Goal: Task Accomplishment & Management: Complete application form

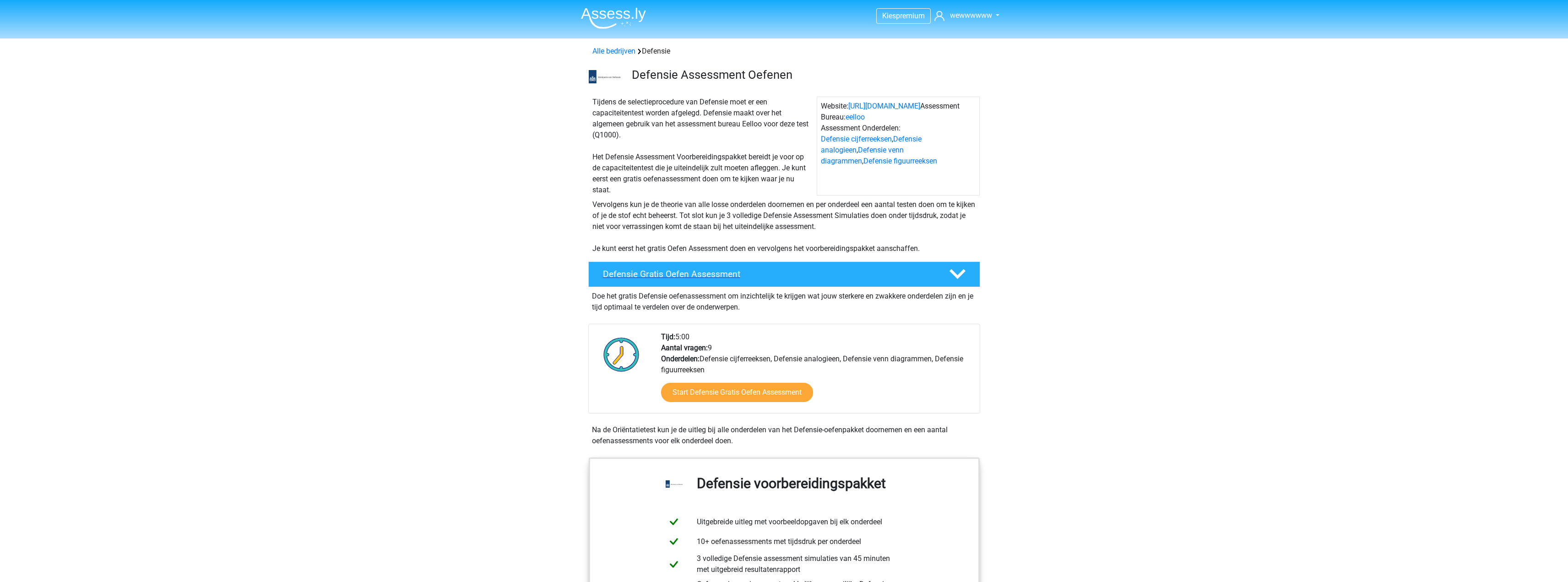
click at [784, 271] on h4 "Defensie Gratis Oefen Assessment" at bounding box center [768, 274] width 331 height 10
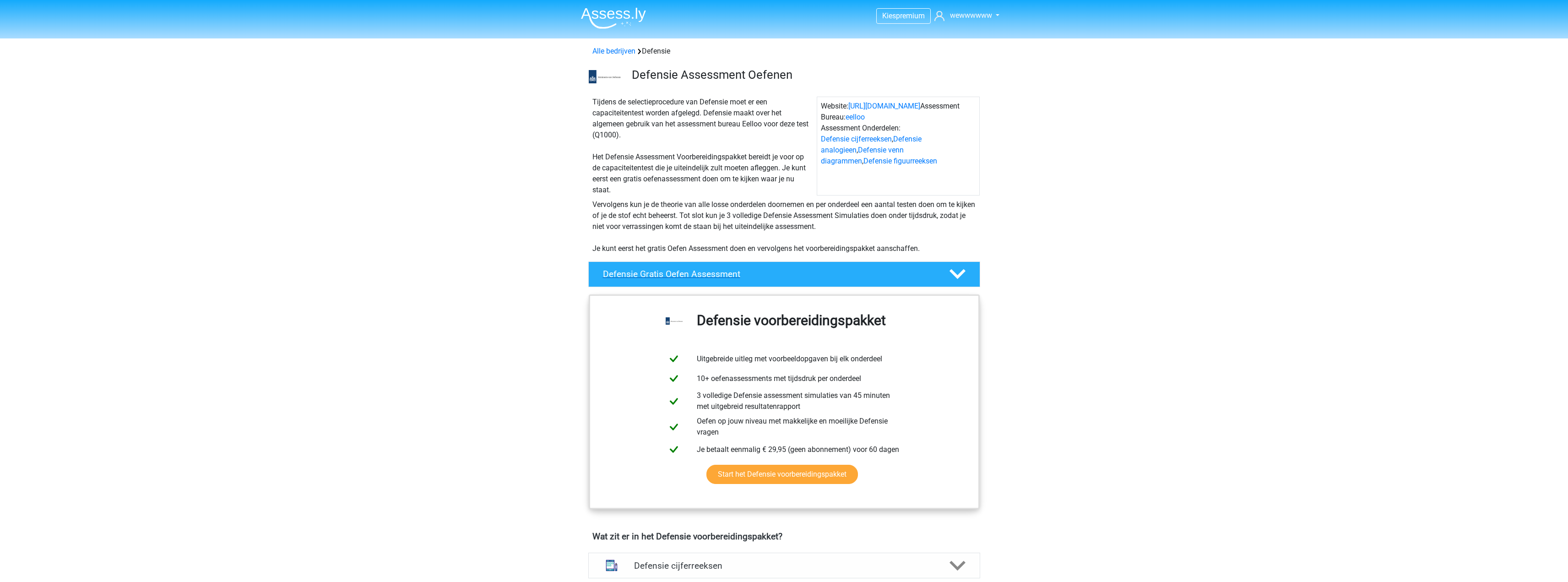
click at [784, 271] on h4 "Defensie Gratis Oefen Assessment" at bounding box center [768, 274] width 331 height 10
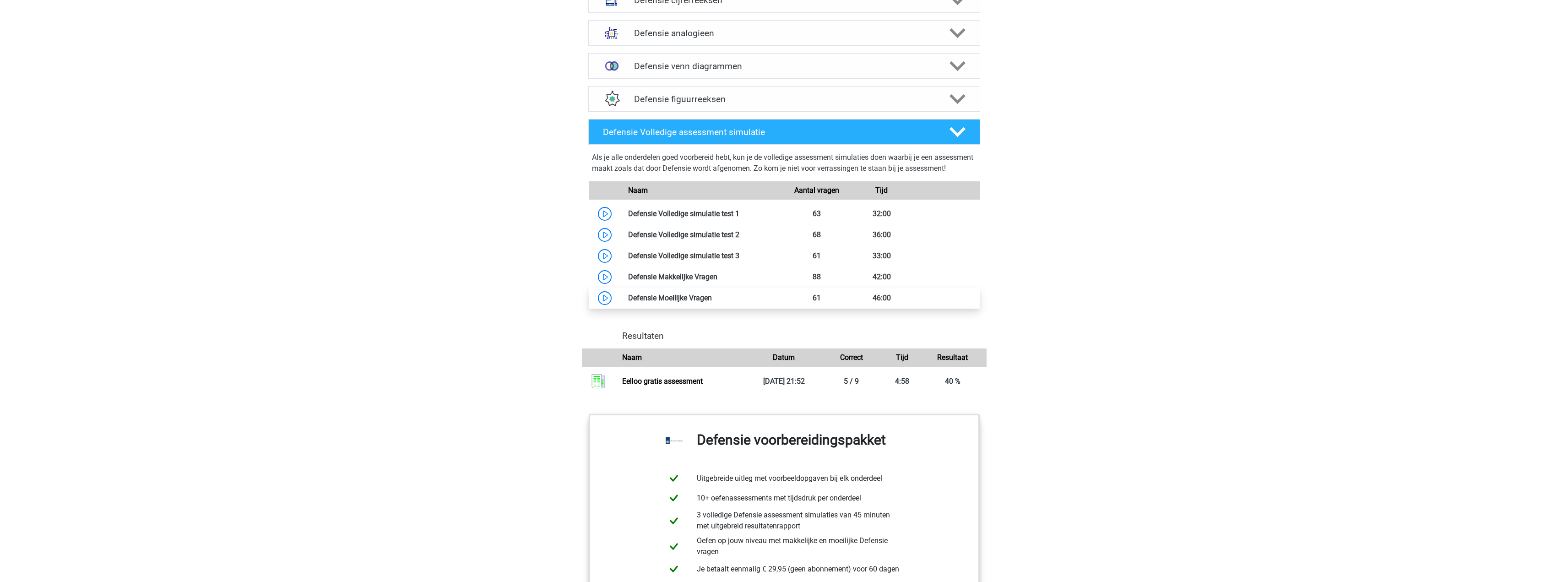
scroll to position [732, 0]
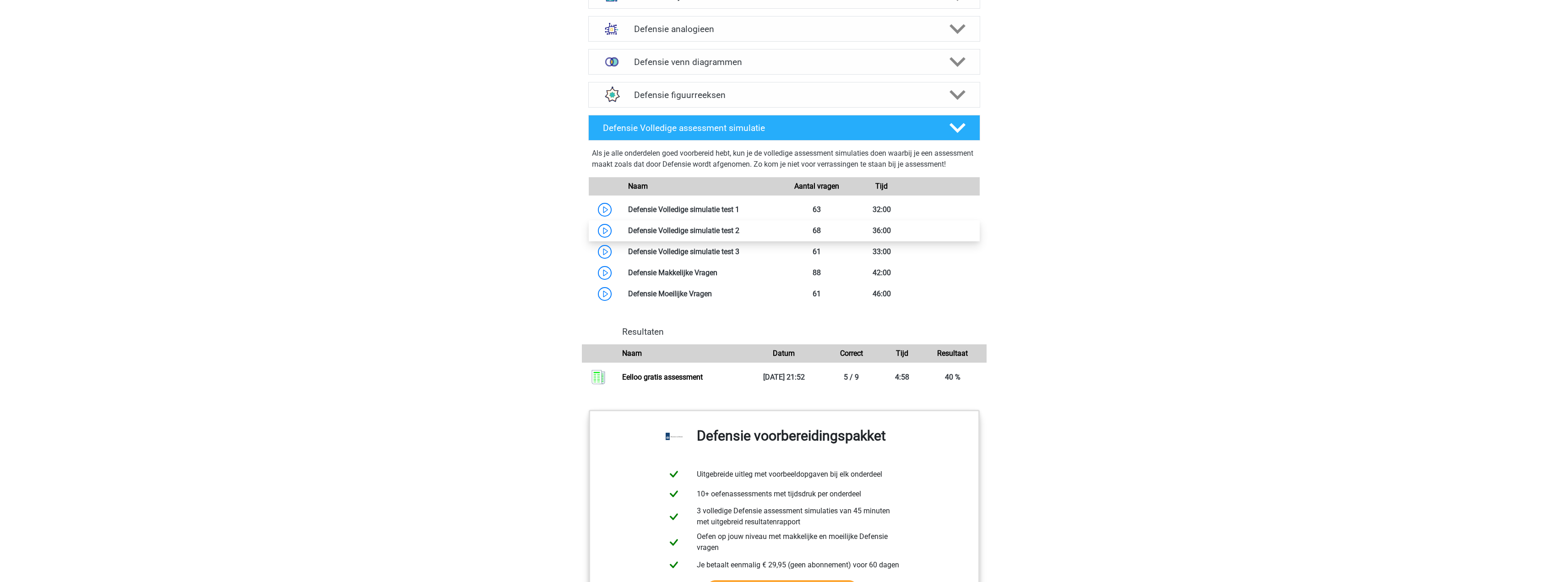
click at [739, 235] on link at bounding box center [739, 230] width 0 height 9
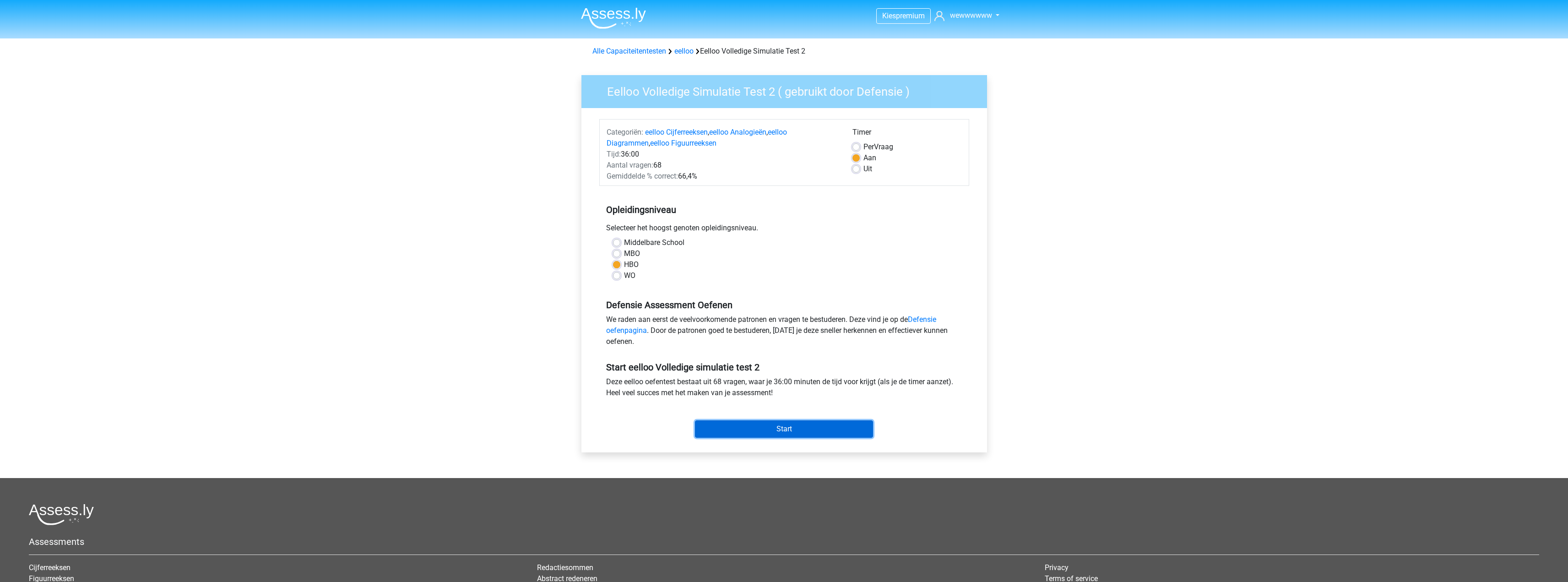
click at [771, 431] on input "Start" at bounding box center [784, 429] width 178 height 17
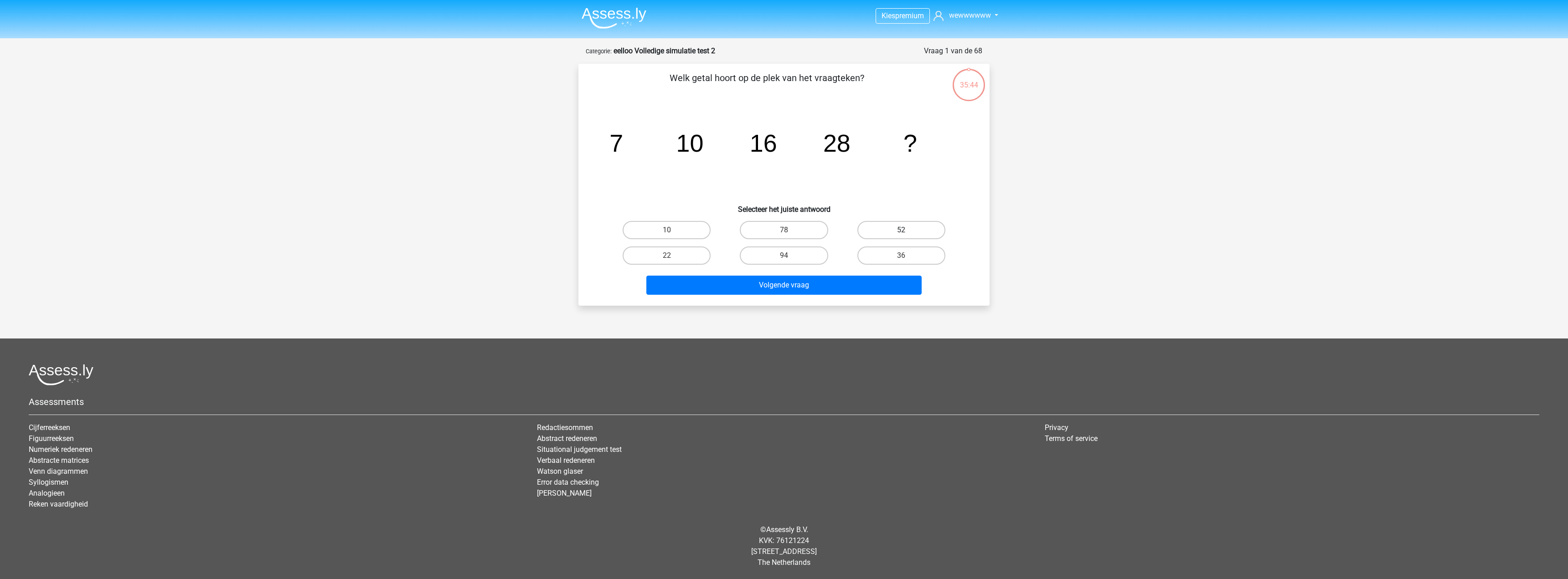
click at [875, 227] on label "52" at bounding box center [901, 230] width 88 height 18
click at [901, 230] on input "52" at bounding box center [904, 233] width 6 height 6
radio input "true"
click at [858, 279] on button "Volgende vraag" at bounding box center [784, 285] width 276 height 19
click at [687, 232] on label "36864" at bounding box center [667, 230] width 88 height 18
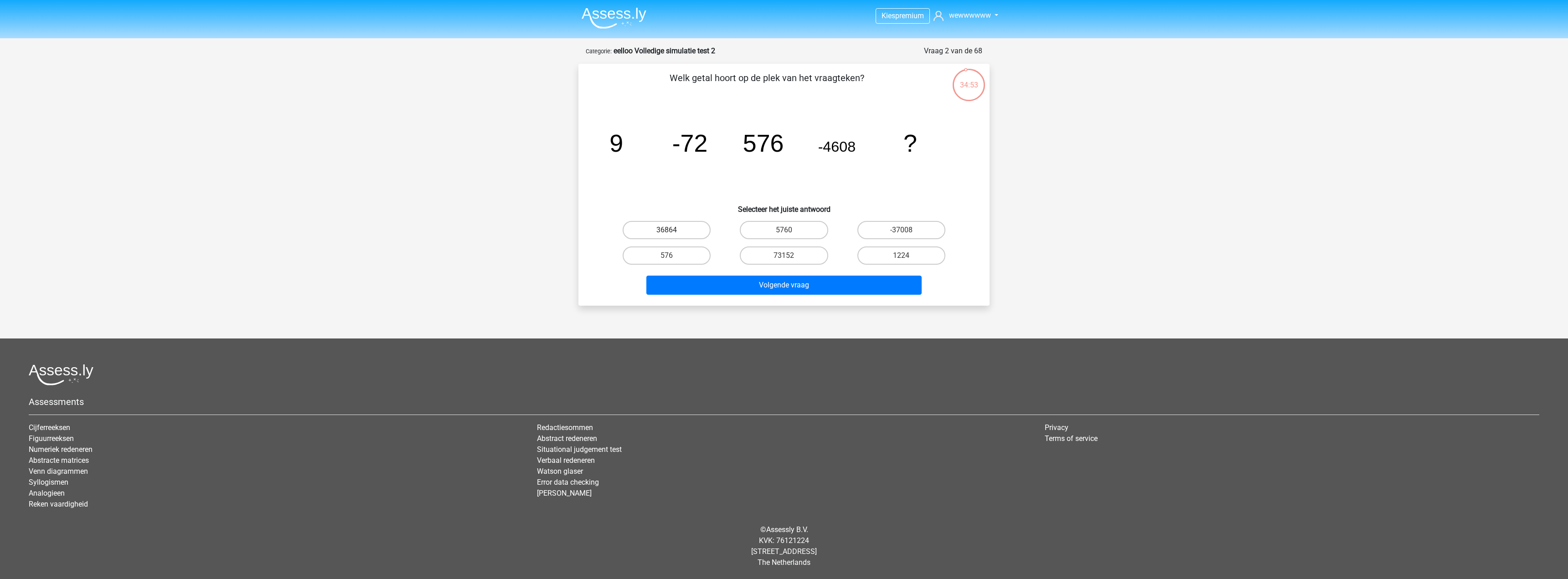
click at [673, 232] on input "36864" at bounding box center [670, 233] width 6 height 6
radio input "true"
click at [799, 282] on button "Volgende vraag" at bounding box center [784, 285] width 276 height 19
click at [793, 260] on label "2143/693" at bounding box center [783, 255] width 88 height 18
click at [790, 260] on input "2143/693" at bounding box center [787, 258] width 6 height 6
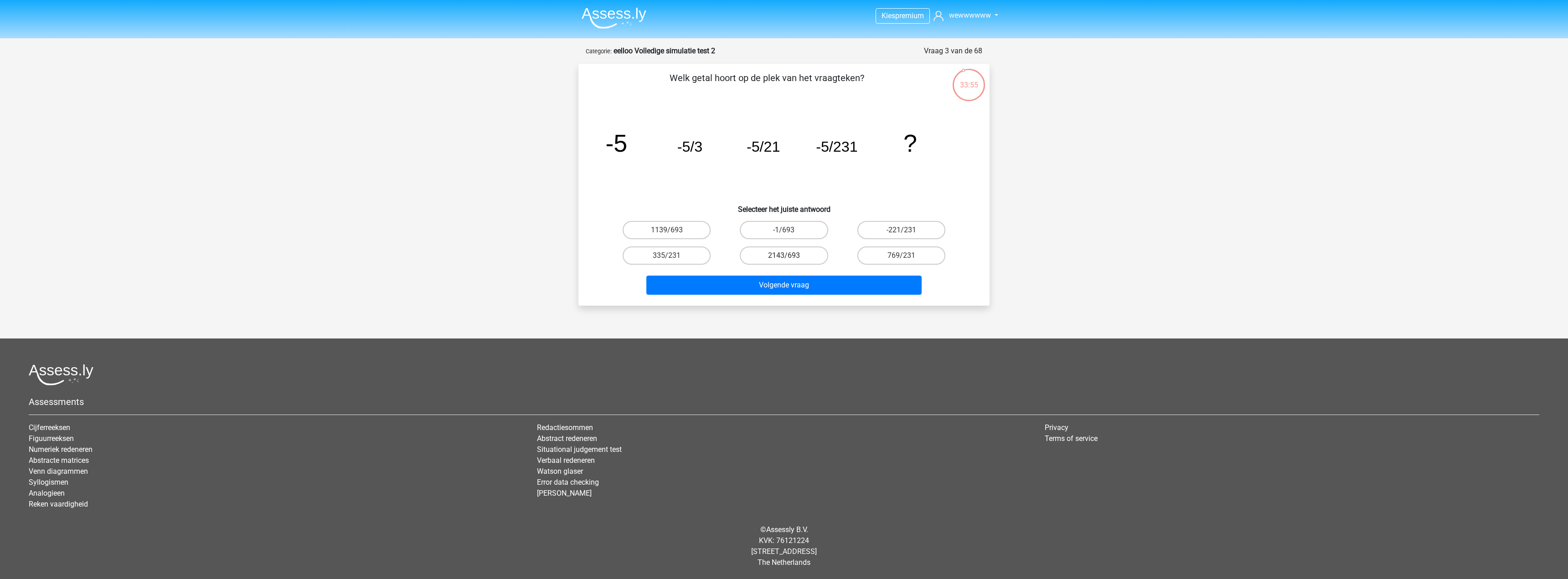
radio input "true"
click at [792, 277] on button "Volgende vraag" at bounding box center [784, 285] width 276 height 19
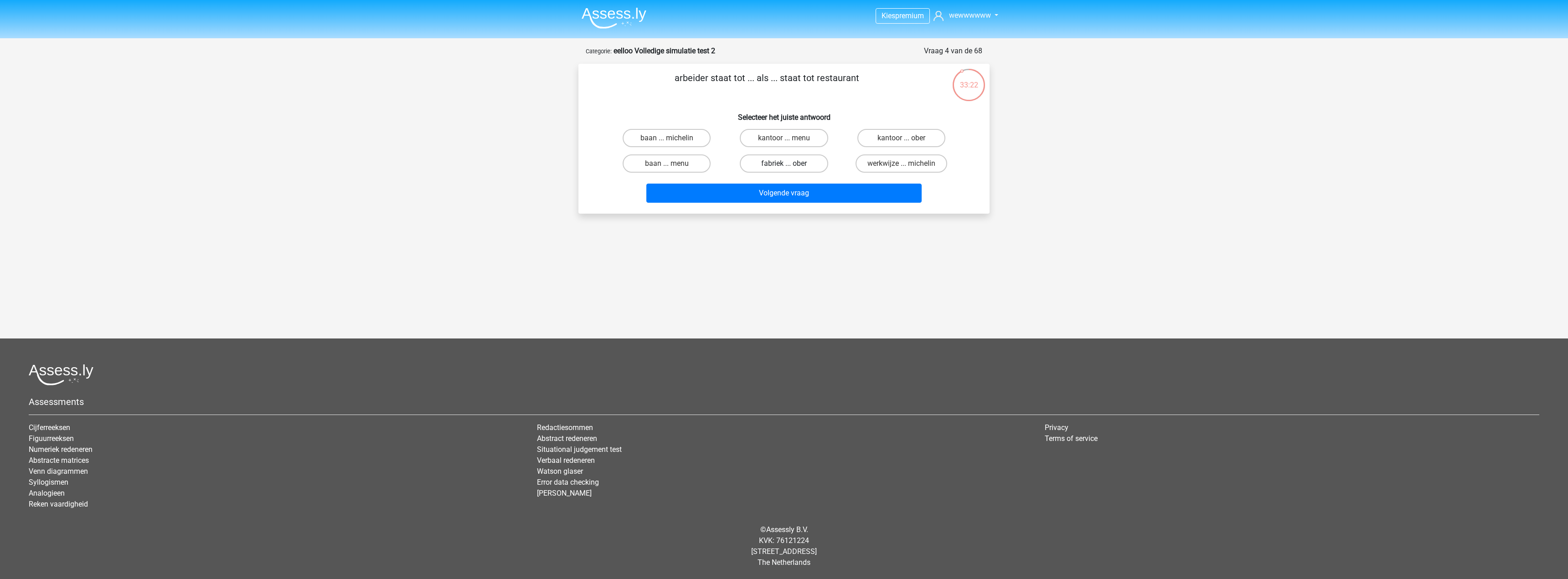
click at [811, 166] on label "fabriek ... ober" at bounding box center [783, 164] width 88 height 18
click at [790, 166] on input "fabriek ... ober" at bounding box center [787, 167] width 6 height 6
radio input "true"
click at [811, 192] on button "Volgende vraag" at bounding box center [784, 193] width 276 height 19
click at [796, 159] on label "geschenk ... onwettig" at bounding box center [784, 164] width 91 height 18
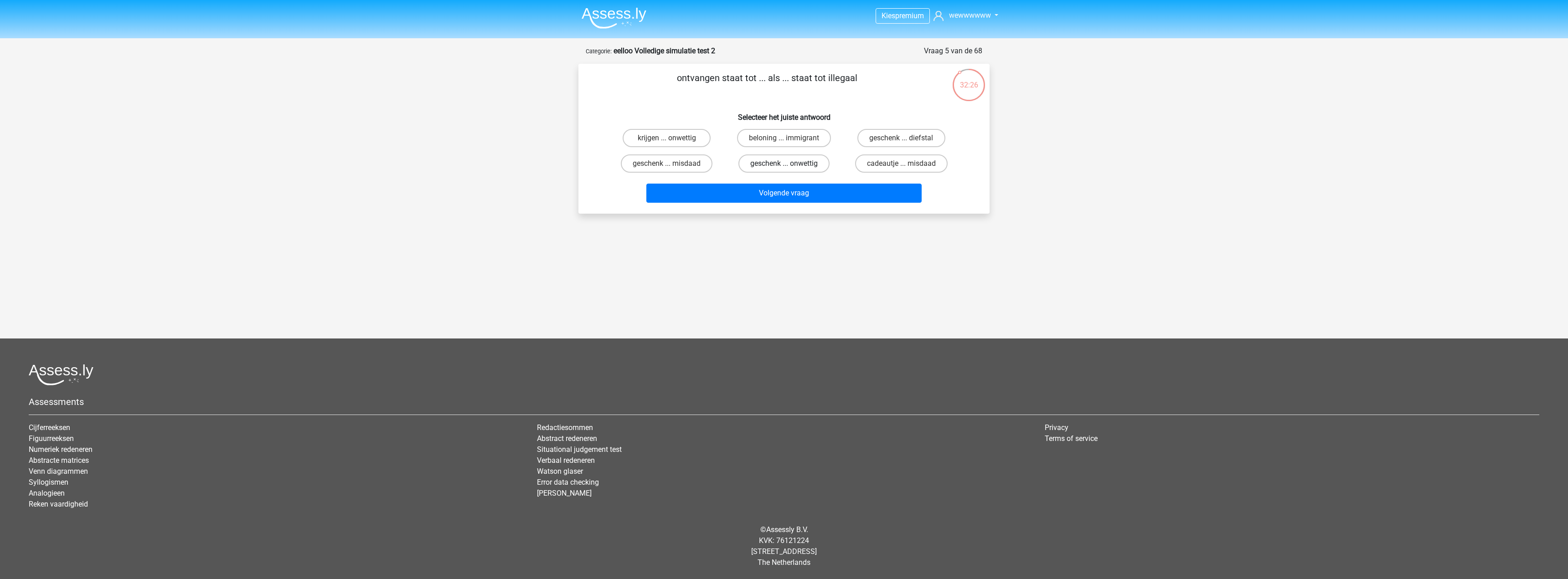
click at [790, 164] on input "geschenk ... onwettig" at bounding box center [787, 167] width 6 height 6
radio input "true"
click at [799, 193] on button "Volgende vraag" at bounding box center [784, 193] width 276 height 19
click at [912, 162] on label "meter ... hertz" at bounding box center [901, 164] width 88 height 18
click at [907, 164] on input "meter ... hertz" at bounding box center [904, 167] width 6 height 6
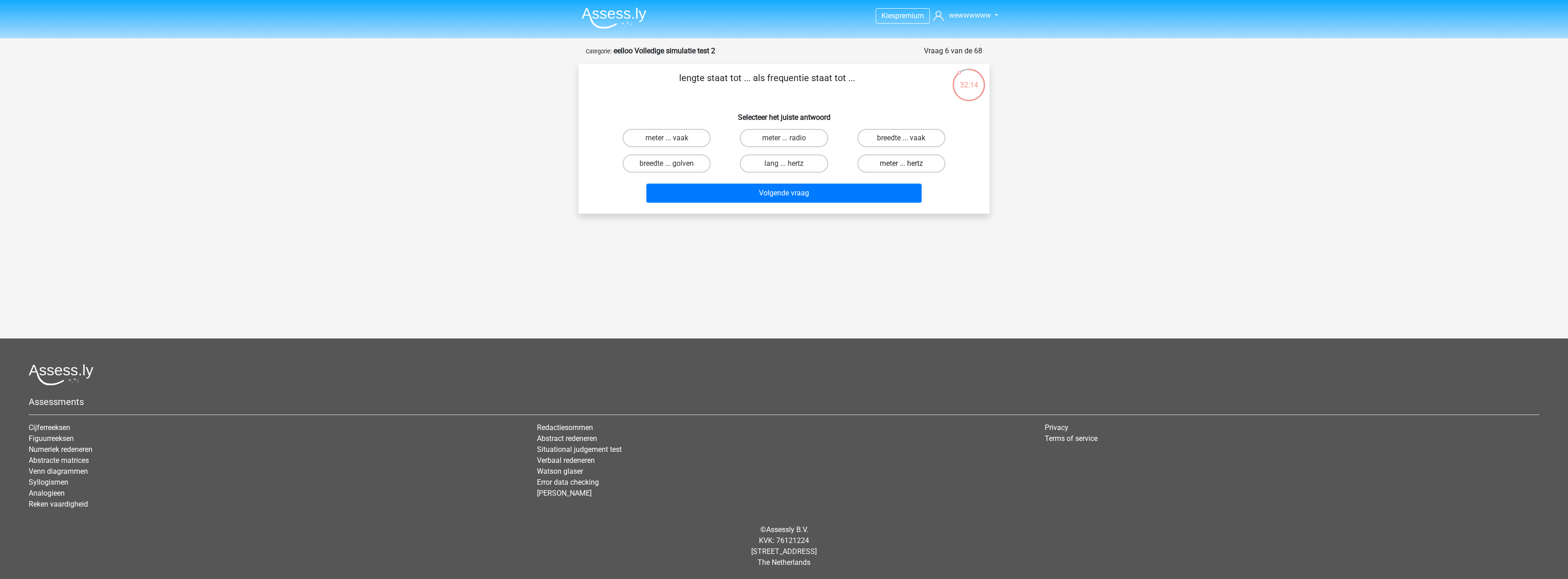
radio input "true"
click at [864, 192] on button "Volgende vraag" at bounding box center [784, 193] width 276 height 19
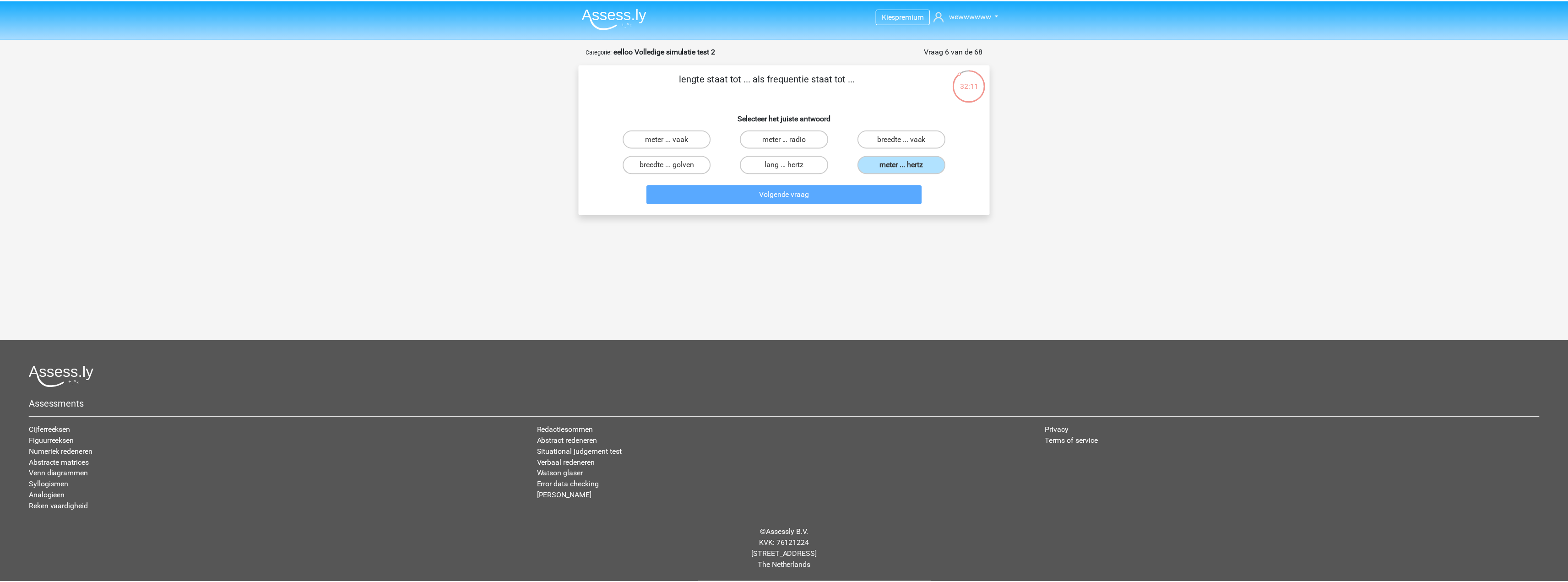
scroll to position [26, 0]
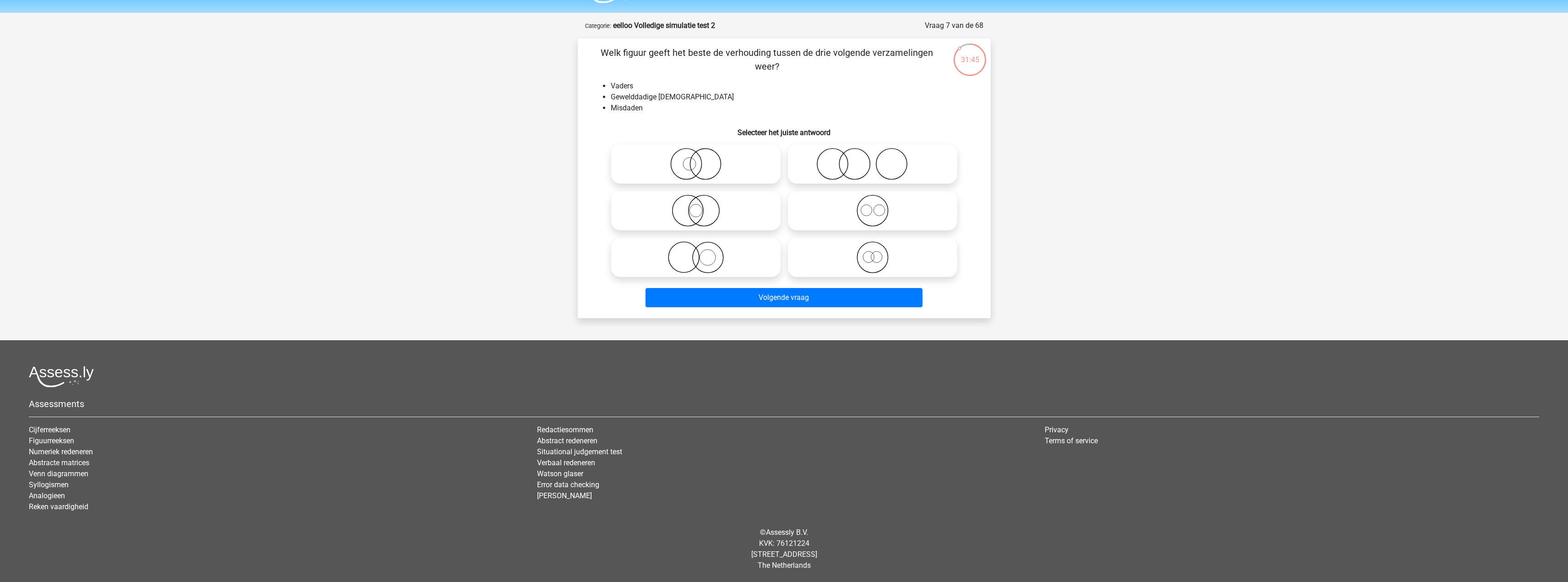
click at [701, 215] on icon at bounding box center [696, 210] width 162 height 32
click at [701, 206] on input "radio" at bounding box center [699, 203] width 6 height 6
radio input "true"
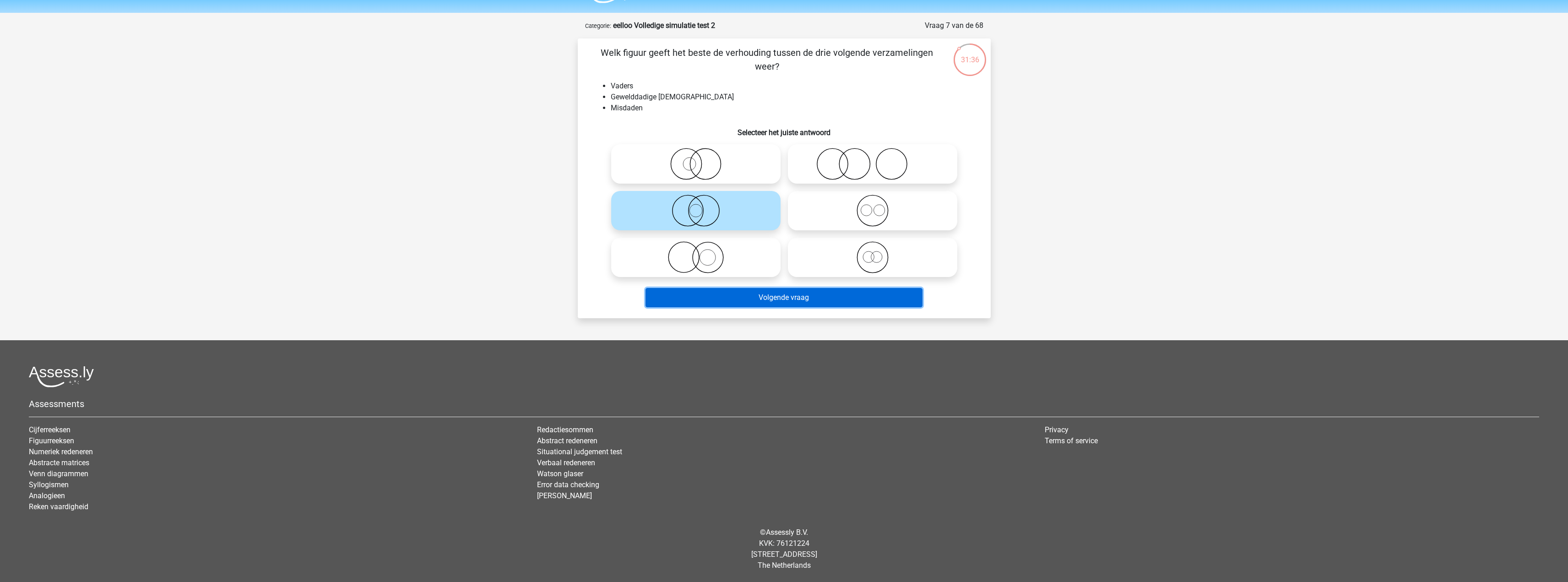
click at [796, 294] on button "Volgende vraag" at bounding box center [784, 297] width 277 height 19
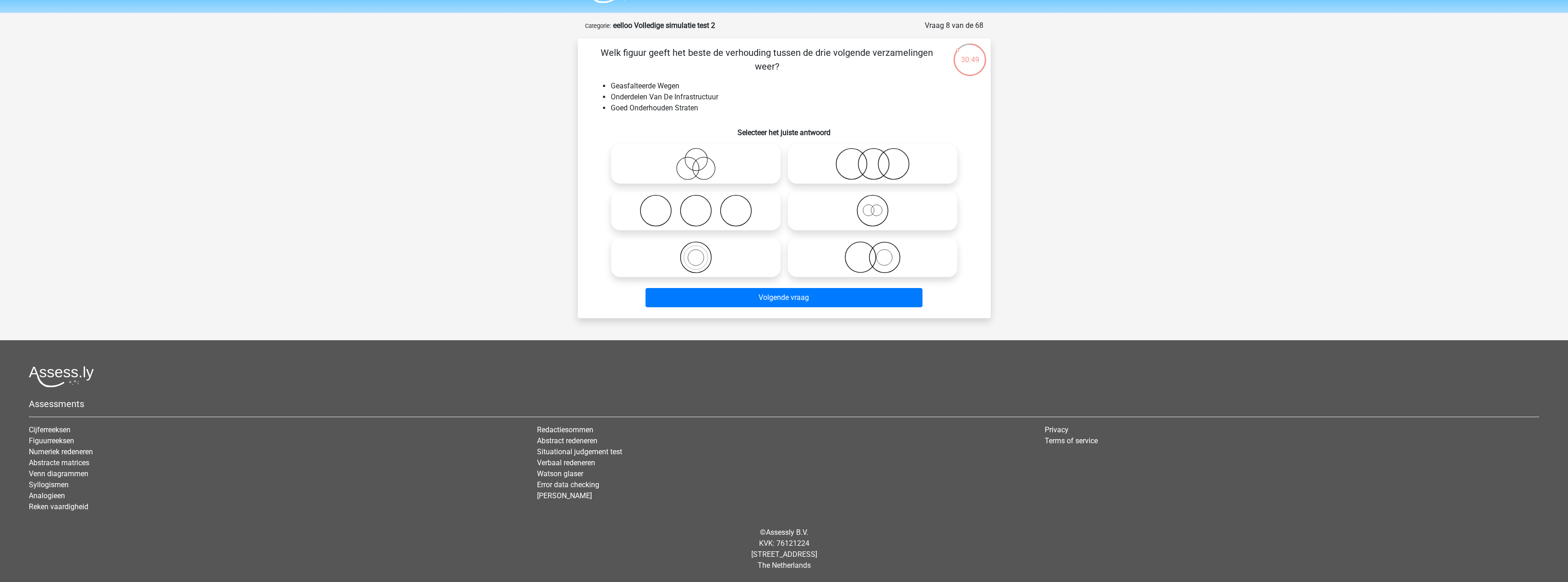
click at [836, 163] on icon at bounding box center [872, 164] width 162 height 32
click at [872, 160] on input "radio" at bounding box center [875, 157] width 6 height 6
radio input "true"
click at [866, 205] on icon at bounding box center [872, 210] width 162 height 32
click at [872, 205] on input "radio" at bounding box center [875, 203] width 6 height 6
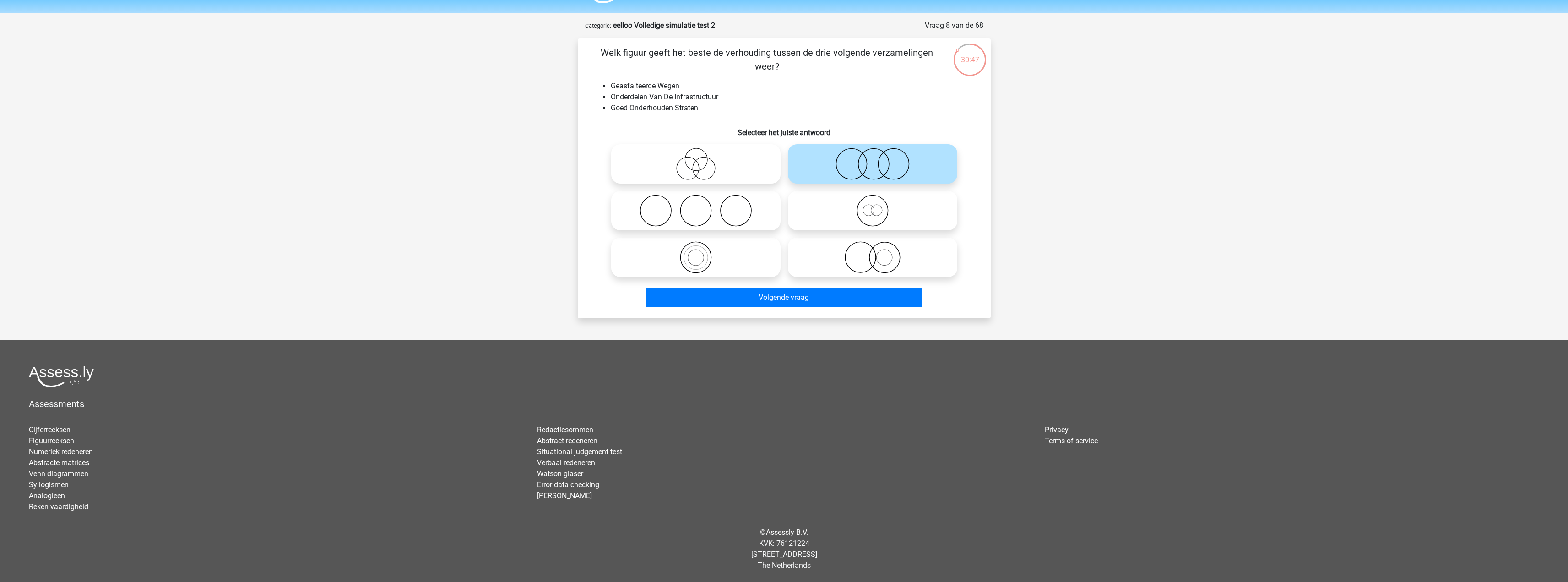
radio input "true"
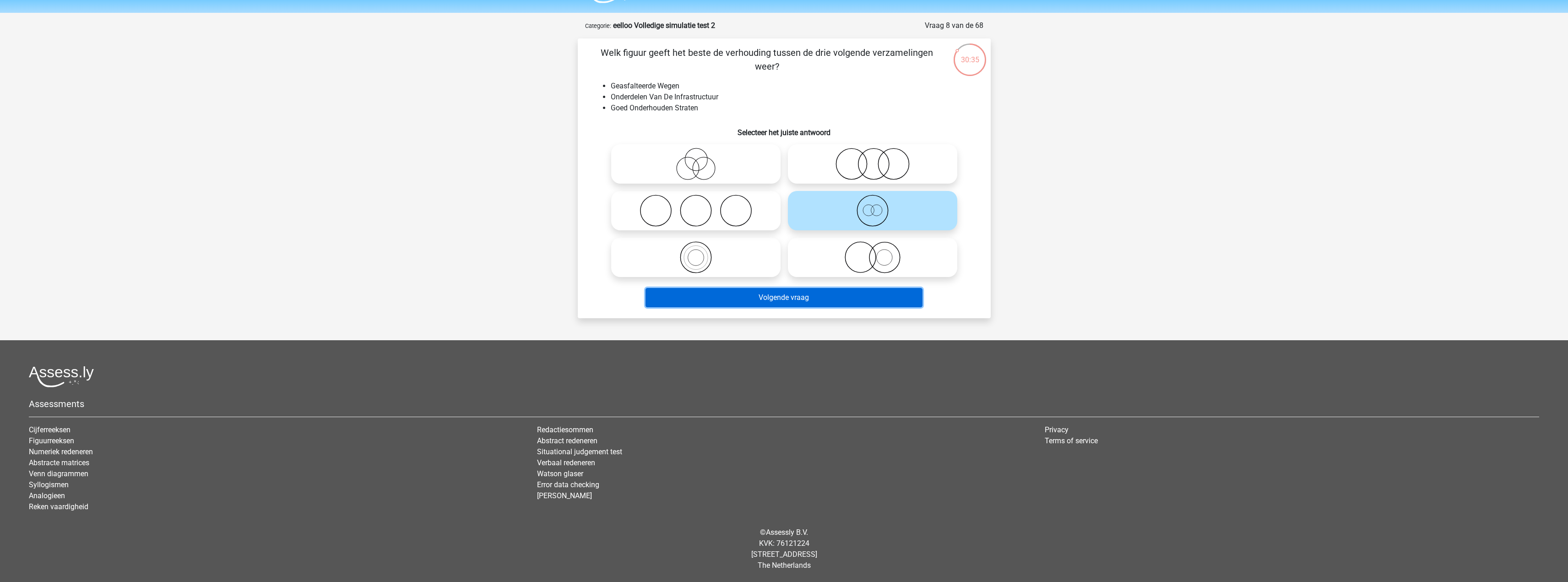
click at [775, 296] on button "Volgende vraag" at bounding box center [784, 297] width 277 height 19
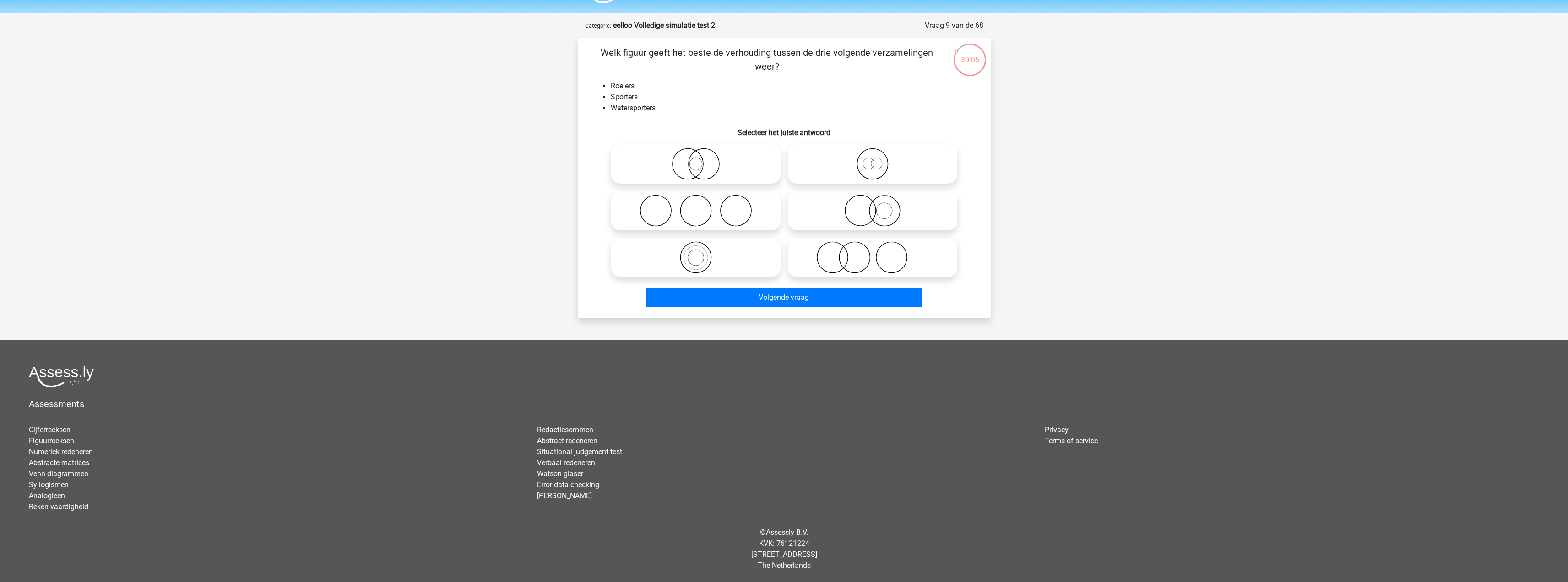
click at [885, 210] on icon at bounding box center [872, 210] width 162 height 32
click at [878, 206] on input "radio" at bounding box center [875, 203] width 6 height 6
radio input "true"
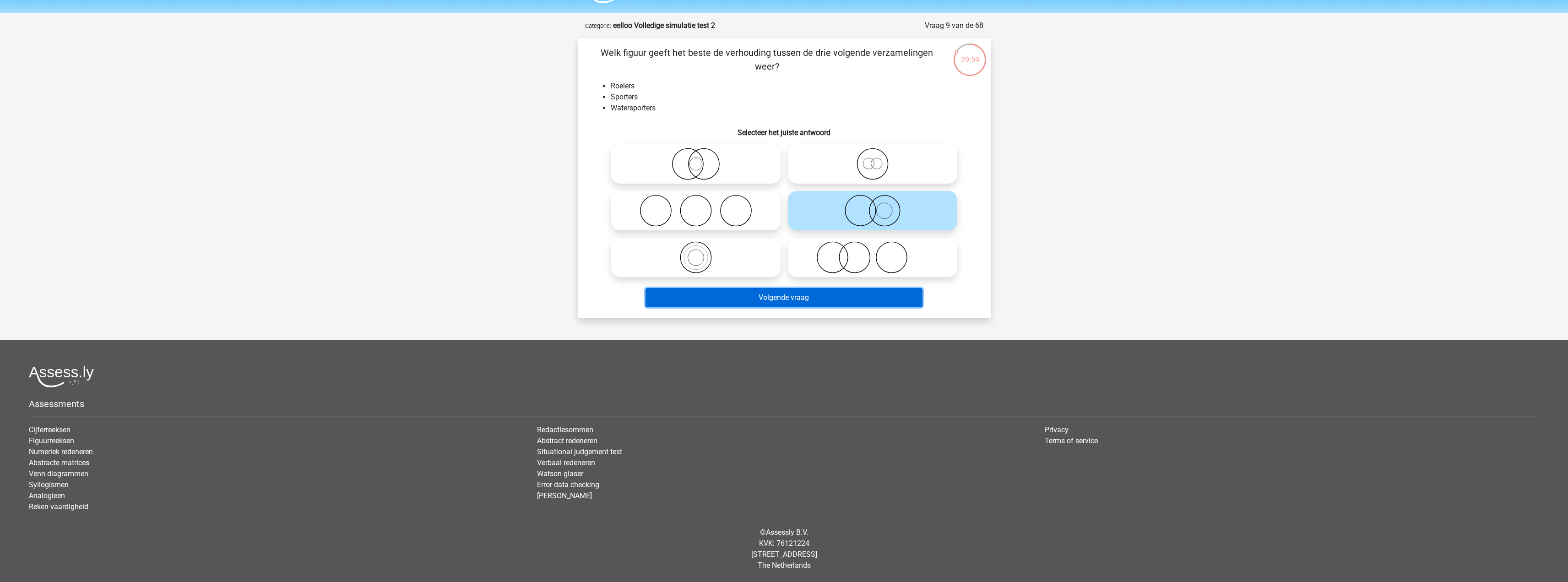
click at [819, 290] on button "Volgende vraag" at bounding box center [784, 297] width 277 height 19
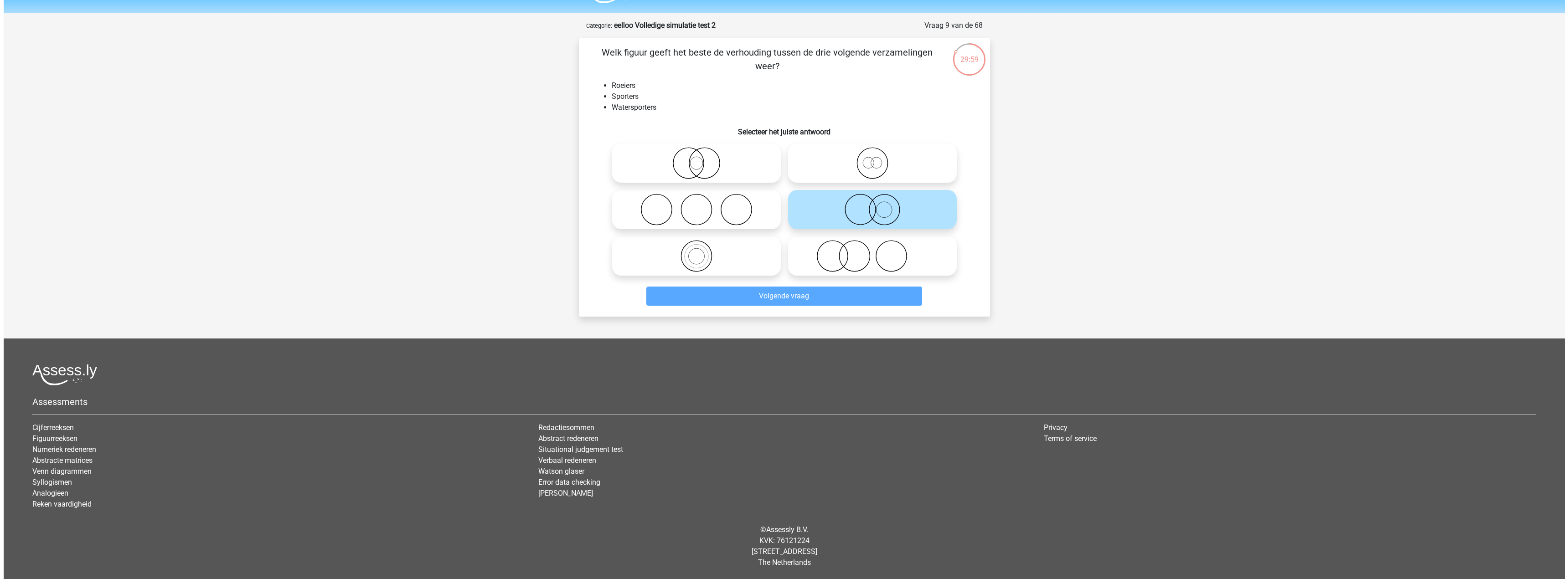
scroll to position [0, 0]
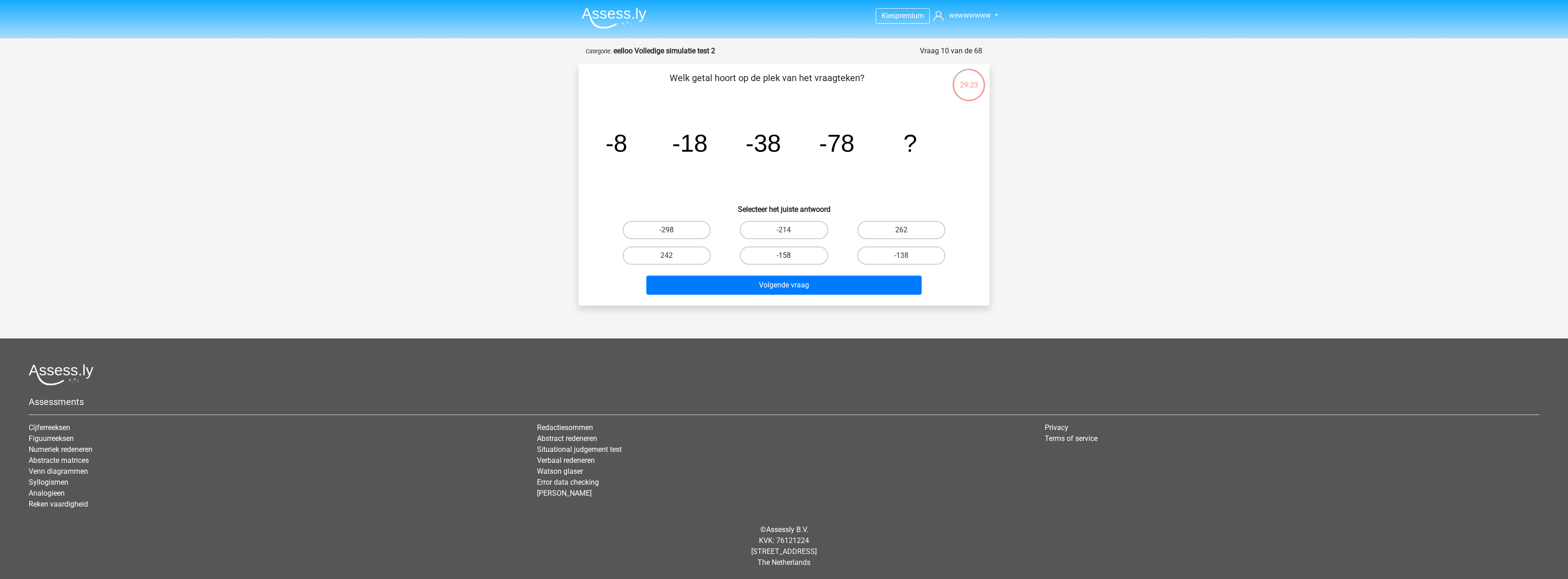
click at [788, 248] on label "-158" at bounding box center [783, 255] width 88 height 18
click at [788, 255] on input "-158" at bounding box center [787, 258] width 6 height 6
radio input "true"
click at [805, 284] on button "Volgende vraag" at bounding box center [784, 285] width 276 height 19
click at [786, 263] on div "-1/135" at bounding box center [783, 255] width 117 height 26
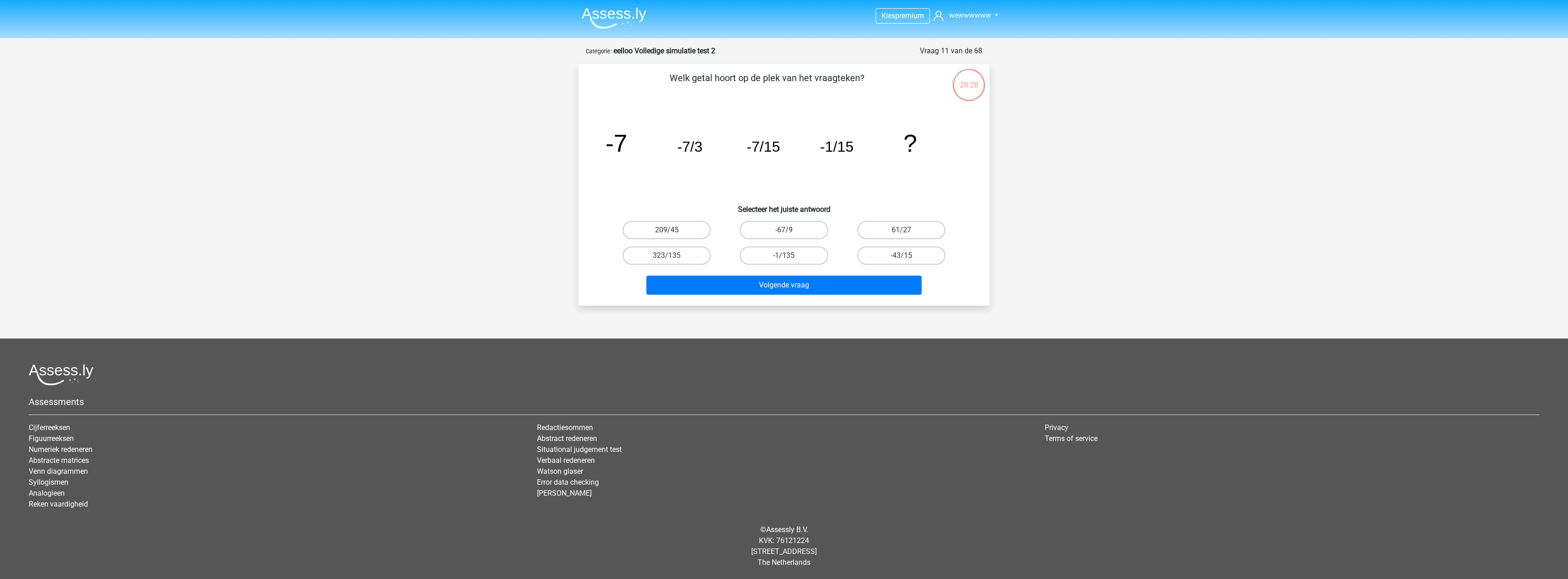
click at [787, 260] on input "-1/135" at bounding box center [787, 258] width 6 height 6
radio input "true"
click at [792, 288] on button "Volgende vraag" at bounding box center [784, 285] width 276 height 19
drag, startPoint x: 618, startPoint y: 144, endPoint x: 623, endPoint y: 148, distance: 6.4
click at [623, 148] on tspan "-14" at bounding box center [616, 145] width 25 height 19
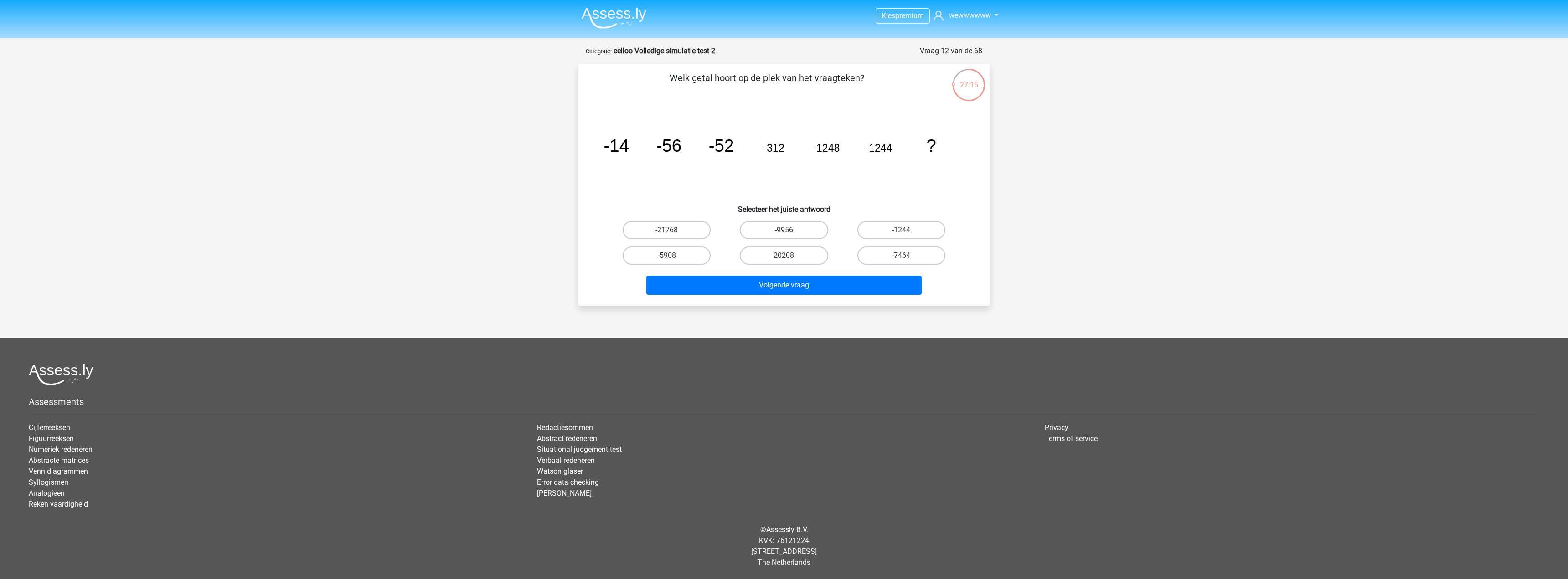
drag, startPoint x: 623, startPoint y: 148, endPoint x: 667, endPoint y: 147, distance: 44.0
click at [625, 147] on tspan "-14" at bounding box center [616, 145] width 25 height 19
click at [678, 148] on tspan "-56" at bounding box center [668, 145] width 25 height 19
drag, startPoint x: 678, startPoint y: 147, endPoint x: 685, endPoint y: 147, distance: 7.0
click at [680, 147] on tspan "-56" at bounding box center [668, 145] width 25 height 19
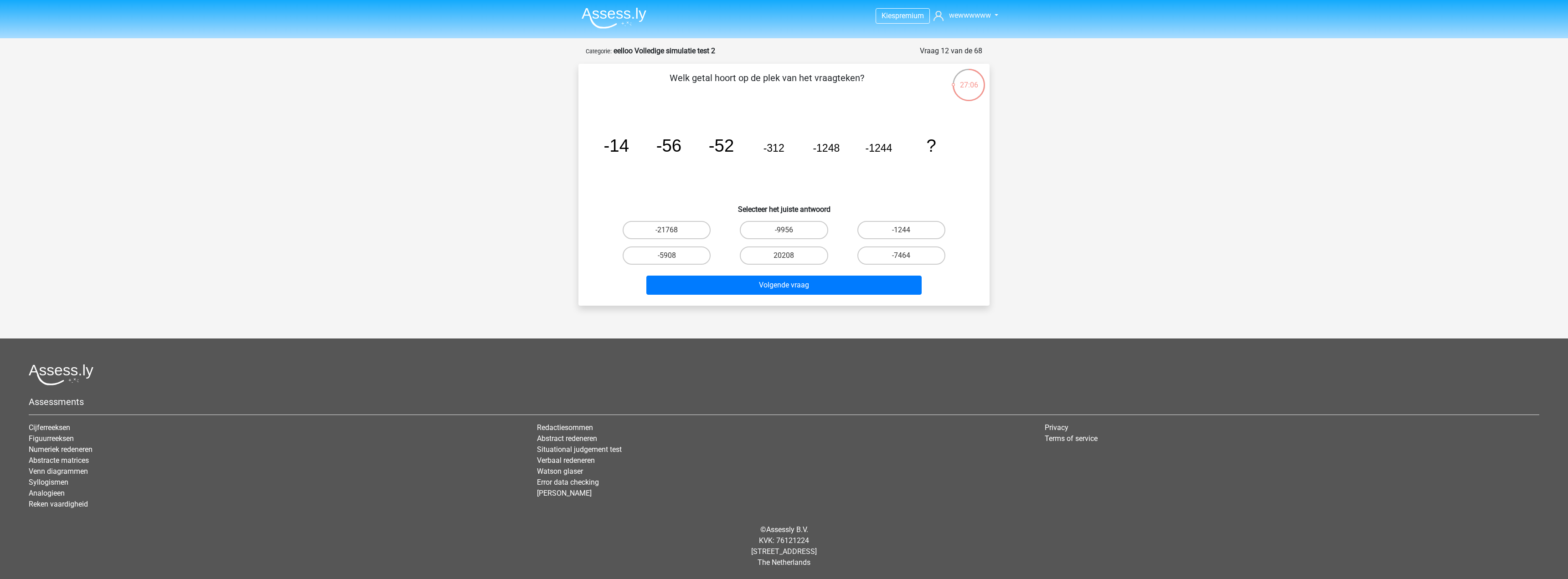
click at [685, 147] on icon "image/svg+xml -14 -56 -52 -312 -1248 -1244 ?" at bounding box center [784, 151] width 368 height 92
drag, startPoint x: 684, startPoint y: 148, endPoint x: 663, endPoint y: 151, distance: 21.2
click at [663, 151] on icon "image/svg+xml -14 -56 -52 -312 -1248 -1244 ?" at bounding box center [784, 151] width 368 height 92
click at [835, 147] on tspan "-1248" at bounding box center [826, 148] width 27 height 12
click at [658, 136] on tspan "-56" at bounding box center [668, 145] width 25 height 19
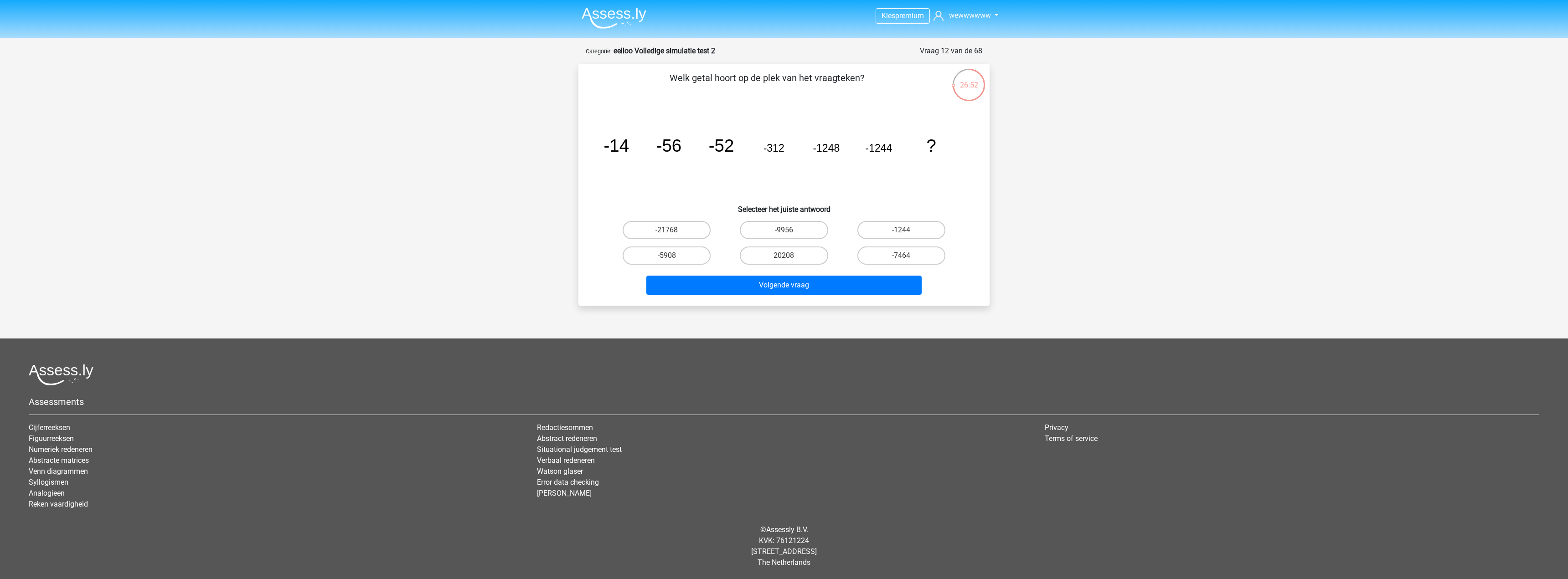
click at [658, 136] on tspan "-56" at bounding box center [668, 145] width 25 height 19
click at [735, 145] on icon "image/svg+xml -14 -56 -52 -312 -1248 -1244 ?" at bounding box center [784, 151] width 368 height 92
click at [677, 251] on label "-5908" at bounding box center [667, 255] width 88 height 18
click at [673, 255] on input "-5908" at bounding box center [670, 258] width 6 height 6
radio input "true"
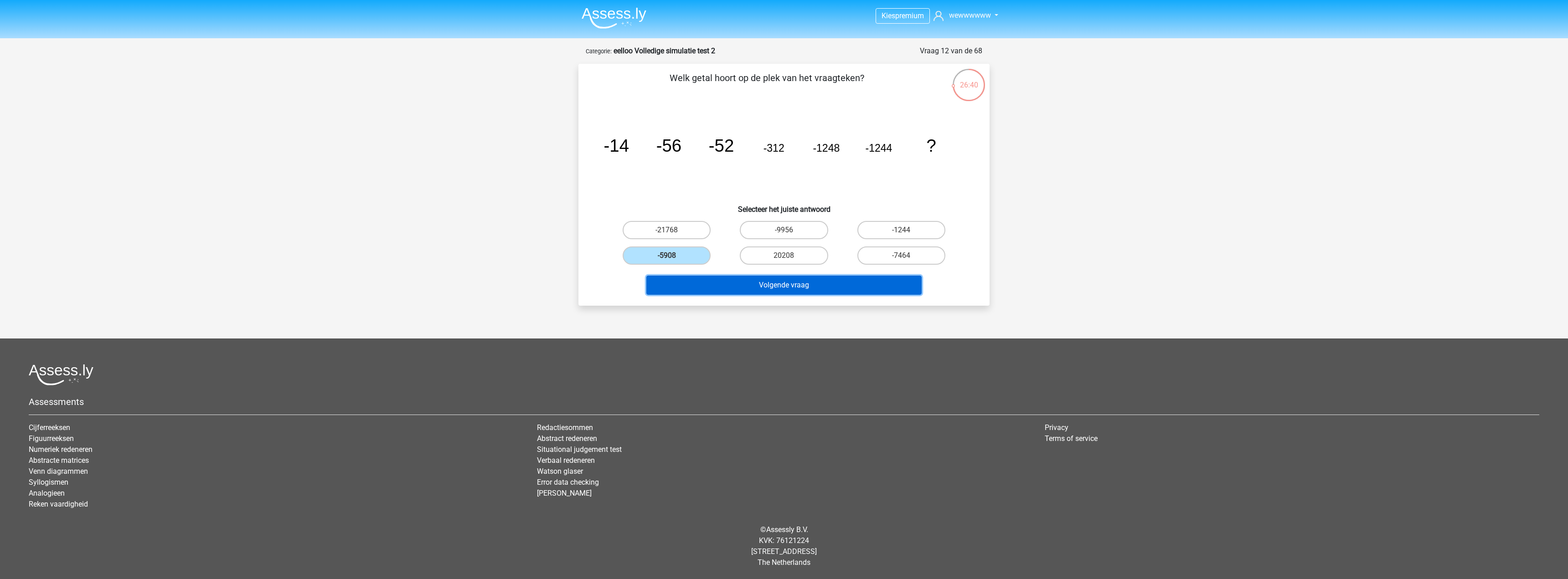
click at [733, 282] on button "Volgende vraag" at bounding box center [784, 285] width 276 height 19
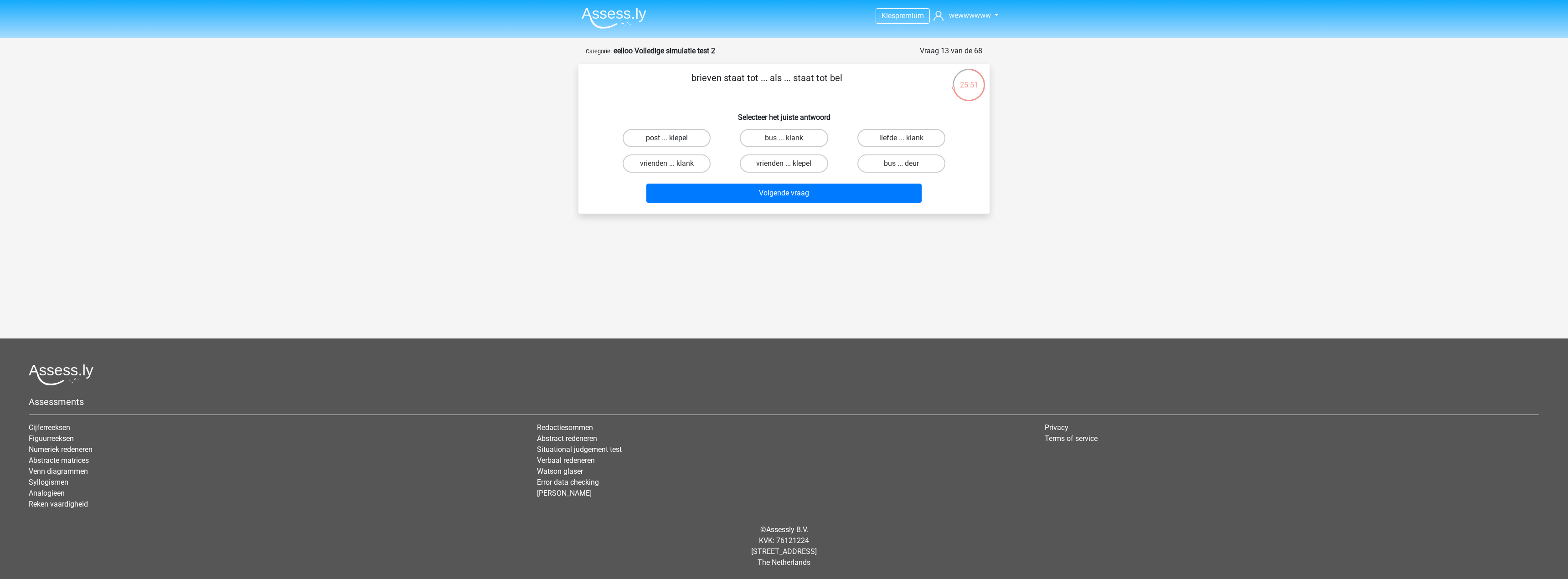
click at [700, 139] on label "post ... klepel" at bounding box center [667, 138] width 88 height 18
click at [673, 139] on input "post ... klepel" at bounding box center [670, 141] width 6 height 6
radio input "true"
click at [786, 198] on button "Volgende vraag" at bounding box center [784, 193] width 276 height 19
click at [796, 164] on label "schijf ... moduleren" at bounding box center [783, 164] width 88 height 18
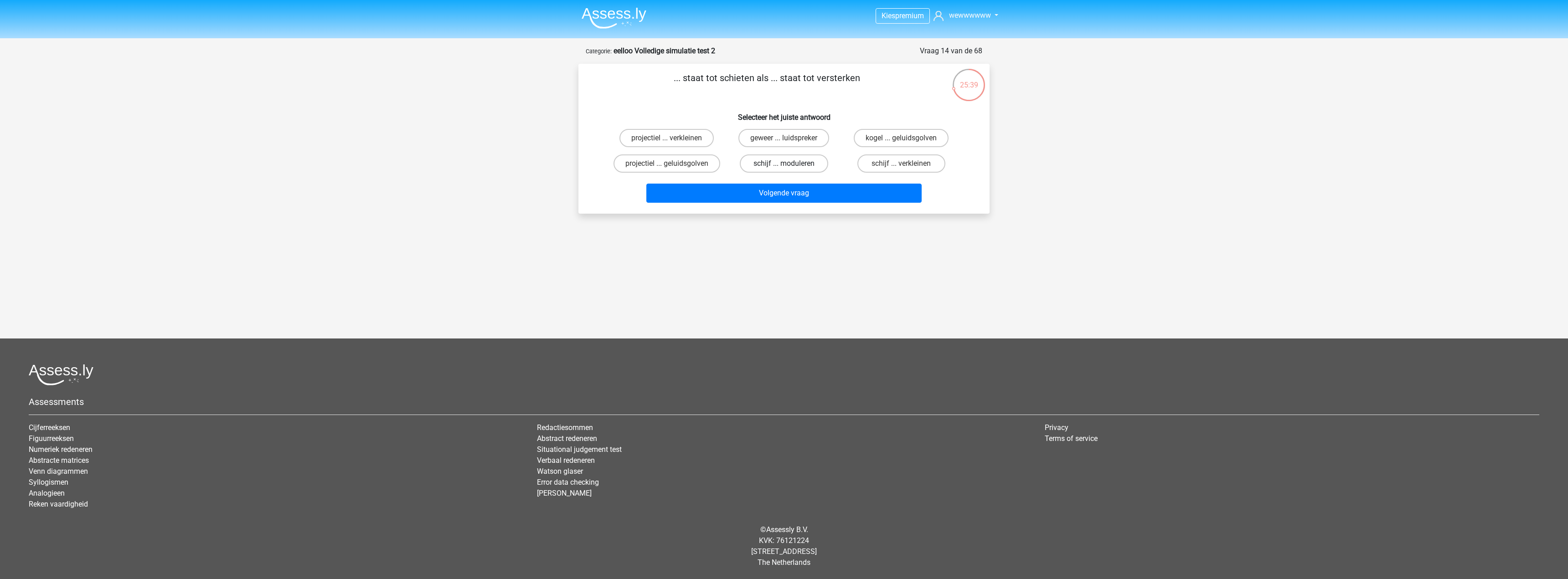
click at [790, 164] on input "schijf ... moduleren" at bounding box center [787, 167] width 6 height 6
radio input "true"
drag, startPoint x: 793, startPoint y: 191, endPoint x: 789, endPoint y: 170, distance: 21.4
click at [791, 188] on button "Volgende vraag" at bounding box center [784, 193] width 276 height 19
click at [789, 164] on div "sport ... menselijk" at bounding box center [783, 164] width 110 height 18
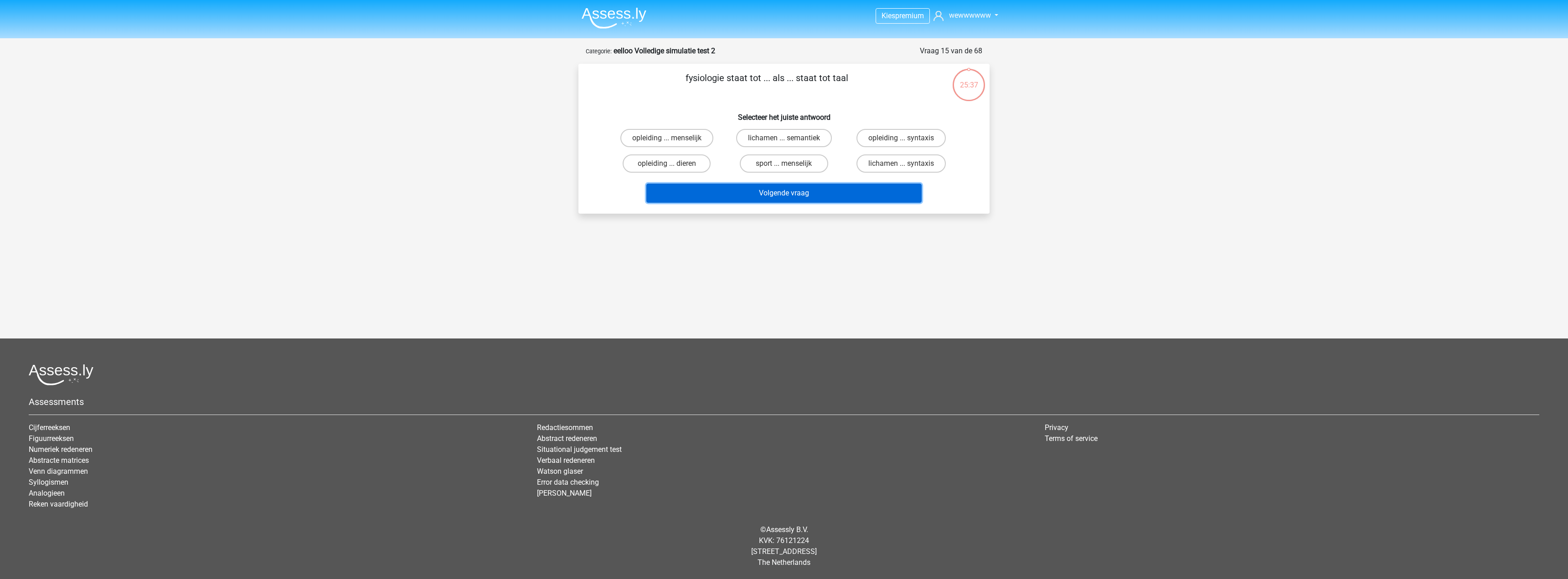
click at [789, 188] on button "Volgende vraag" at bounding box center [784, 193] width 276 height 19
drag, startPoint x: 788, startPoint y: 170, endPoint x: 789, endPoint y: 202, distance: 32.0
click at [789, 170] on input "sport ... menselijk" at bounding box center [787, 167] width 6 height 6
radio input "true"
drag, startPoint x: 789, startPoint y: 202, endPoint x: 788, endPoint y: 195, distance: 7.1
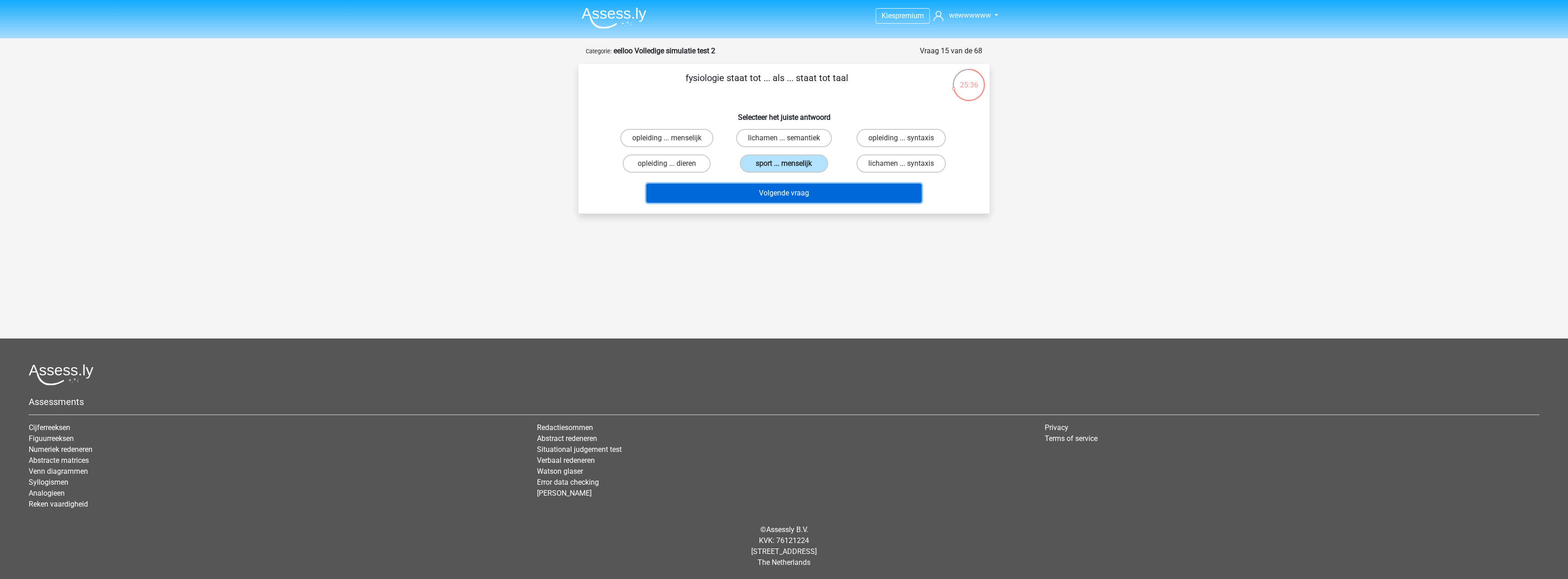
click at [789, 201] on button "Volgende vraag" at bounding box center [784, 193] width 276 height 19
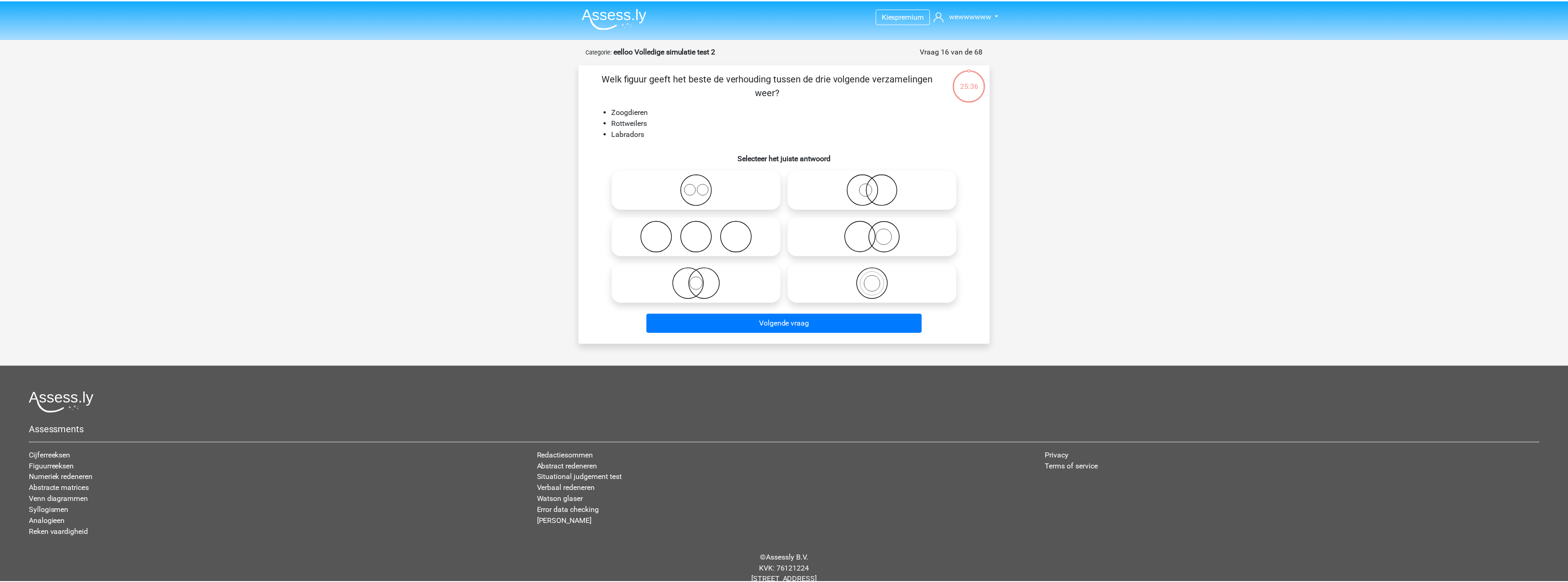
scroll to position [26, 0]
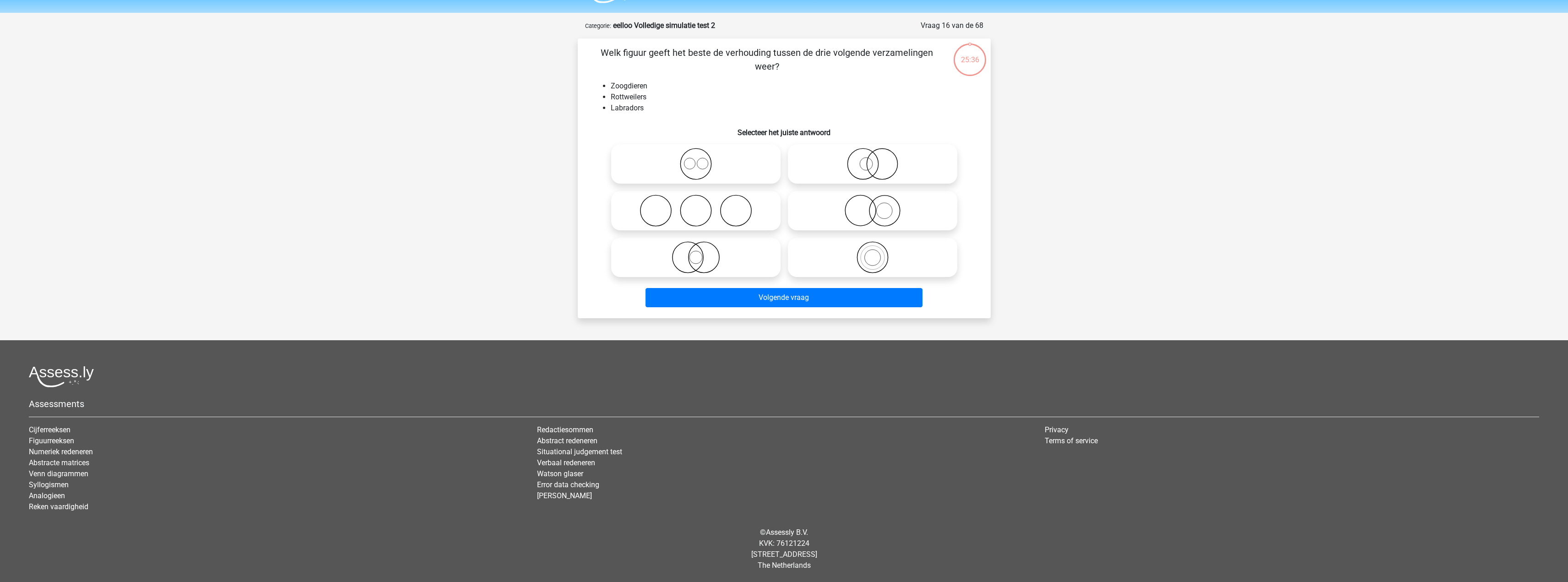
click at [847, 222] on icon at bounding box center [872, 210] width 162 height 32
click at [872, 206] on input "radio" at bounding box center [875, 203] width 6 height 6
radio input "true"
click at [856, 267] on icon at bounding box center [872, 257] width 162 height 32
click at [872, 252] on input "radio" at bounding box center [875, 250] width 6 height 6
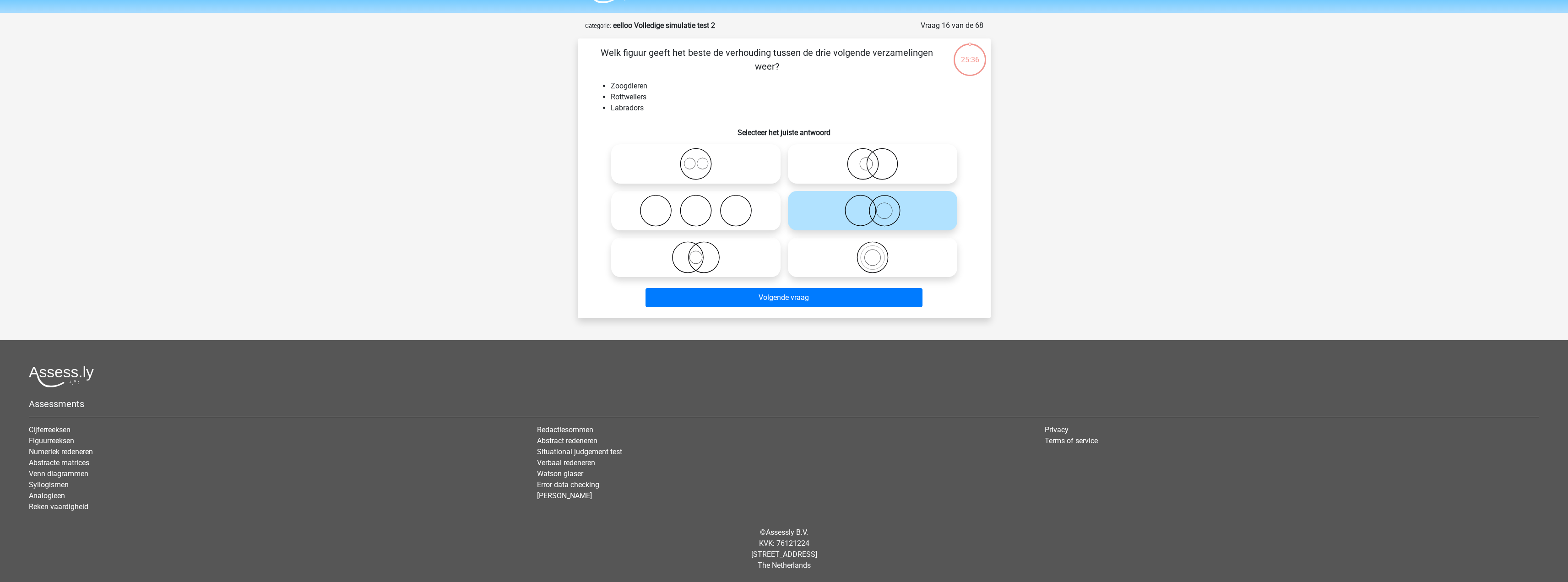
radio input "true"
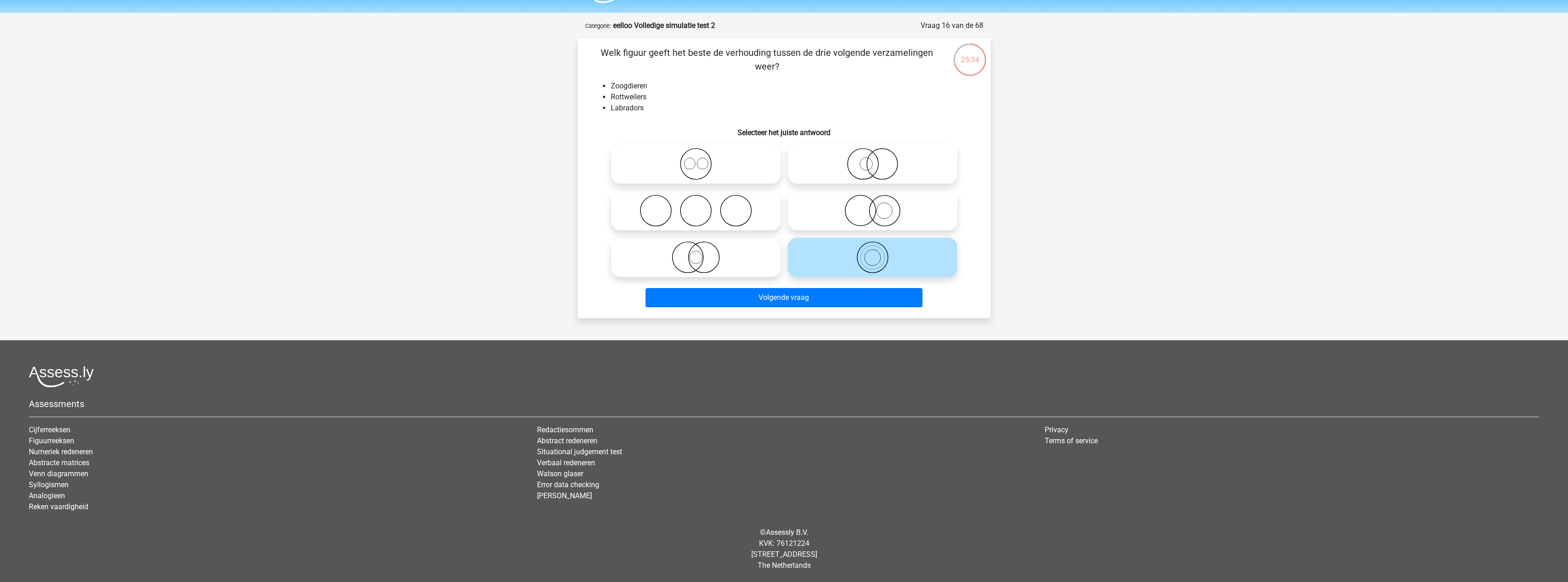
click at [633, 92] on li "Rottweilers" at bounding box center [793, 97] width 366 height 11
click at [635, 84] on li "Zoogdieren" at bounding box center [793, 86] width 366 height 11
click at [642, 89] on li "Zoogdieren" at bounding box center [793, 86] width 366 height 11
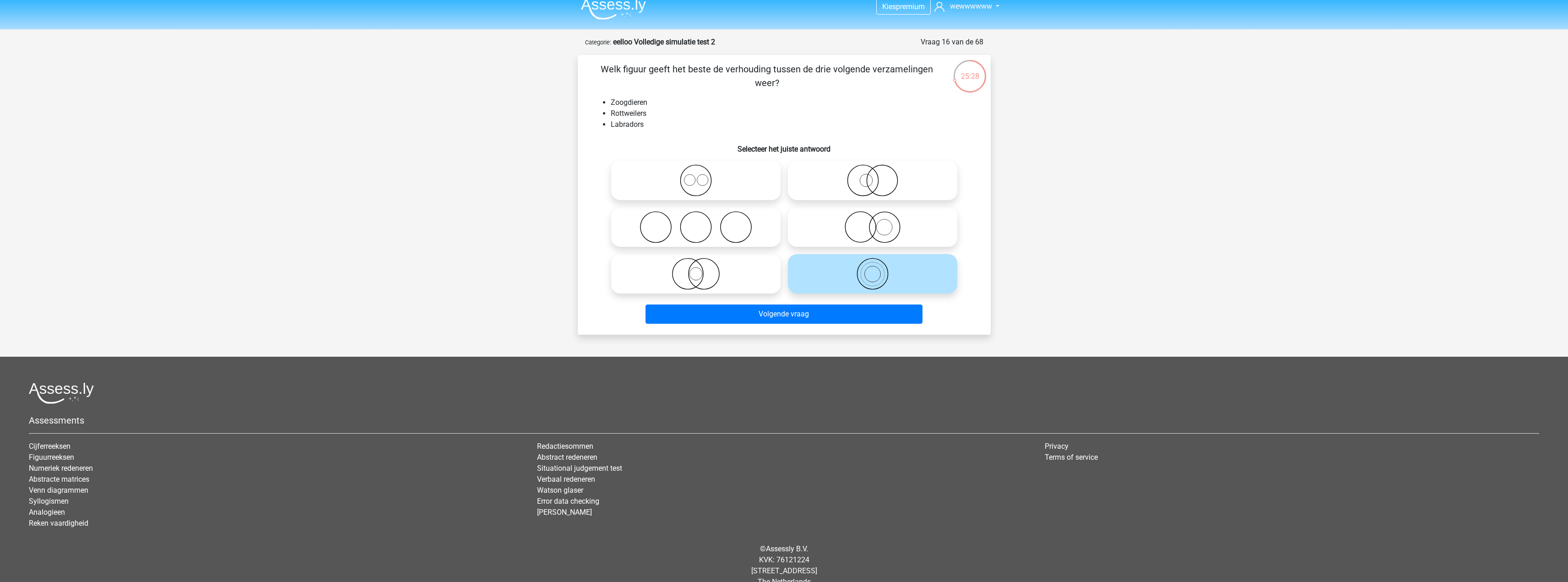
scroll to position [0, 0]
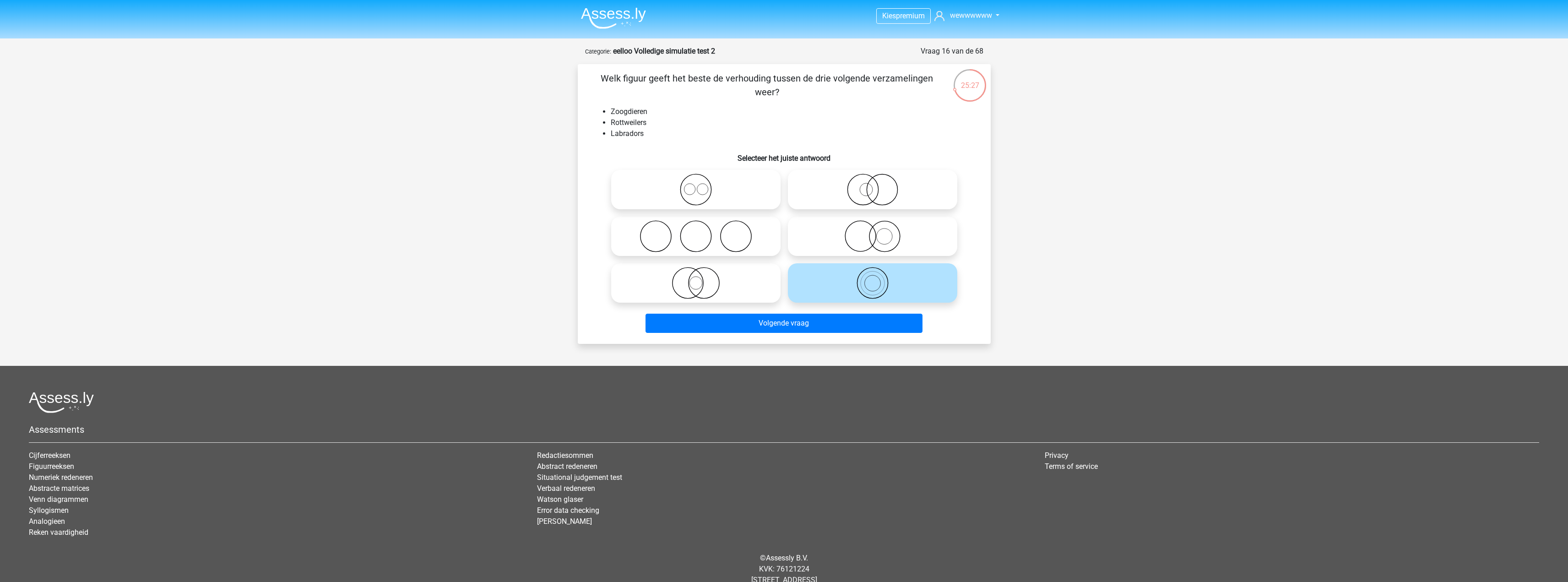
click at [941, 150] on h6 "Selecteer het juiste antwoord" at bounding box center [784, 155] width 384 height 16
click at [823, 325] on button "Volgende vraag" at bounding box center [784, 323] width 277 height 19
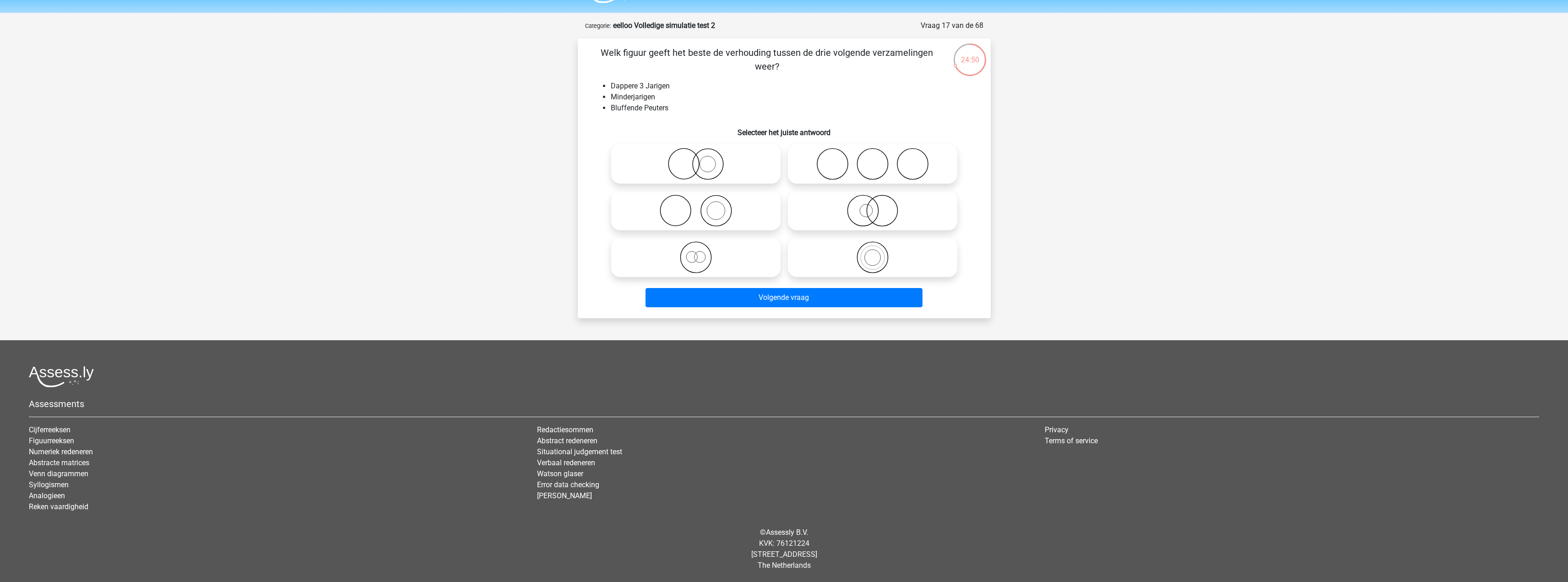
click at [721, 256] on icon at bounding box center [696, 257] width 162 height 32
click at [702, 252] on input "radio" at bounding box center [699, 250] width 6 height 6
radio input "true"
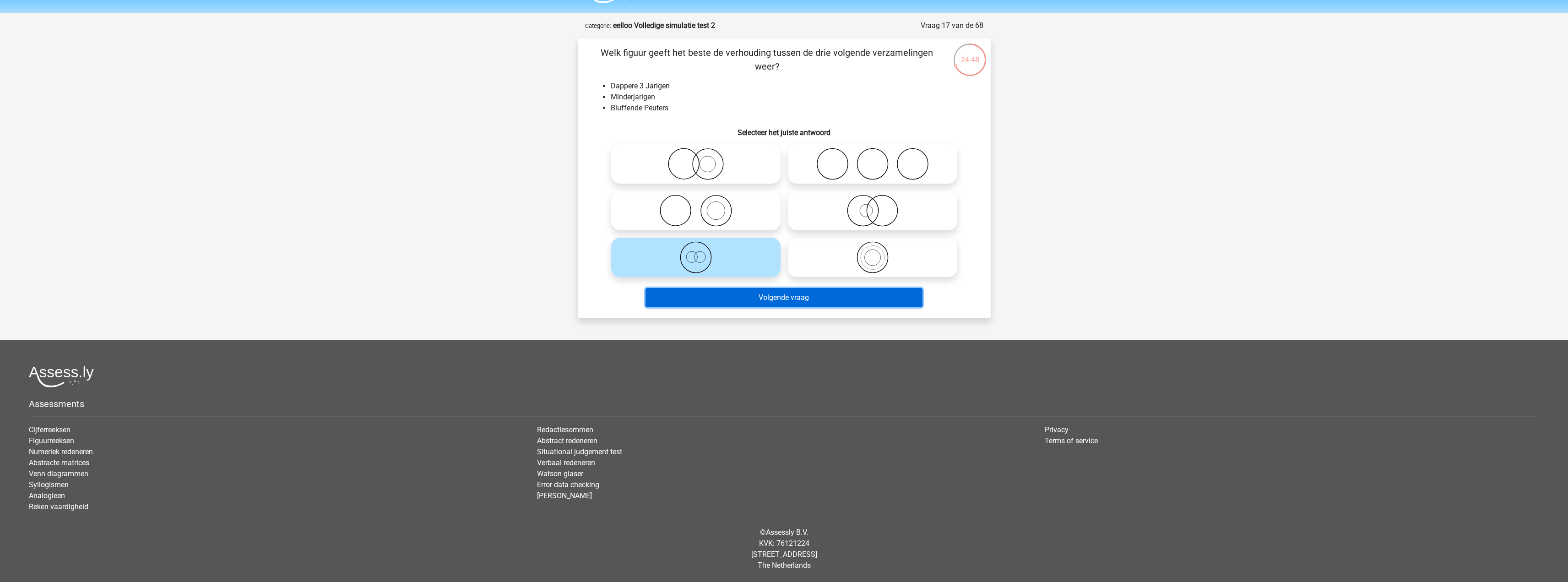
click at [799, 292] on button "Volgende vraag" at bounding box center [784, 297] width 277 height 19
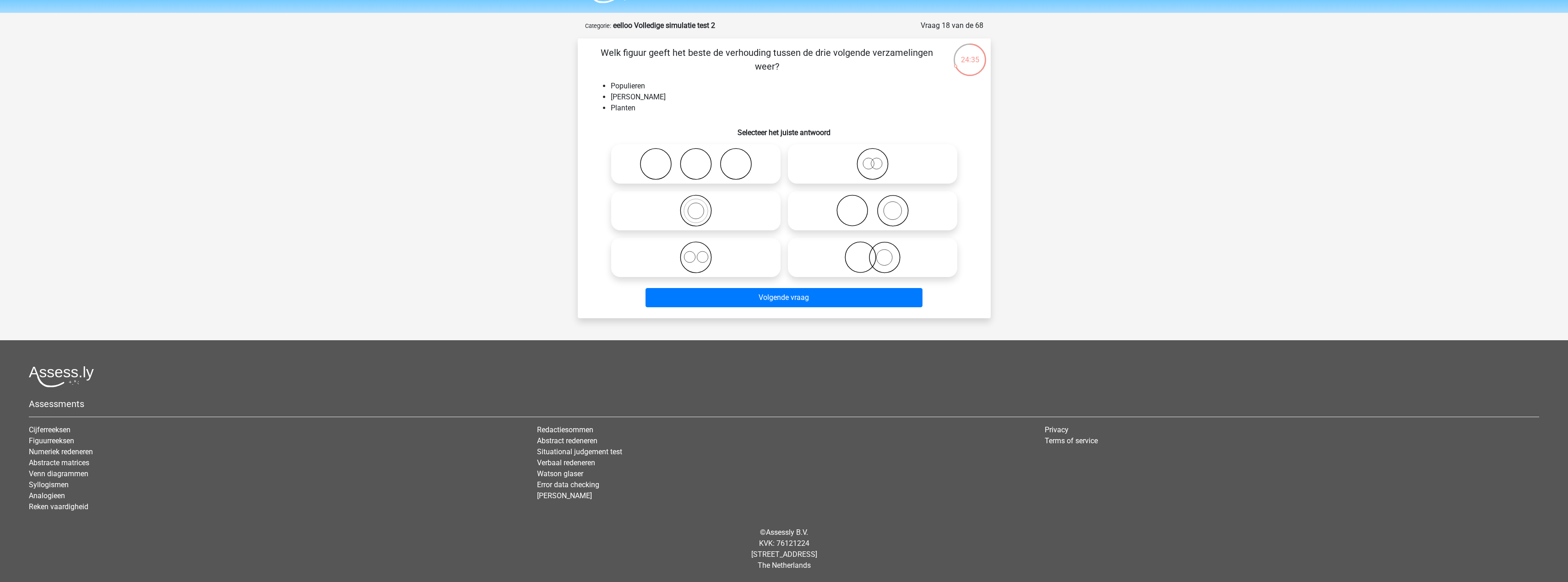
click at [874, 257] on icon at bounding box center [872, 257] width 162 height 32
click at [874, 252] on input "radio" at bounding box center [875, 250] width 6 height 6
radio input "true"
click at [870, 221] on icon at bounding box center [872, 210] width 162 height 32
click at [872, 206] on input "radio" at bounding box center [875, 203] width 6 height 6
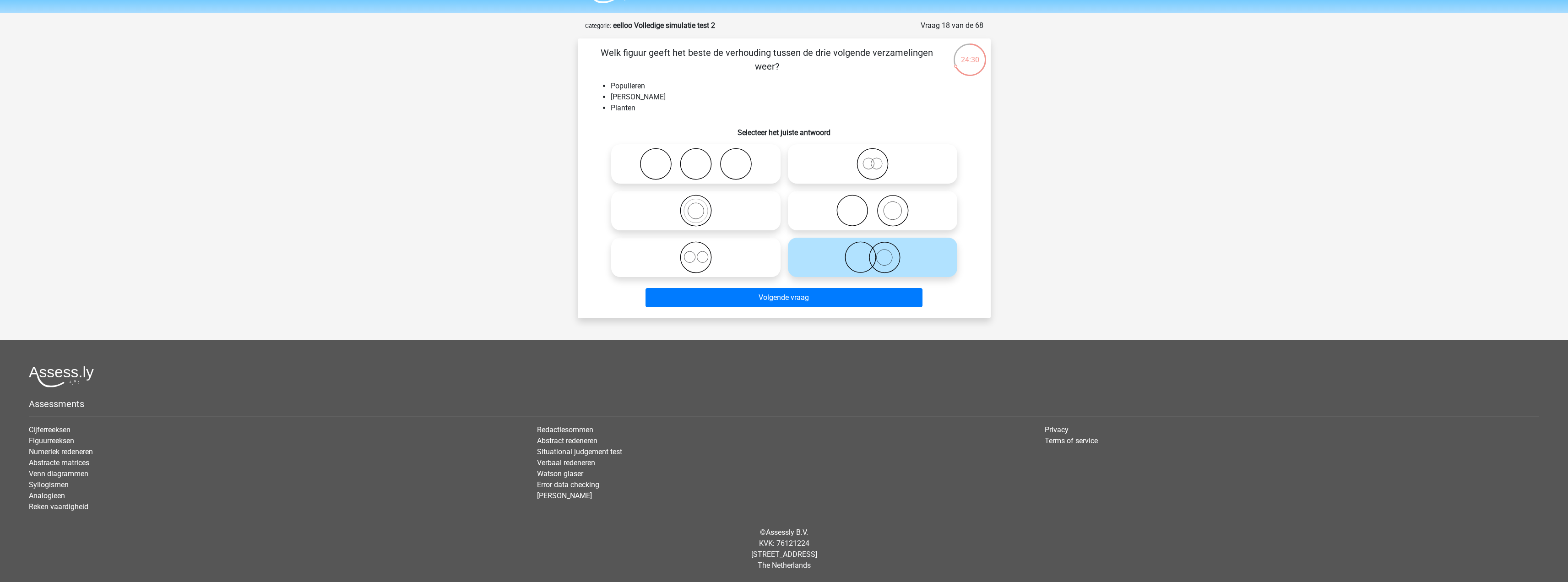
radio input "true"
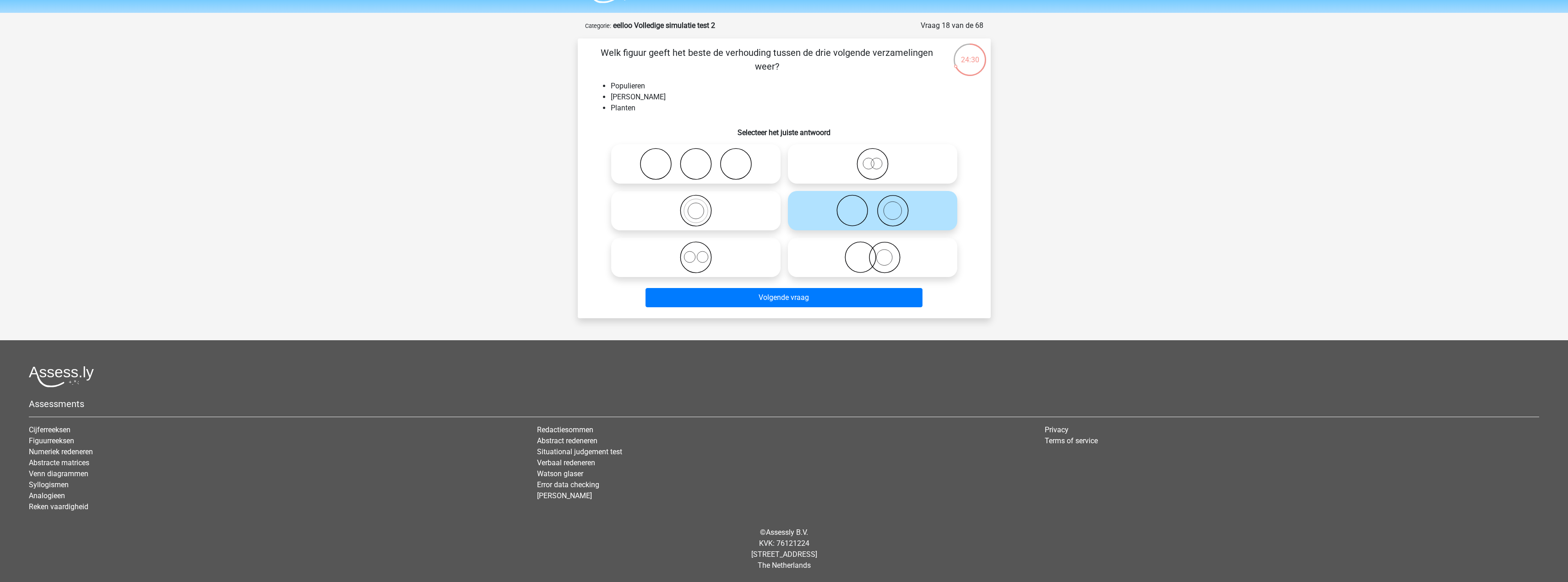
click at [856, 287] on div "Volgende vraag" at bounding box center [784, 295] width 384 height 30
click at [853, 292] on button "Volgende vraag" at bounding box center [784, 297] width 277 height 19
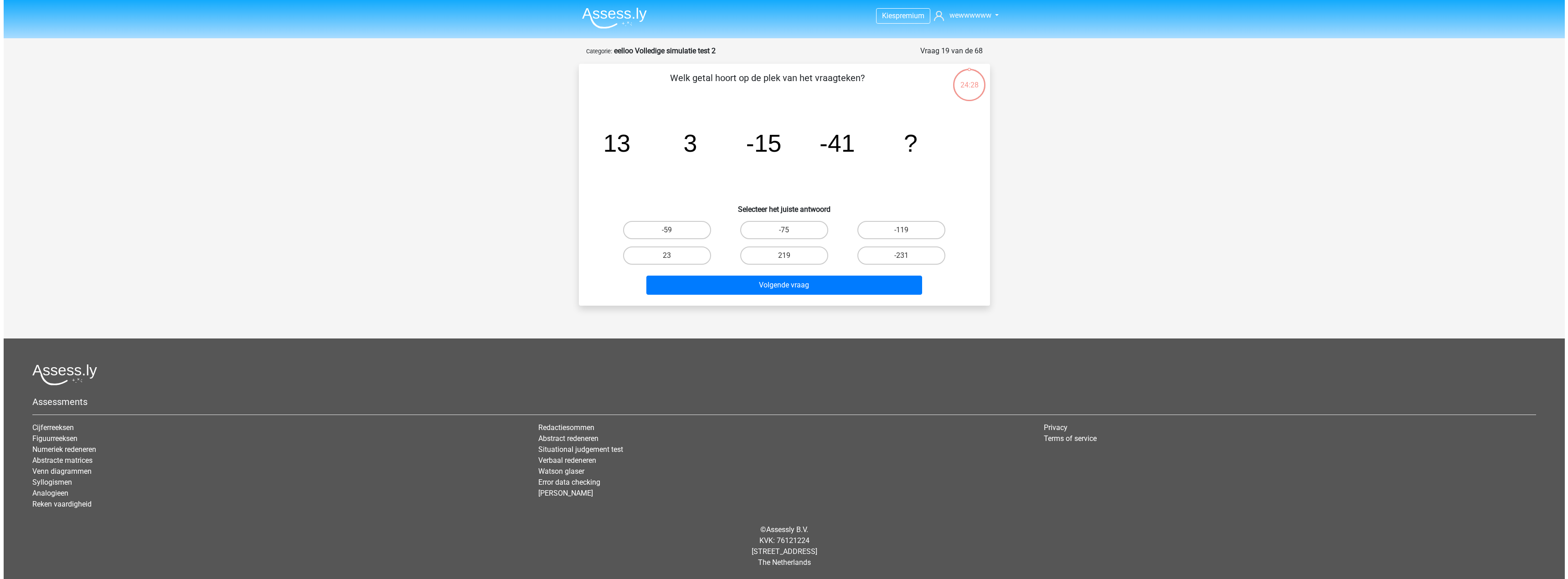
scroll to position [0, 0]
click at [797, 260] on label "219" at bounding box center [783, 255] width 88 height 18
click at [790, 260] on input "219" at bounding box center [787, 258] width 6 height 6
radio input "true"
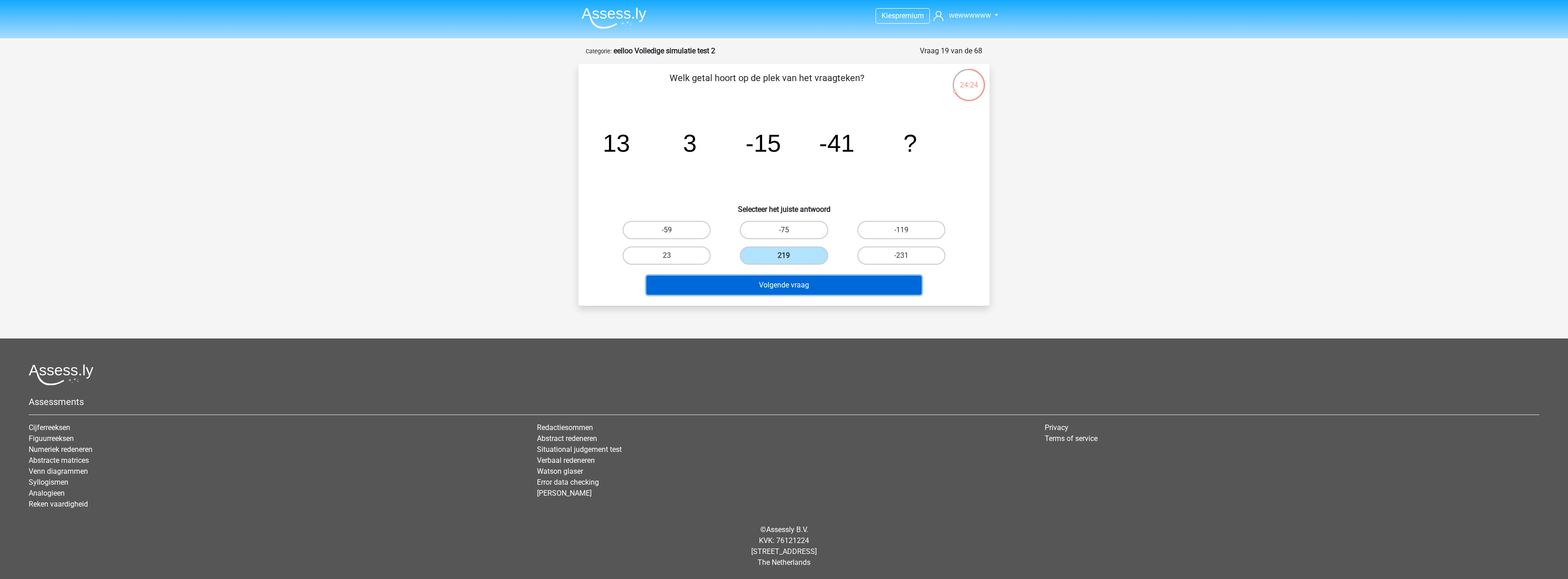
drag, startPoint x: 798, startPoint y: 277, endPoint x: 795, endPoint y: 268, distance: 9.5
click at [797, 275] on div "Volgende vraag" at bounding box center [784, 283] width 382 height 30
click at [797, 255] on label "219" at bounding box center [783, 255] width 88 height 18
click at [790, 255] on input "219" at bounding box center [787, 258] width 6 height 6
click at [801, 287] on button "Volgende vraag" at bounding box center [784, 285] width 276 height 19
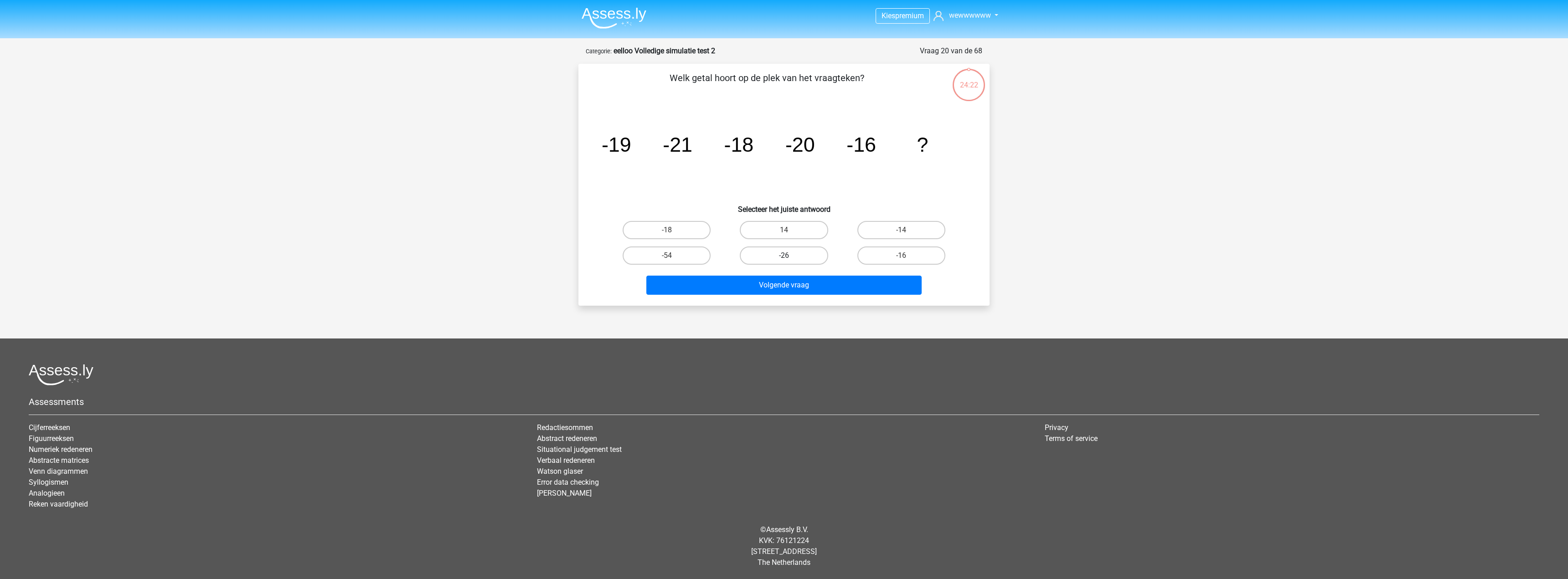
click at [800, 262] on label "-26" at bounding box center [783, 255] width 88 height 18
click at [790, 262] on input "-26" at bounding box center [787, 258] width 6 height 6
radio input "true"
drag, startPoint x: 797, startPoint y: 290, endPoint x: 797, endPoint y: 271, distance: 19.0
click at [797, 288] on button "Volgende vraag" at bounding box center [784, 285] width 276 height 19
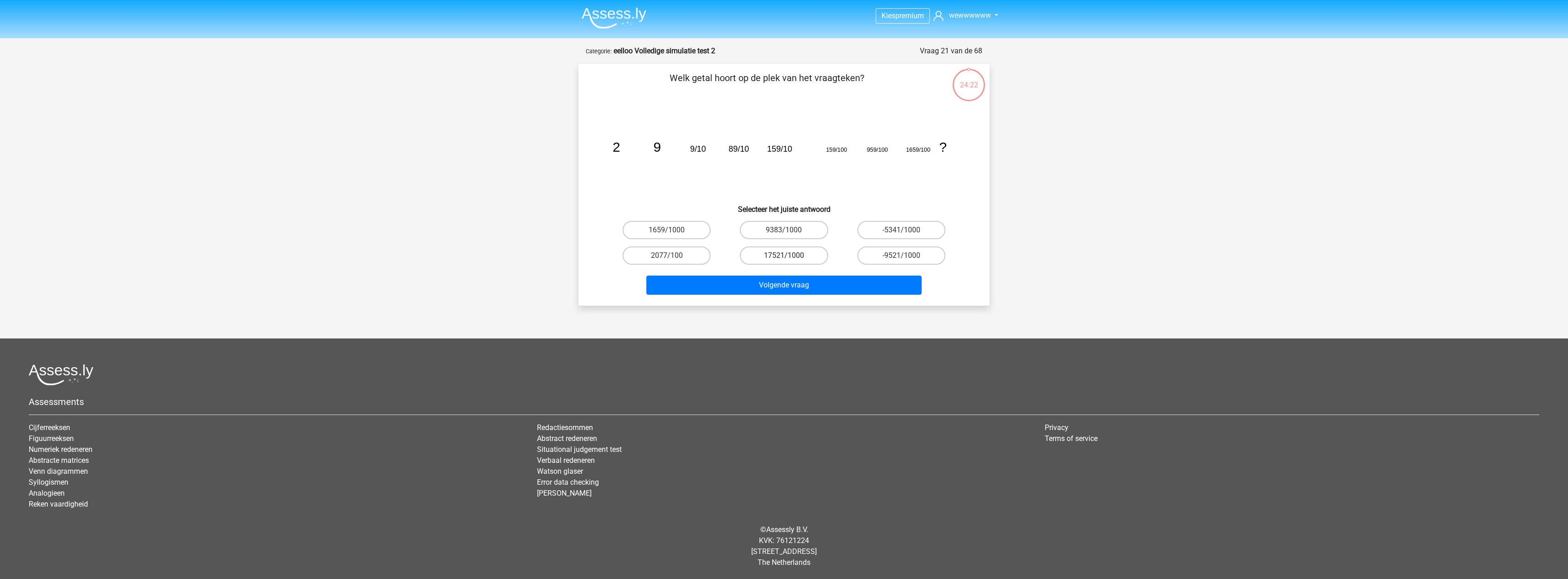
click at [794, 263] on label "17521/1000" at bounding box center [783, 255] width 88 height 18
click at [790, 262] on input "17521/1000" at bounding box center [787, 258] width 6 height 6
radio input "true"
drag, startPoint x: 796, startPoint y: 283, endPoint x: 798, endPoint y: 267, distance: 16.1
click at [796, 284] on button "Volgende vraag" at bounding box center [784, 285] width 276 height 19
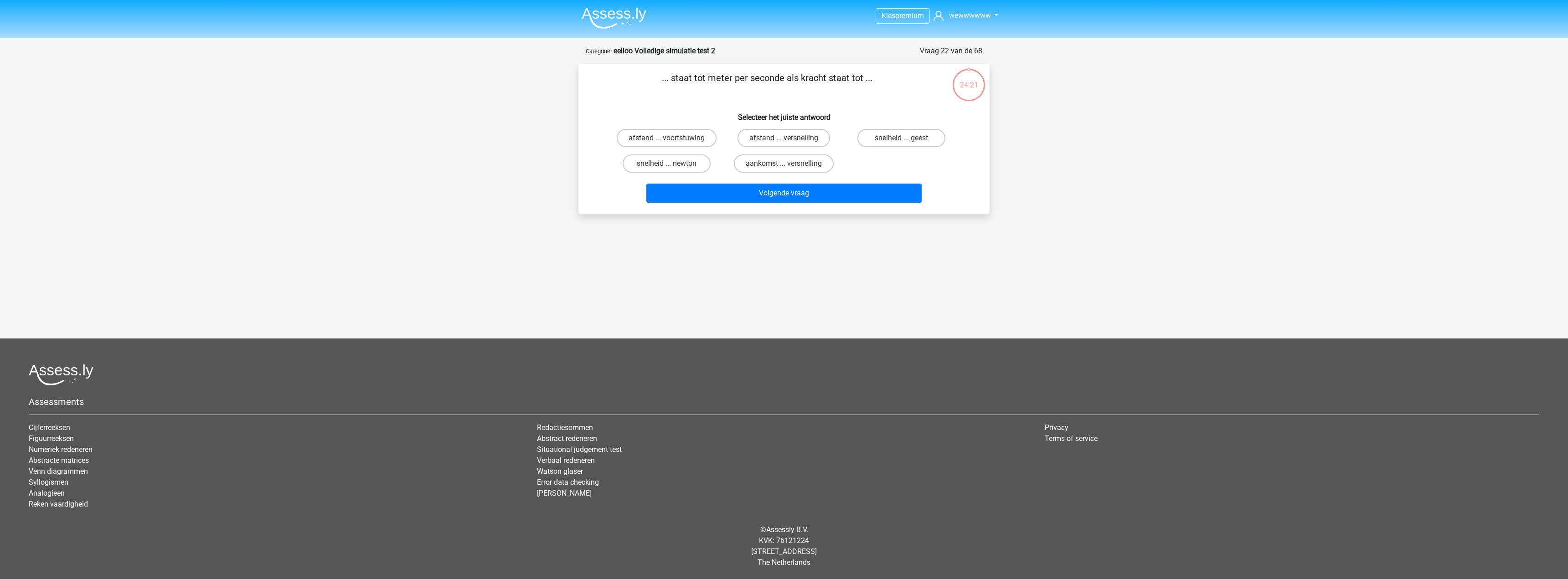
click at [799, 257] on div "Kies premium wewwwwww jelleventjes@gmail.com" at bounding box center [784, 238] width 1568 height 476
click at [698, 162] on label "snelheid ... newton" at bounding box center [667, 164] width 88 height 18
click at [673, 164] on input "snelheid ... newton" at bounding box center [670, 167] width 6 height 6
radio input "true"
click at [798, 197] on button "Volgende vraag" at bounding box center [784, 193] width 276 height 19
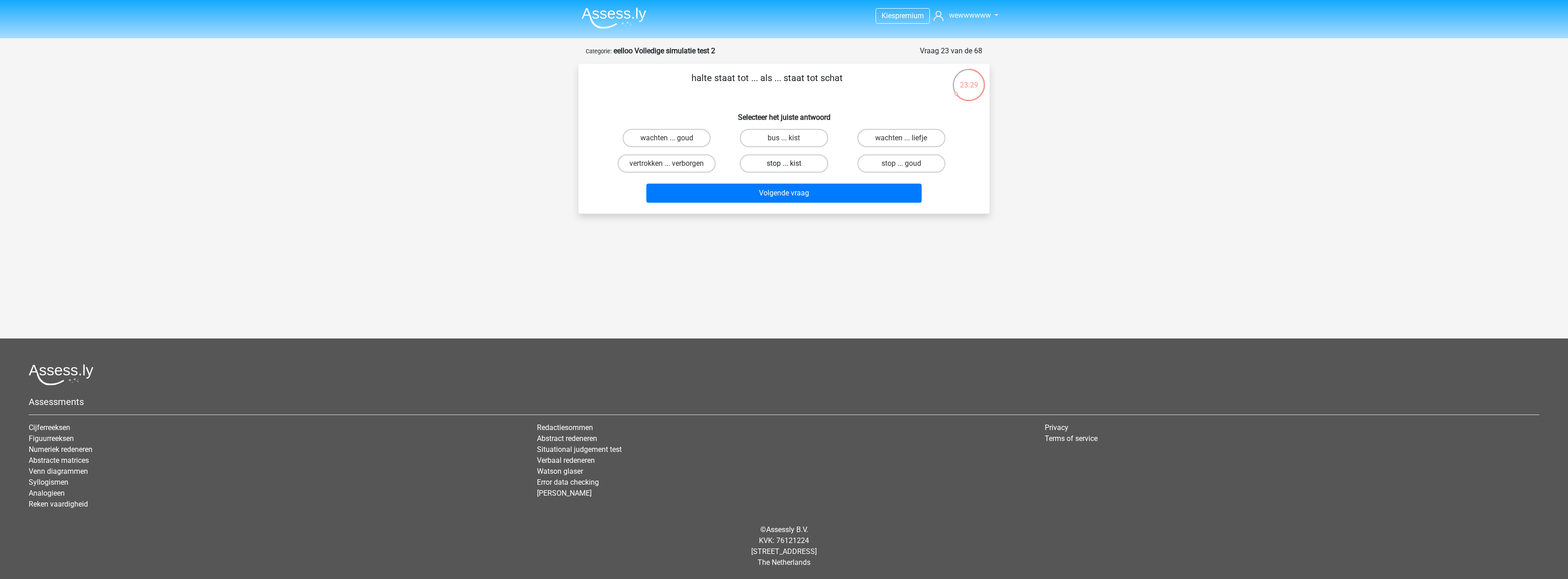
click at [804, 165] on label "stop ... kist" at bounding box center [783, 164] width 88 height 18
click at [790, 165] on input "stop ... kist" at bounding box center [787, 167] width 6 height 6
radio input "true"
click at [808, 193] on button "Volgende vraag" at bounding box center [784, 193] width 276 height 19
click at [811, 164] on label "helder ... afwijzen" at bounding box center [783, 164] width 88 height 18
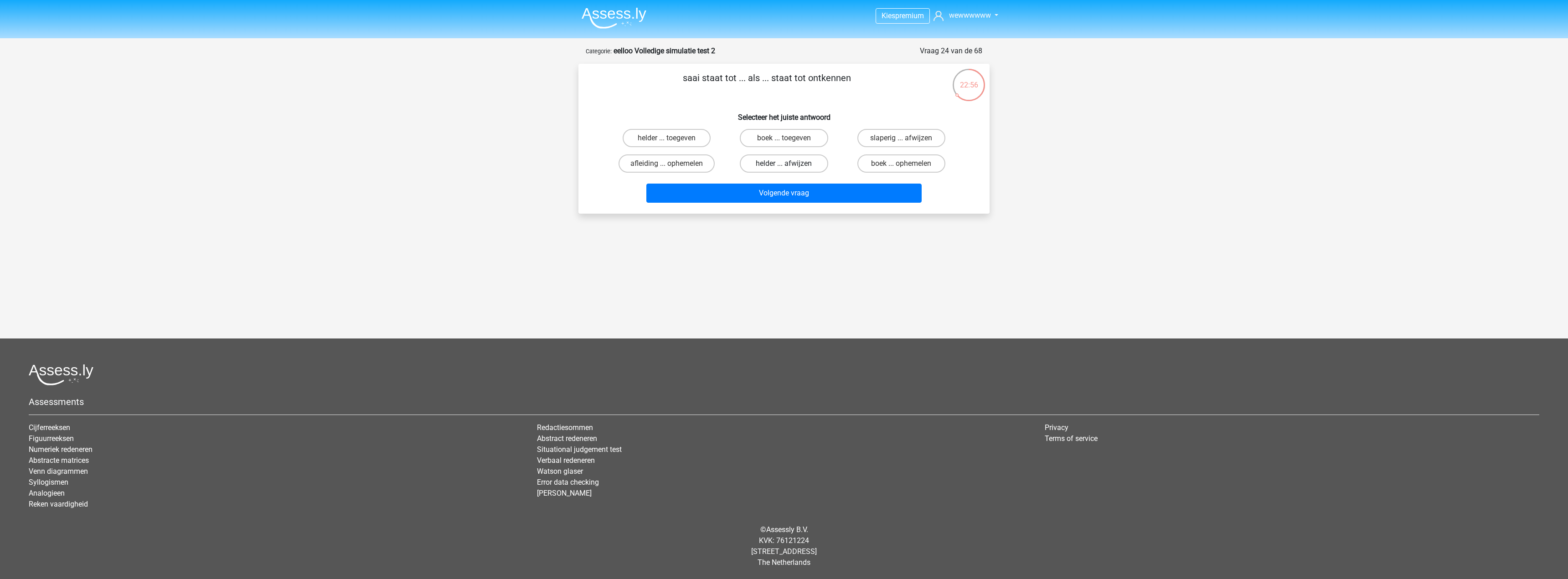
click at [790, 164] on input "helder ... afwijzen" at bounding box center [787, 167] width 6 height 6
radio input "true"
drag, startPoint x: 878, startPoint y: 150, endPoint x: 880, endPoint y: 142, distance: 8.2
click at [880, 149] on div "slaperig ... afwijzen" at bounding box center [901, 138] width 117 height 26
click at [880, 140] on label "slaperig ... afwijzen" at bounding box center [901, 138] width 88 height 18
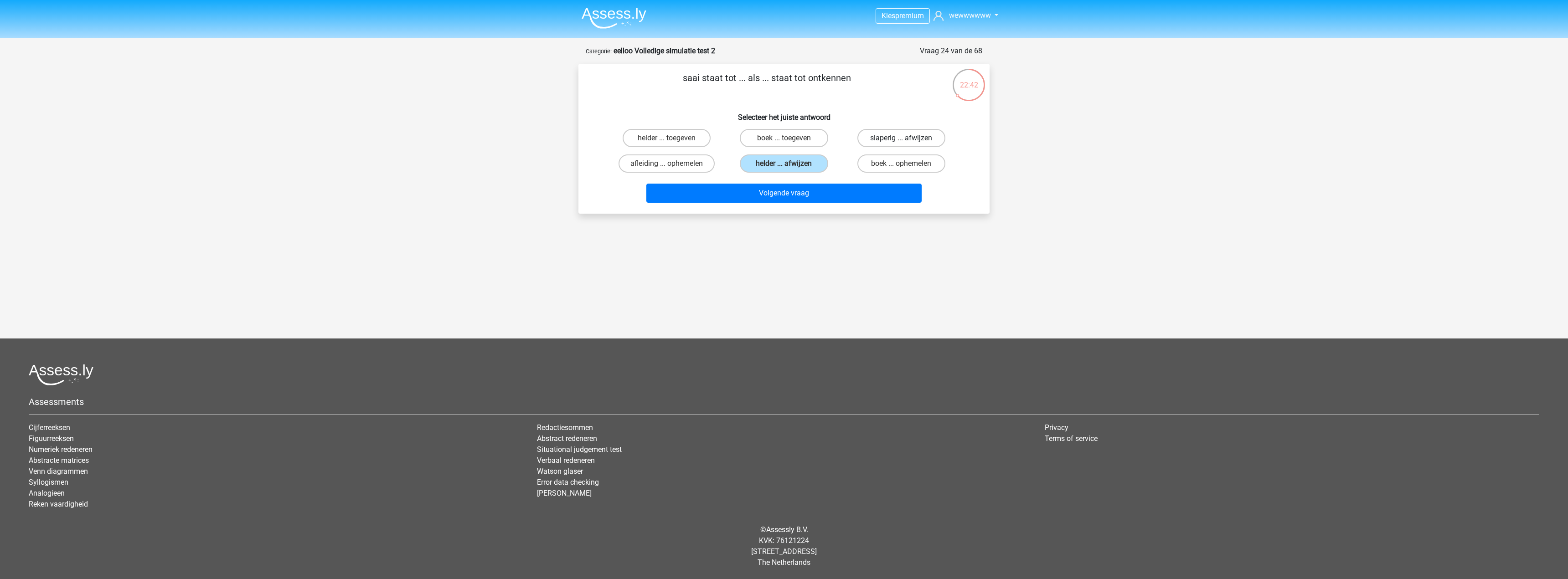
click at [901, 140] on input "slaperig ... afwijzen" at bounding box center [904, 141] width 6 height 6
radio input "true"
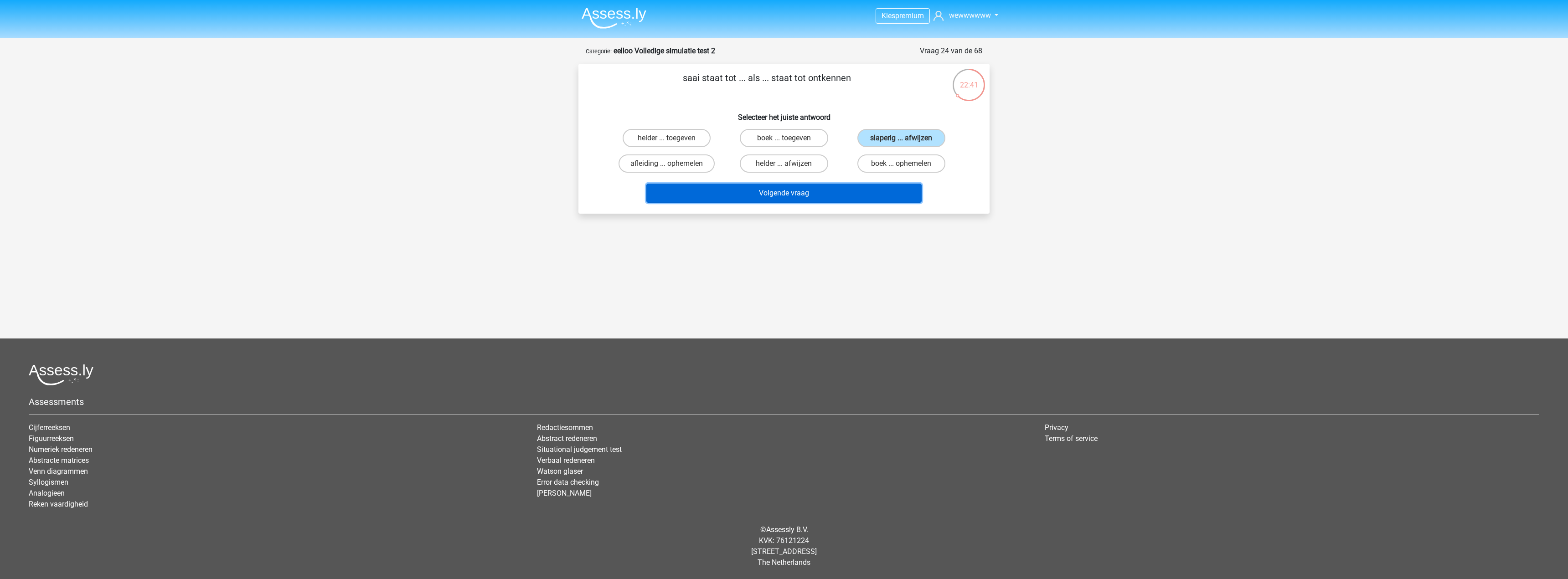
click at [859, 193] on button "Volgende vraag" at bounding box center [784, 193] width 276 height 19
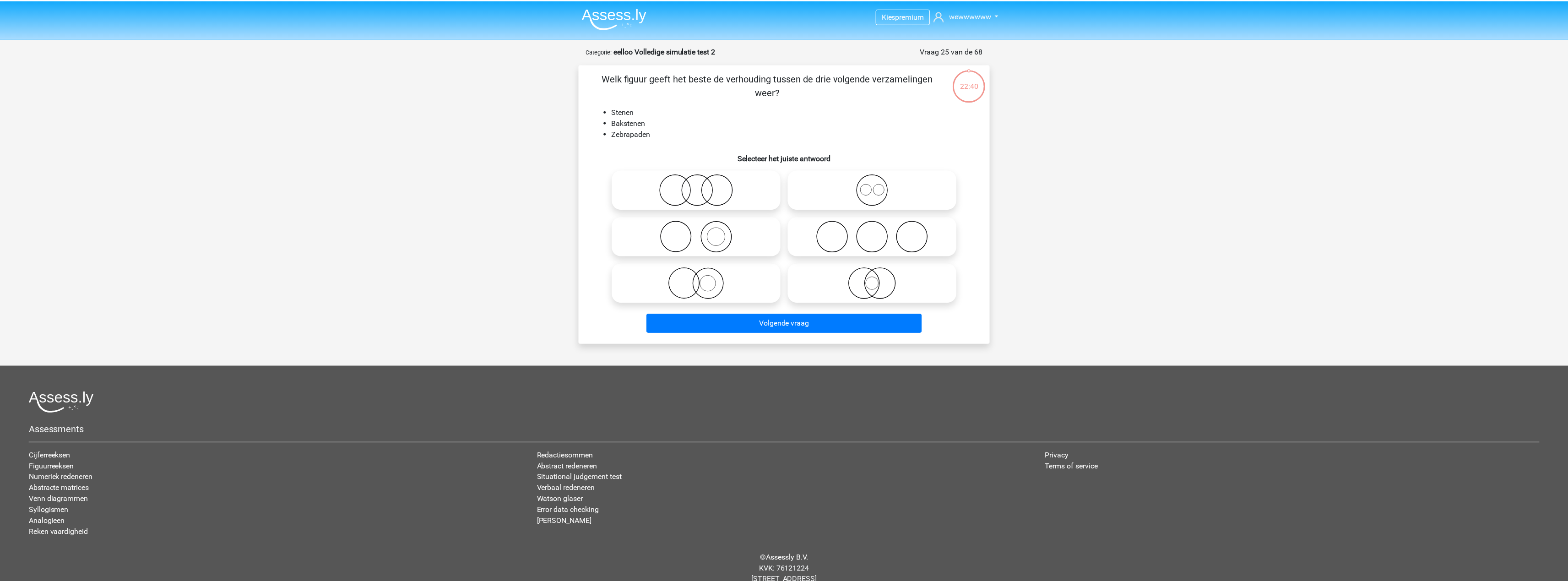
scroll to position [26, 0]
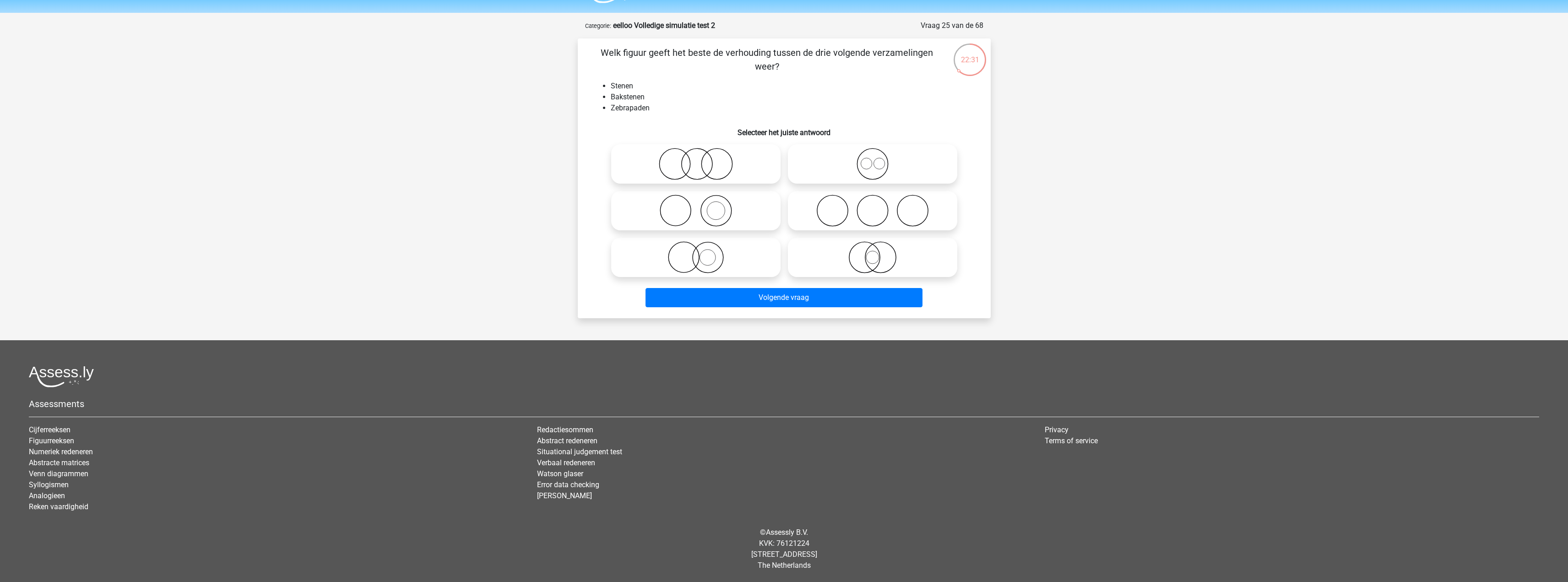
click at [728, 251] on icon at bounding box center [696, 257] width 162 height 32
click at [702, 251] on input "radio" at bounding box center [699, 250] width 6 height 6
radio input "true"
click at [749, 228] on label at bounding box center [696, 210] width 169 height 39
click at [702, 206] on input "radio" at bounding box center [699, 203] width 6 height 6
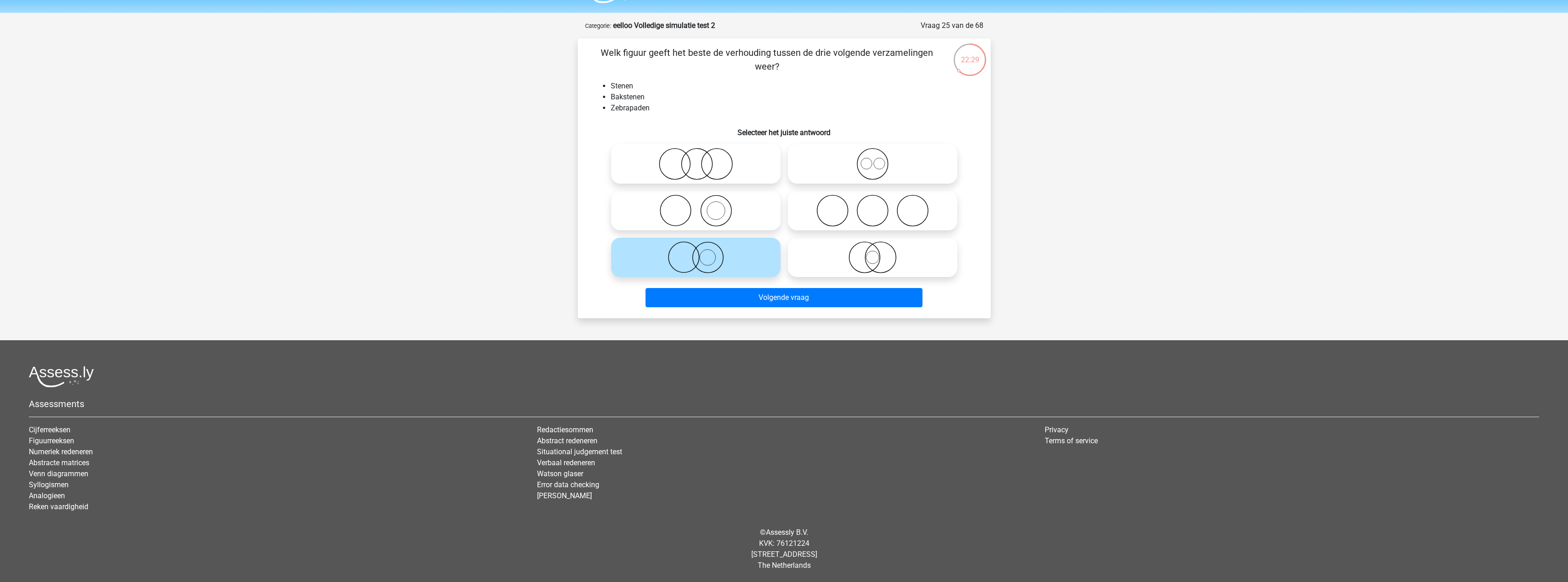
radio input "true"
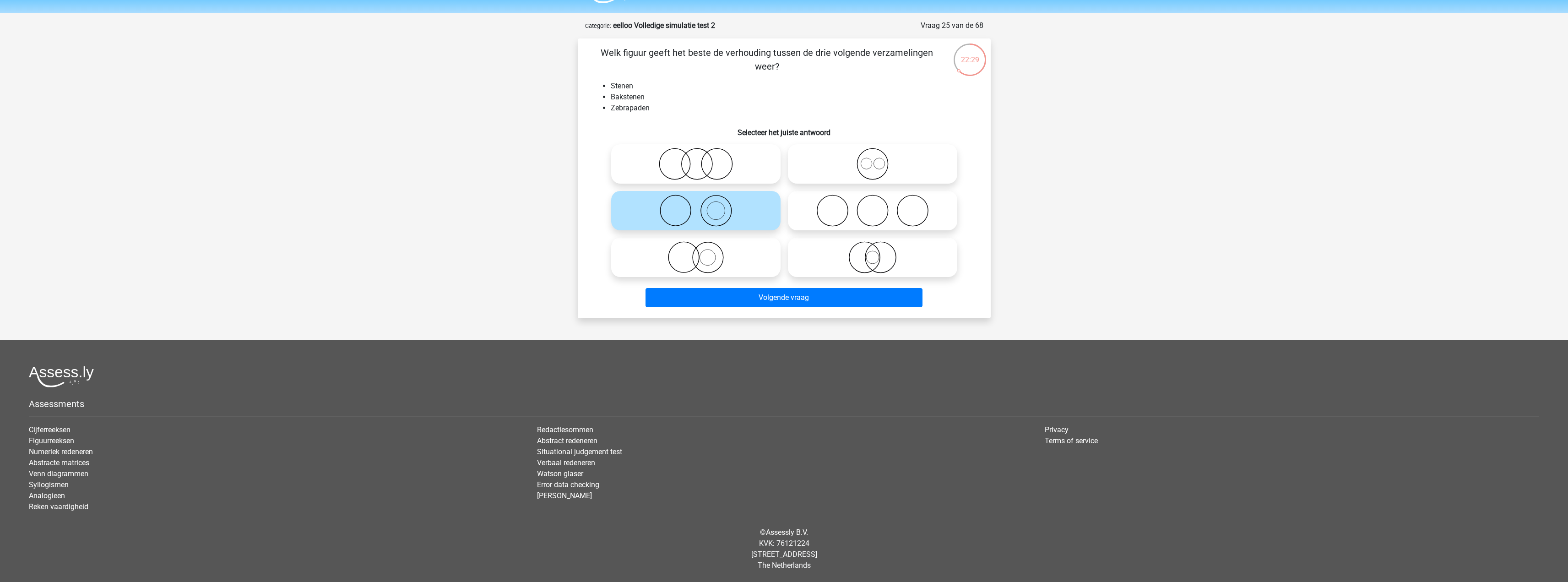
click at [753, 258] on icon at bounding box center [696, 257] width 162 height 32
click at [702, 252] on input "radio" at bounding box center [699, 250] width 6 height 6
radio input "true"
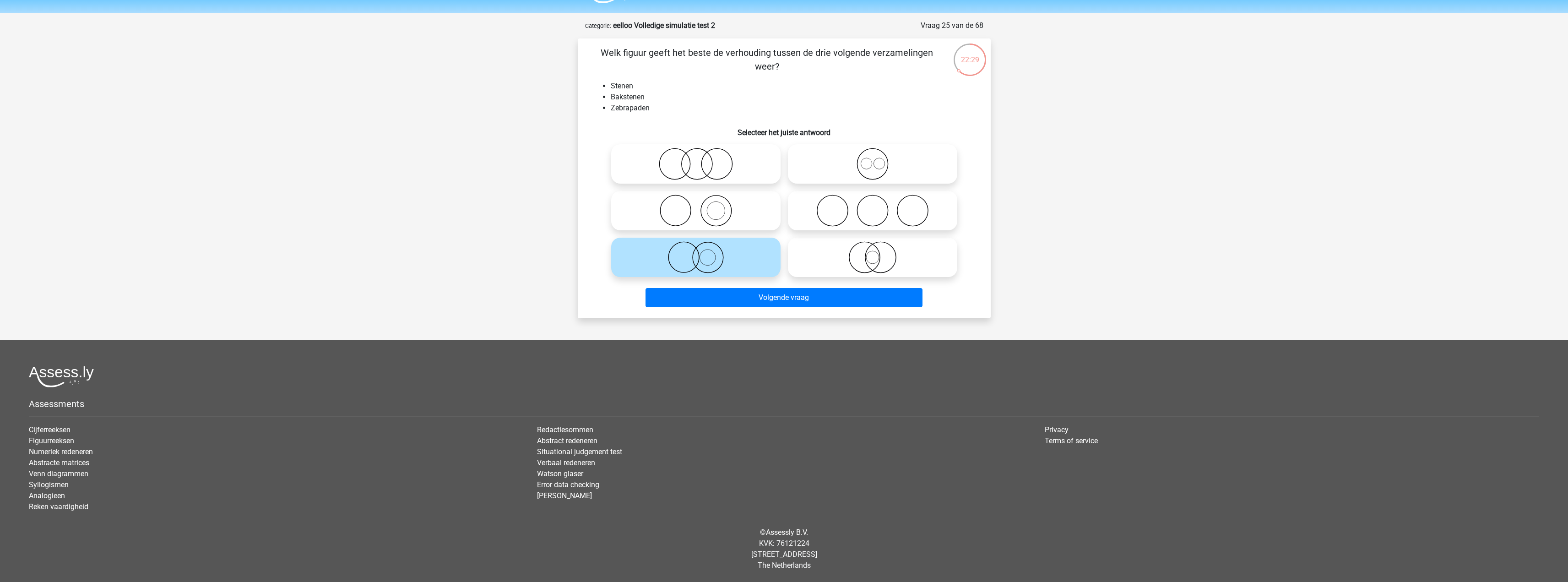
click at [751, 227] on label at bounding box center [696, 210] width 169 height 39
click at [702, 206] on input "radio" at bounding box center [699, 203] width 6 height 6
radio input "true"
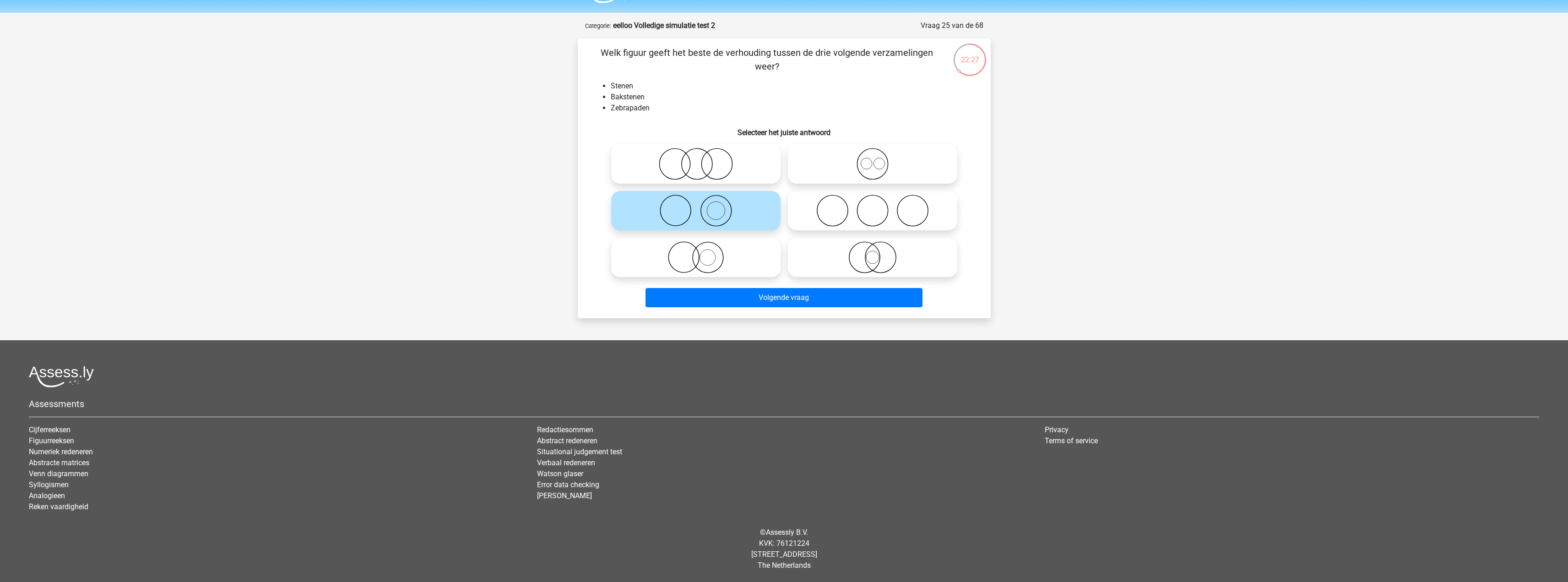
click at [750, 268] on icon at bounding box center [696, 257] width 162 height 32
click at [702, 252] on input "radio" at bounding box center [699, 250] width 6 height 6
radio input "true"
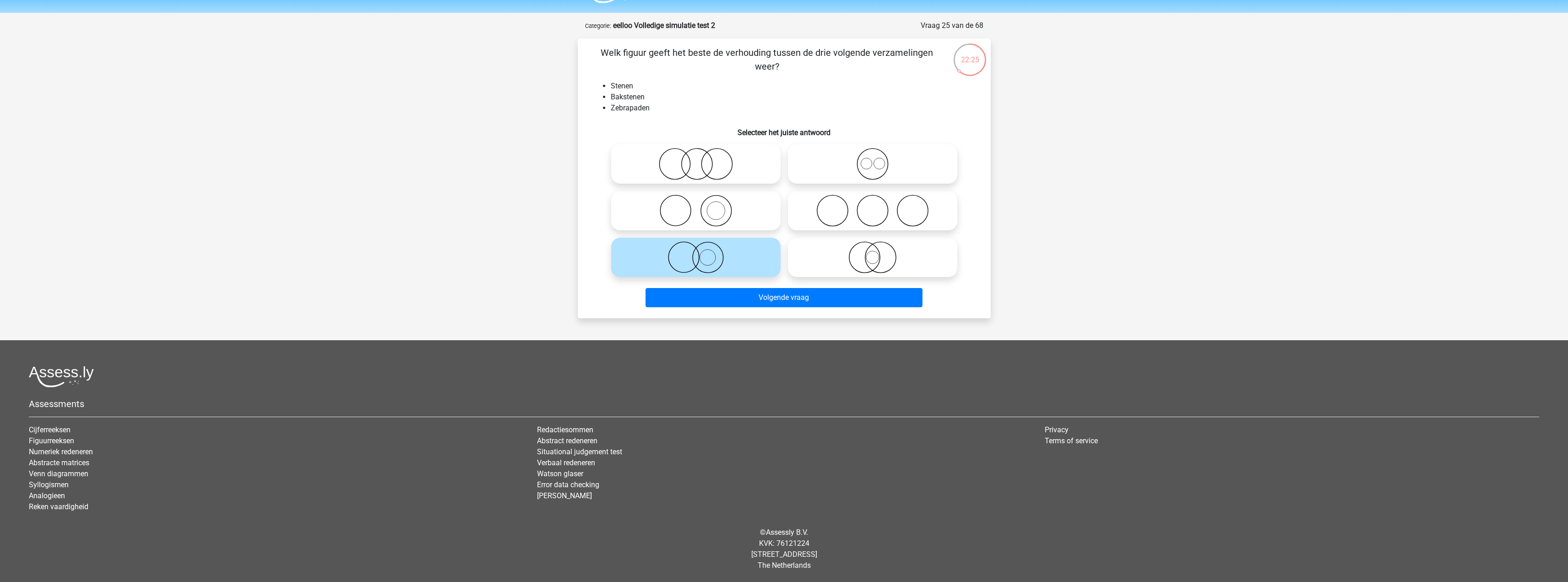
click at [742, 215] on icon at bounding box center [696, 210] width 162 height 32
click at [702, 206] on input "radio" at bounding box center [699, 203] width 6 height 6
radio input "true"
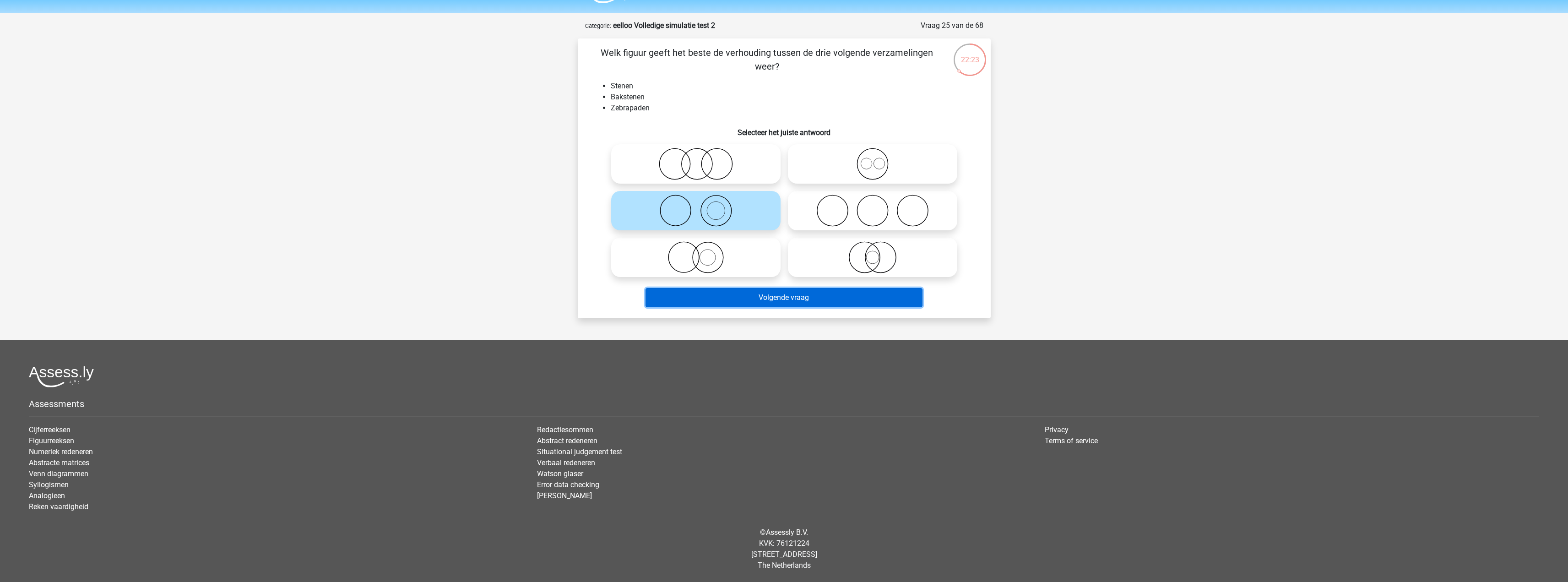
click at [817, 302] on button "Volgende vraag" at bounding box center [784, 297] width 277 height 19
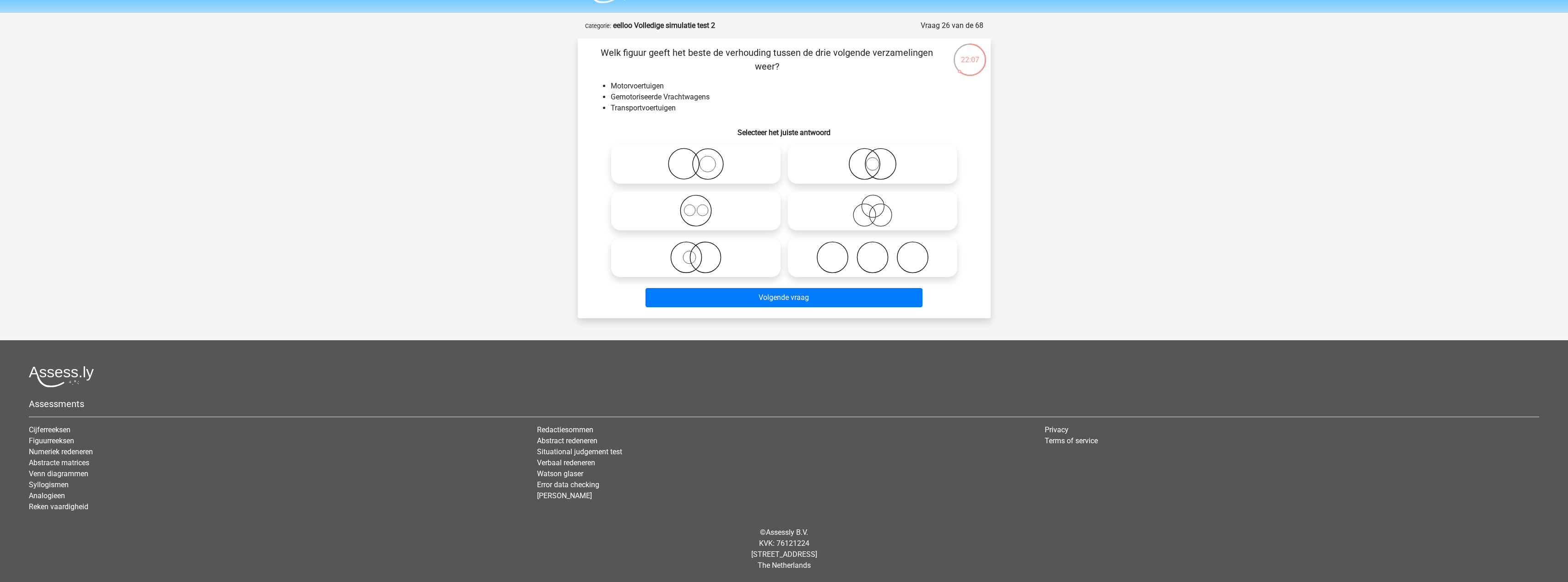
click at [729, 160] on icon at bounding box center [696, 164] width 162 height 32
click at [702, 160] on input "radio" at bounding box center [699, 157] width 6 height 6
radio input "true"
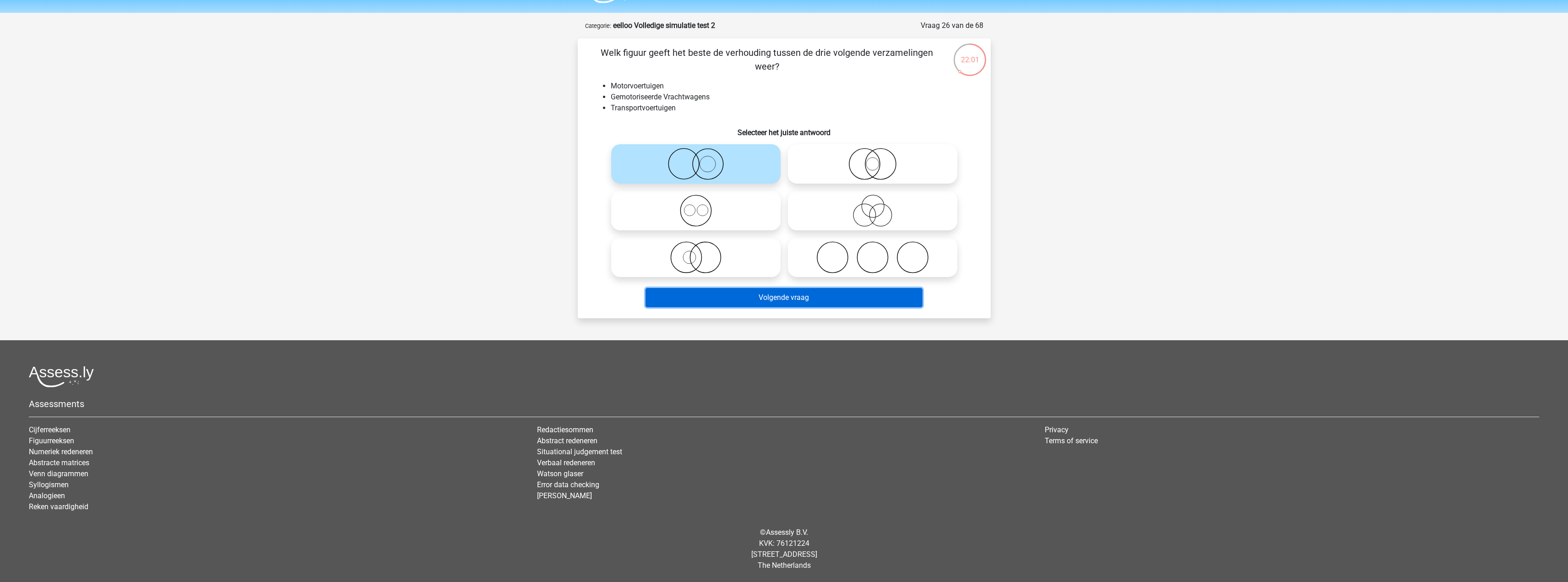
click at [787, 297] on button "Volgende vraag" at bounding box center [784, 297] width 277 height 19
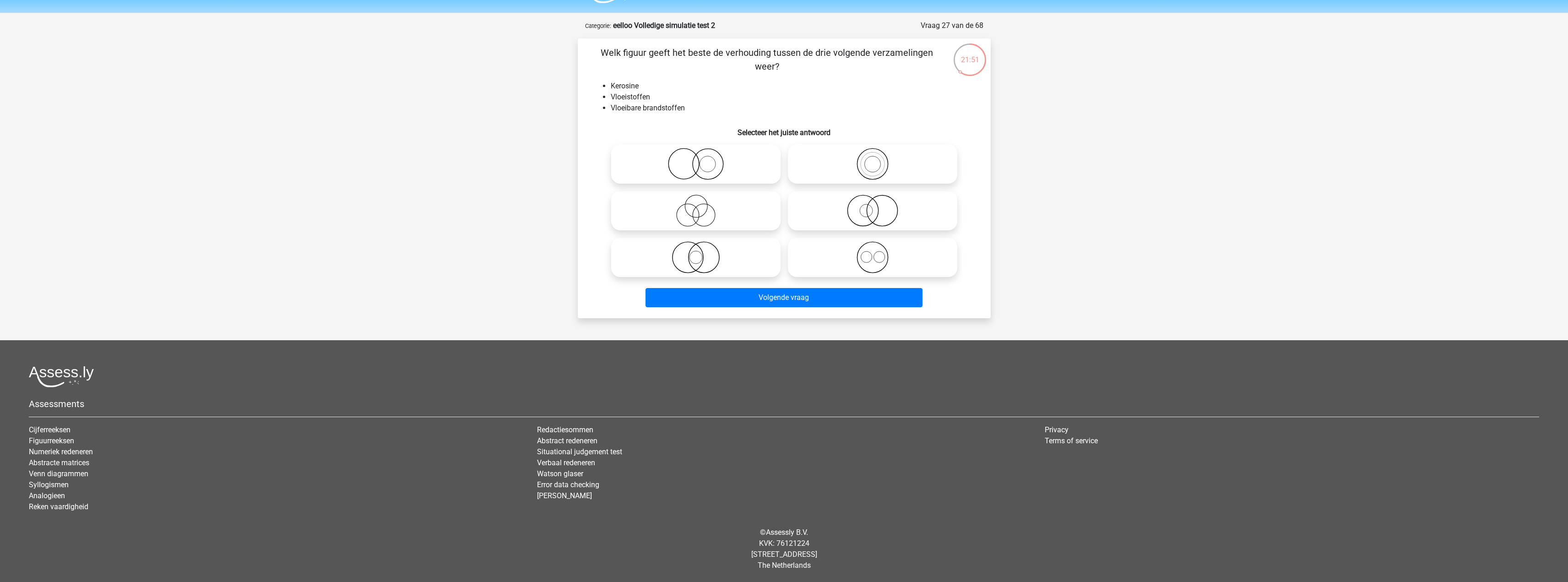
click at [719, 164] on icon at bounding box center [696, 164] width 162 height 32
click at [702, 160] on input "radio" at bounding box center [699, 157] width 6 height 6
radio input "true"
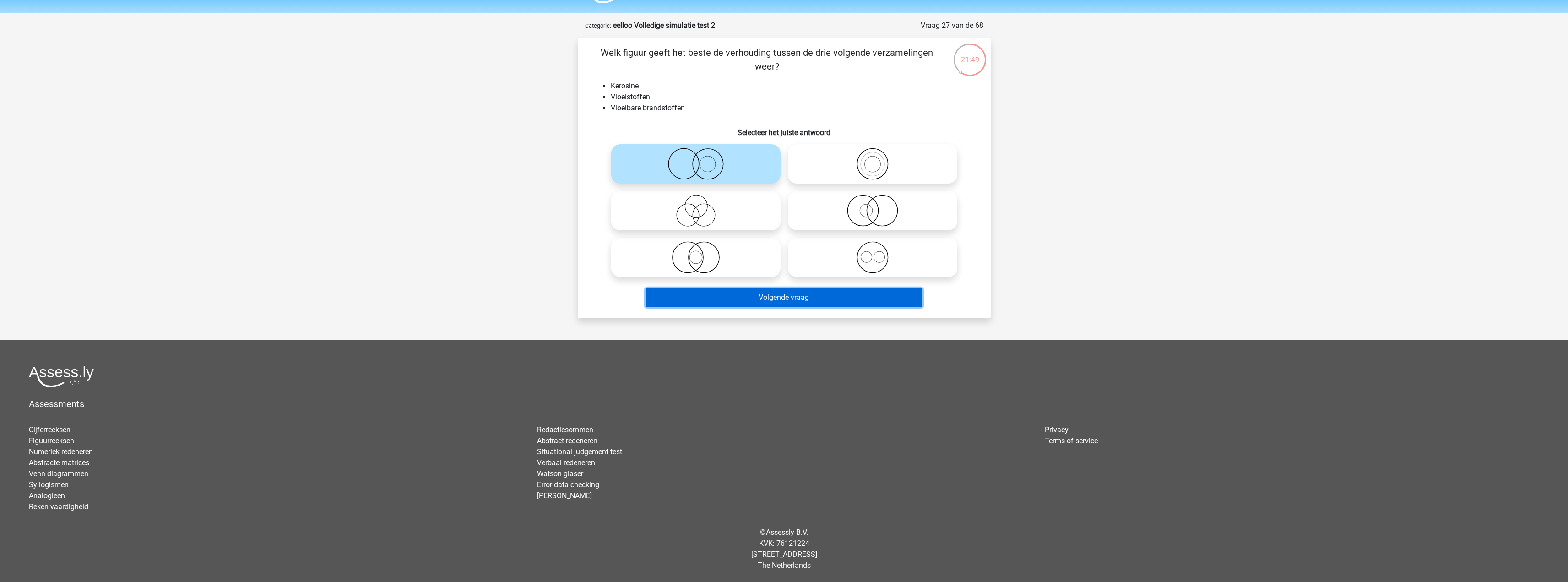
click at [787, 304] on button "Volgende vraag" at bounding box center [784, 297] width 277 height 19
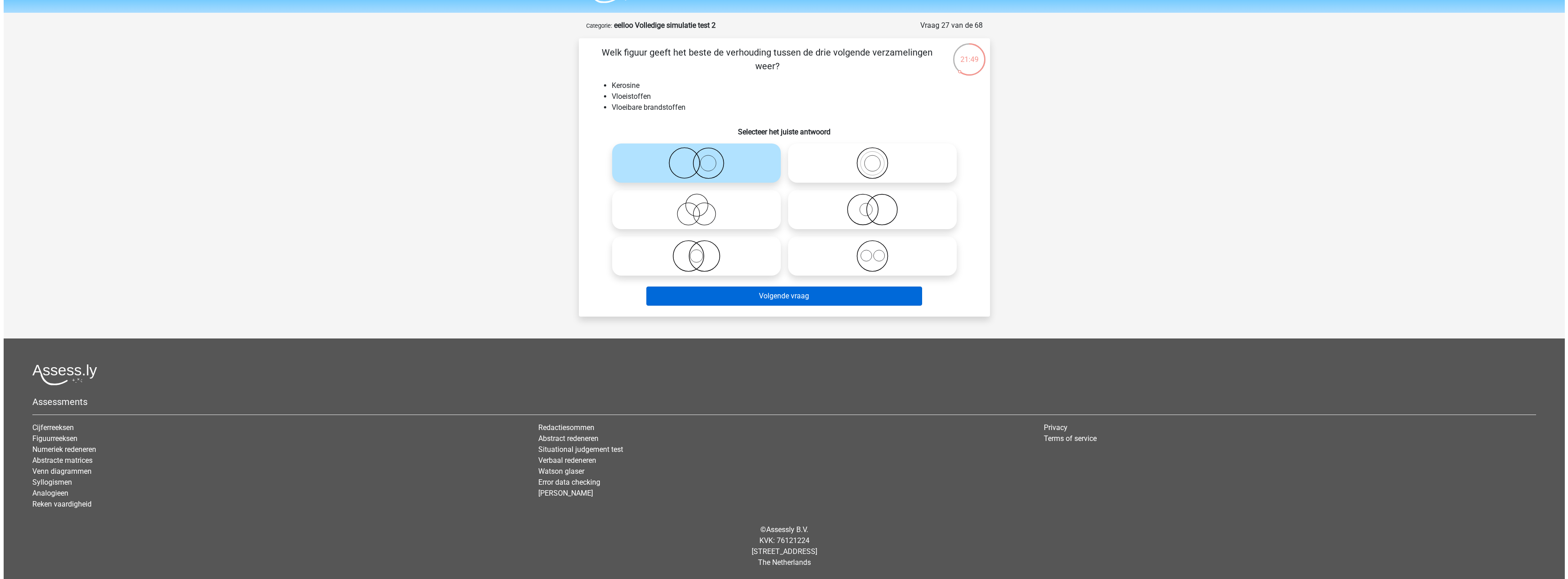
scroll to position [0, 0]
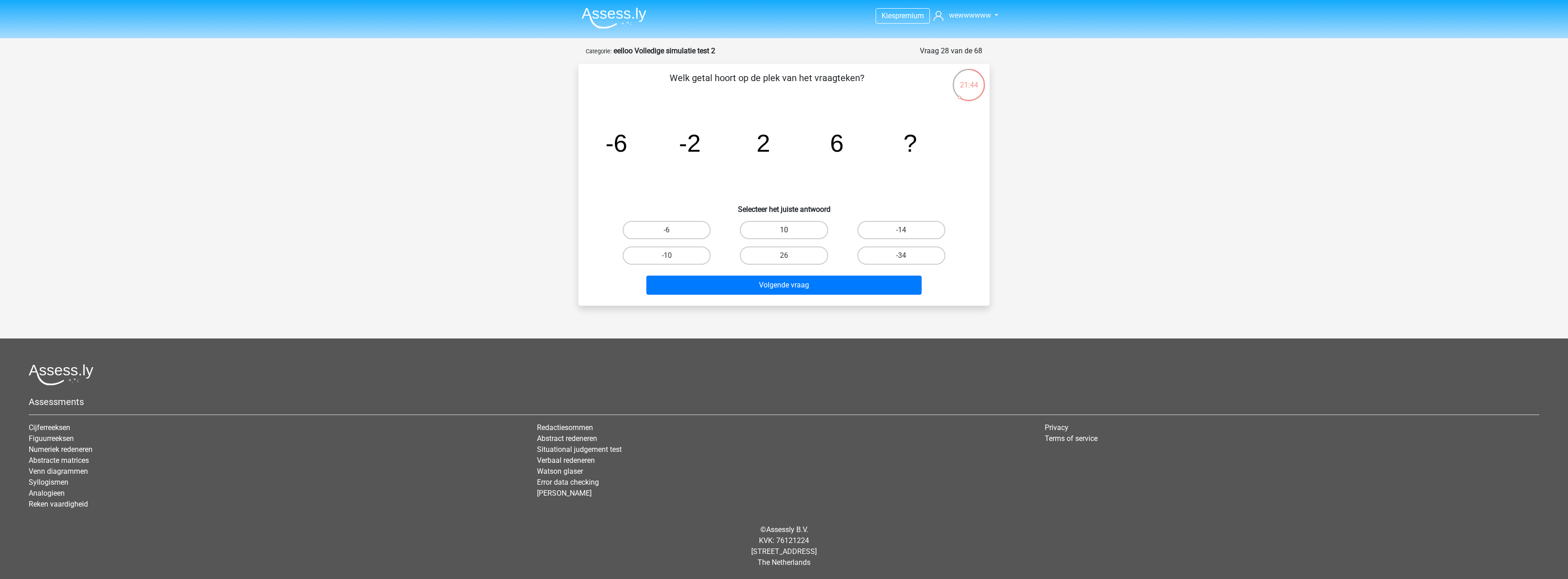
click at [808, 231] on label "10" at bounding box center [783, 230] width 88 height 18
click at [790, 231] on input "10" at bounding box center [787, 233] width 6 height 6
radio input "true"
click at [822, 285] on button "Volgende vraag" at bounding box center [784, 285] width 276 height 19
click at [612, 146] on tspan "4" at bounding box center [616, 143] width 13 height 27
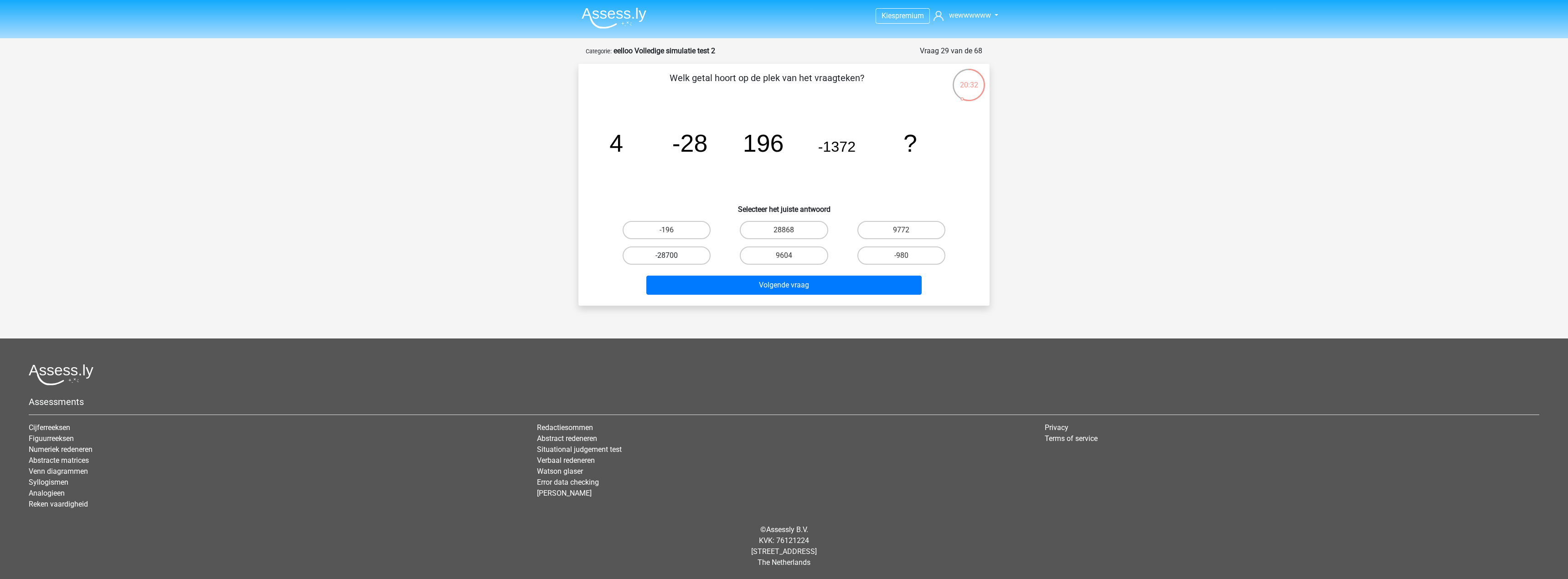
click at [676, 261] on label "-28700" at bounding box center [667, 255] width 88 height 18
click at [673, 261] on input "-28700" at bounding box center [670, 258] width 6 height 6
radio input "true"
click at [724, 280] on button "Volgende vraag" at bounding box center [784, 285] width 276 height 19
drag, startPoint x: 811, startPoint y: 258, endPoint x: 816, endPoint y: 285, distance: 27.5
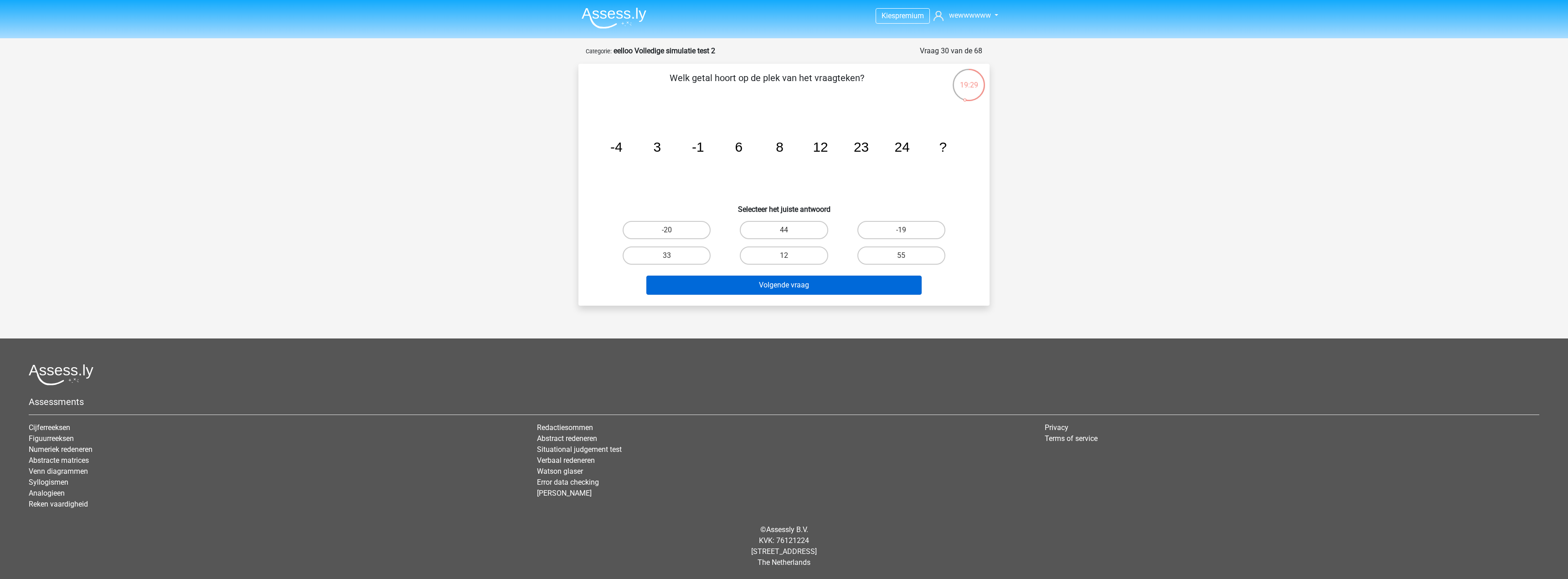
click at [811, 258] on label "12" at bounding box center [783, 255] width 88 height 18
click at [790, 258] on input "12" at bounding box center [787, 258] width 6 height 6
radio input "true"
drag, startPoint x: 816, startPoint y: 288, endPoint x: 814, endPoint y: 280, distance: 8.2
click at [816, 288] on button "Volgende vraag" at bounding box center [784, 285] width 276 height 19
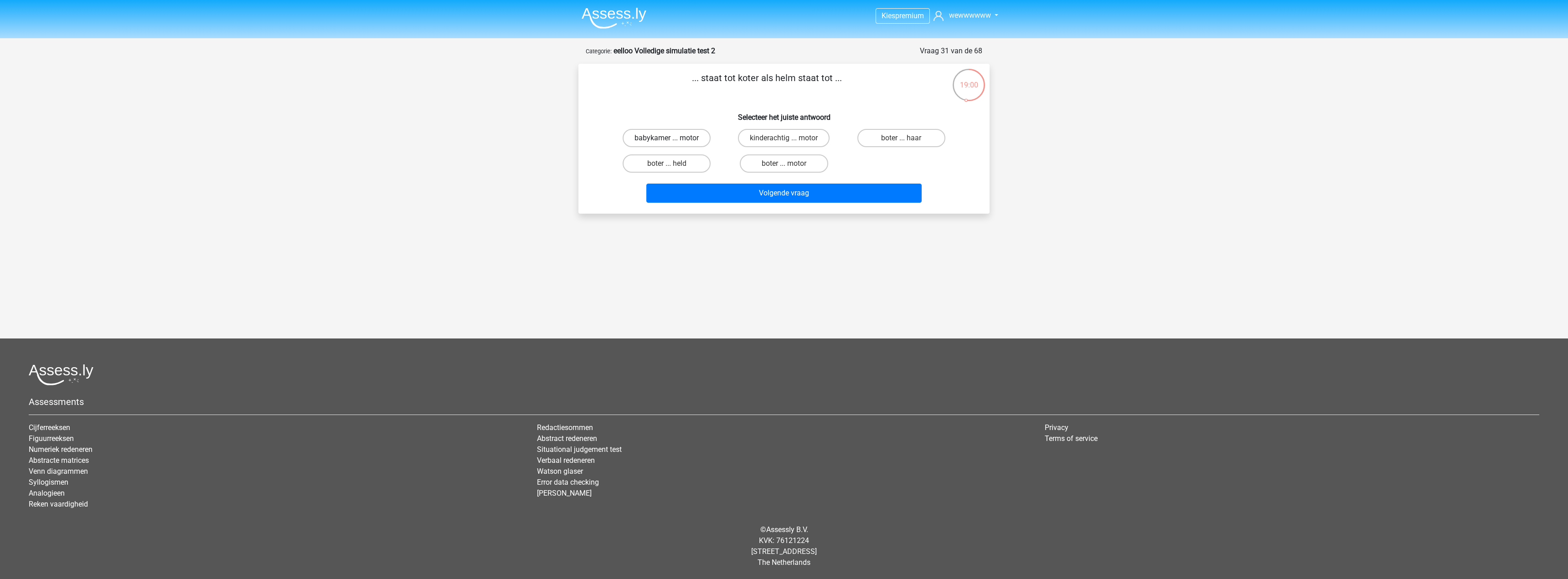
click at [701, 133] on label "babykamer ... motor" at bounding box center [667, 138] width 88 height 18
click at [673, 138] on input "babykamer ... motor" at bounding box center [670, 141] width 6 height 6
radio input "true"
click at [774, 132] on label "kinderachtig ... motor" at bounding box center [783, 138] width 92 height 18
click at [784, 138] on input "kinderachtig ... motor" at bounding box center [787, 141] width 6 height 6
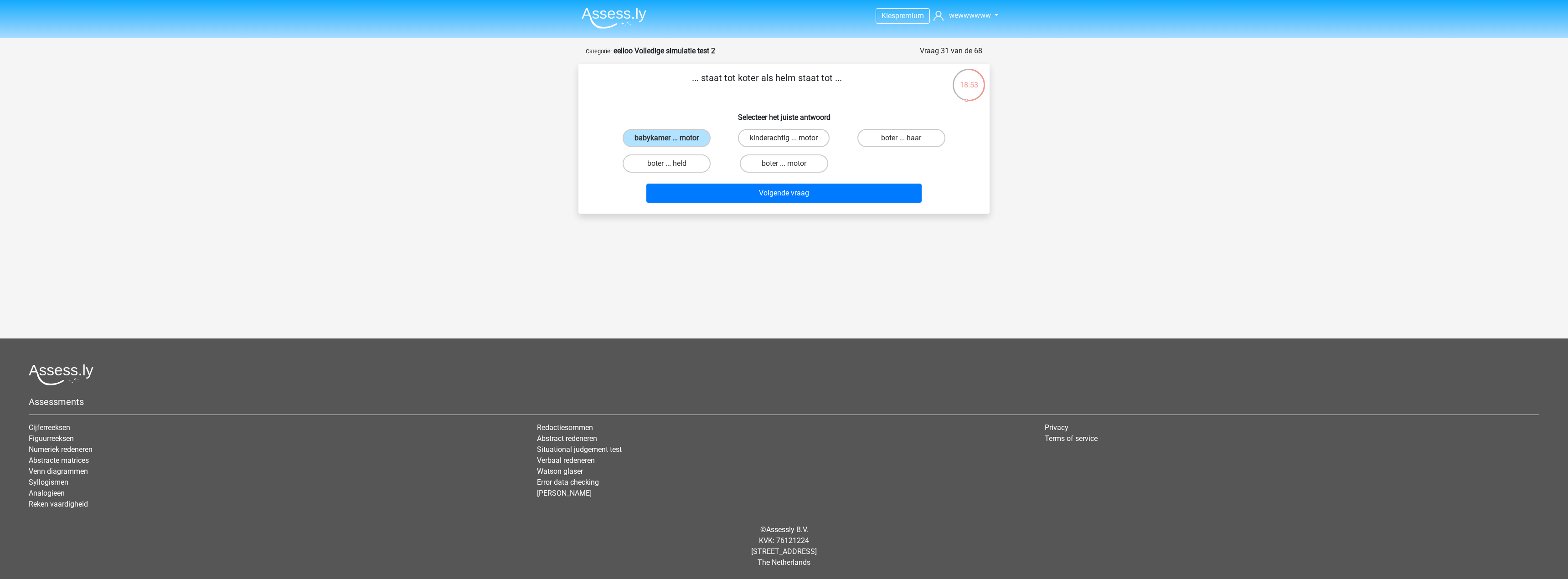
radio input "true"
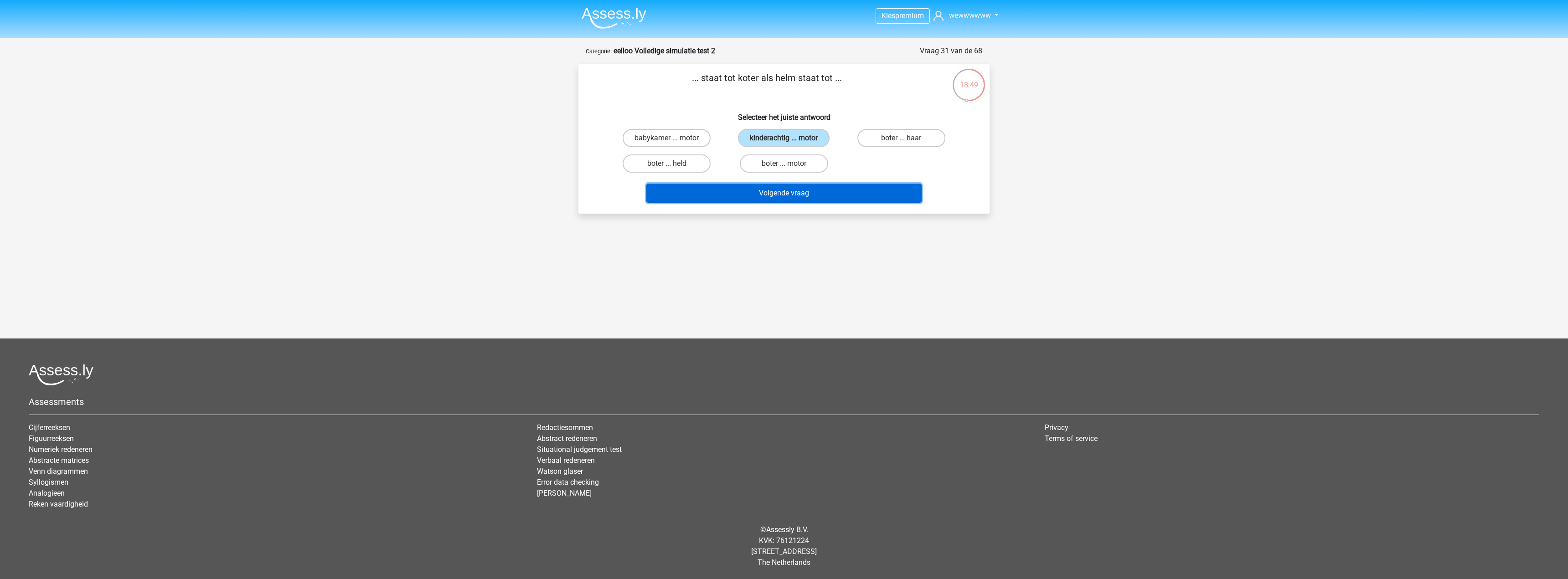
click at [810, 194] on button "Volgende vraag" at bounding box center [784, 193] width 276 height 19
click at [704, 139] on label "bekend ... trek" at bounding box center [667, 138] width 88 height 18
click at [673, 139] on input "bekend ... trek" at bounding box center [670, 141] width 6 height 6
radio input "true"
click at [823, 195] on button "Volgende vraag" at bounding box center [784, 193] width 276 height 19
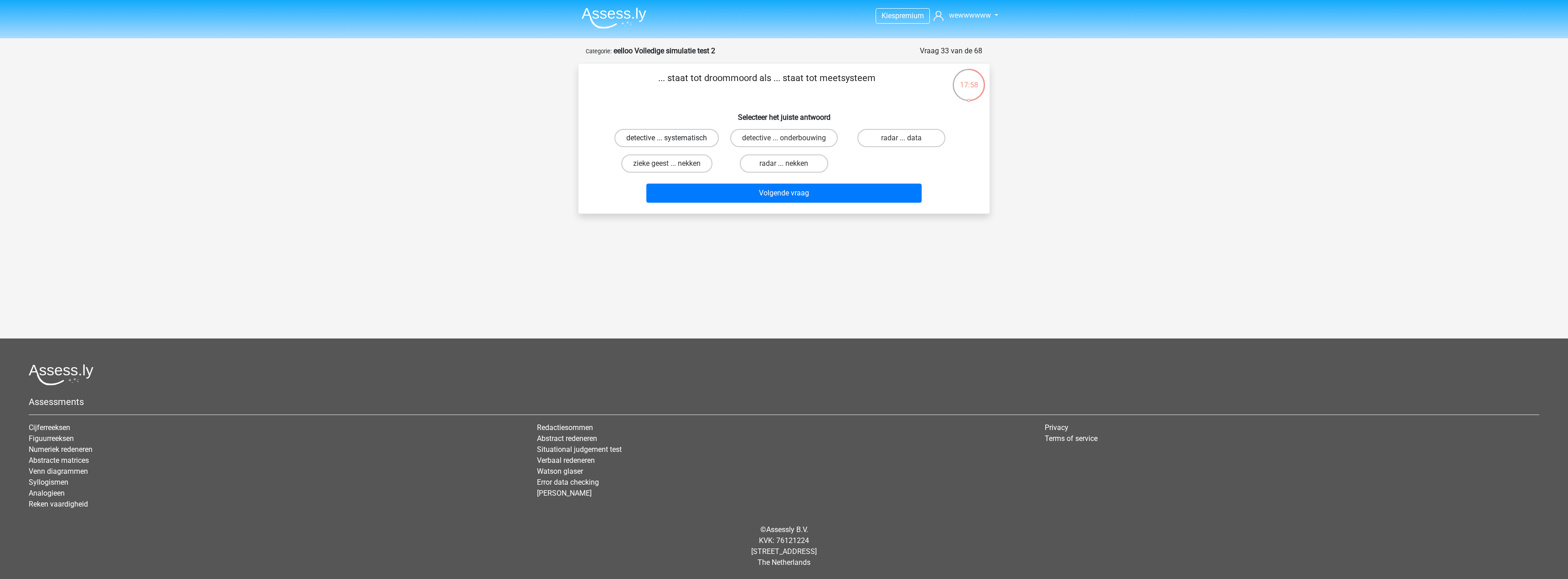
click at [689, 144] on label "detective ... systematisch" at bounding box center [666, 138] width 104 height 18
click at [673, 144] on input "detective ... systematisch" at bounding box center [670, 141] width 6 height 6
radio input "true"
click at [736, 190] on button "Volgende vraag" at bounding box center [784, 193] width 276 height 19
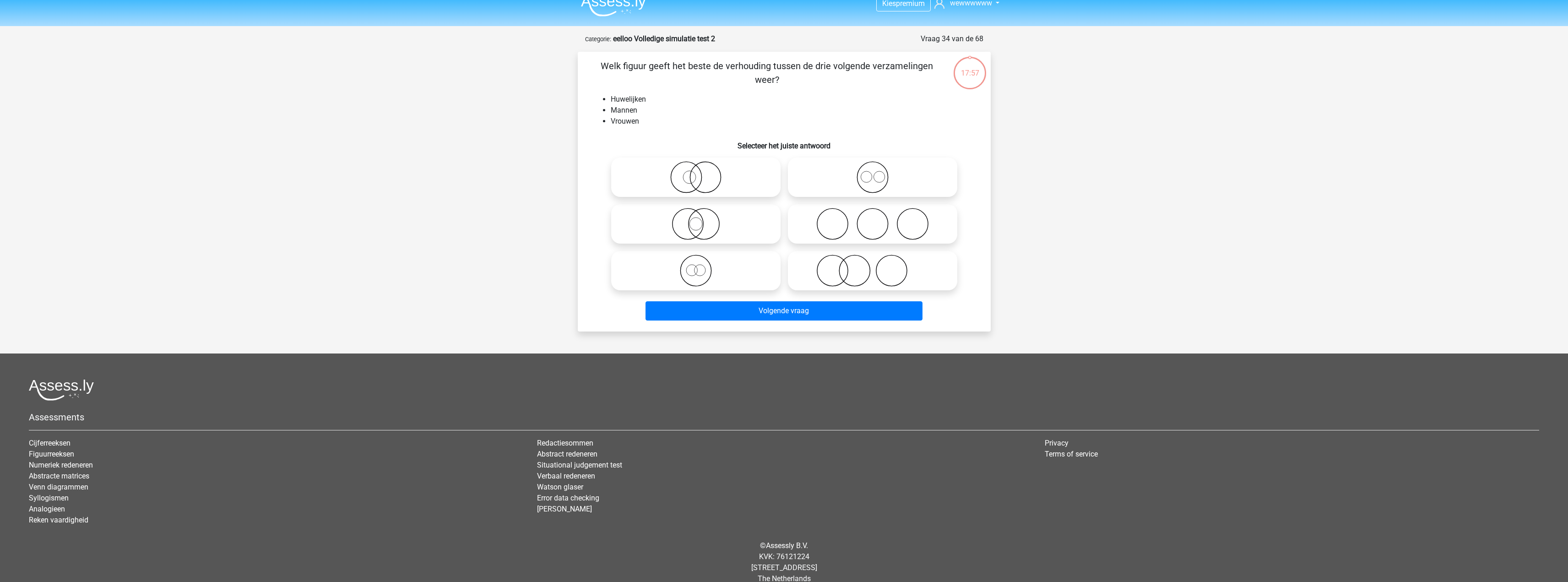
scroll to position [26, 0]
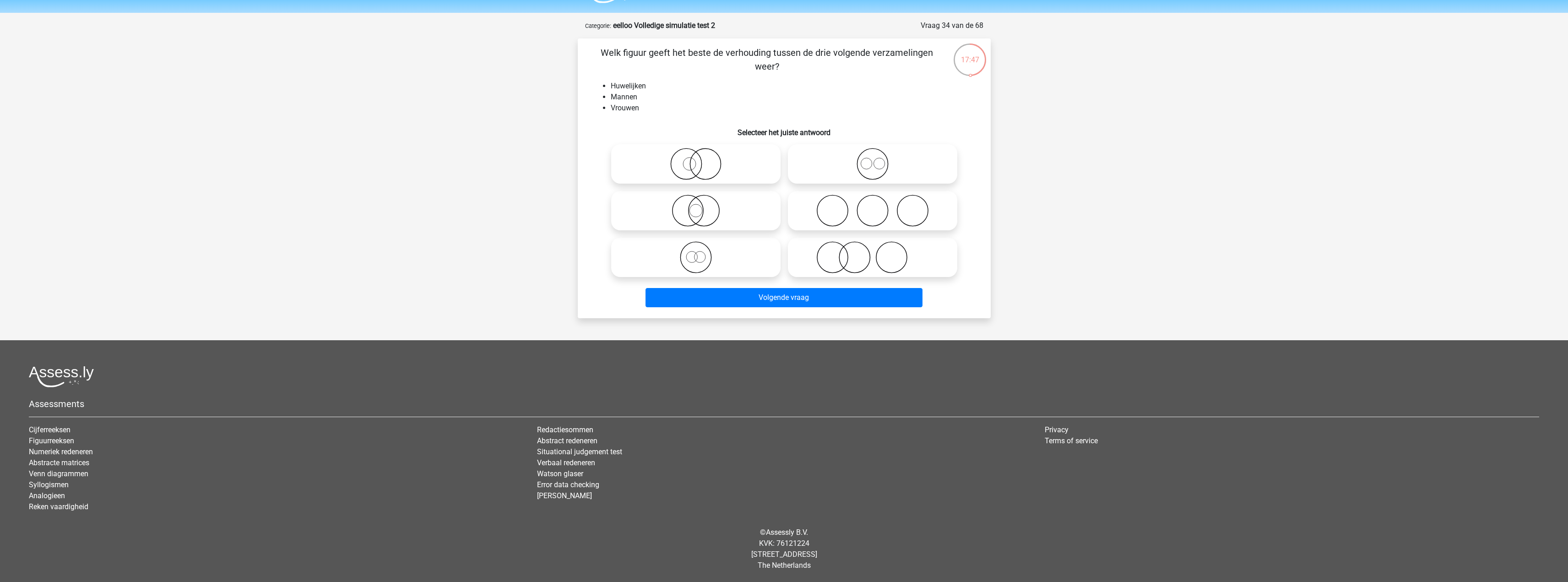
click at [730, 207] on icon at bounding box center [696, 210] width 162 height 32
click at [702, 206] on input "radio" at bounding box center [699, 203] width 6 height 6
radio input "true"
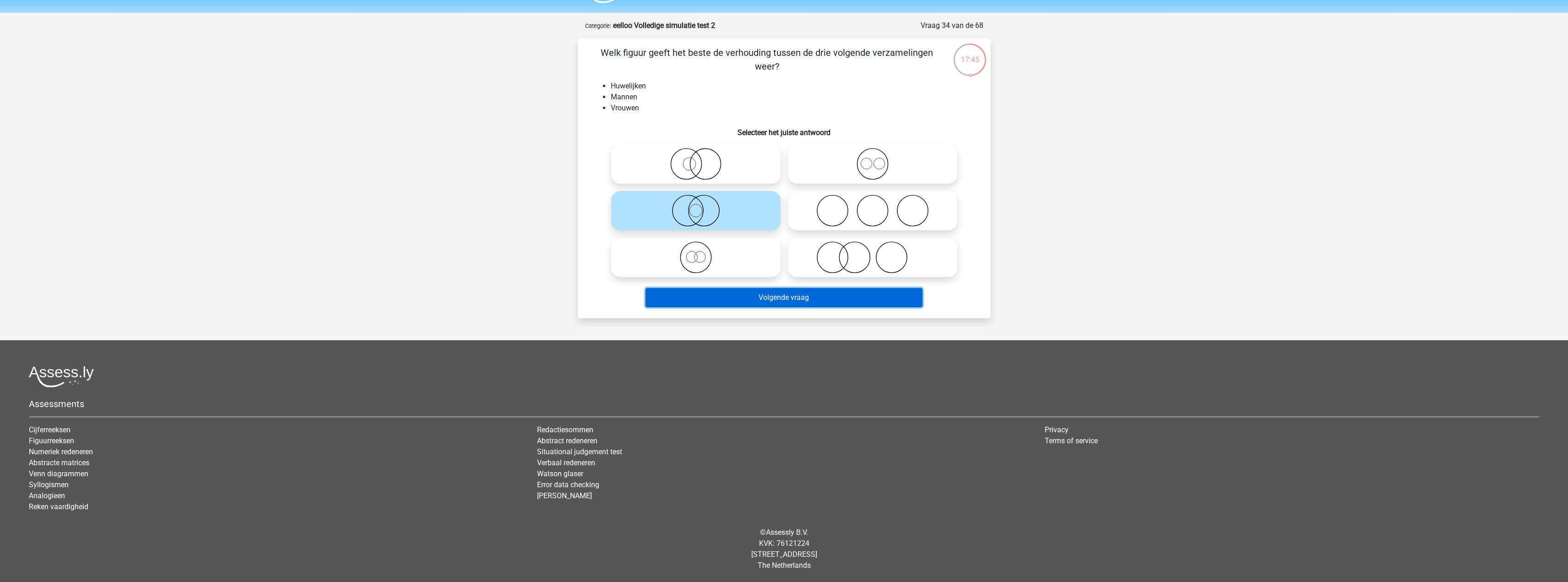
click at [793, 305] on button "Volgende vraag" at bounding box center [784, 297] width 277 height 19
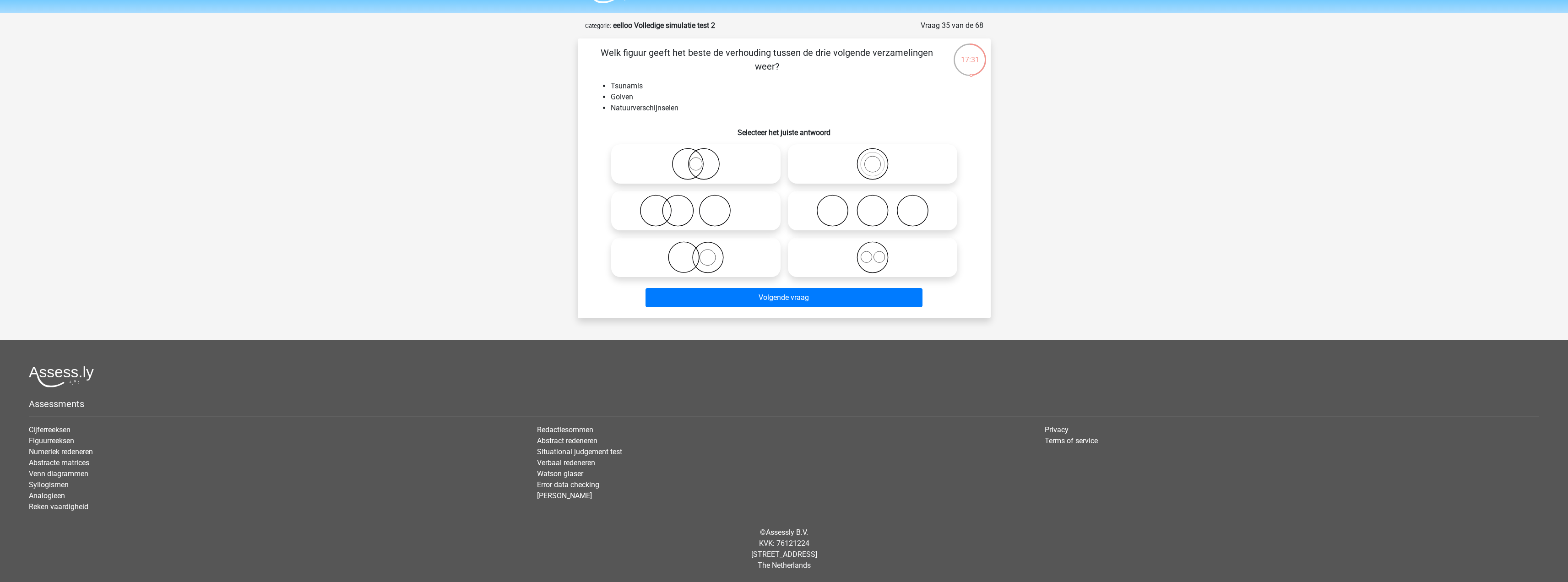
click at [719, 253] on icon at bounding box center [696, 257] width 162 height 32
click at [702, 252] on input "radio" at bounding box center [699, 250] width 6 height 6
radio input "true"
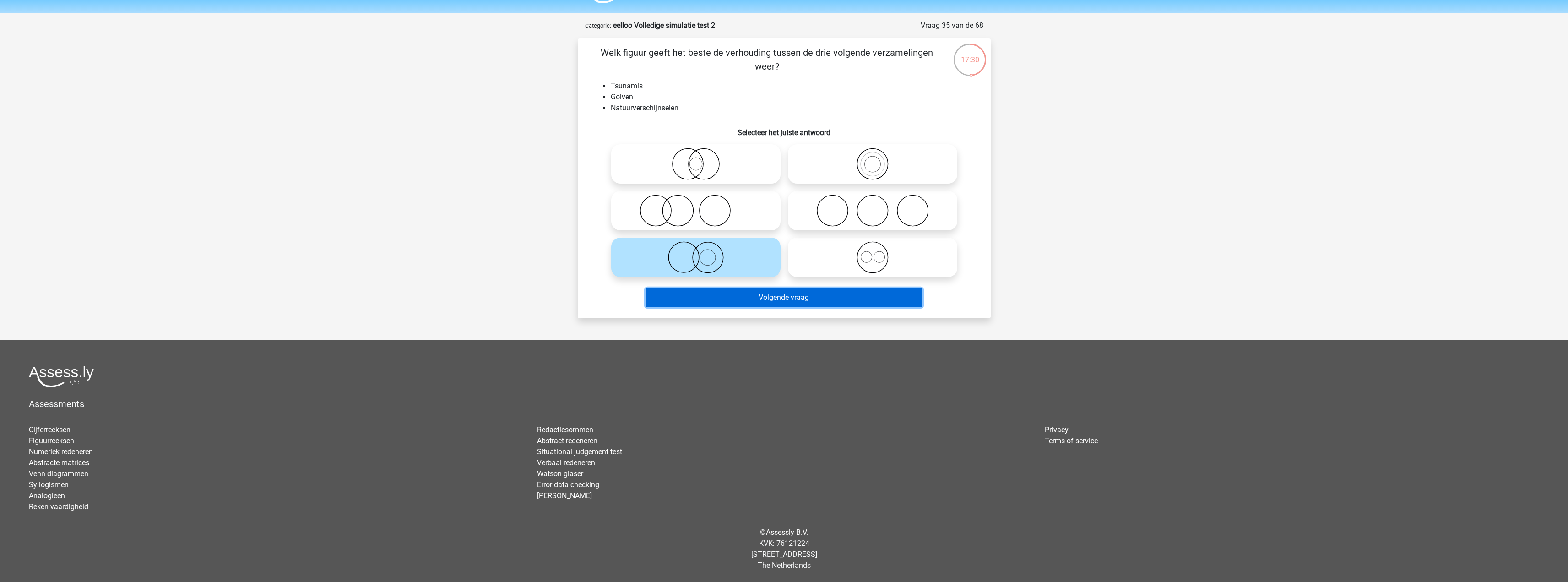
click at [757, 295] on button "Volgende vraag" at bounding box center [784, 297] width 277 height 19
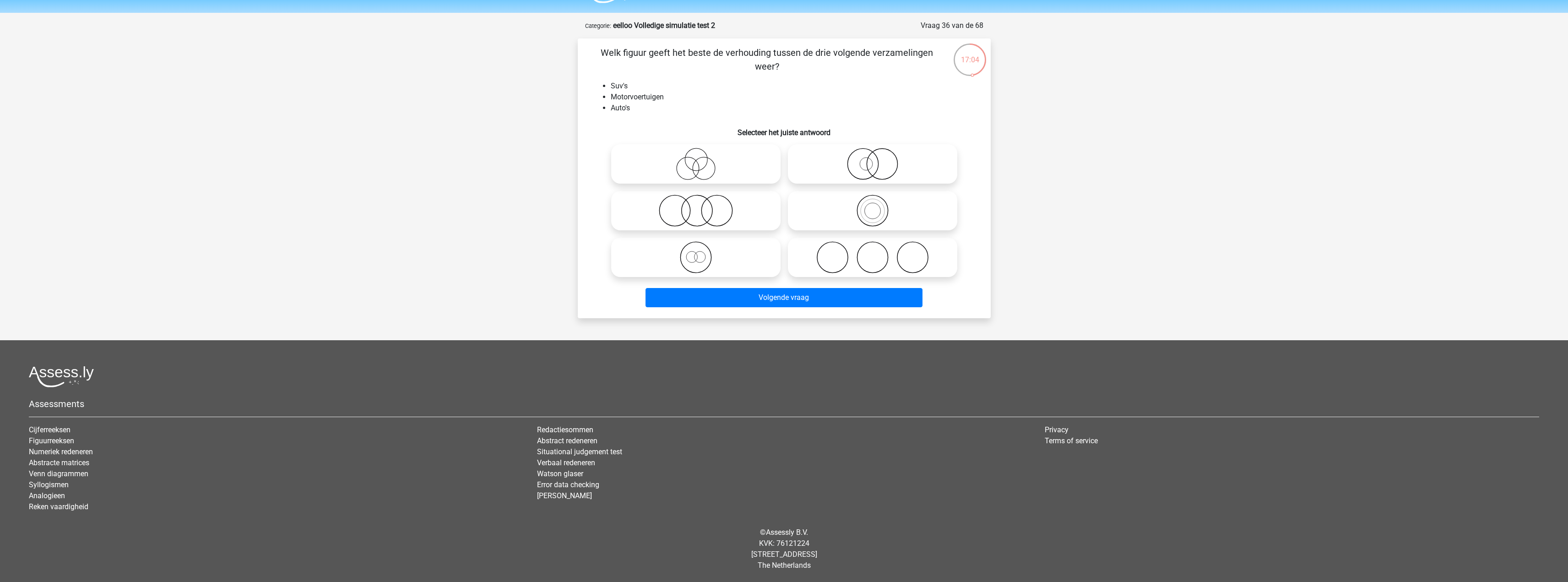
click at [872, 158] on div at bounding box center [872, 164] width 169 height 39
click at [858, 177] on icon at bounding box center [872, 164] width 162 height 32
click at [872, 160] on input "radio" at bounding box center [875, 157] width 6 height 6
radio input "true"
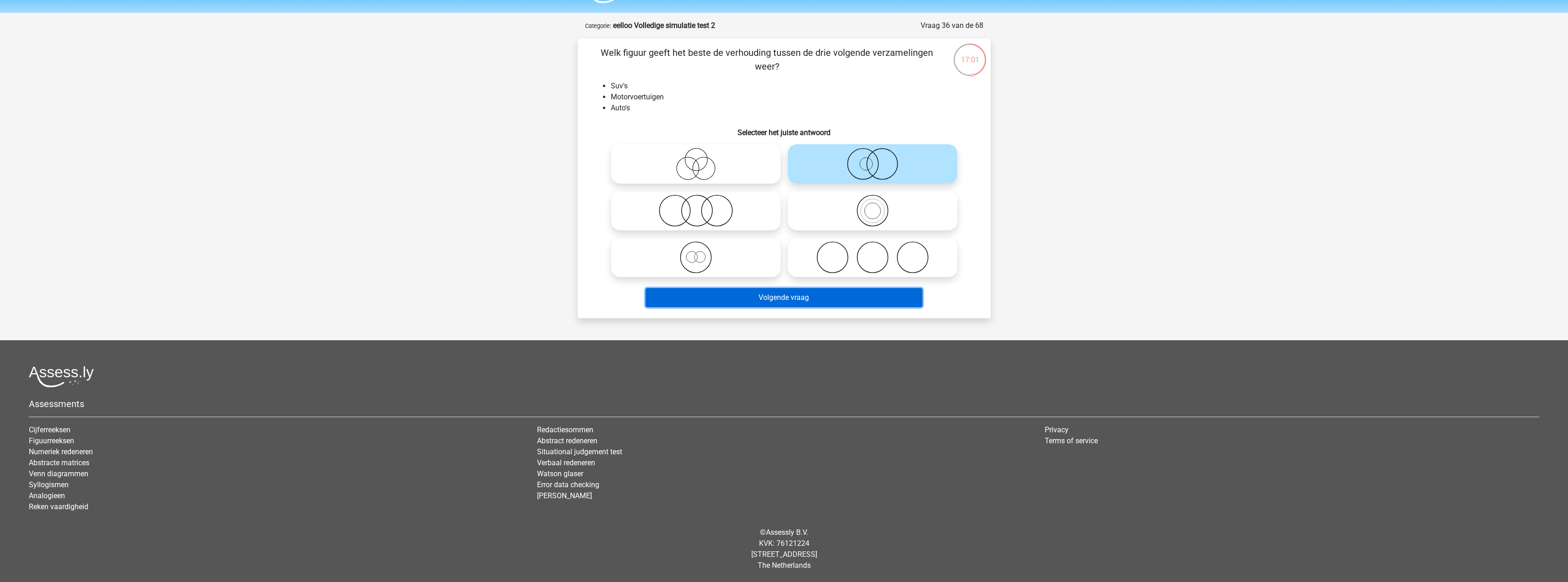
click at [858, 290] on button "Volgende vraag" at bounding box center [784, 297] width 277 height 19
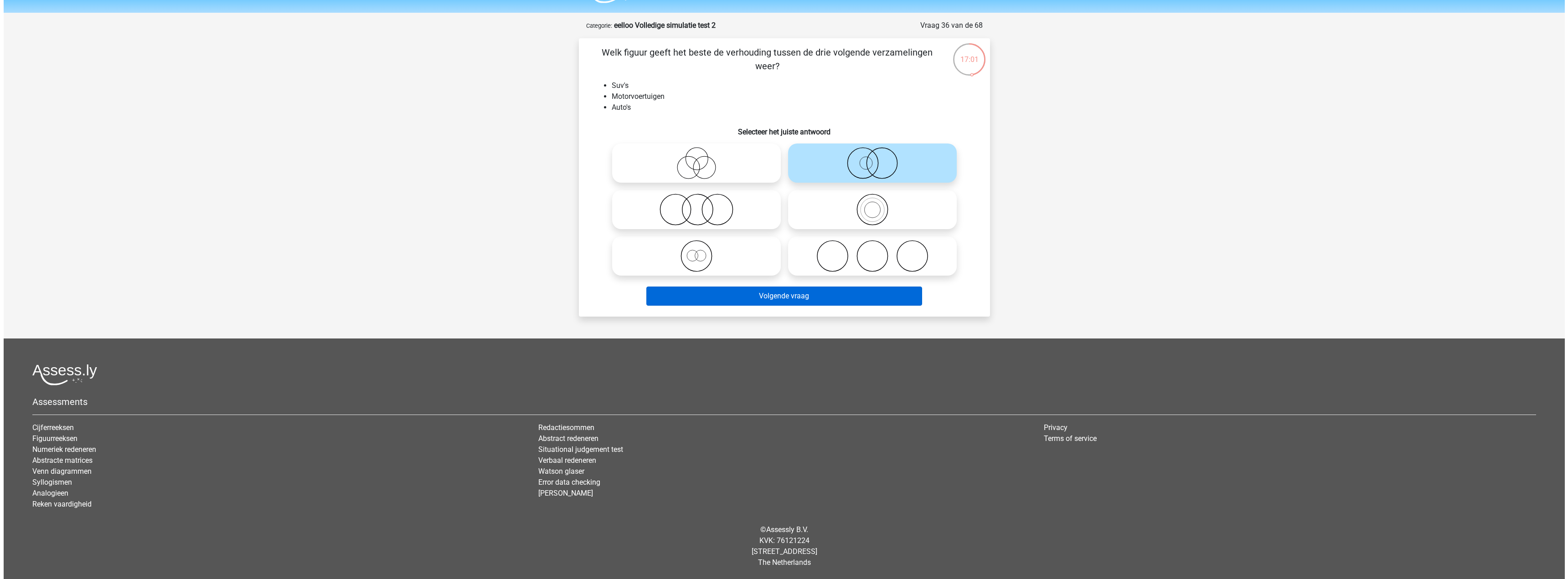
scroll to position [0, 0]
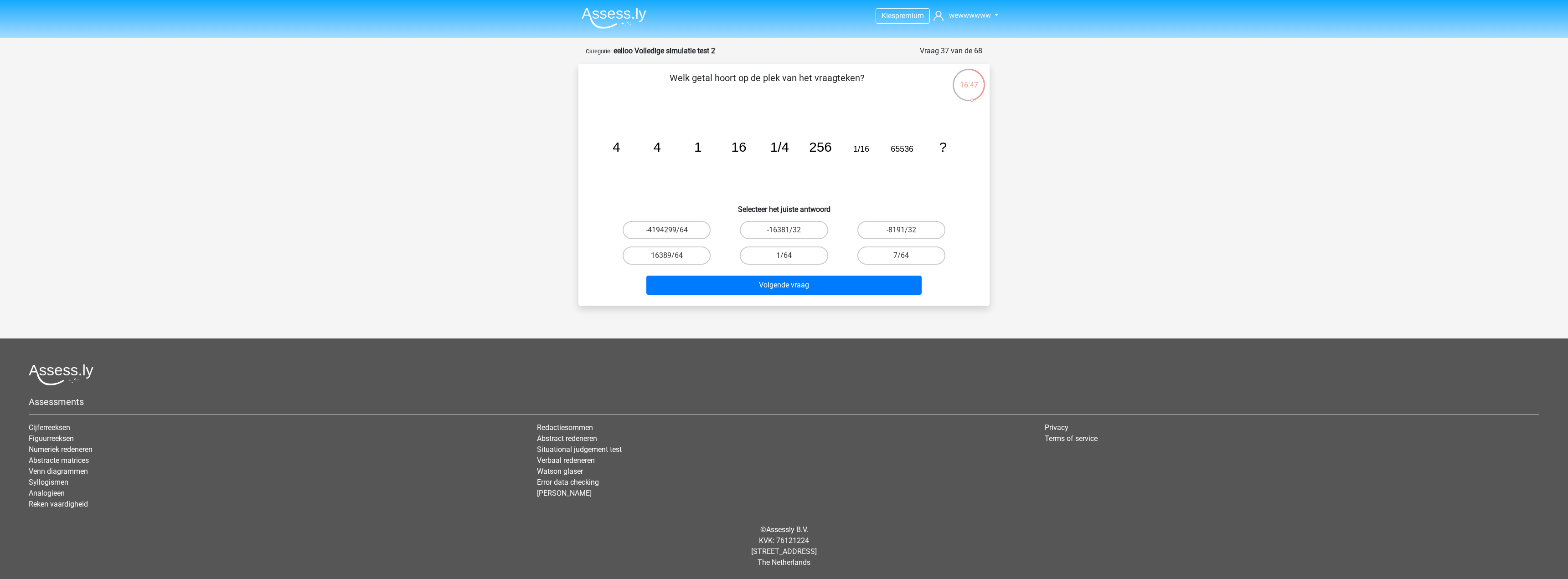
drag, startPoint x: 695, startPoint y: 258, endPoint x: 707, endPoint y: 266, distance: 14.4
click at [695, 258] on label "16389/64" at bounding box center [667, 255] width 88 height 18
click at [673, 258] on input "16389/64" at bounding box center [670, 258] width 6 height 6
radio input "true"
click at [825, 284] on button "Volgende vraag" at bounding box center [784, 285] width 276 height 19
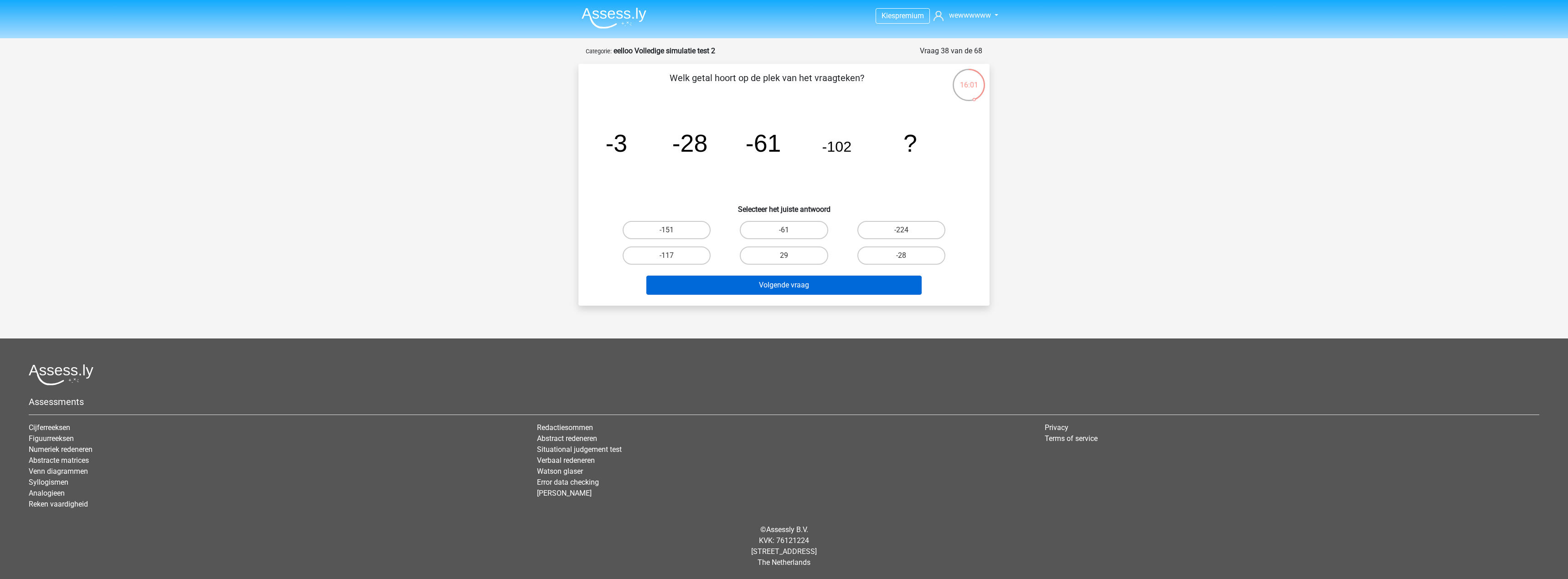
drag, startPoint x: 930, startPoint y: 233, endPoint x: 833, endPoint y: 275, distance: 105.7
click at [930, 232] on label "-224" at bounding box center [901, 230] width 88 height 18
click at [907, 232] on input "-224" at bounding box center [904, 233] width 6 height 6
radio input "true"
click at [777, 288] on button "Volgende vraag" at bounding box center [784, 285] width 276 height 19
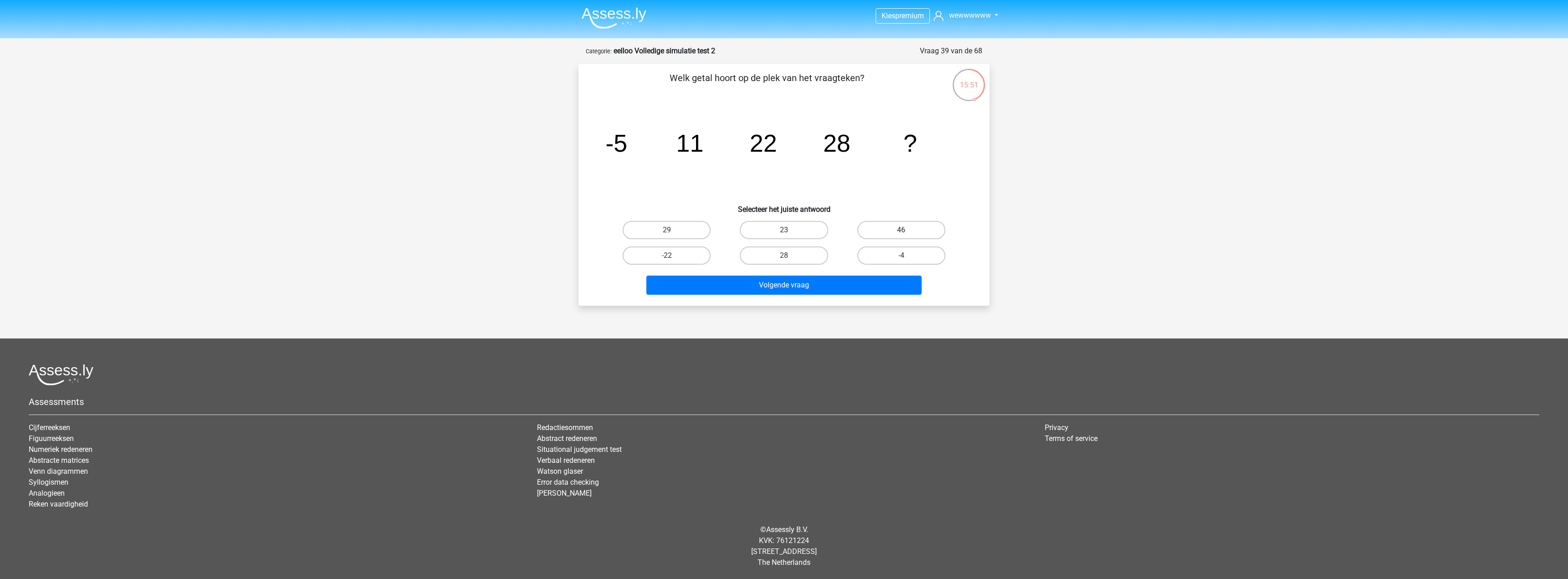
click at [934, 237] on label "46" at bounding box center [901, 230] width 88 height 18
click at [907, 236] on input "46" at bounding box center [904, 233] width 6 height 6
radio input "true"
click at [879, 280] on button "Volgende vraag" at bounding box center [784, 285] width 276 height 19
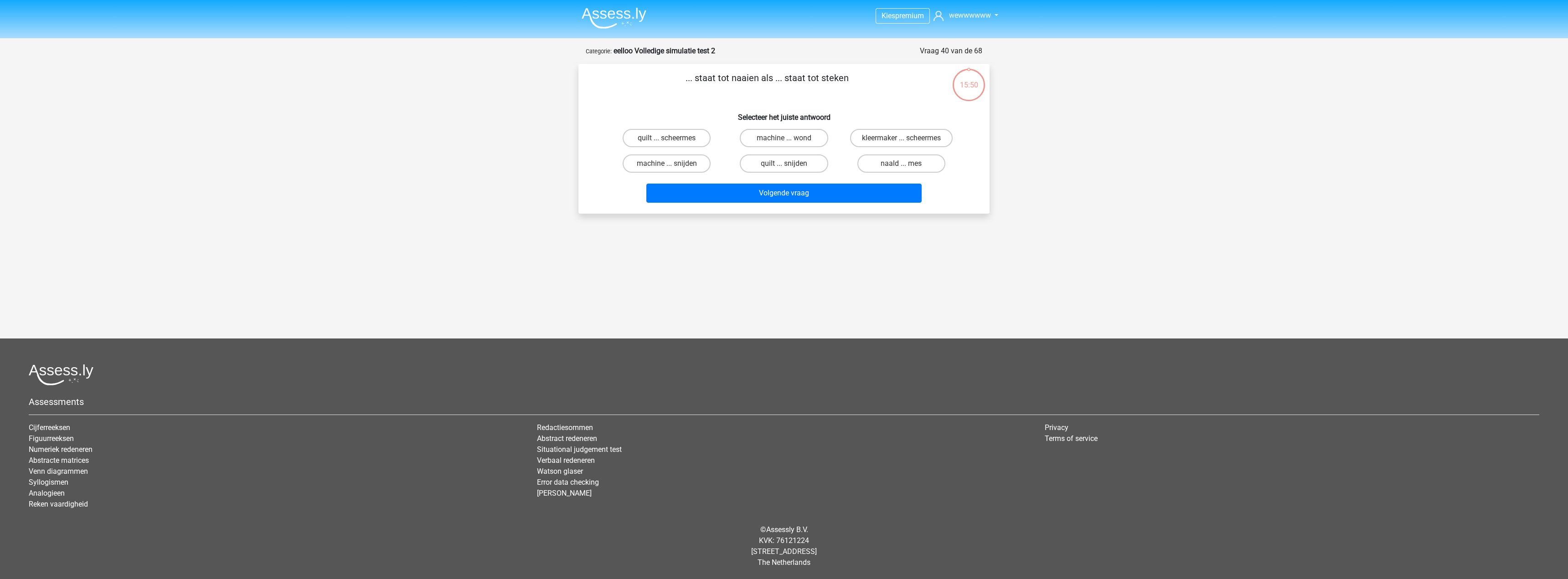
click at [898, 173] on div "naald ... mes" at bounding box center [901, 164] width 117 height 26
click at [896, 168] on label "naald ... mes" at bounding box center [901, 164] width 88 height 18
click at [901, 168] on input "naald ... mes" at bounding box center [904, 167] width 6 height 6
radio input "true"
click at [884, 182] on div "Volgende vraag" at bounding box center [784, 191] width 382 height 30
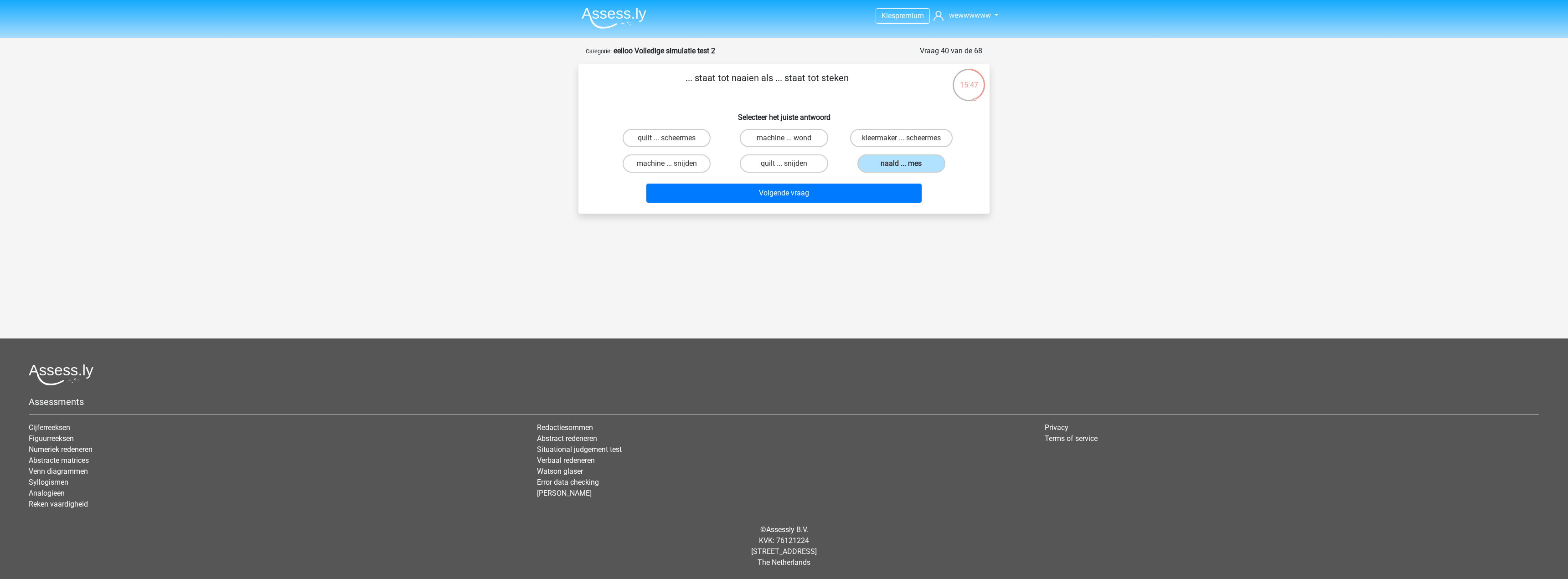
click at [845, 101] on div "... staat tot naaien als ... staat tot steken Selecteer het juiste antwoord qui…" at bounding box center [783, 139] width 404 height 135
click at [919, 167] on label "naald ... mes" at bounding box center [901, 164] width 88 height 18
click at [907, 167] on input "naald ... mes" at bounding box center [904, 167] width 6 height 6
click at [902, 185] on button "Volgende vraag" at bounding box center [784, 193] width 276 height 19
click at [789, 163] on div "hotel ... misdaad" at bounding box center [783, 164] width 110 height 18
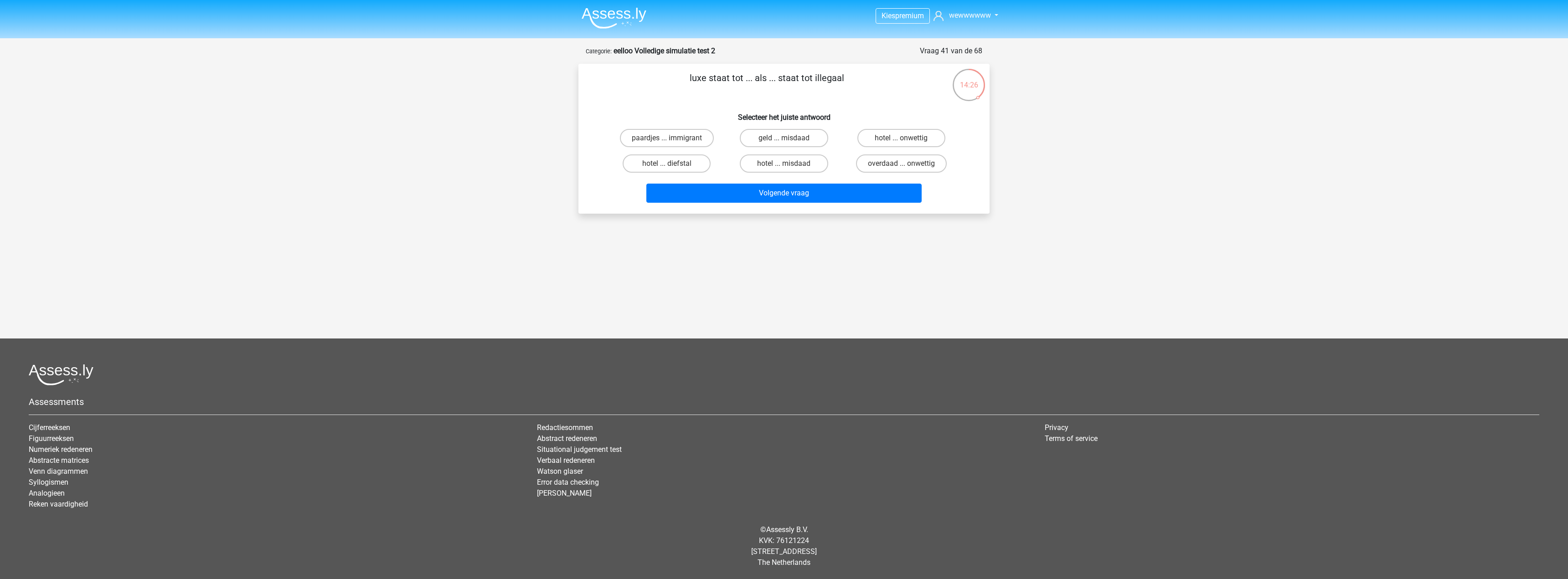
drag, startPoint x: 791, startPoint y: 170, endPoint x: 794, endPoint y: 174, distance: 5.0
click at [791, 170] on label "hotel ... misdaad" at bounding box center [783, 164] width 88 height 18
click at [790, 170] on input "hotel ... misdaad" at bounding box center [787, 167] width 6 height 6
radio input "true"
click at [800, 192] on button "Volgende vraag" at bounding box center [784, 193] width 276 height 19
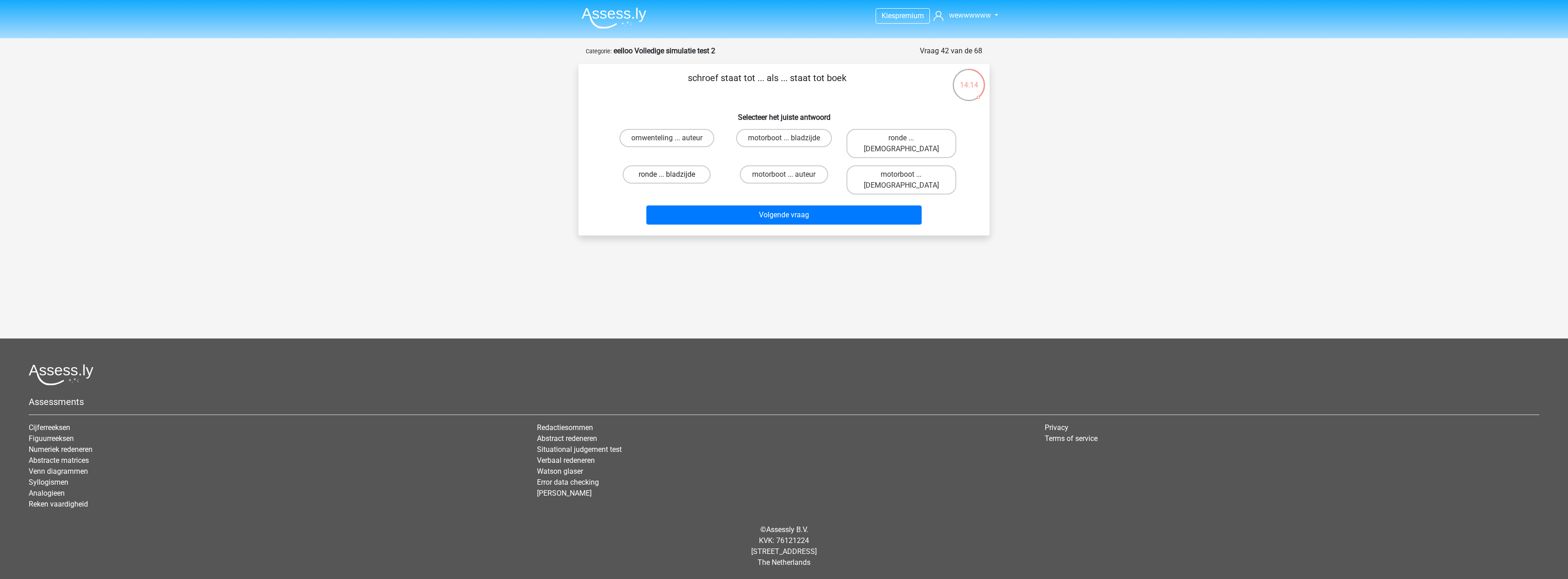
click at [704, 165] on label "ronde ... bladzijde" at bounding box center [667, 175] width 88 height 18
click at [673, 175] on input "ronde ... bladzijde" at bounding box center [670, 178] width 6 height 6
radio input "true"
click at [803, 140] on label "motorboot ... bladzijde" at bounding box center [783, 138] width 96 height 18
click at [790, 140] on input "motorboot ... bladzijde" at bounding box center [787, 141] width 6 height 6
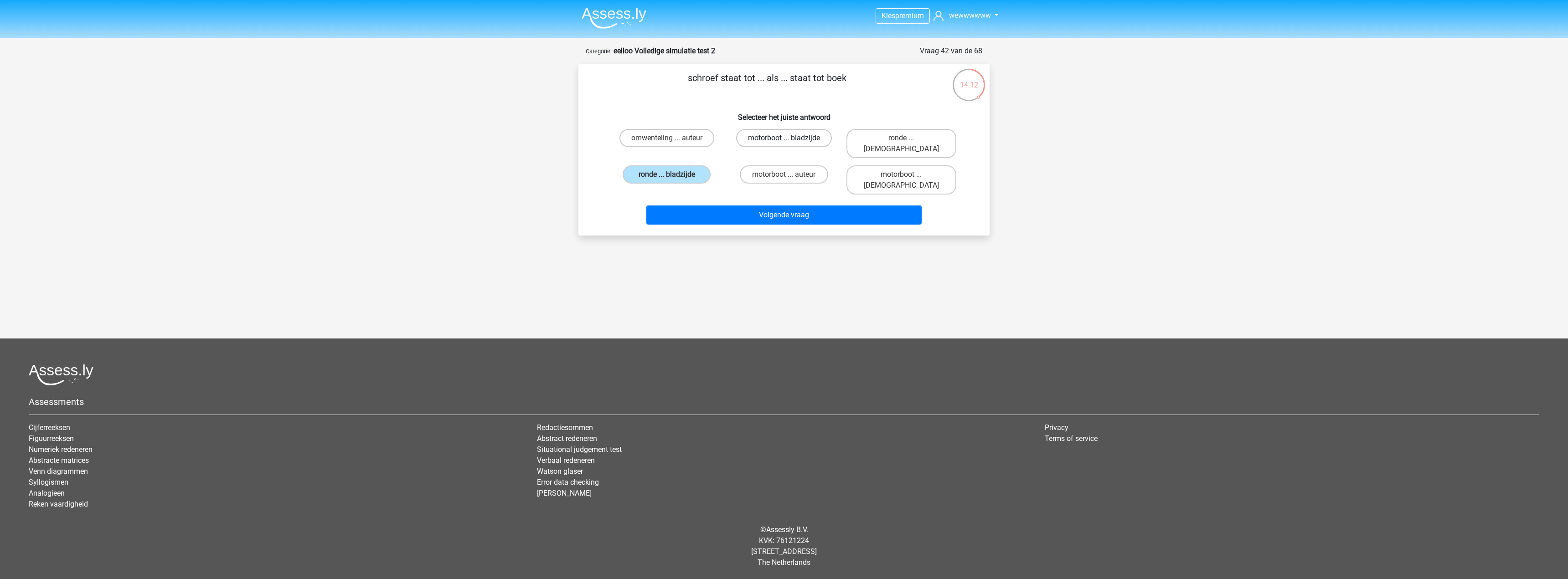
radio input "true"
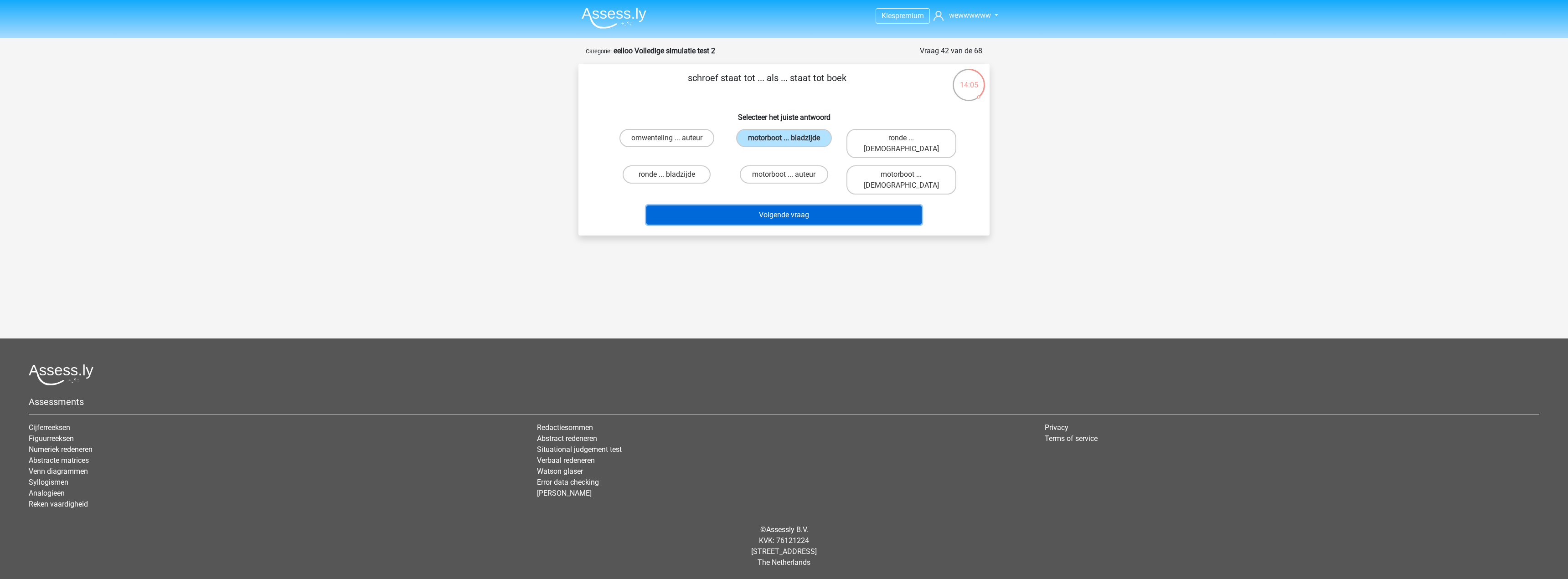
click at [833, 206] on button "Volgende vraag" at bounding box center [784, 215] width 276 height 19
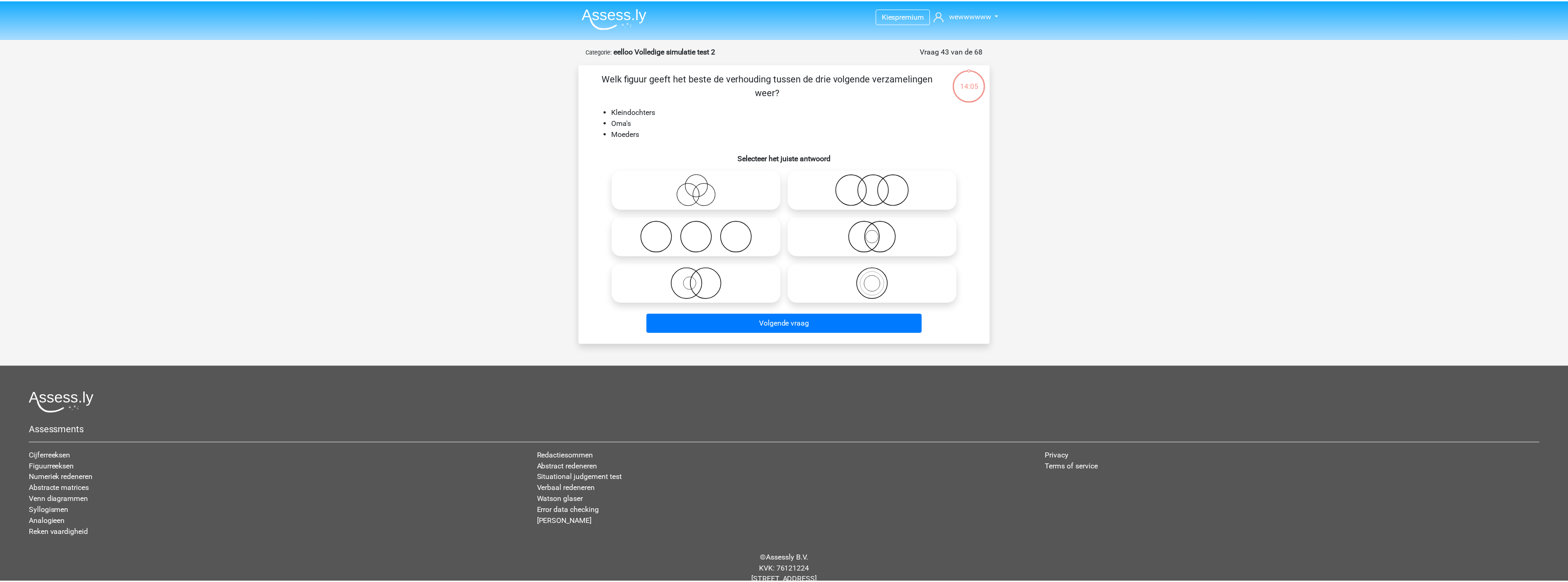
scroll to position [26, 0]
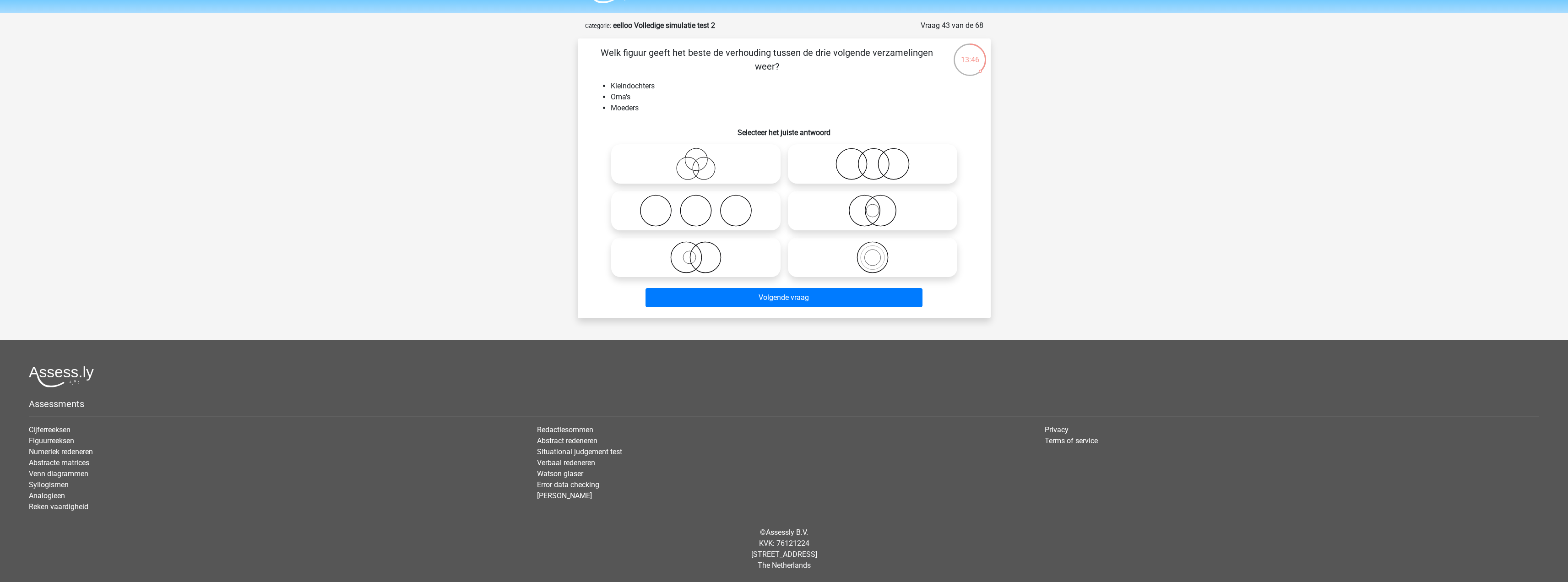
click at [872, 217] on circle at bounding box center [872, 210] width 13 height 13
click at [872, 206] on input "radio" at bounding box center [875, 203] width 6 height 6
radio input "true"
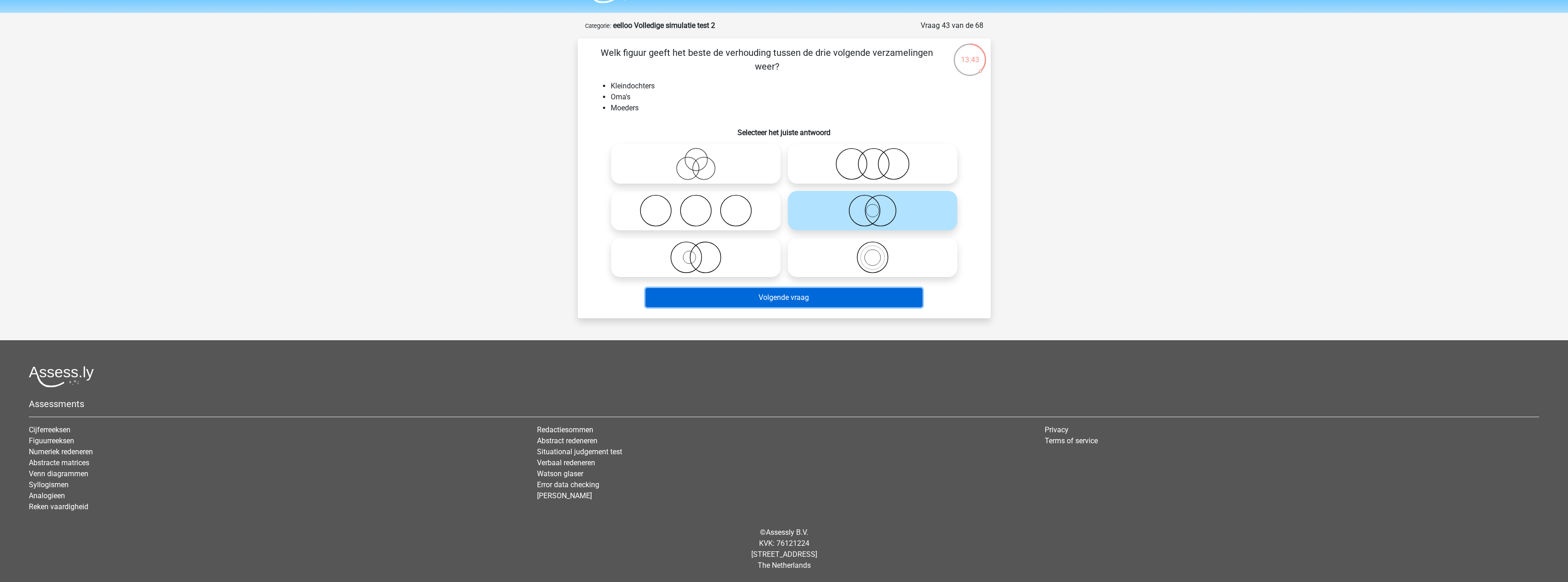
click at [859, 297] on button "Volgende vraag" at bounding box center [784, 297] width 277 height 19
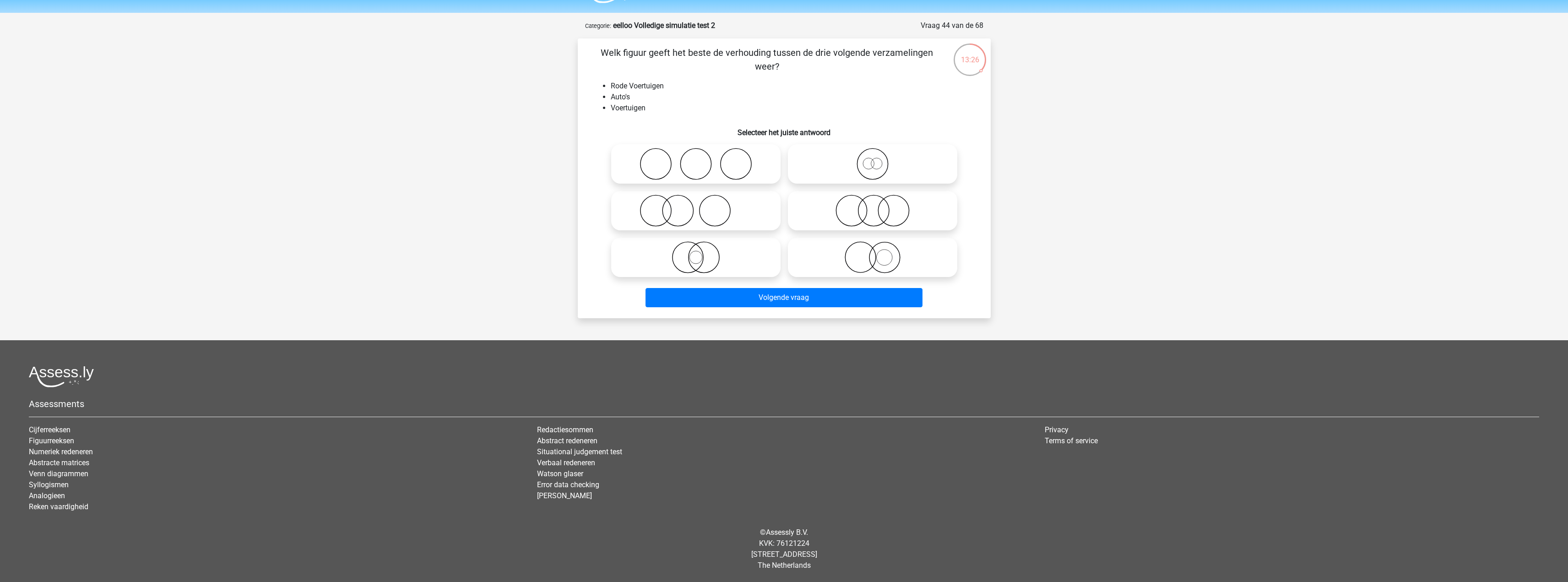
click at [732, 260] on icon at bounding box center [696, 257] width 162 height 32
click at [702, 252] on input "radio" at bounding box center [699, 250] width 6 height 6
radio input "true"
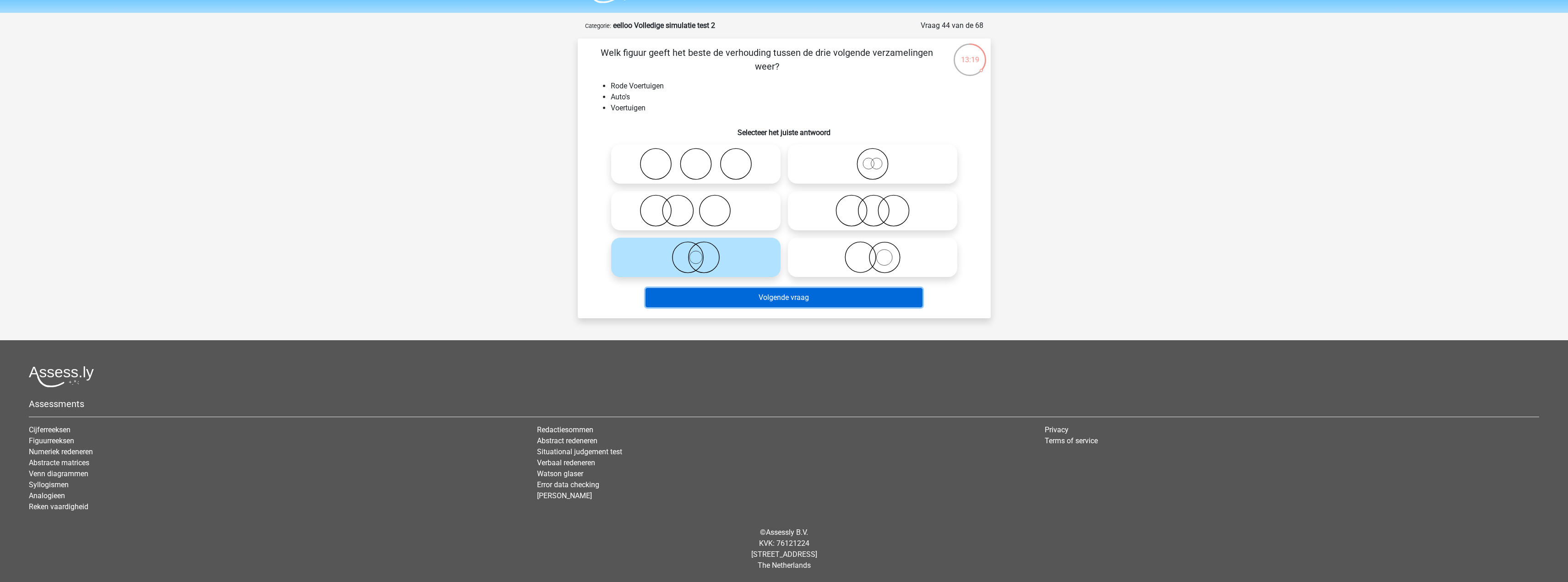
click at [767, 302] on button "Volgende vraag" at bounding box center [784, 297] width 277 height 19
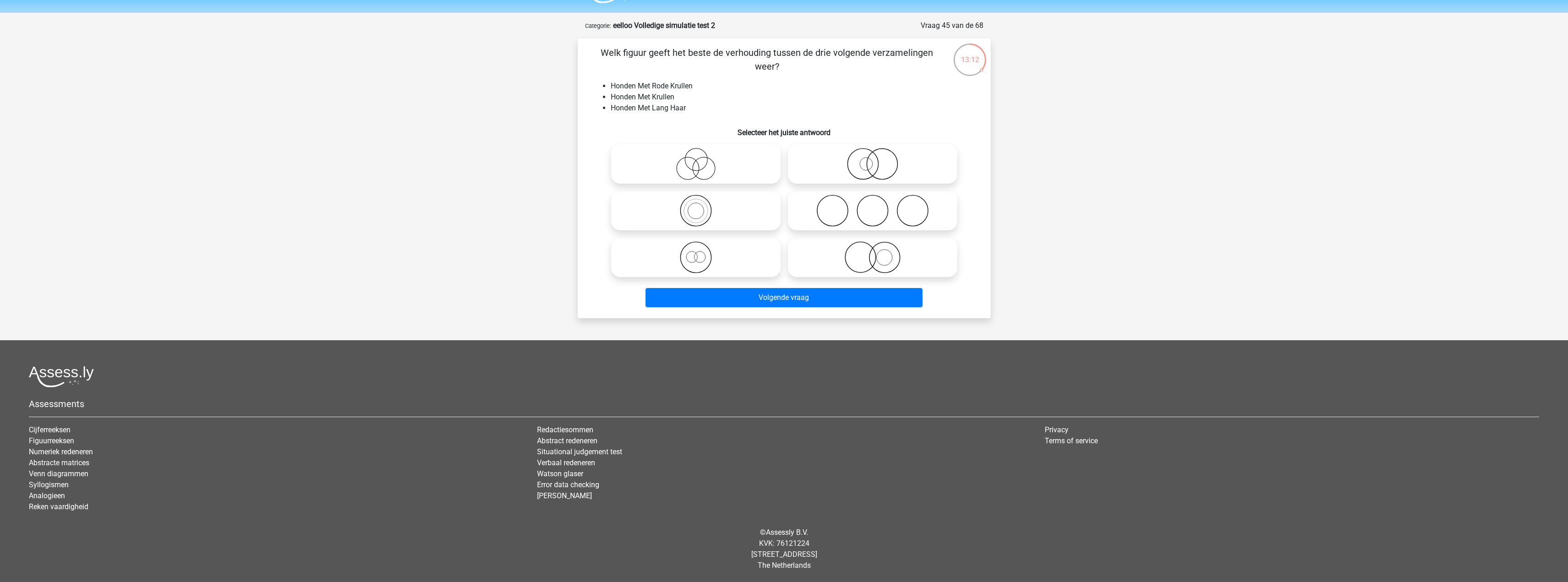
click at [896, 259] on icon at bounding box center [872, 257] width 162 height 32
click at [878, 252] on input "radio" at bounding box center [875, 250] width 6 height 6
radio input "true"
click at [869, 171] on icon at bounding box center [872, 164] width 162 height 32
click at [872, 160] on input "radio" at bounding box center [875, 157] width 6 height 6
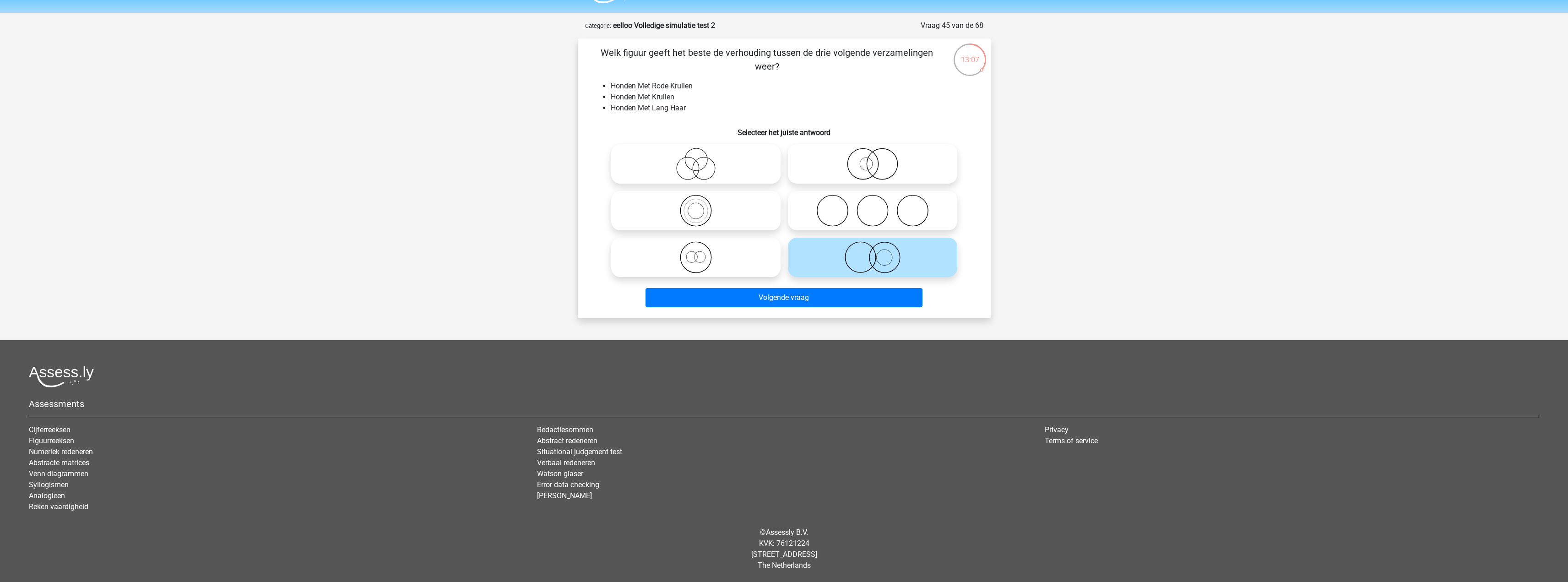
radio input "true"
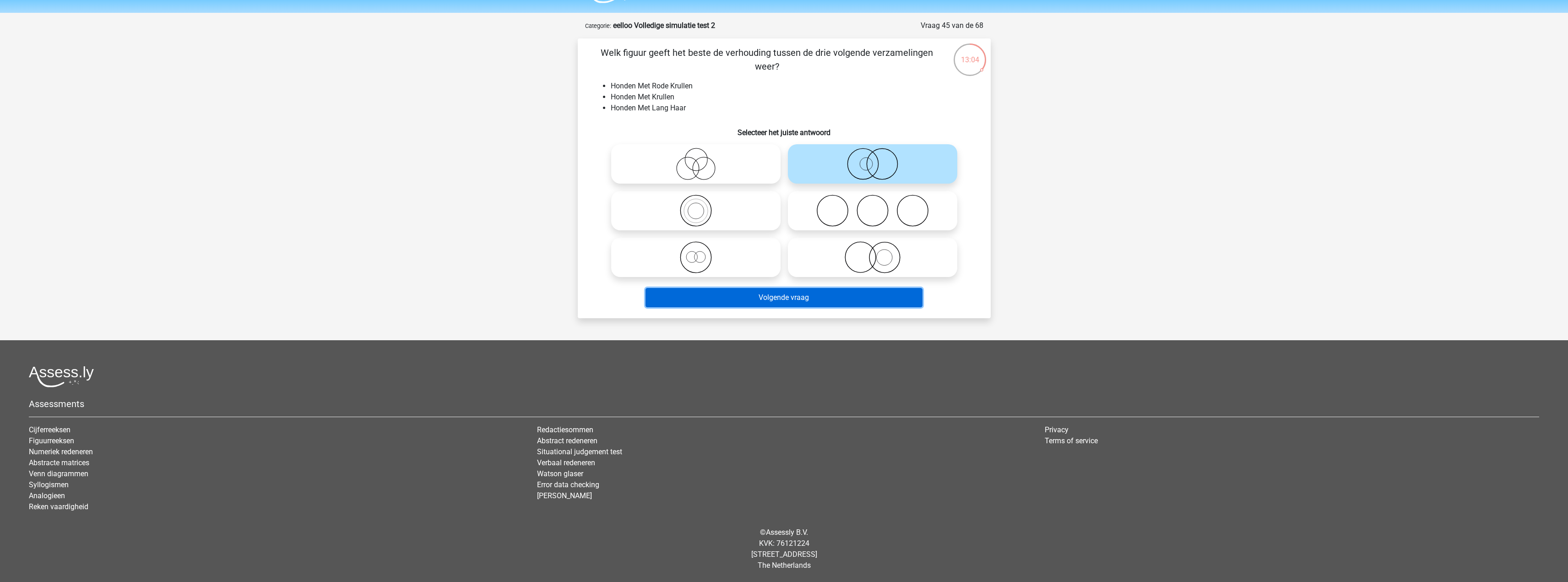
click at [897, 295] on button "Volgende vraag" at bounding box center [784, 297] width 277 height 19
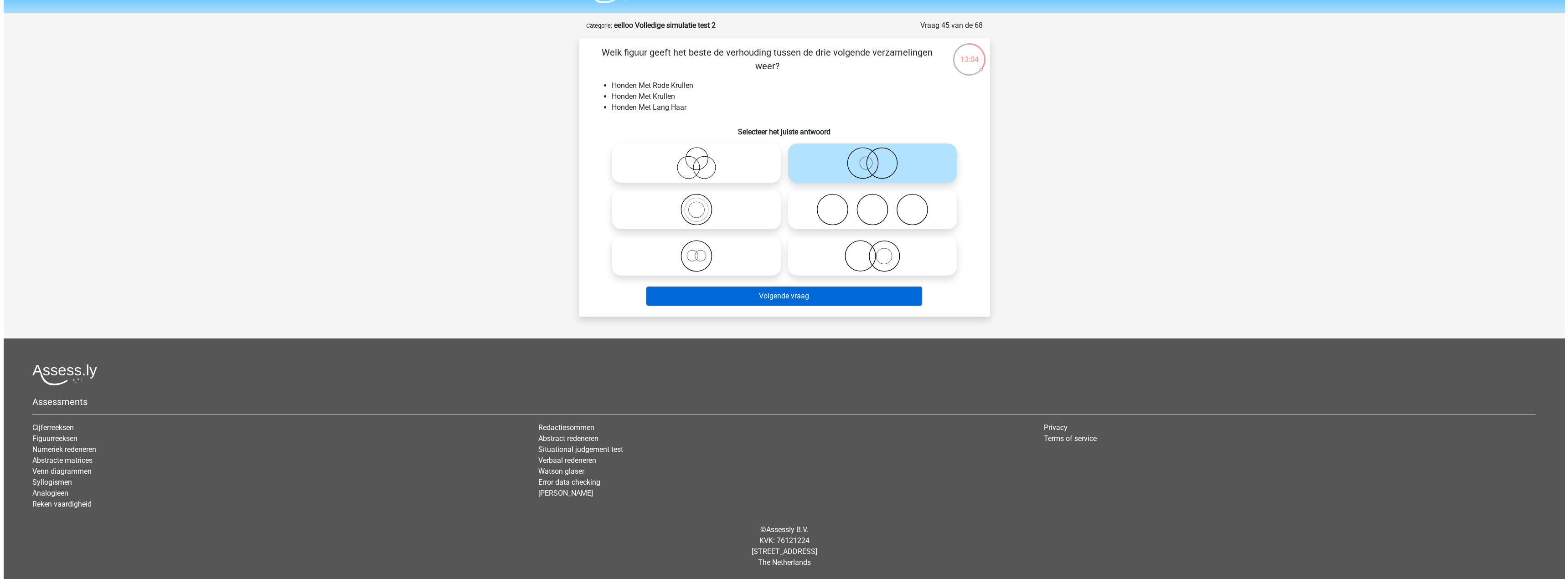
scroll to position [0, 0]
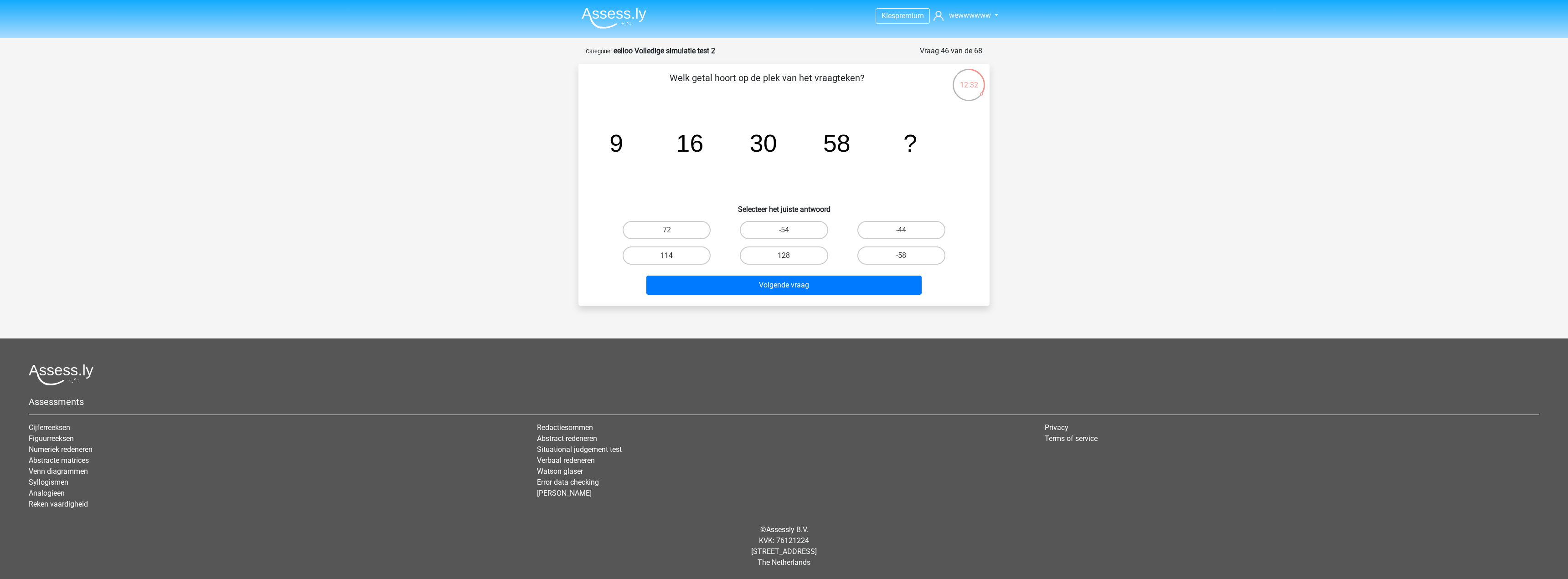
click at [688, 256] on label "114" at bounding box center [667, 255] width 88 height 18
click at [673, 256] on input "114" at bounding box center [670, 258] width 6 height 6
radio input "true"
click at [786, 290] on button "Volgende vraag" at bounding box center [784, 285] width 276 height 19
click at [765, 254] on label "31" at bounding box center [783, 255] width 88 height 18
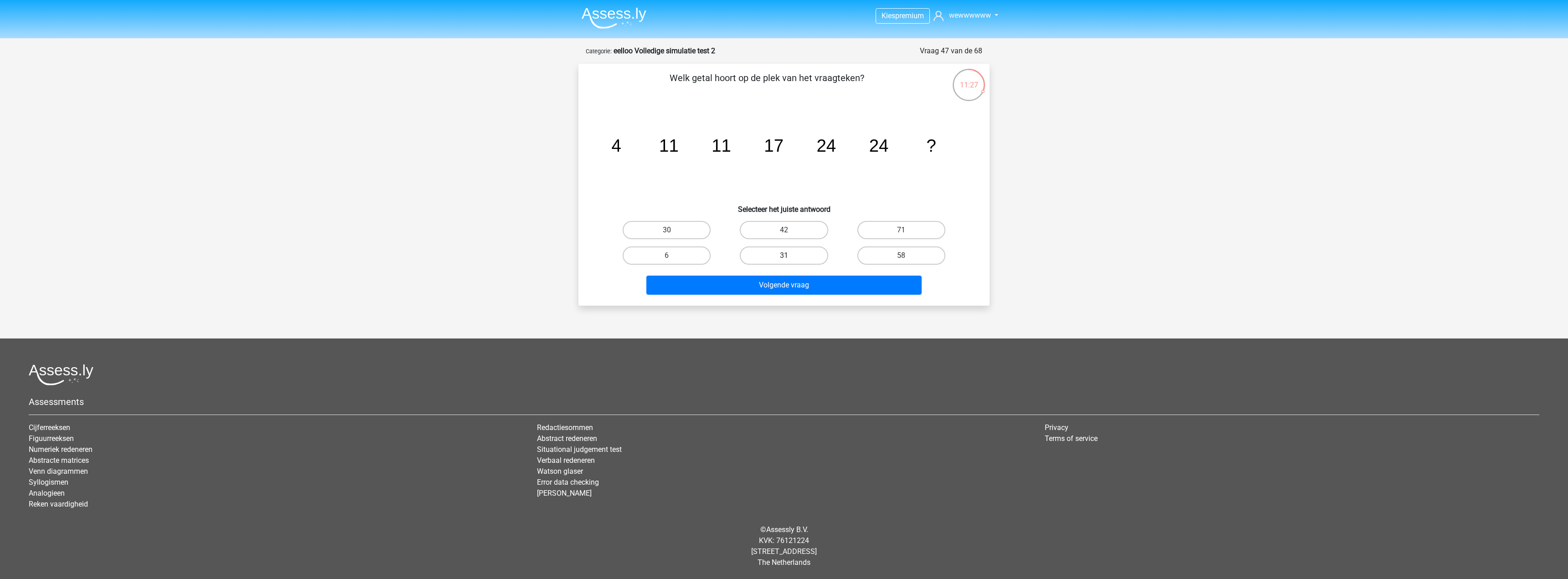
click at [784, 255] on input "31" at bounding box center [787, 258] width 6 height 6
radio input "true"
click at [780, 280] on button "Volgende vraag" at bounding box center [784, 285] width 276 height 19
drag, startPoint x: 681, startPoint y: 262, endPoint x: 697, endPoint y: 280, distance: 24.1
click at [680, 261] on label "31" at bounding box center [667, 255] width 88 height 18
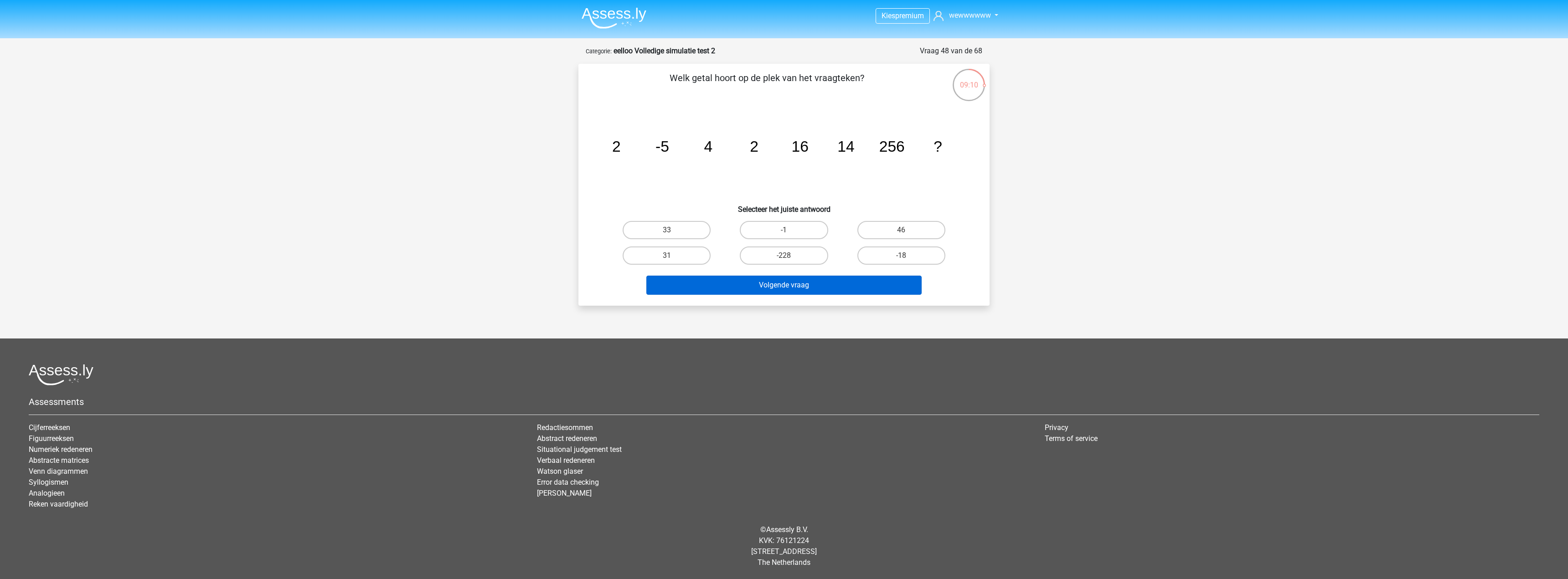
click at [673, 261] on input "31" at bounding box center [670, 258] width 6 height 6
radio input "true"
click at [725, 293] on button "Volgende vraag" at bounding box center [784, 285] width 276 height 19
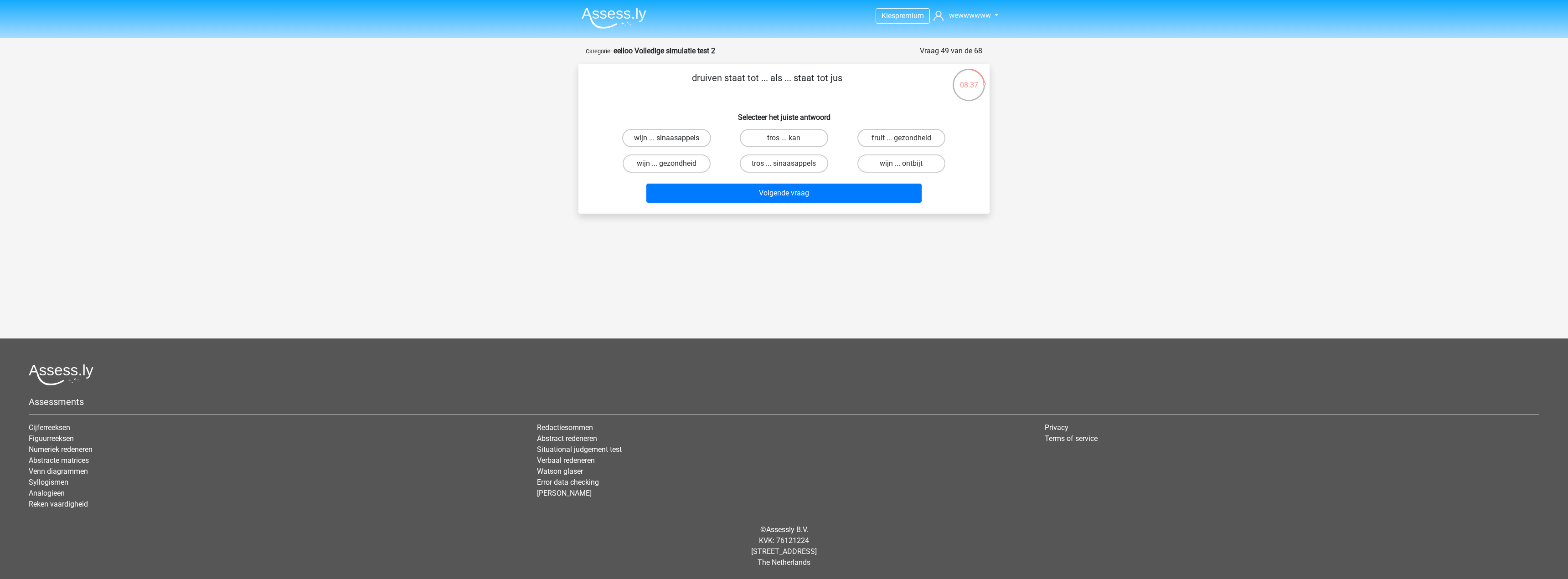
click at [707, 139] on label "wijn ... sinaasappels" at bounding box center [667, 138] width 89 height 18
click at [673, 139] on input "wijn ... sinaasappels" at bounding box center [670, 141] width 6 height 6
radio input "true"
click at [788, 203] on button "Volgende vraag" at bounding box center [784, 193] width 276 height 19
click at [694, 137] on label "wiel ... blad" at bounding box center [667, 138] width 88 height 18
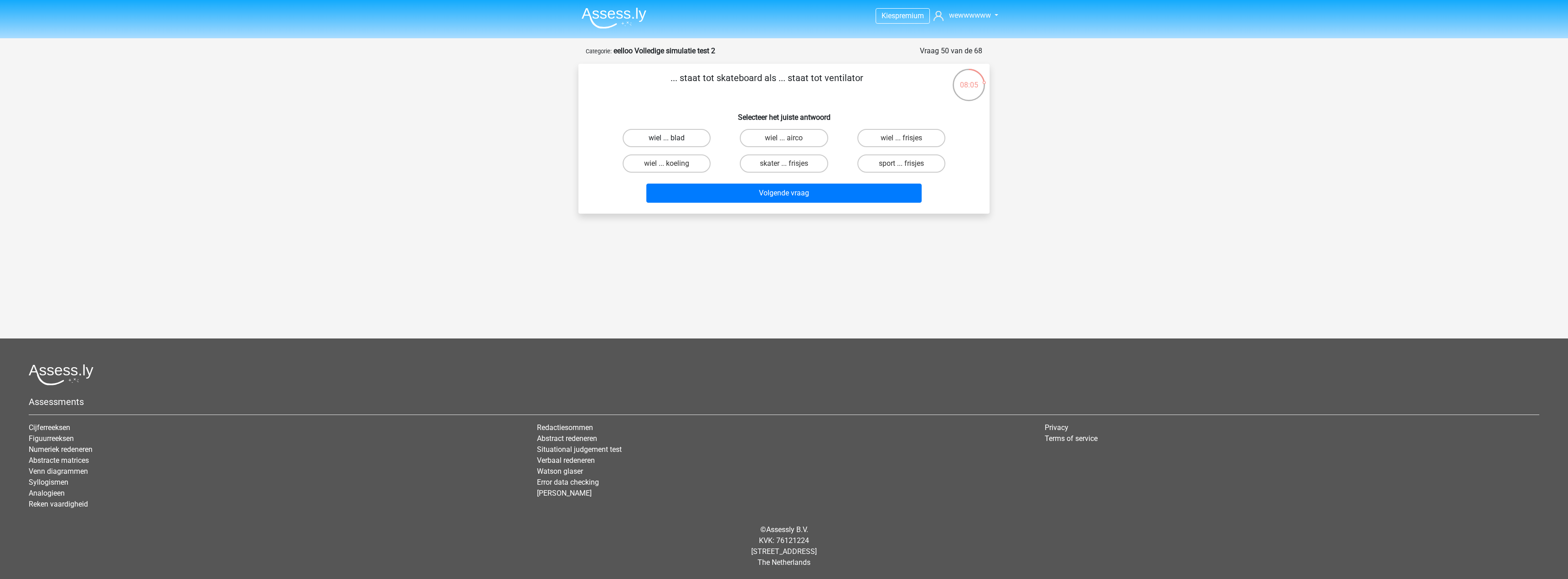
click at [673, 138] on input "wiel ... blad" at bounding box center [670, 141] width 6 height 6
radio input "true"
click at [779, 199] on button "Volgende vraag" at bounding box center [784, 193] width 276 height 19
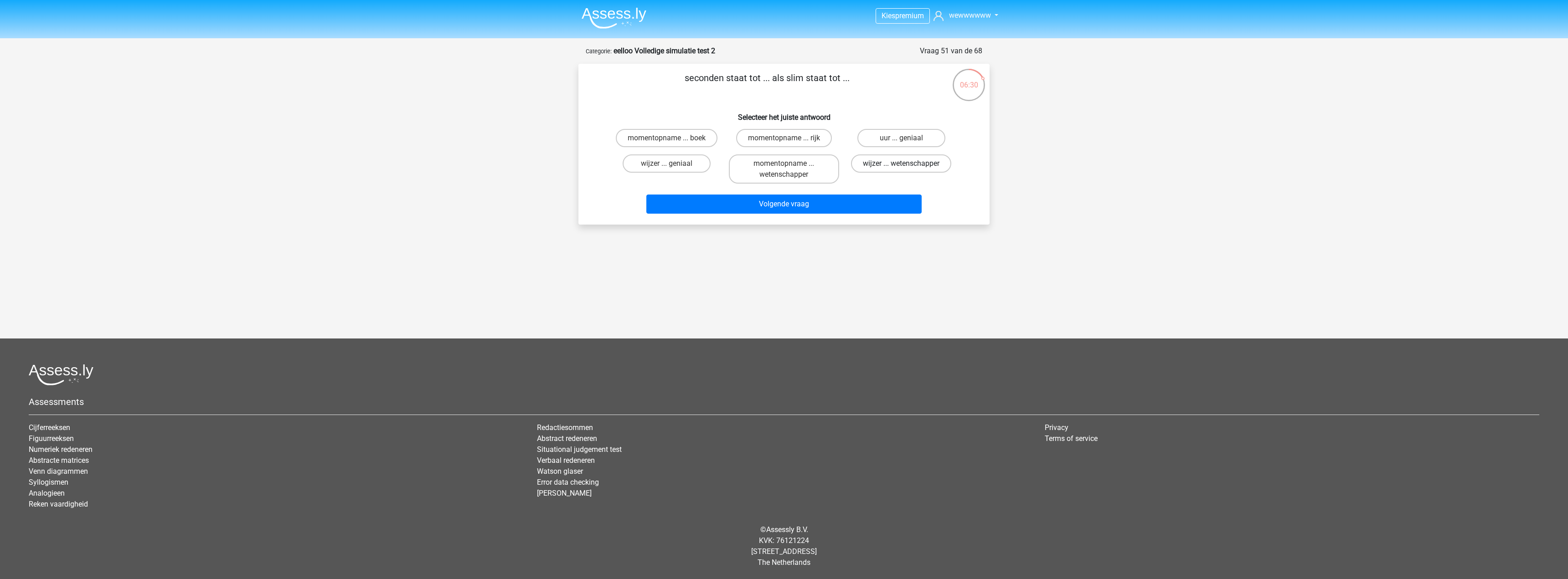
click at [944, 165] on label "wijzer ... wetenschapper" at bounding box center [901, 164] width 100 height 18
click at [907, 165] on input "wijzer ... wetenschapper" at bounding box center [904, 167] width 6 height 6
radio input "true"
click at [893, 203] on button "Volgende vraag" at bounding box center [784, 204] width 276 height 19
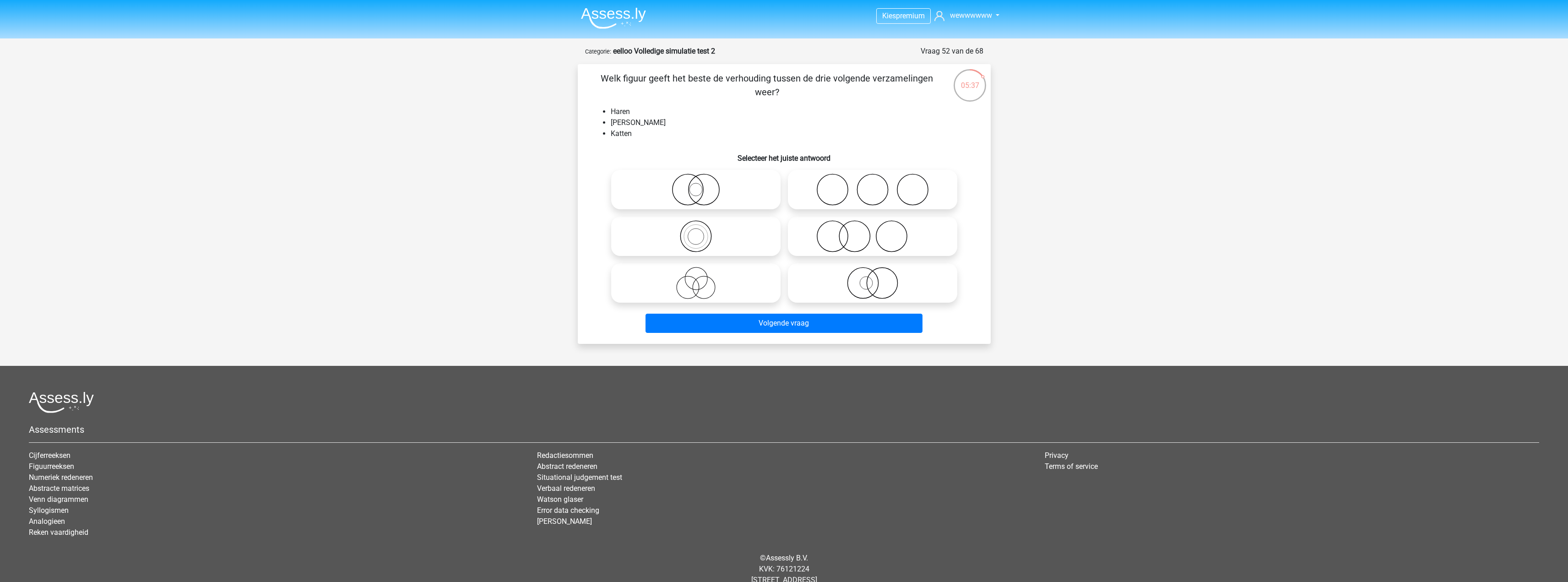
click at [886, 242] on icon at bounding box center [872, 236] width 162 height 32
click at [878, 232] on input "radio" at bounding box center [875, 229] width 6 height 6
radio input "true"
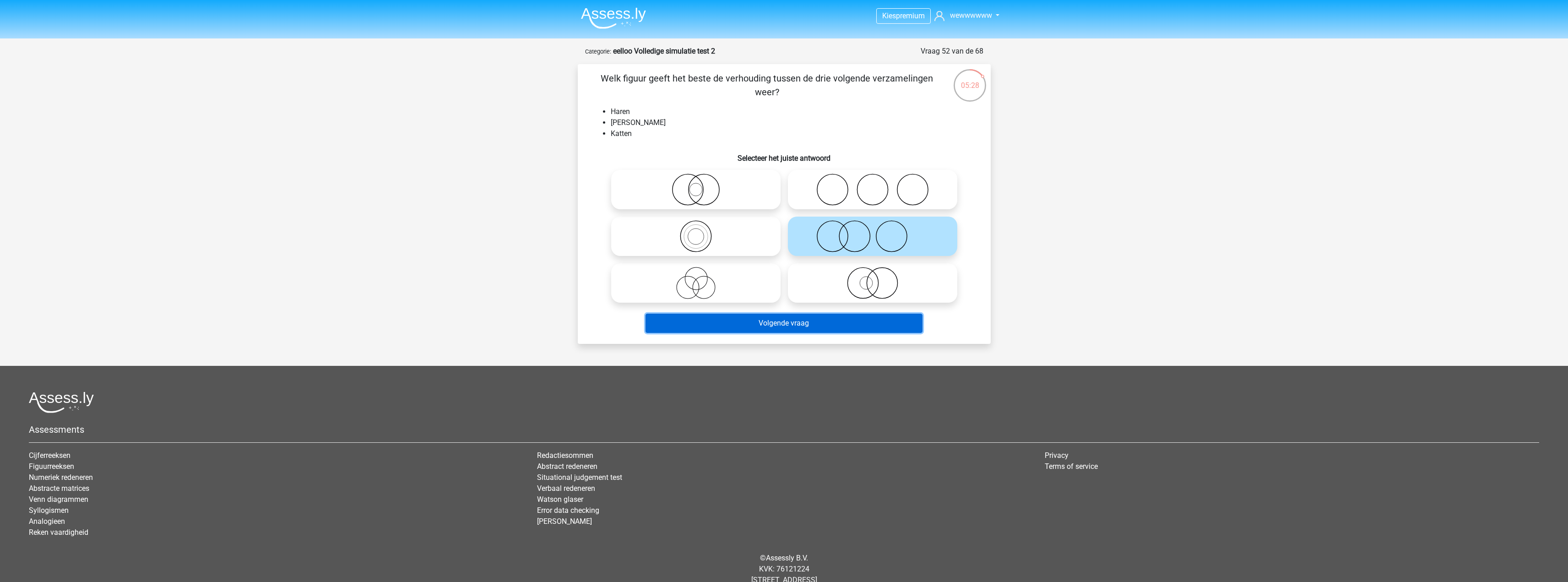
click at [780, 325] on button "Volgende vraag" at bounding box center [784, 323] width 277 height 19
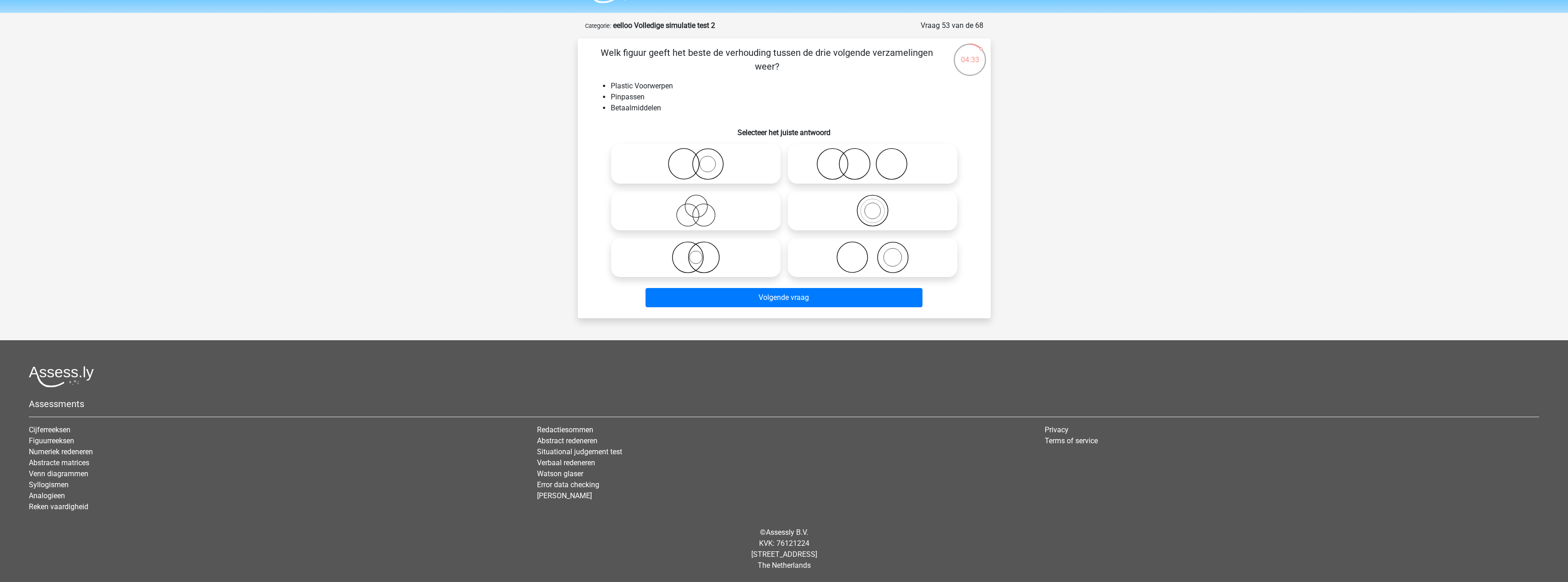
click at [720, 161] on icon at bounding box center [696, 164] width 162 height 32
click at [702, 160] on input "radio" at bounding box center [699, 157] width 6 height 6
radio input "true"
click at [889, 282] on div "Volgende vraag" at bounding box center [784, 295] width 384 height 30
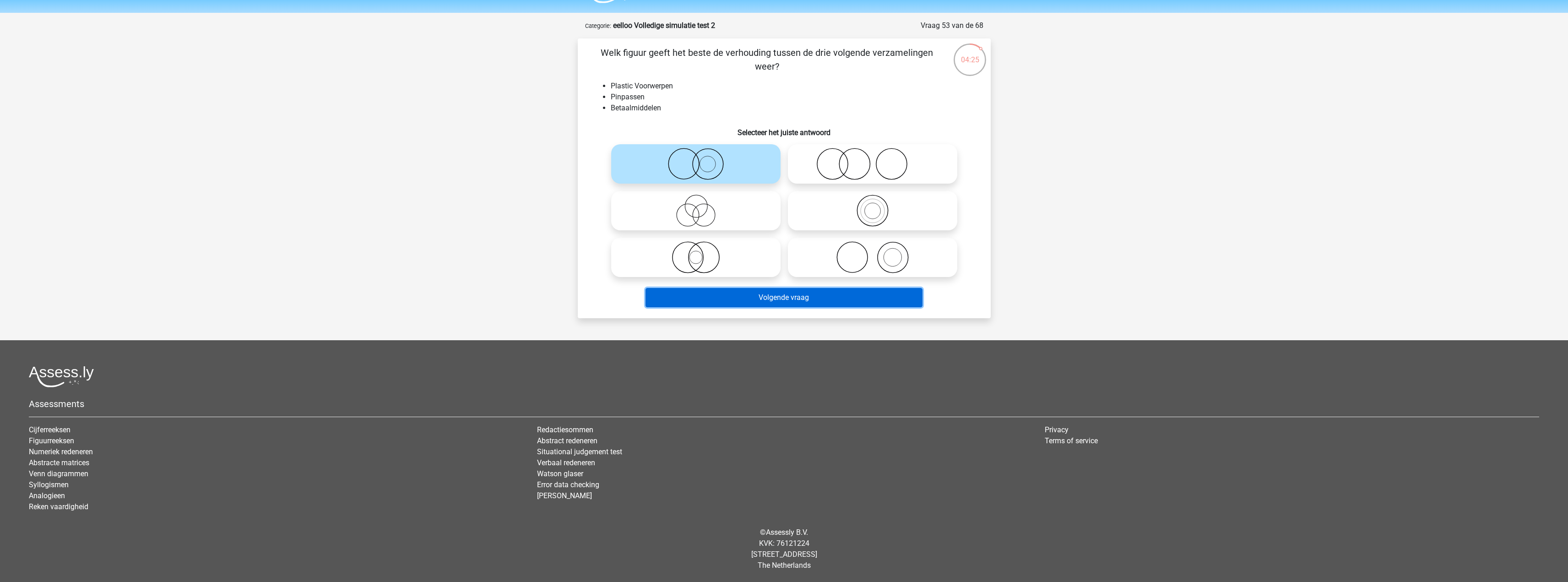
click at [893, 293] on button "Volgende vraag" at bounding box center [784, 297] width 277 height 19
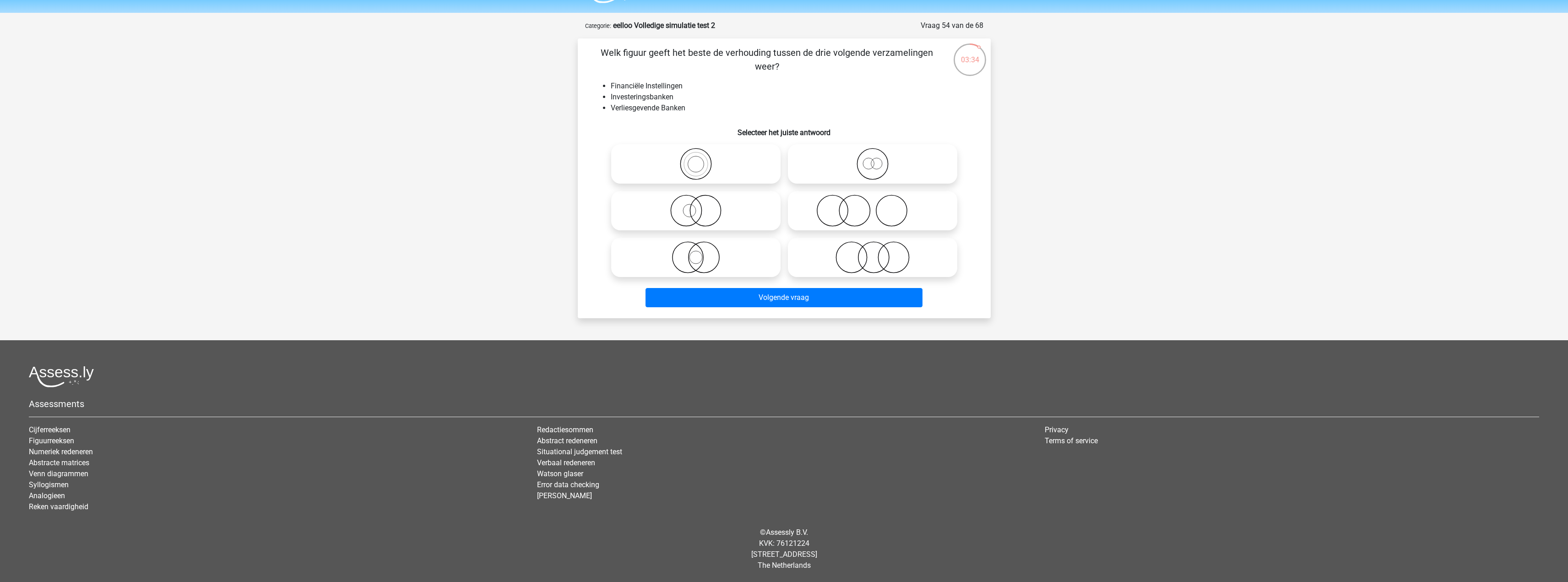
click at [762, 219] on icon at bounding box center [696, 210] width 162 height 32
click at [702, 206] on input "radio" at bounding box center [699, 203] width 6 height 6
radio input "true"
click at [740, 176] on icon at bounding box center [696, 164] width 162 height 32
click at [702, 160] on input "radio" at bounding box center [699, 157] width 6 height 6
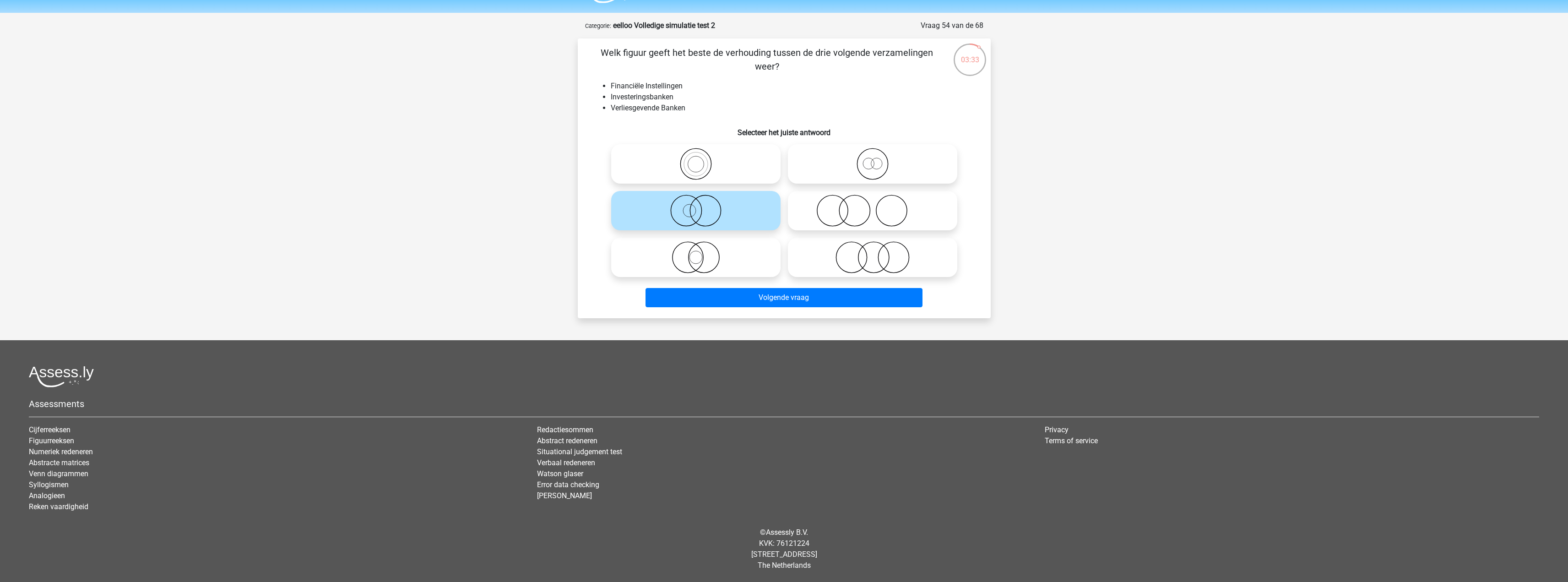
radio input "true"
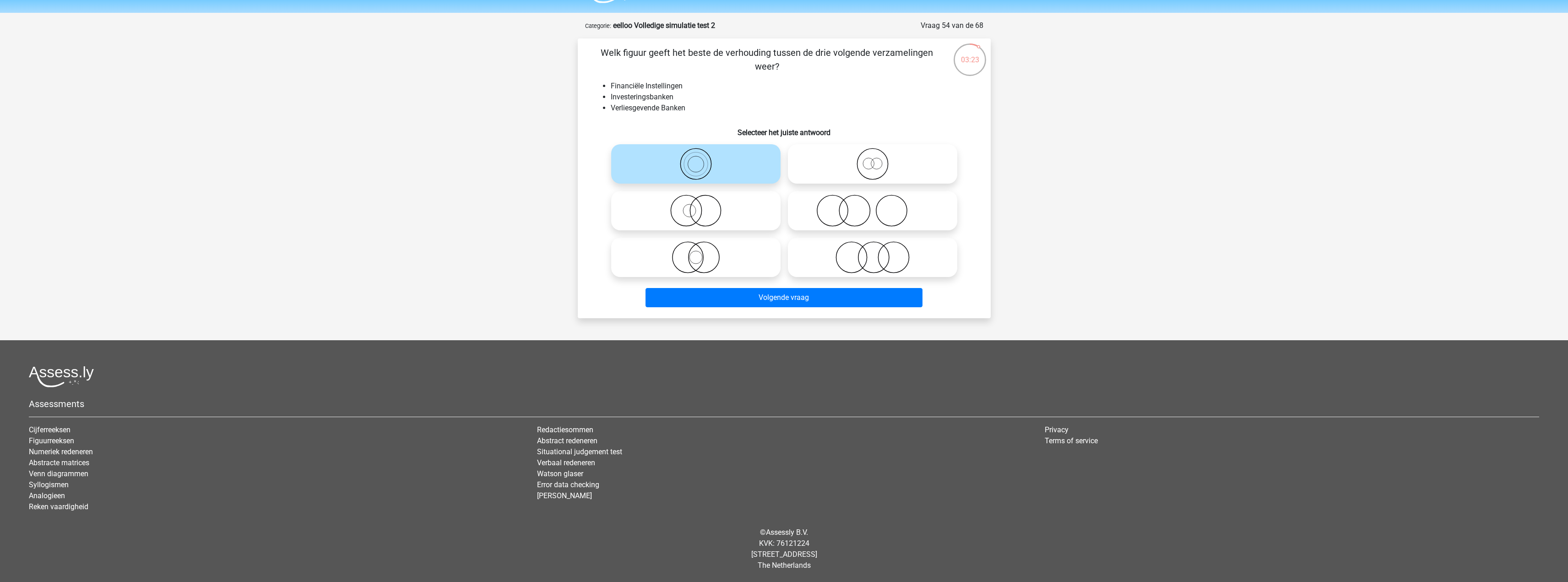
click at [768, 223] on icon at bounding box center [696, 210] width 162 height 32
click at [702, 206] on input "radio" at bounding box center [699, 203] width 6 height 6
radio input "true"
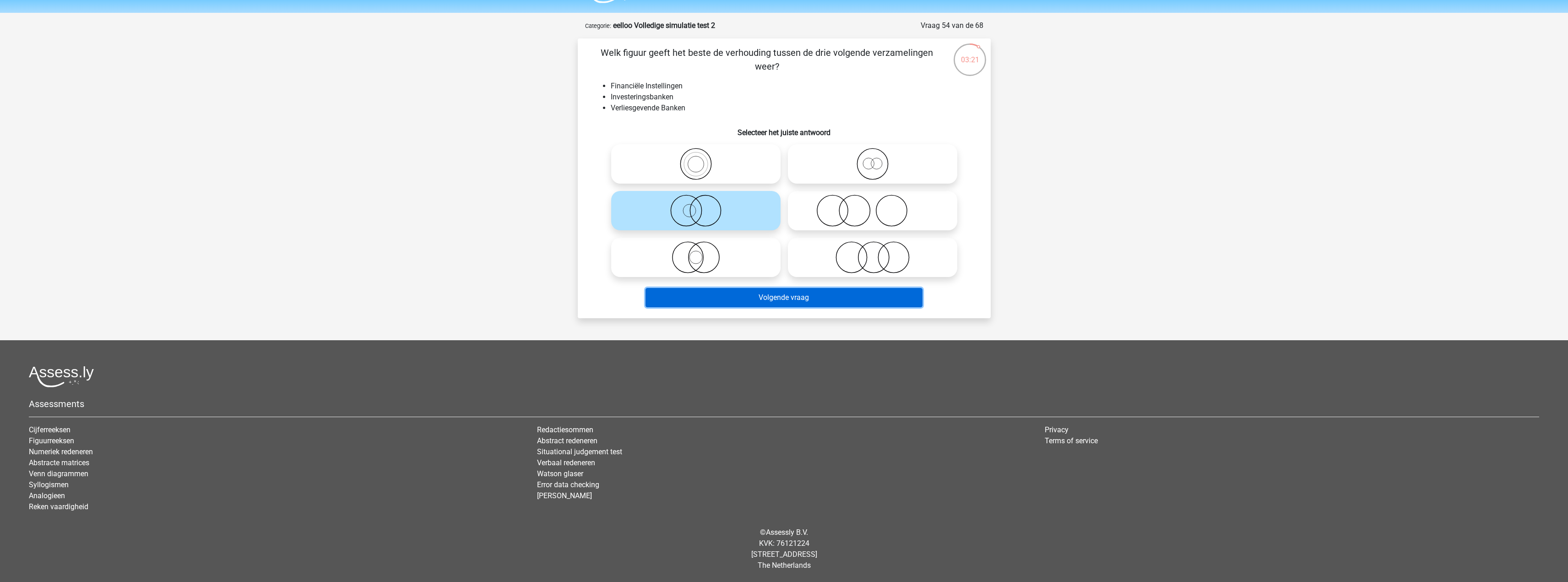
click at [770, 294] on button "Volgende vraag" at bounding box center [784, 297] width 277 height 19
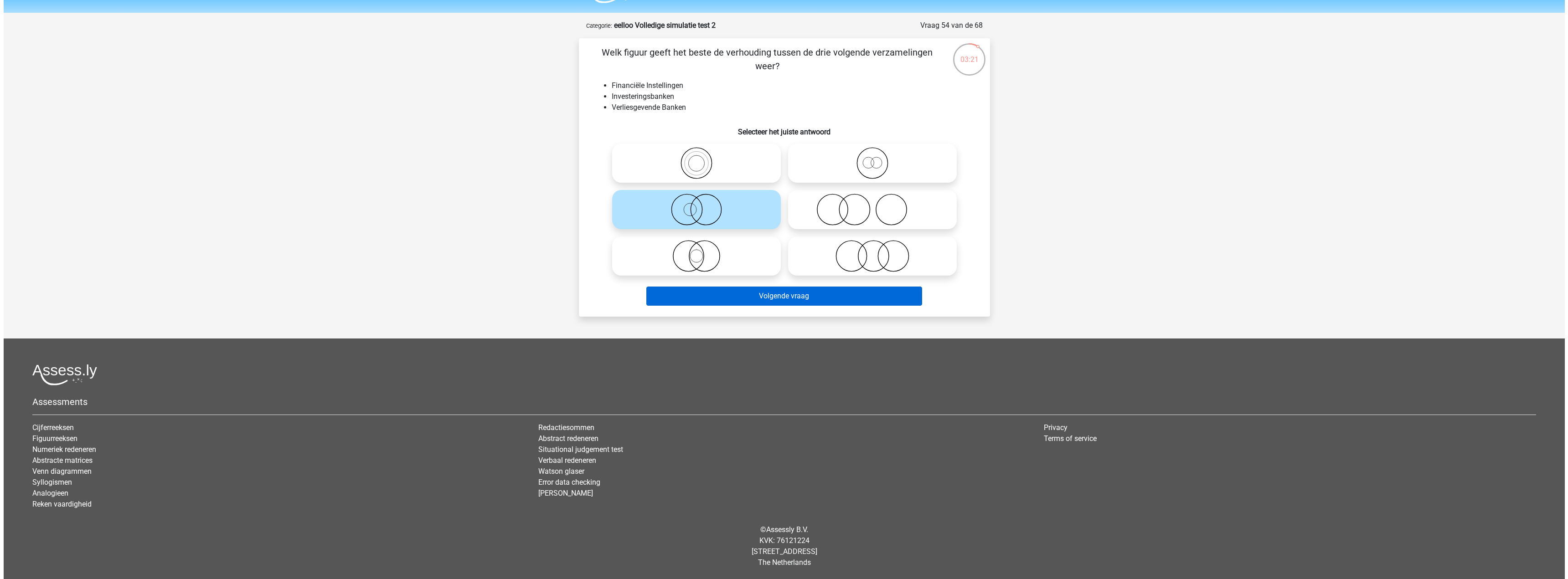
scroll to position [0, 0]
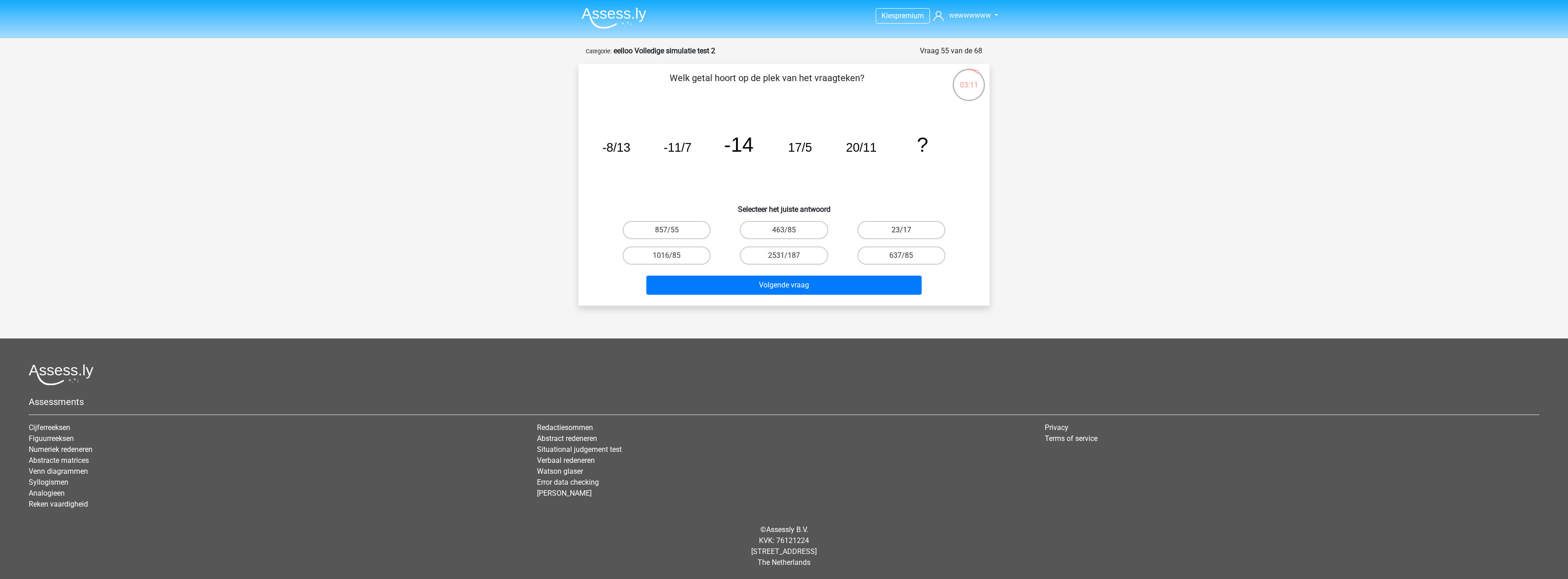
click at [876, 227] on label "23/17" at bounding box center [901, 230] width 88 height 18
click at [901, 230] on input "23/17" at bounding box center [904, 233] width 6 height 6
radio input "true"
click at [852, 288] on button "Volgende vraag" at bounding box center [784, 285] width 276 height 19
click at [693, 226] on label "341" at bounding box center [667, 230] width 88 height 18
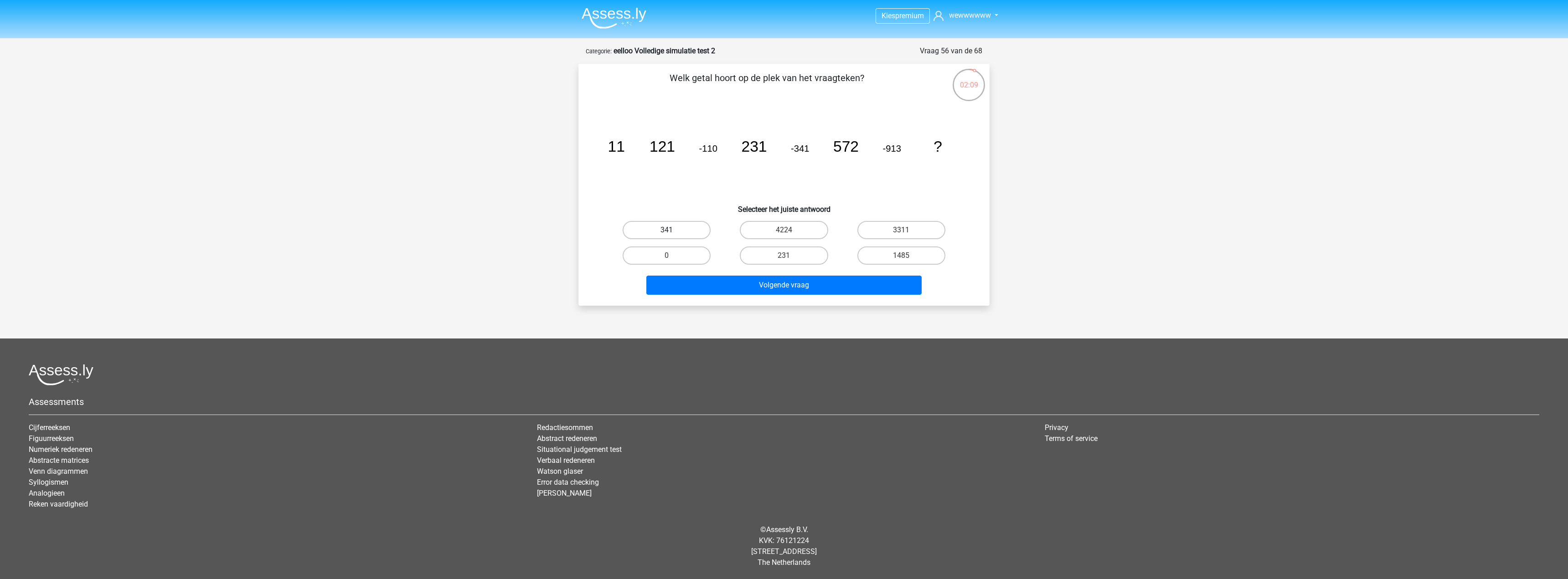
click at [673, 230] on input "341" at bounding box center [670, 233] width 6 height 6
radio input "true"
click at [805, 288] on button "Volgende vraag" at bounding box center [784, 285] width 276 height 19
click at [815, 253] on label "225" at bounding box center [783, 255] width 88 height 18
click at [790, 255] on input "225" at bounding box center [787, 258] width 6 height 6
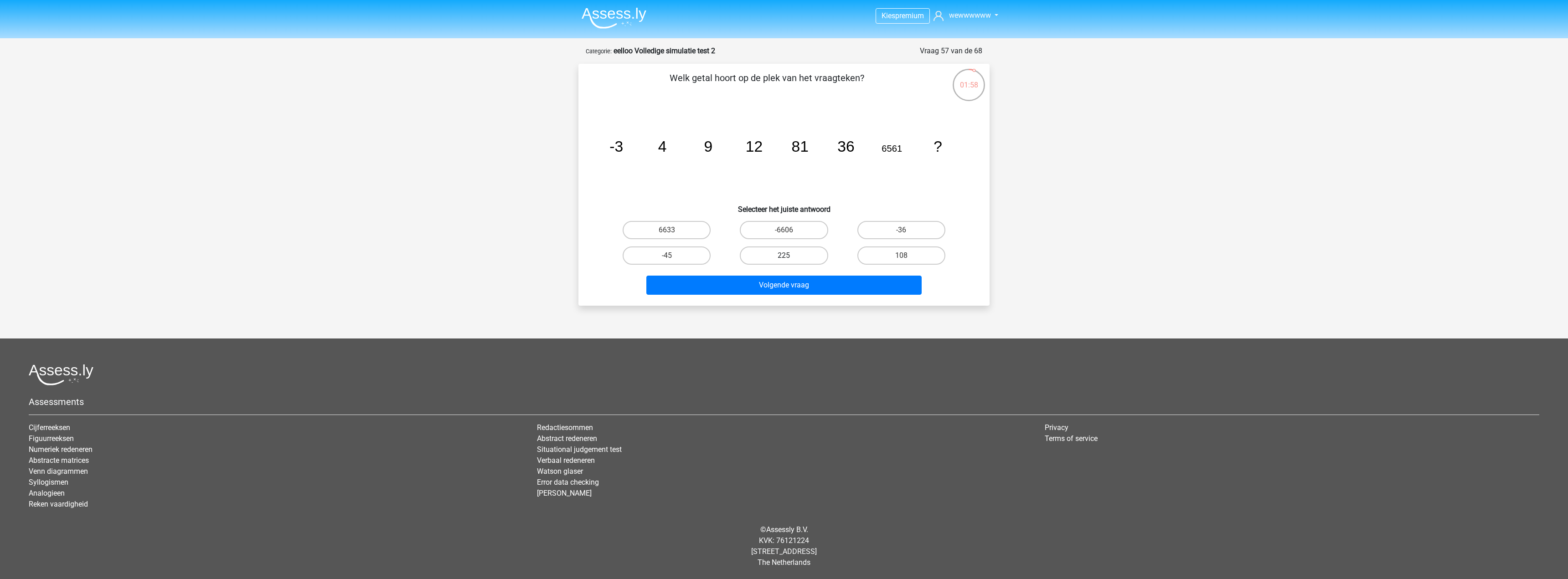
radio input "true"
click at [760, 232] on label "-6606" at bounding box center [783, 230] width 88 height 18
click at [784, 232] on input "-6606" at bounding box center [787, 233] width 6 height 6
radio input "true"
drag, startPoint x: 654, startPoint y: 230, endPoint x: 673, endPoint y: 245, distance: 24.2
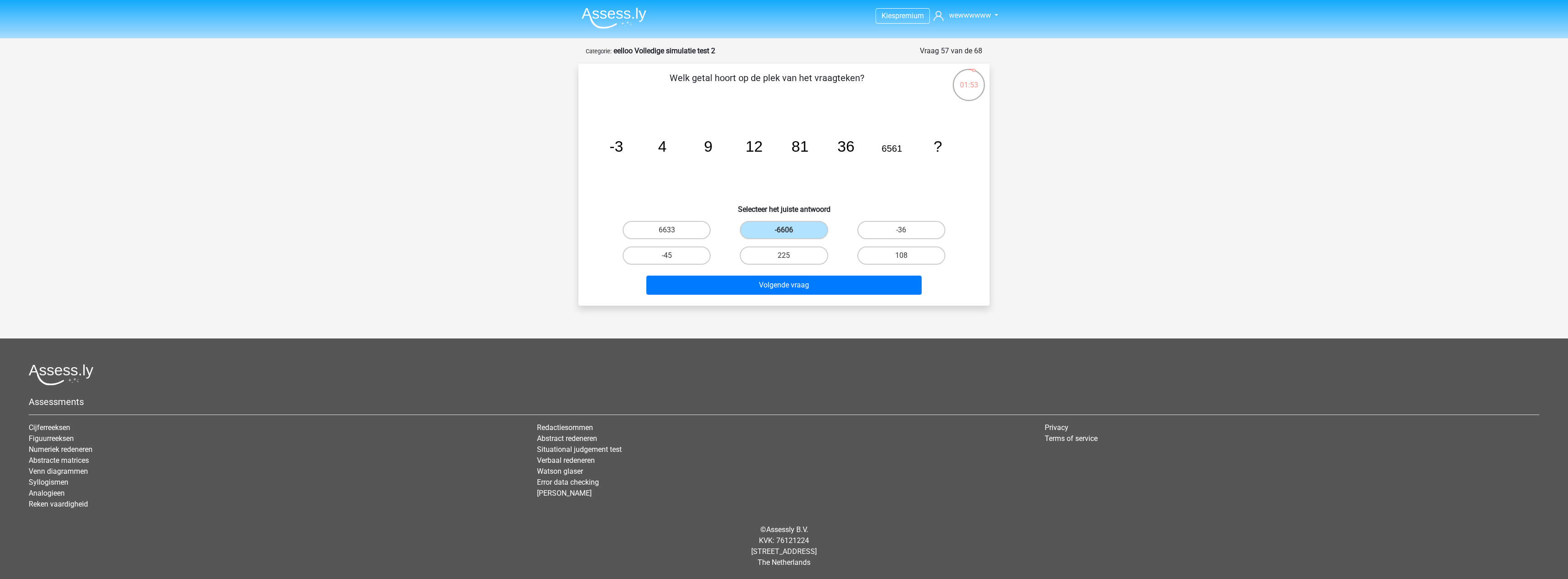
click at [655, 230] on label "6633" at bounding box center [667, 230] width 88 height 18
click at [667, 230] on input "6633" at bounding box center [670, 233] width 6 height 6
radio input "true"
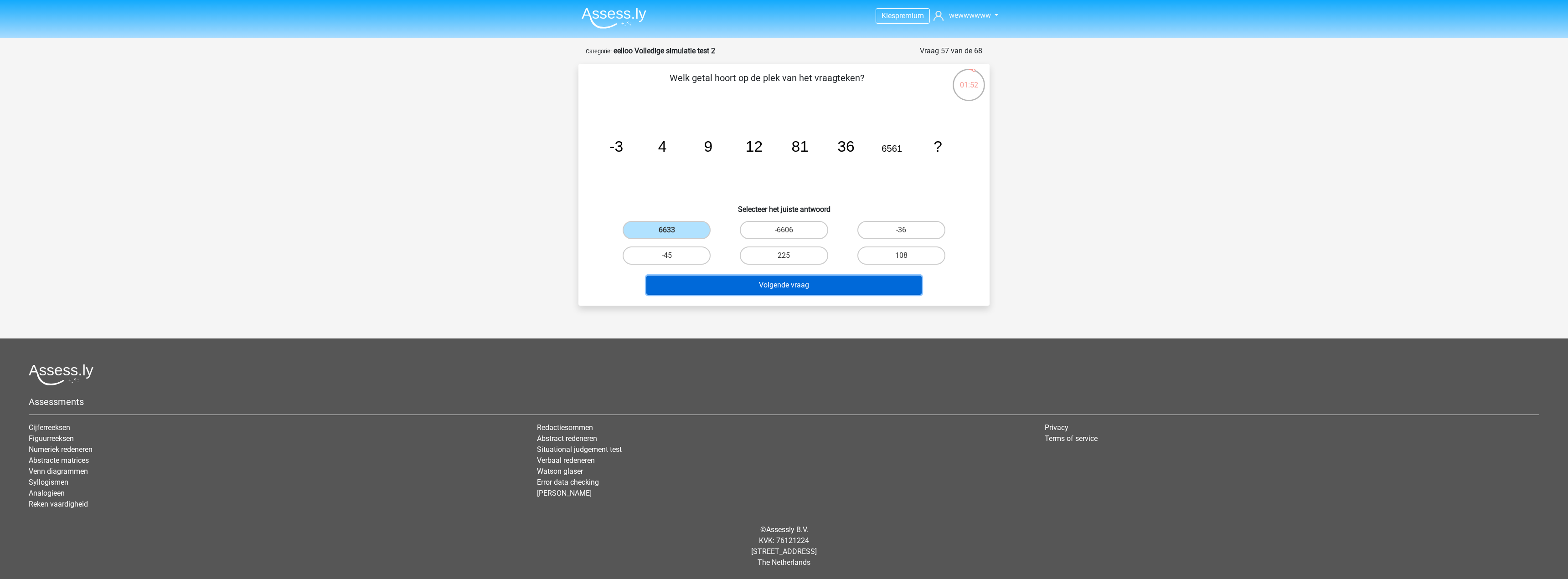
click at [745, 284] on button "Volgende vraag" at bounding box center [784, 285] width 276 height 19
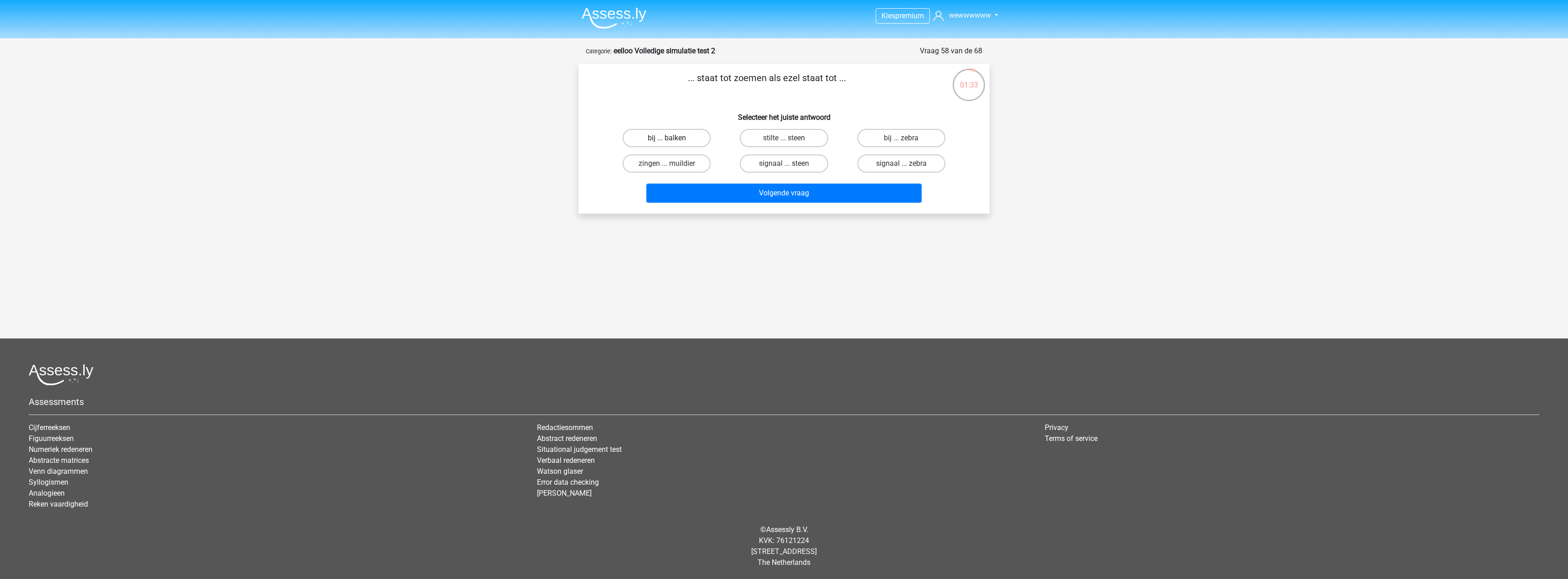
click at [690, 134] on label "bij ... balken" at bounding box center [667, 138] width 88 height 18
click at [673, 138] on input "bij ... balken" at bounding box center [670, 141] width 6 height 6
radio input "true"
click at [796, 190] on button "Volgende vraag" at bounding box center [784, 193] width 276 height 19
click at [804, 133] on label "bom ... vogel" at bounding box center [783, 138] width 88 height 18
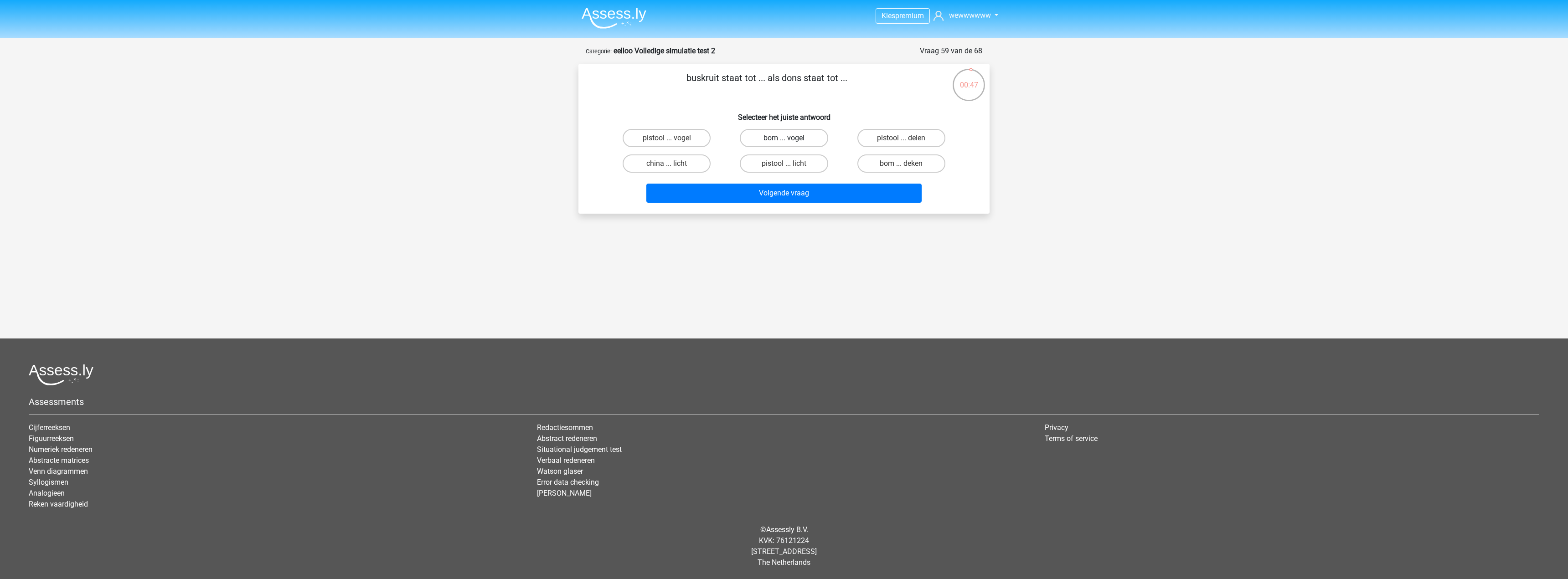
click at [790, 138] on input "bom ... vogel" at bounding box center [787, 141] width 6 height 6
radio input "true"
click at [822, 188] on button "Volgende vraag" at bounding box center [784, 193] width 276 height 19
click at [804, 142] on label "snelheid ... boten" at bounding box center [783, 138] width 88 height 18
click at [790, 142] on input "snelheid ... boten" at bounding box center [787, 141] width 6 height 6
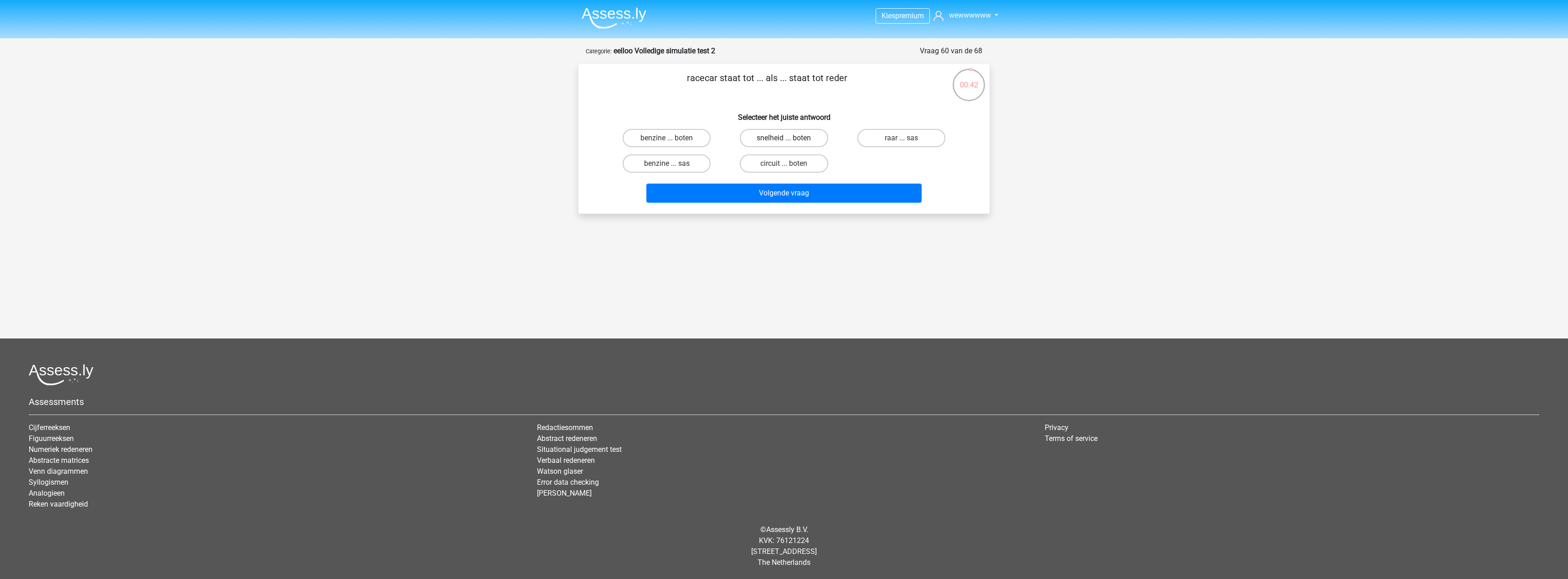
radio input "true"
click at [790, 165] on div "circuit ... boten" at bounding box center [783, 164] width 110 height 18
click at [790, 165] on label "circuit ... boten" at bounding box center [783, 164] width 88 height 18
click at [790, 165] on input "circuit ... boten" at bounding box center [787, 167] width 6 height 6
radio input "true"
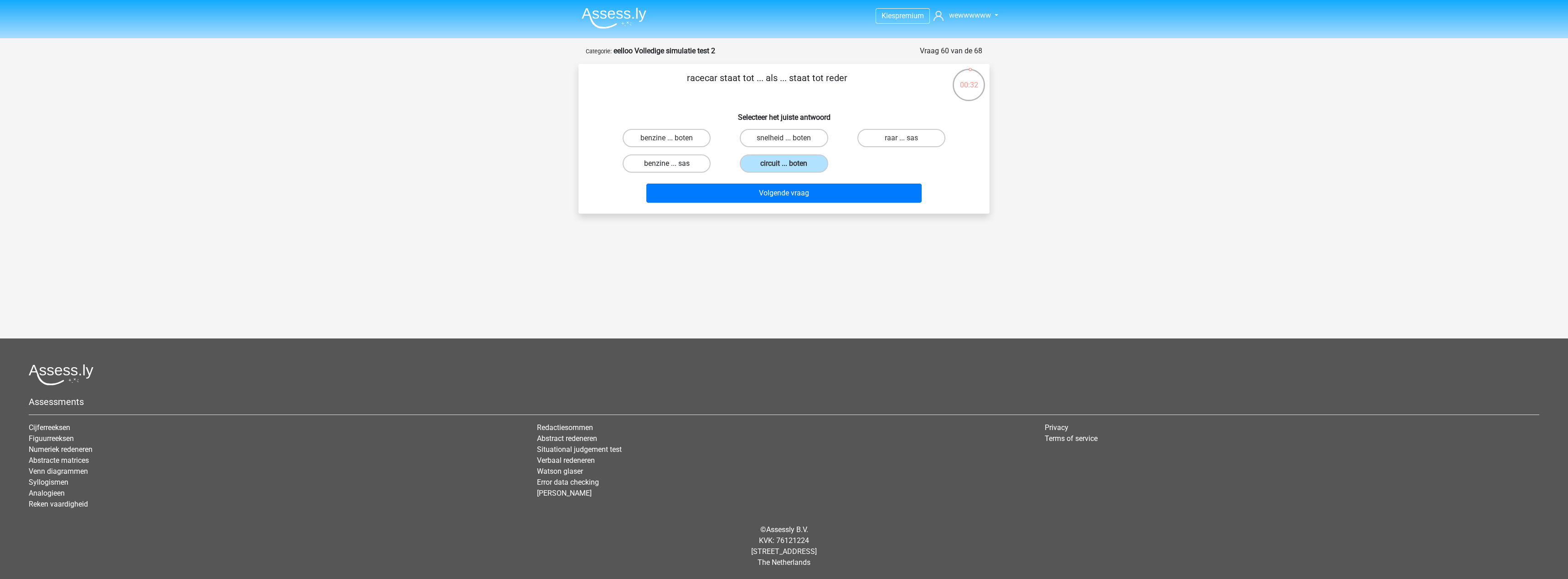
click at [706, 164] on label "benzine ... sas" at bounding box center [667, 164] width 88 height 18
click at [673, 164] on input "benzine ... sas" at bounding box center [670, 167] width 6 height 6
radio input "true"
click at [788, 135] on label "snelheid ... boten" at bounding box center [783, 138] width 88 height 18
click at [788, 138] on input "snelheid ... boten" at bounding box center [787, 141] width 6 height 6
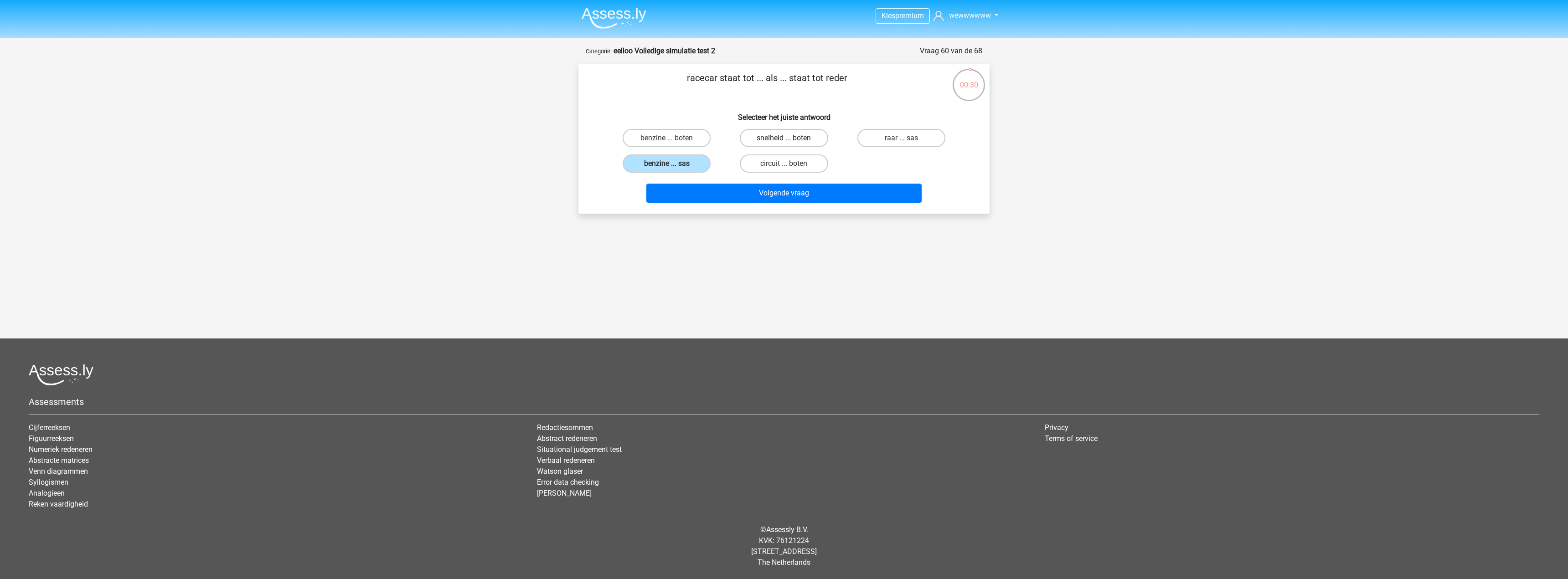
radio input "true"
drag, startPoint x: 782, startPoint y: 156, endPoint x: 803, endPoint y: 190, distance: 40.0
click at [782, 157] on label "circuit ... boten" at bounding box center [783, 164] width 88 height 18
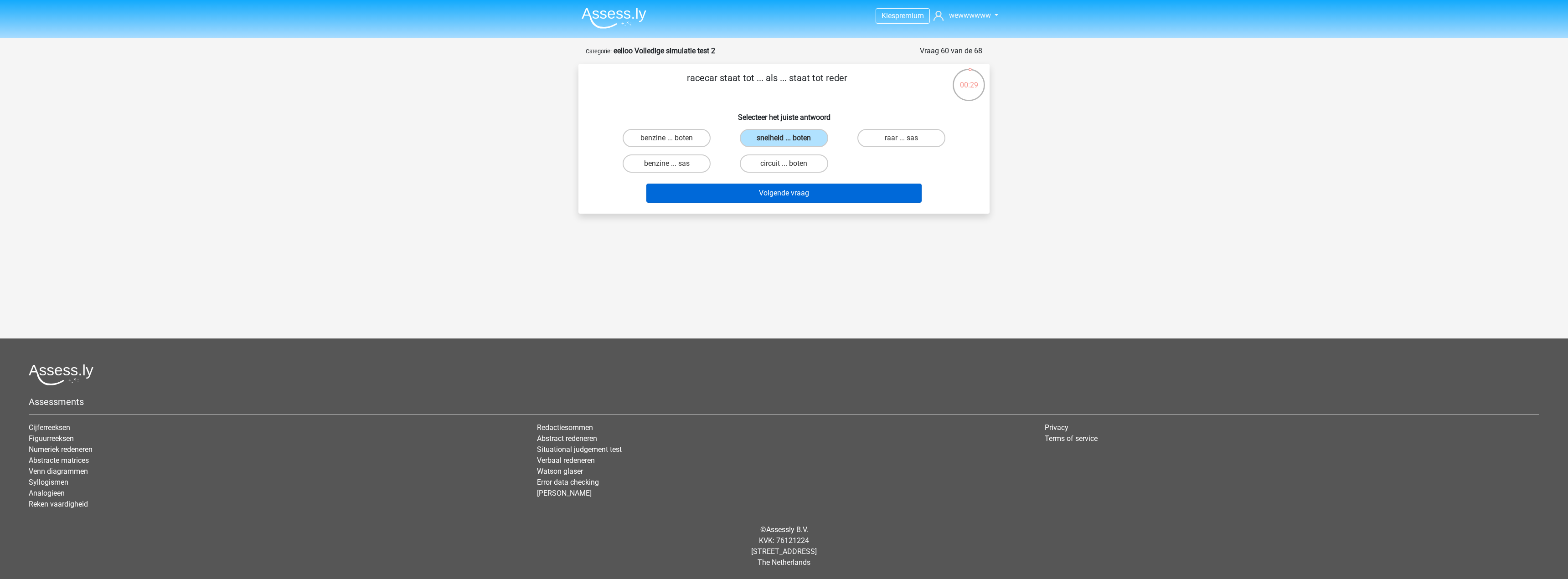
click at [784, 164] on input "circuit ... boten" at bounding box center [787, 167] width 6 height 6
radio input "true"
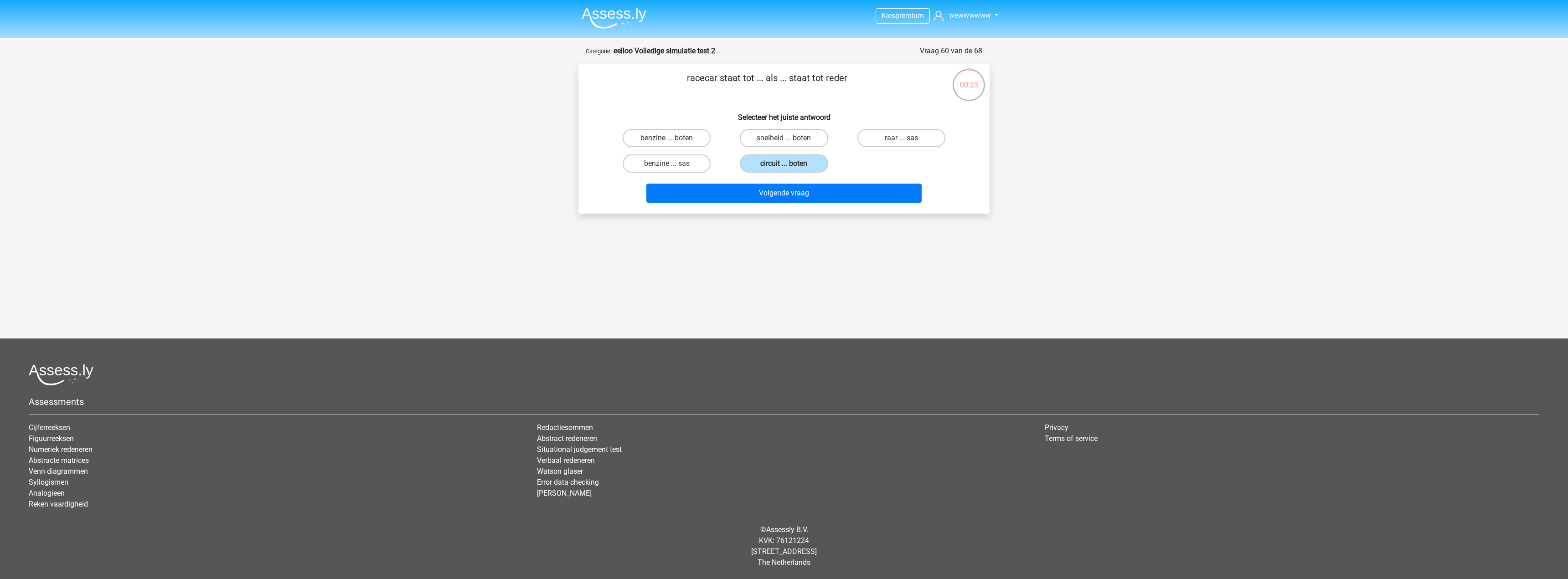
click at [784, 140] on input "snelheid ... boten" at bounding box center [787, 141] width 6 height 6
radio input "true"
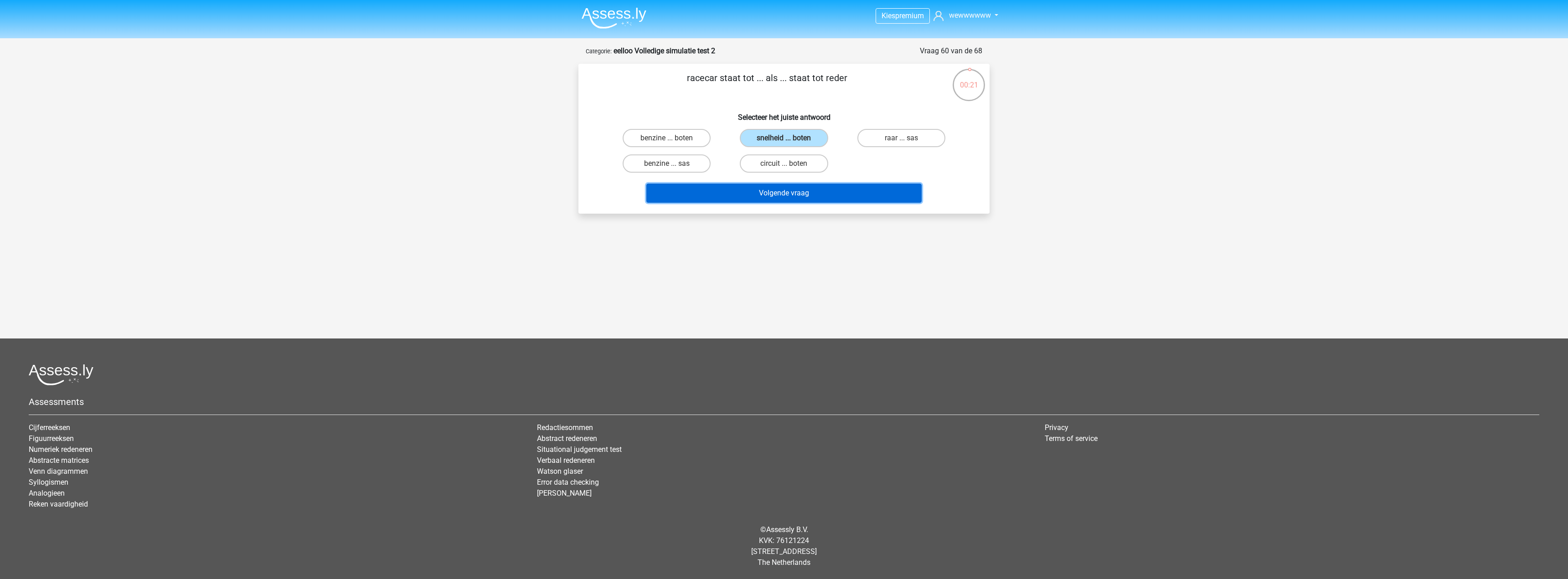
click at [790, 191] on button "Volgende vraag" at bounding box center [784, 193] width 276 height 19
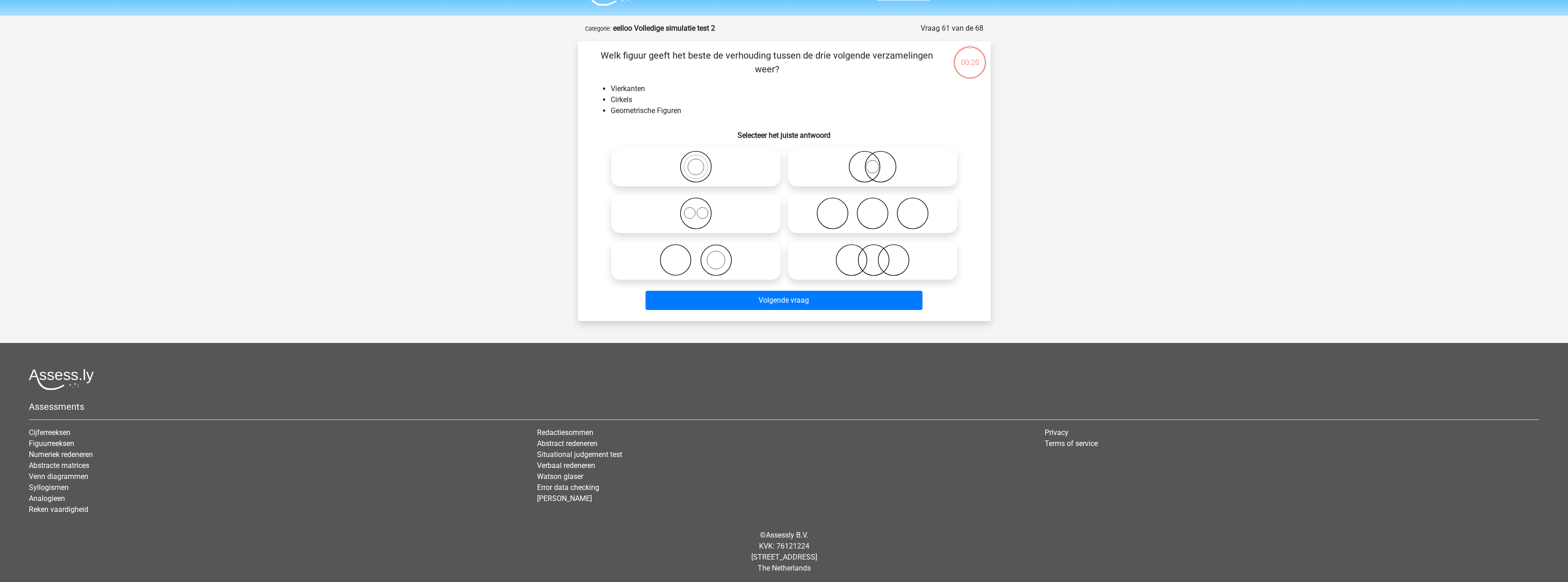
scroll to position [26, 0]
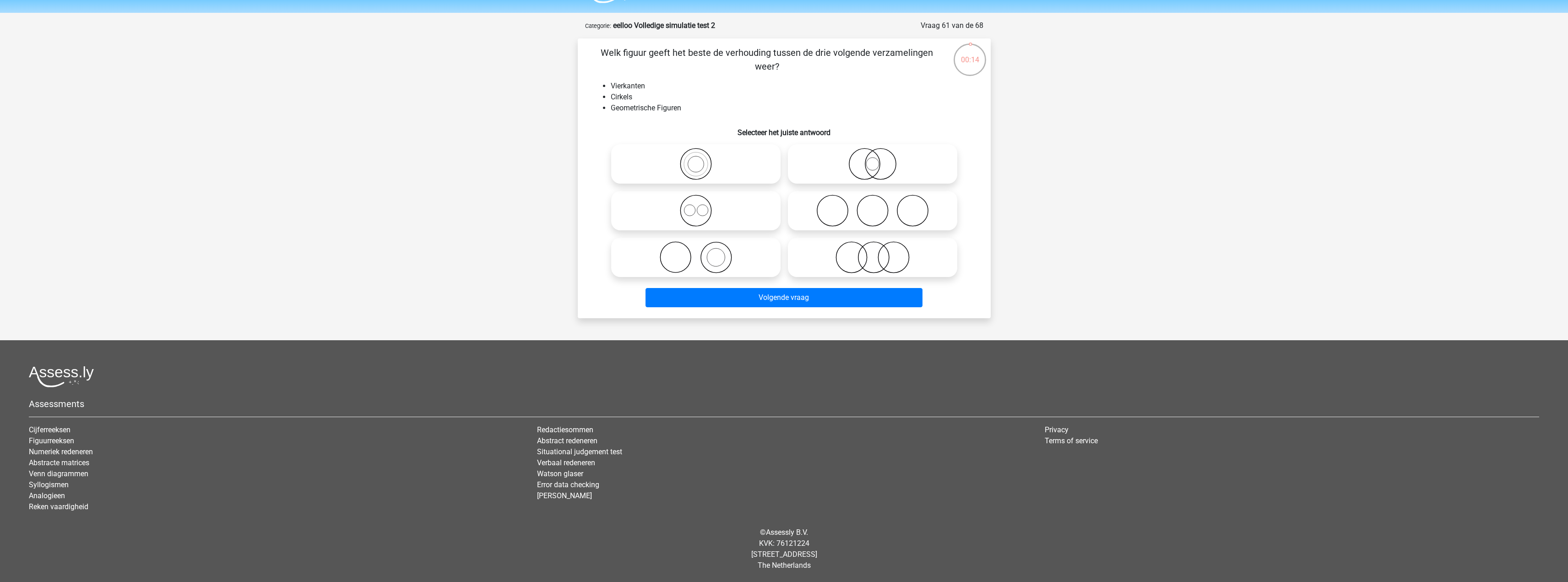
click at [717, 214] on icon at bounding box center [696, 210] width 162 height 32
click at [702, 206] on input "radio" at bounding box center [699, 203] width 6 height 6
radio input "true"
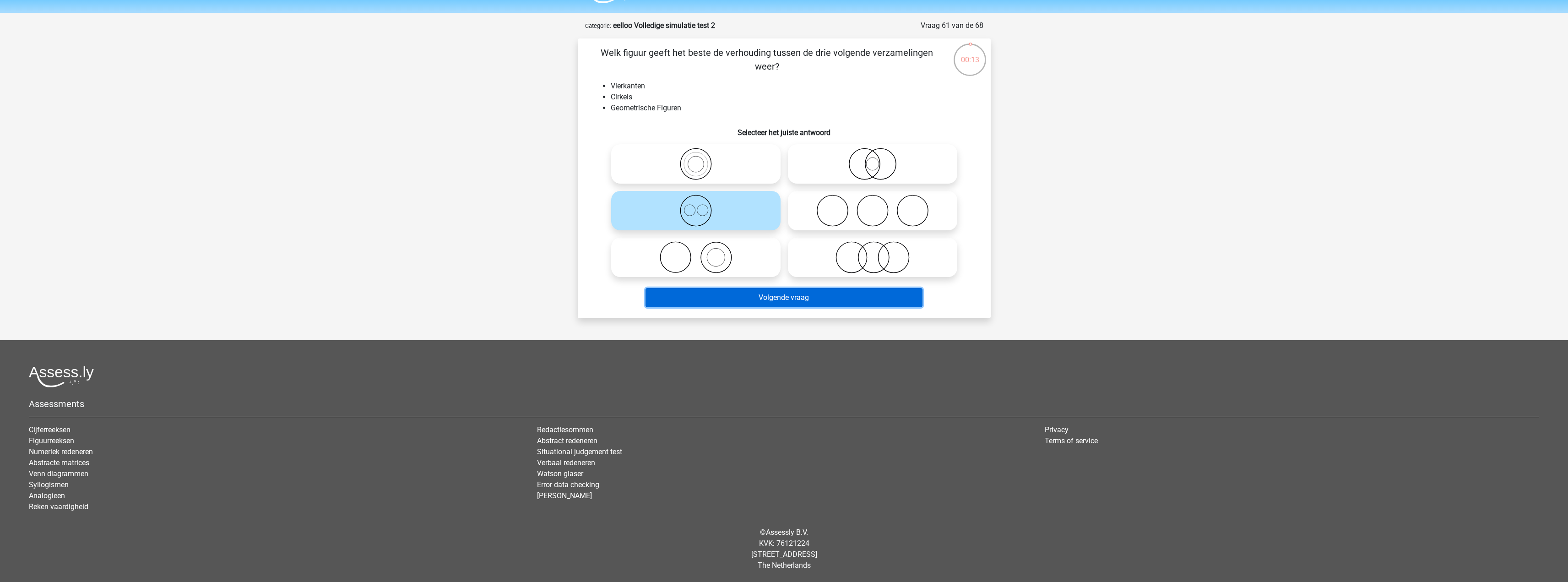
click at [774, 301] on button "Volgende vraag" at bounding box center [784, 297] width 277 height 19
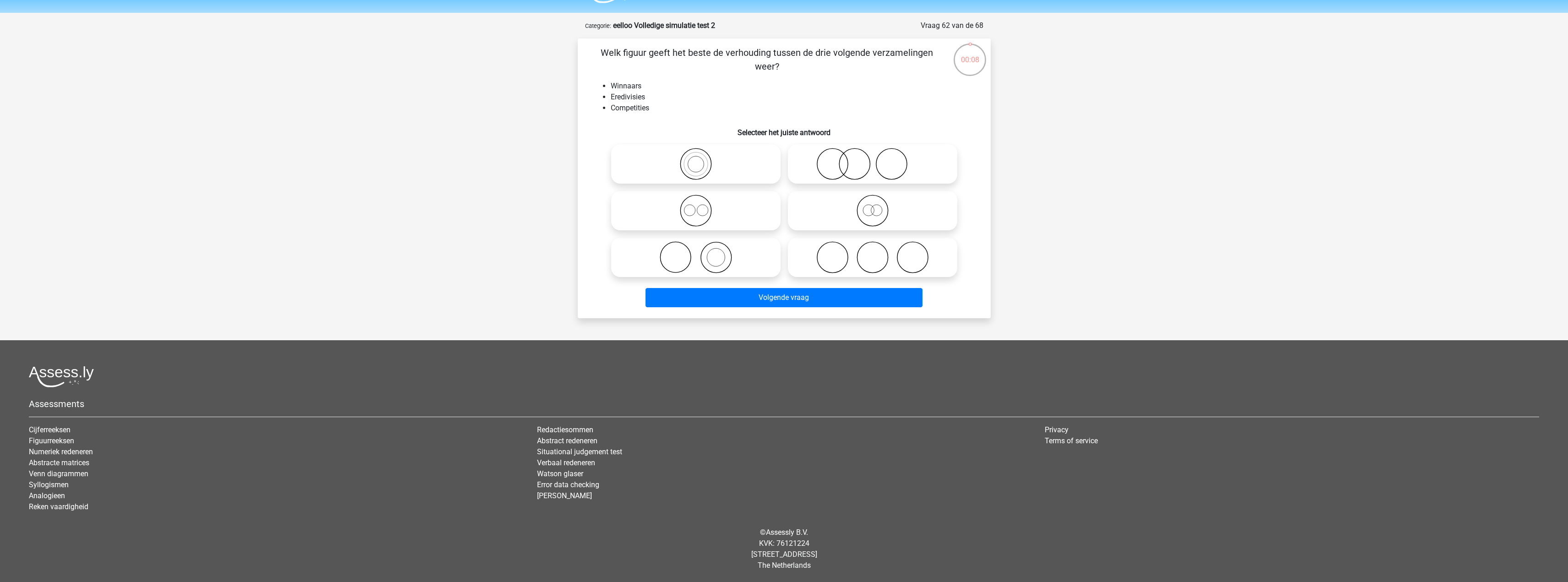
click at [719, 171] on icon at bounding box center [696, 164] width 162 height 32
click at [702, 160] on input "radio" at bounding box center [699, 157] width 6 height 6
radio input "true"
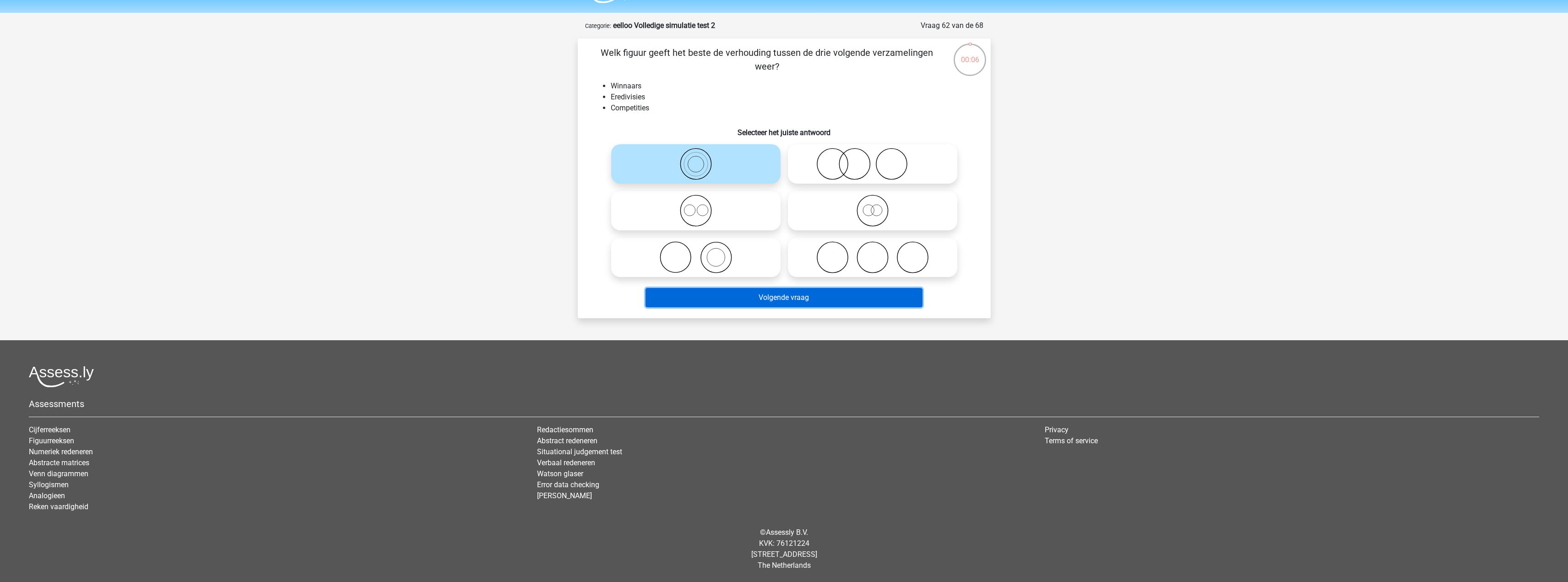
drag, startPoint x: 779, startPoint y: 298, endPoint x: 772, endPoint y: 284, distance: 15.7
click at [779, 298] on button "Volgende vraag" at bounding box center [784, 297] width 277 height 19
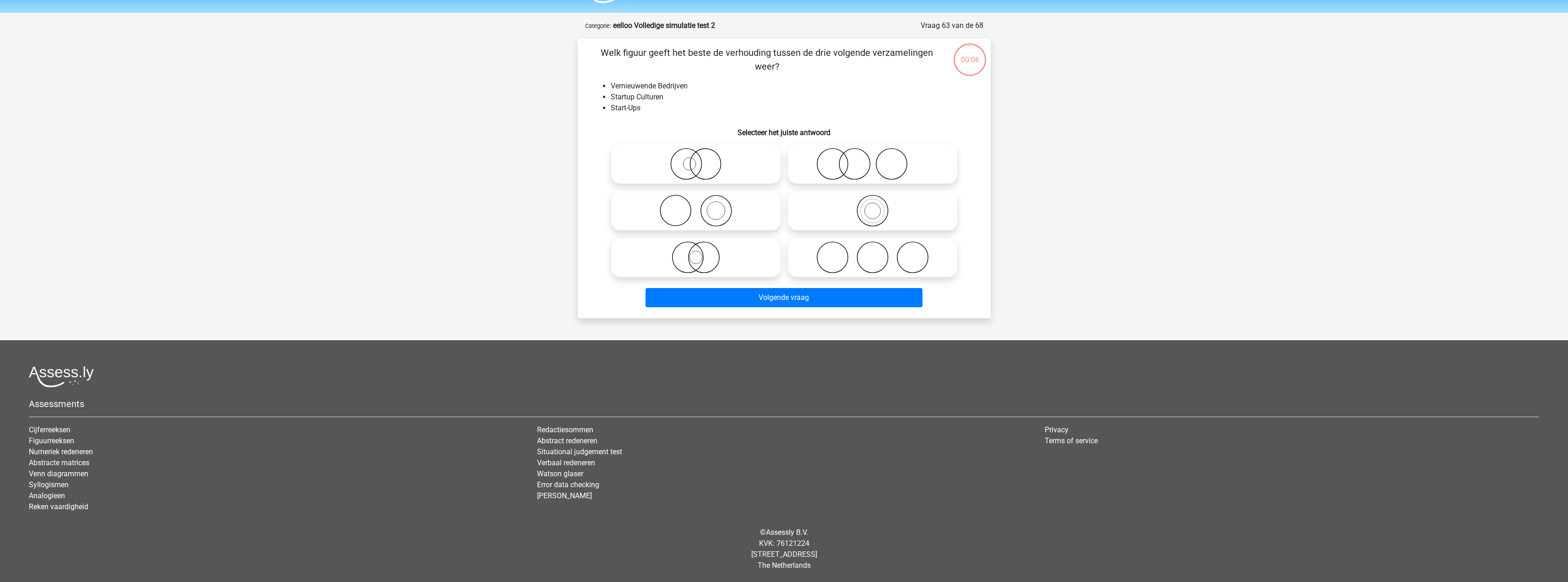
click at [728, 211] on icon at bounding box center [696, 210] width 162 height 32
click at [702, 206] on input "radio" at bounding box center [699, 203] width 6 height 6
radio input "true"
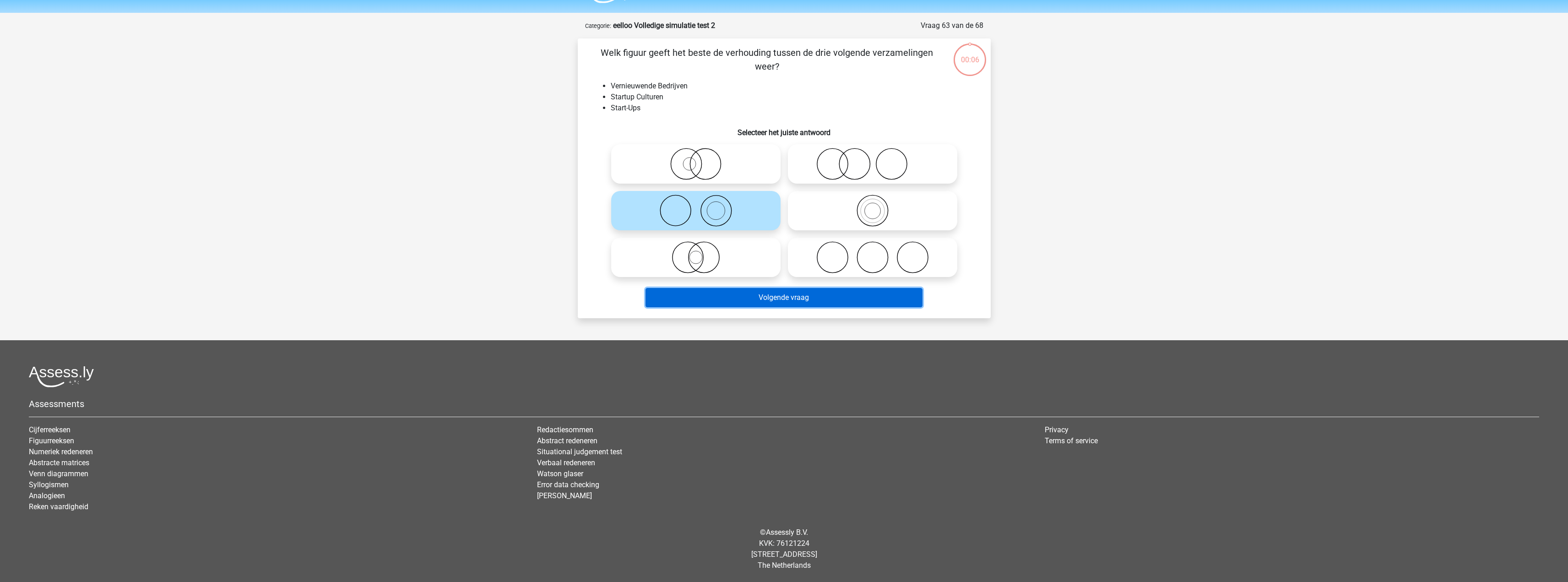
drag, startPoint x: 755, startPoint y: 295, endPoint x: 754, endPoint y: 282, distance: 13.0
click at [754, 293] on button "Volgende vraag" at bounding box center [784, 297] width 277 height 19
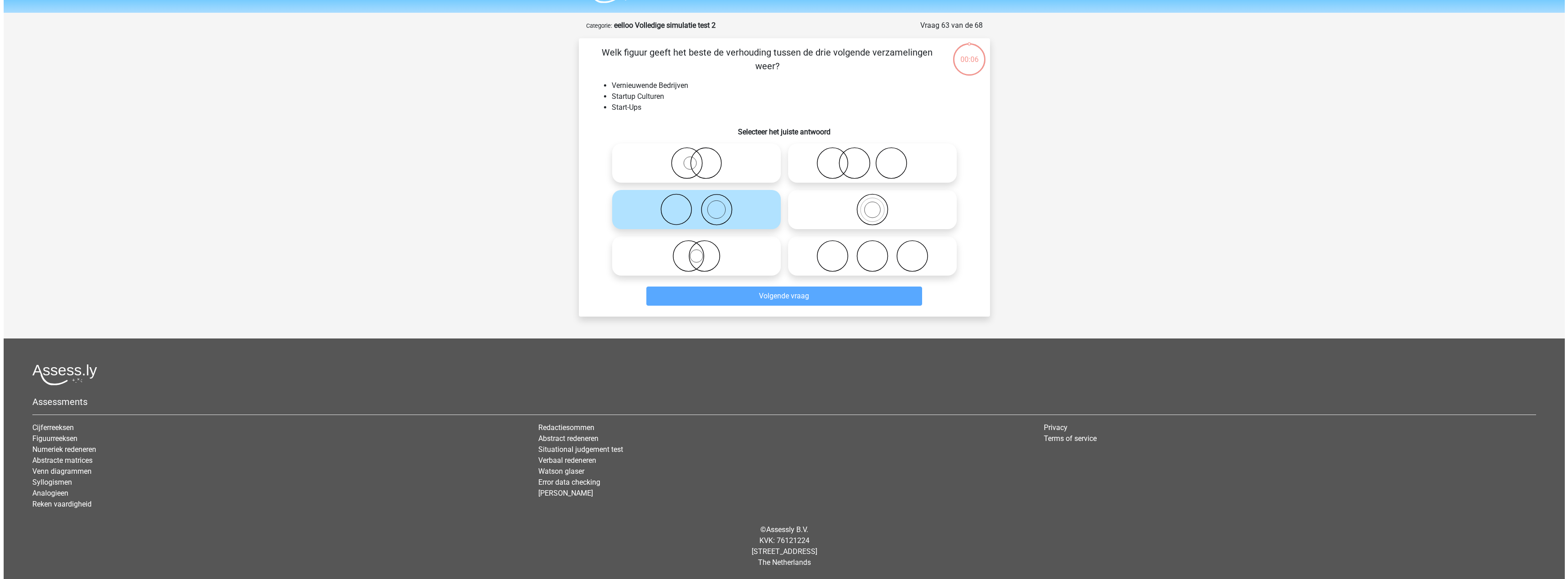
scroll to position [0, 0]
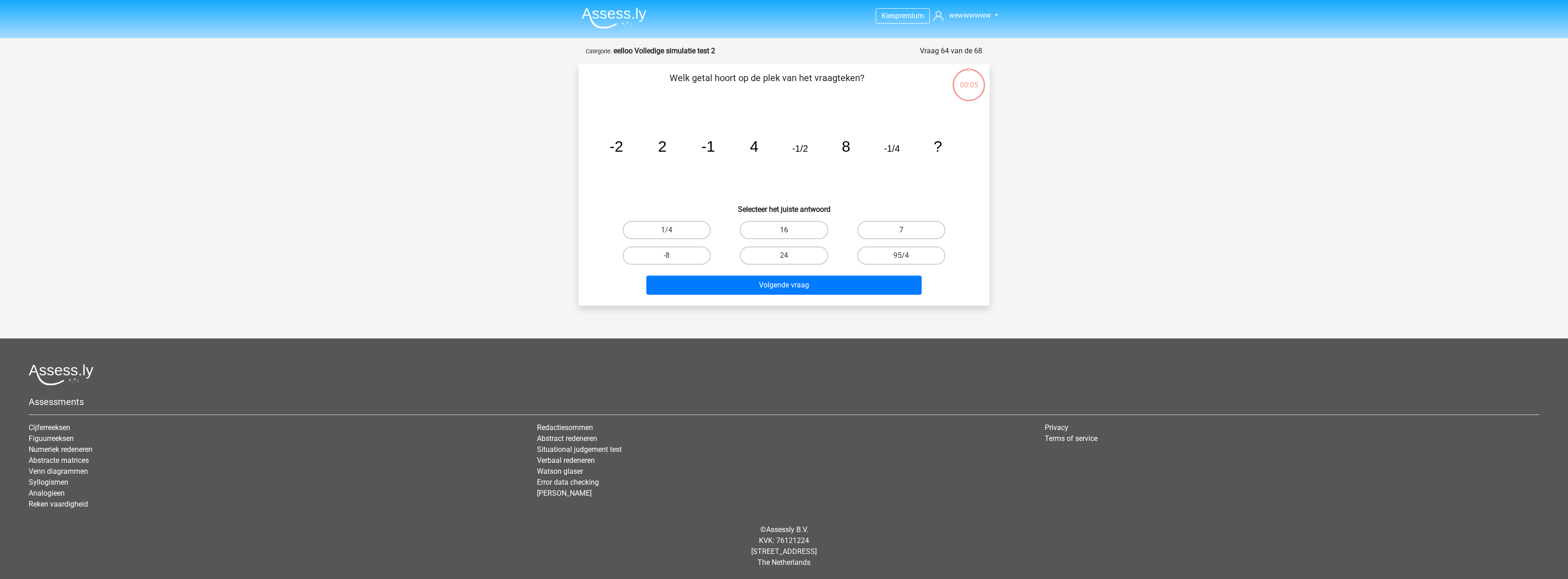
click at [730, 236] on div "16" at bounding box center [783, 230] width 110 height 18
click at [772, 231] on label "16" at bounding box center [783, 230] width 88 height 18
click at [784, 231] on input "16" at bounding box center [787, 233] width 6 height 6
radio input "true"
click at [774, 282] on button "Volgende vraag" at bounding box center [784, 285] width 276 height 19
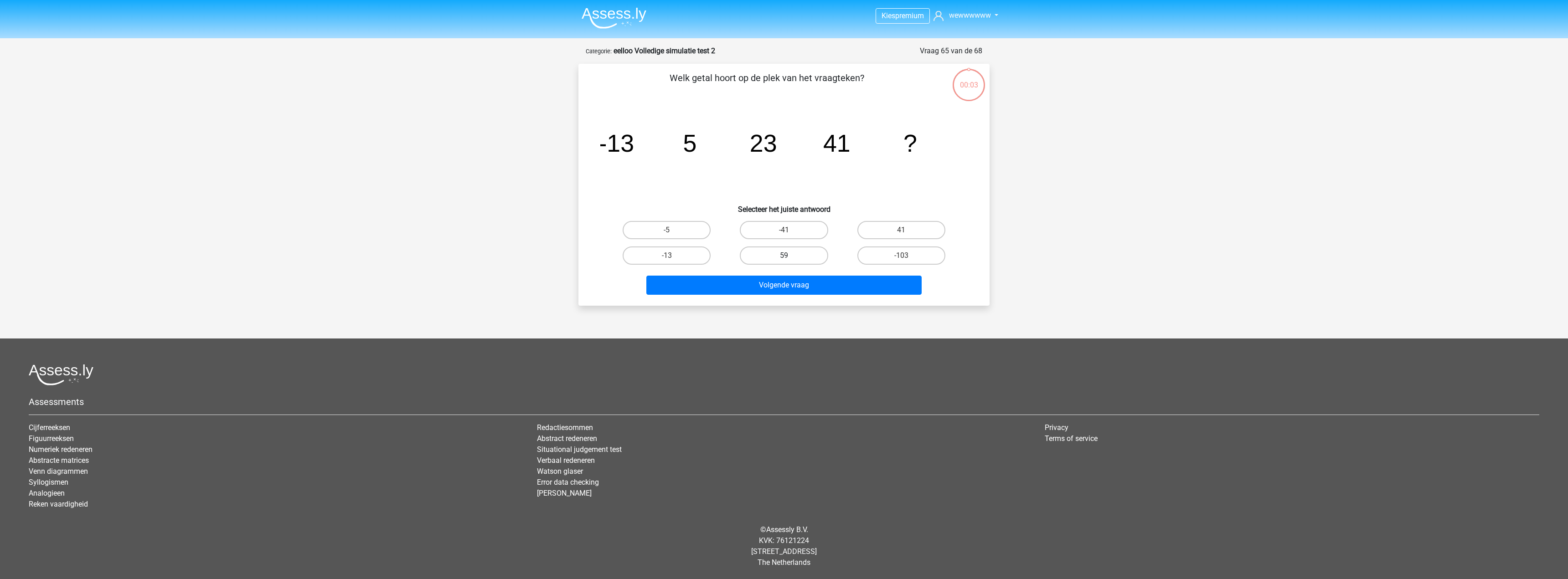
click at [804, 249] on label "59" at bounding box center [783, 255] width 88 height 18
click at [790, 255] on input "59" at bounding box center [787, 258] width 6 height 6
radio input "true"
click at [800, 286] on button "Volgende vraag" at bounding box center [784, 285] width 276 height 19
click at [803, 256] on label "11/15" at bounding box center [783, 255] width 88 height 18
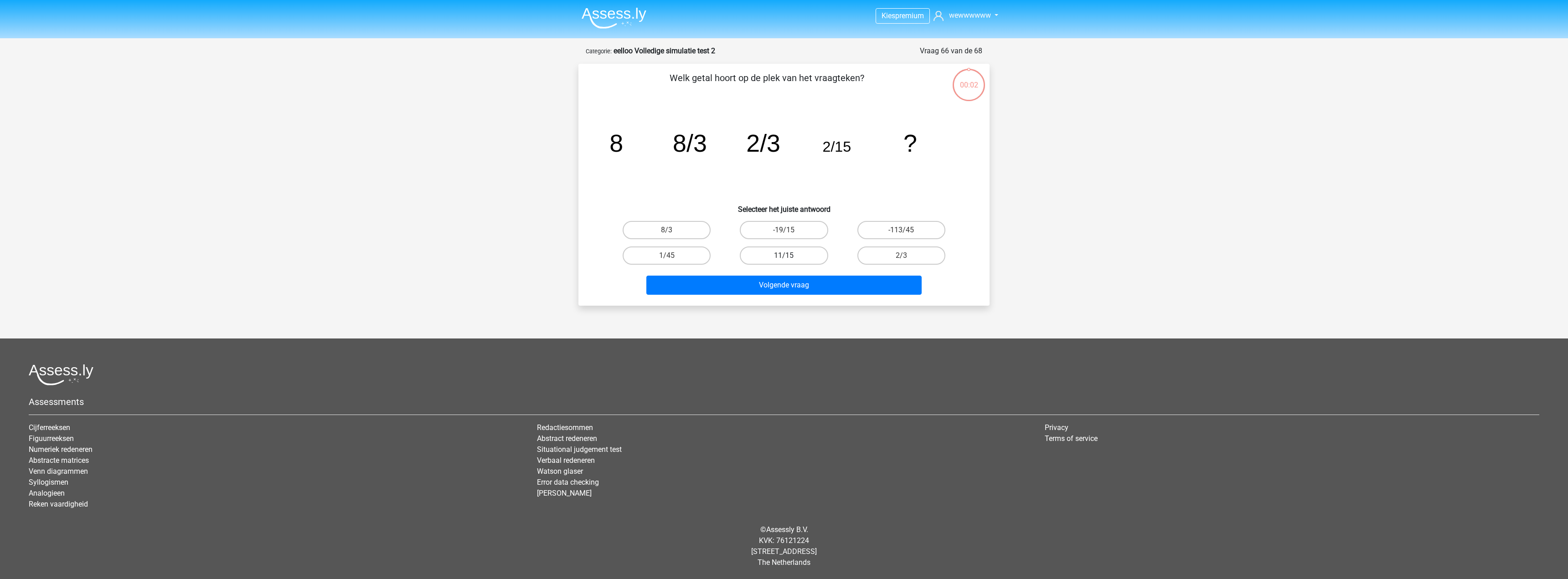
click at [790, 256] on input "11/15" at bounding box center [787, 258] width 6 height 6
radio input "true"
click at [797, 289] on button "Volgende vraag" at bounding box center [784, 285] width 276 height 19
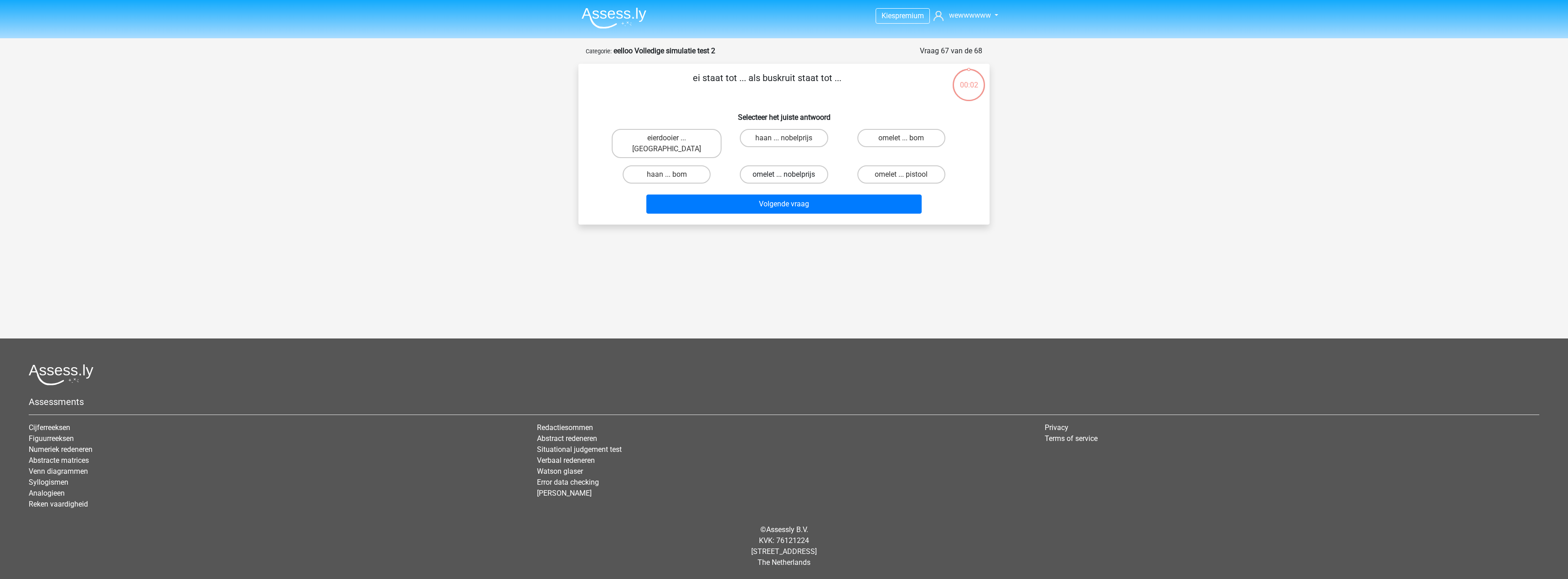
click at [764, 168] on label "omelet ... nobelprijs" at bounding box center [783, 175] width 88 height 18
click at [784, 175] on input "omelet ... nobelprijs" at bounding box center [787, 178] width 6 height 6
radio input "true"
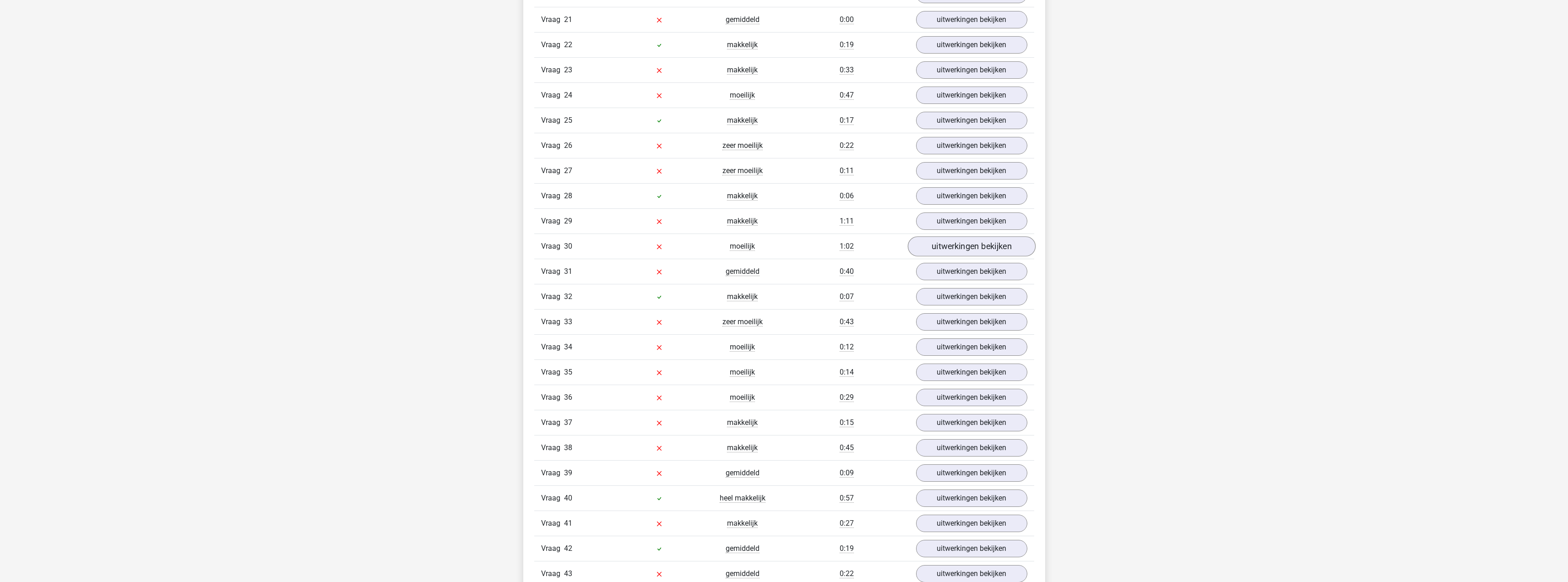
scroll to position [1556, 0]
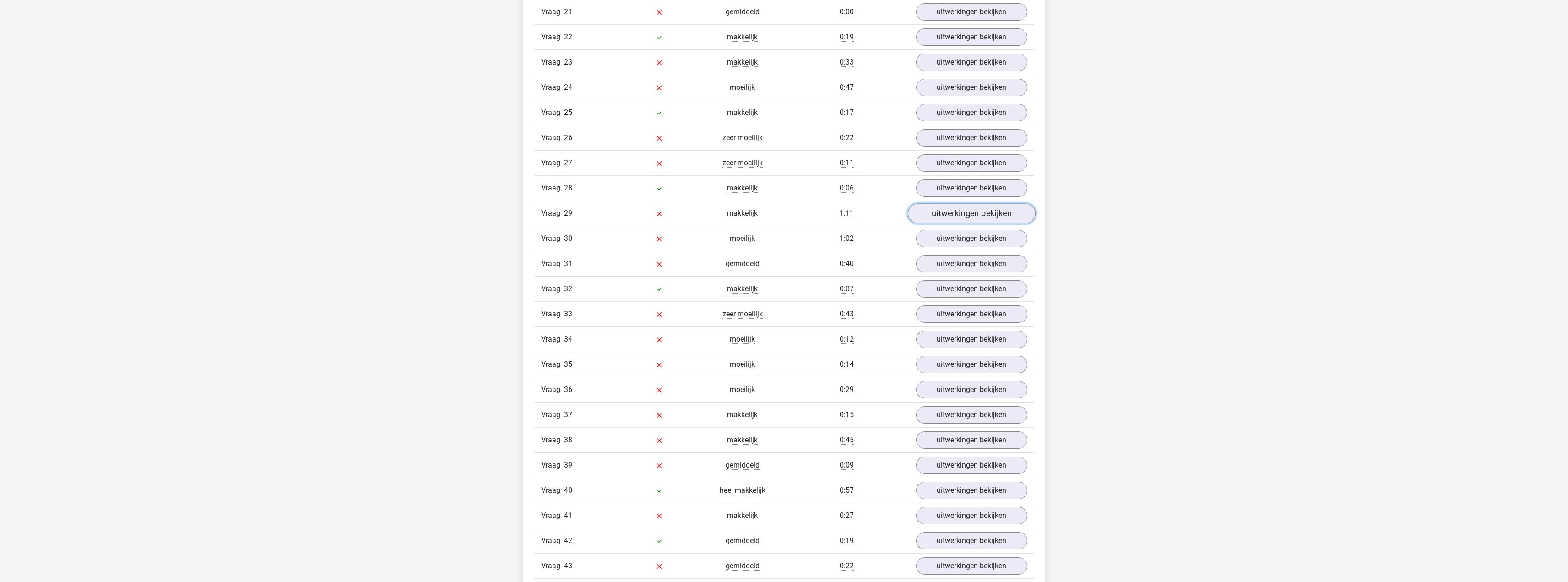
click at [952, 217] on link "uitwerkingen bekijken" at bounding box center [971, 213] width 128 height 20
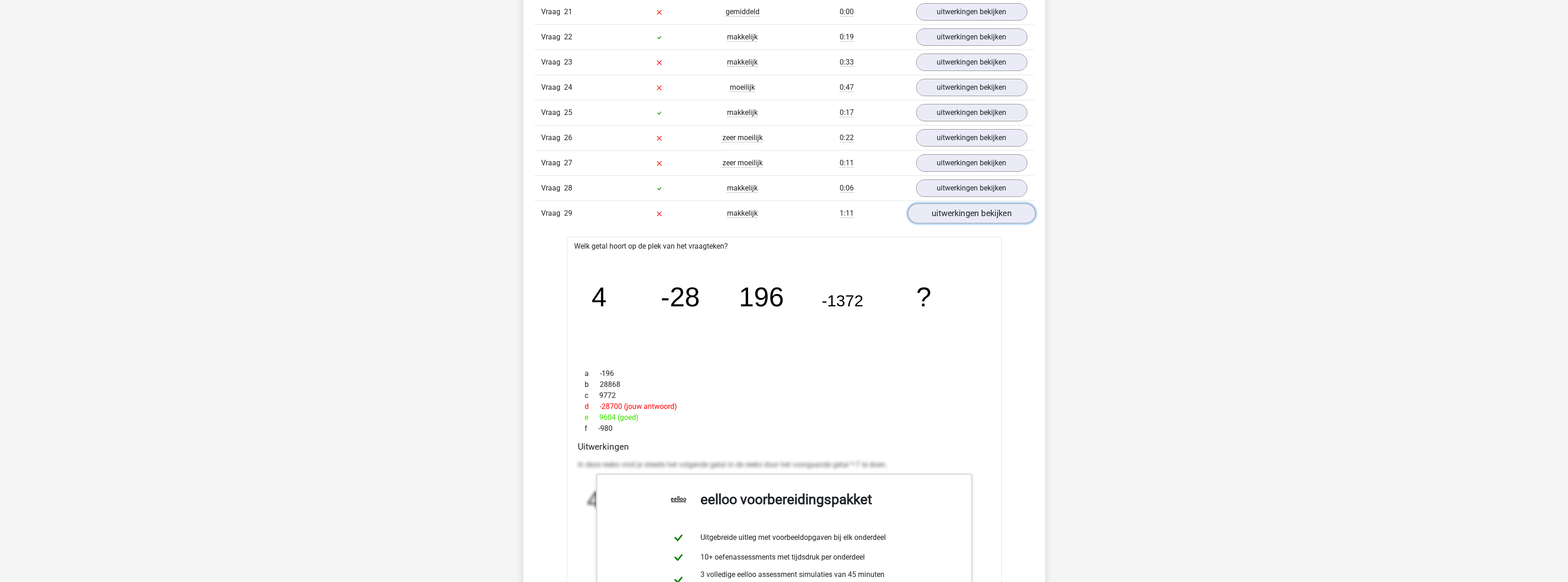
click at [1031, 208] on link "uitwerkingen bekijken" at bounding box center [971, 213] width 128 height 20
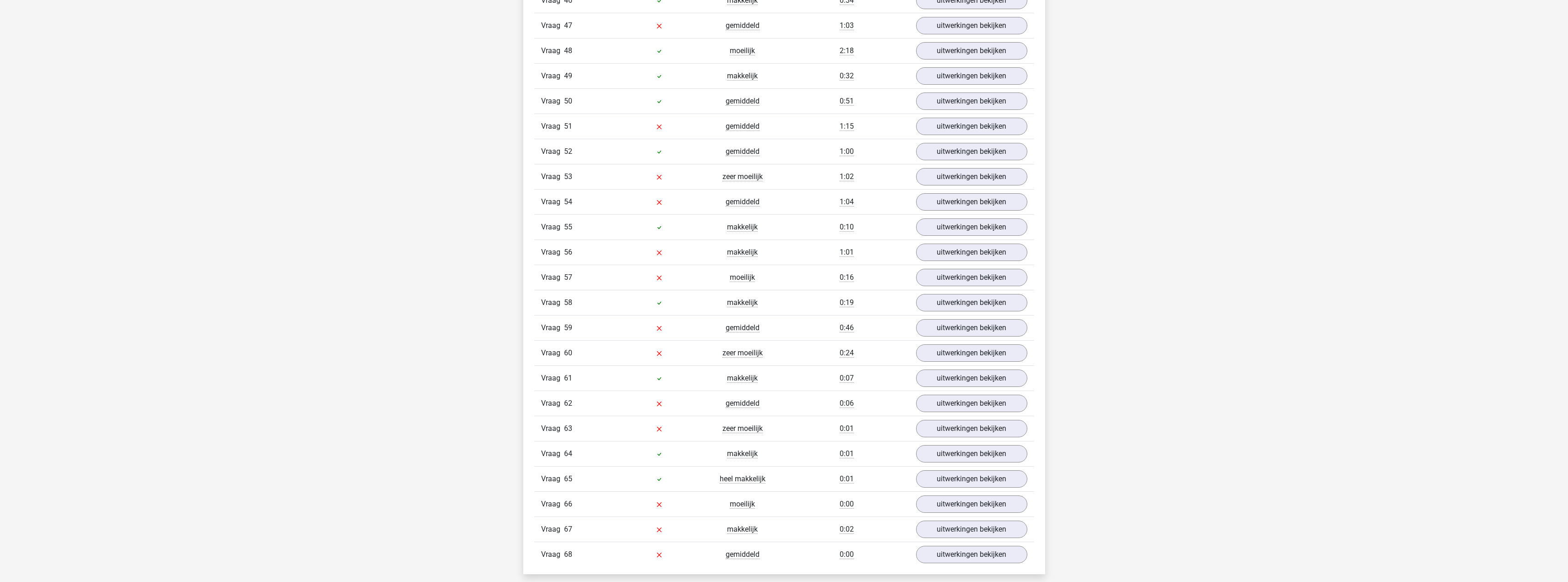
scroll to position [2381, 0]
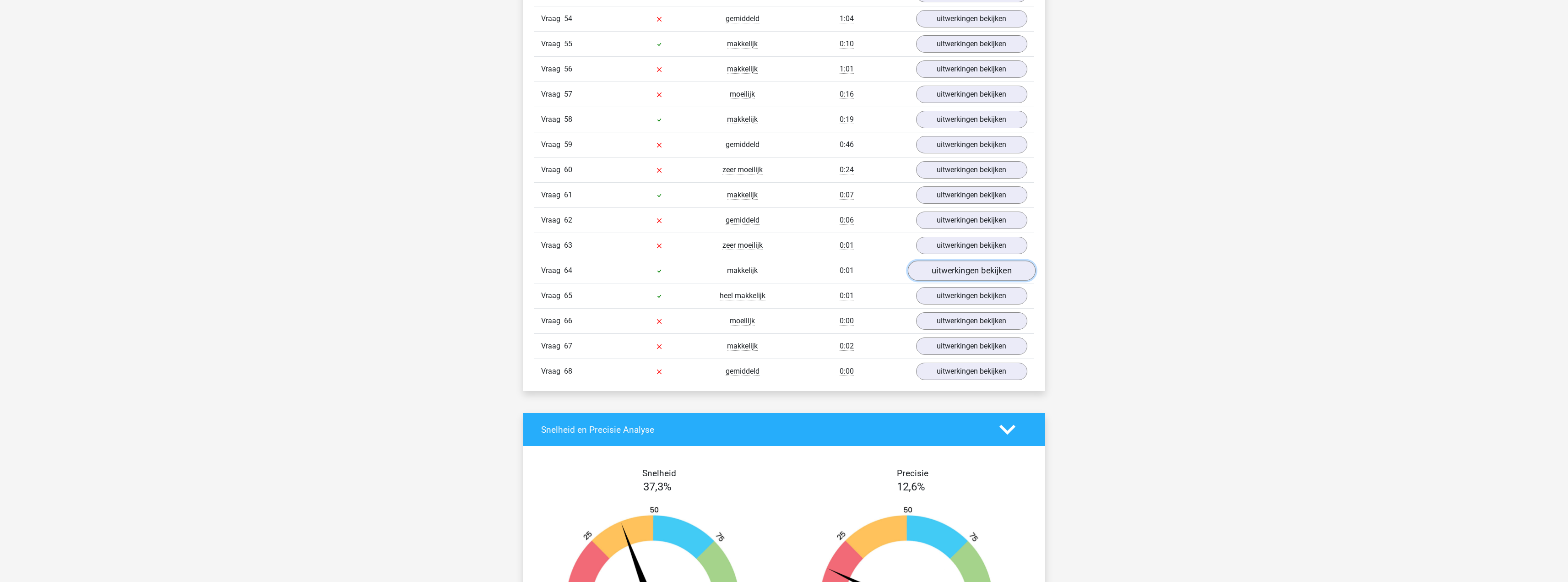
click at [925, 273] on link "uitwerkingen bekijken" at bounding box center [971, 270] width 128 height 20
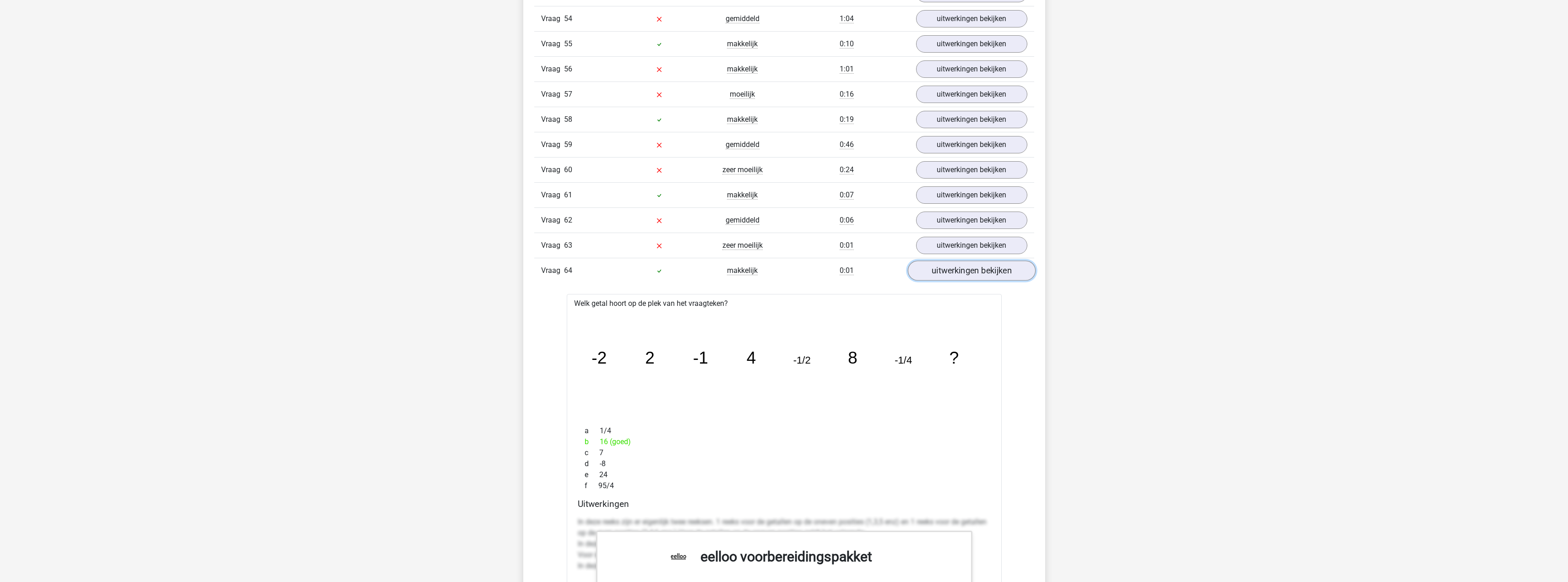
click at [925, 273] on link "uitwerkingen bekijken" at bounding box center [971, 270] width 128 height 20
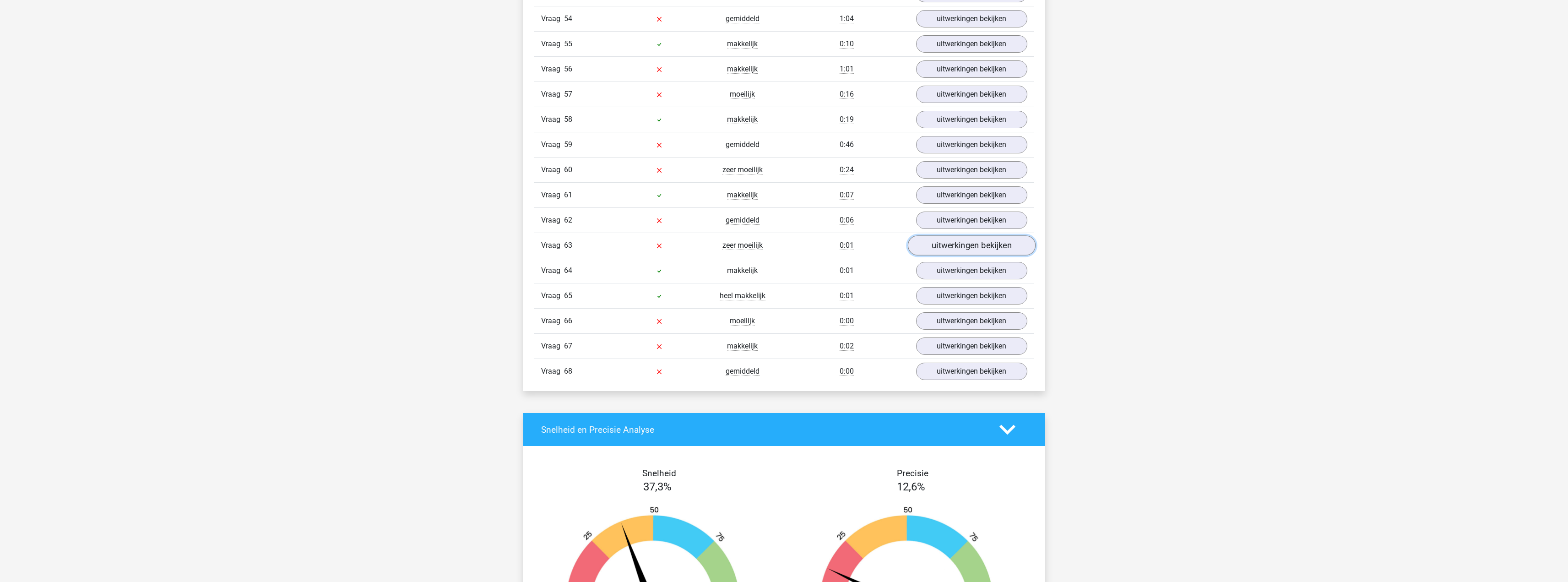
click at [936, 242] on link "uitwerkingen bekijken" at bounding box center [971, 245] width 128 height 20
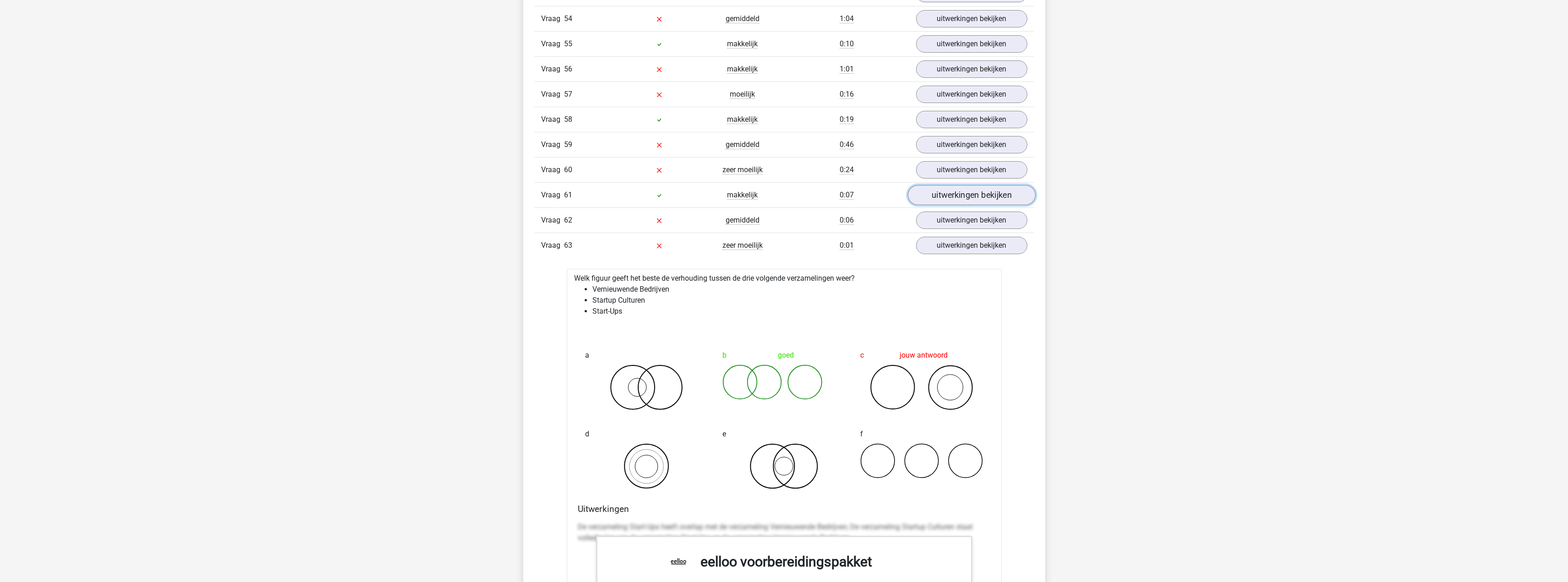
click at [936, 192] on link "uitwerkingen bekijken" at bounding box center [971, 195] width 128 height 20
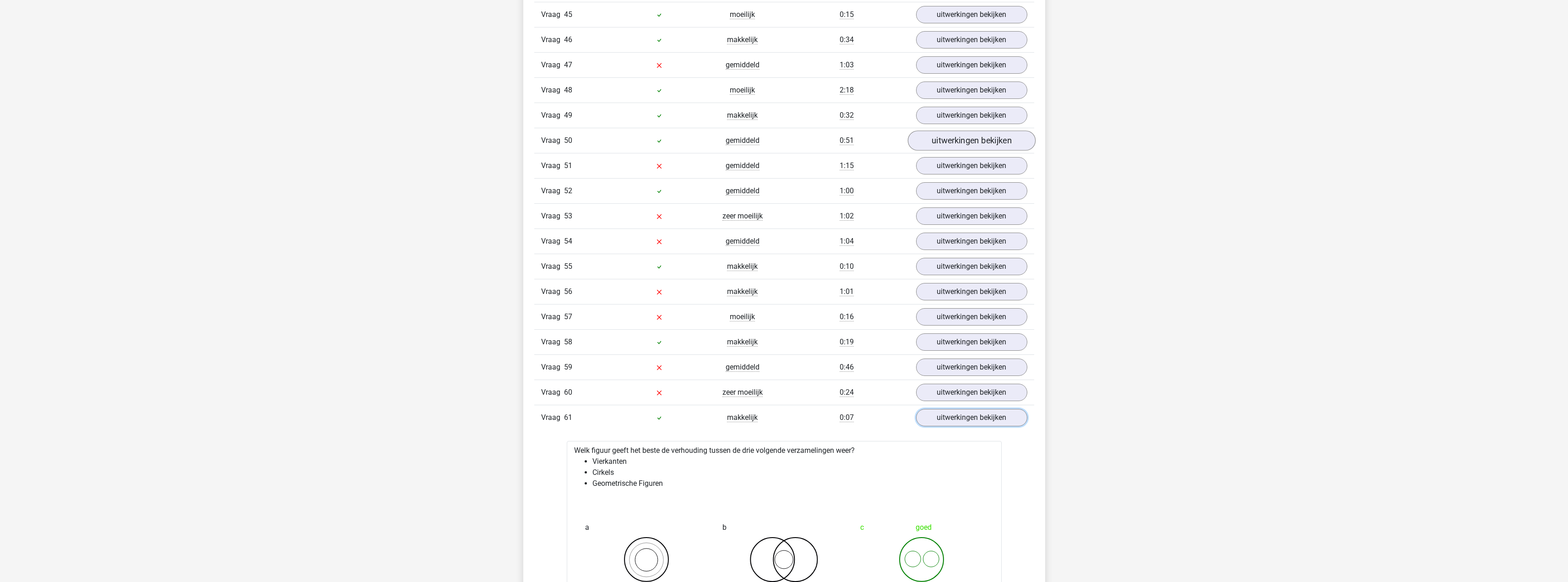
scroll to position [2060, 0]
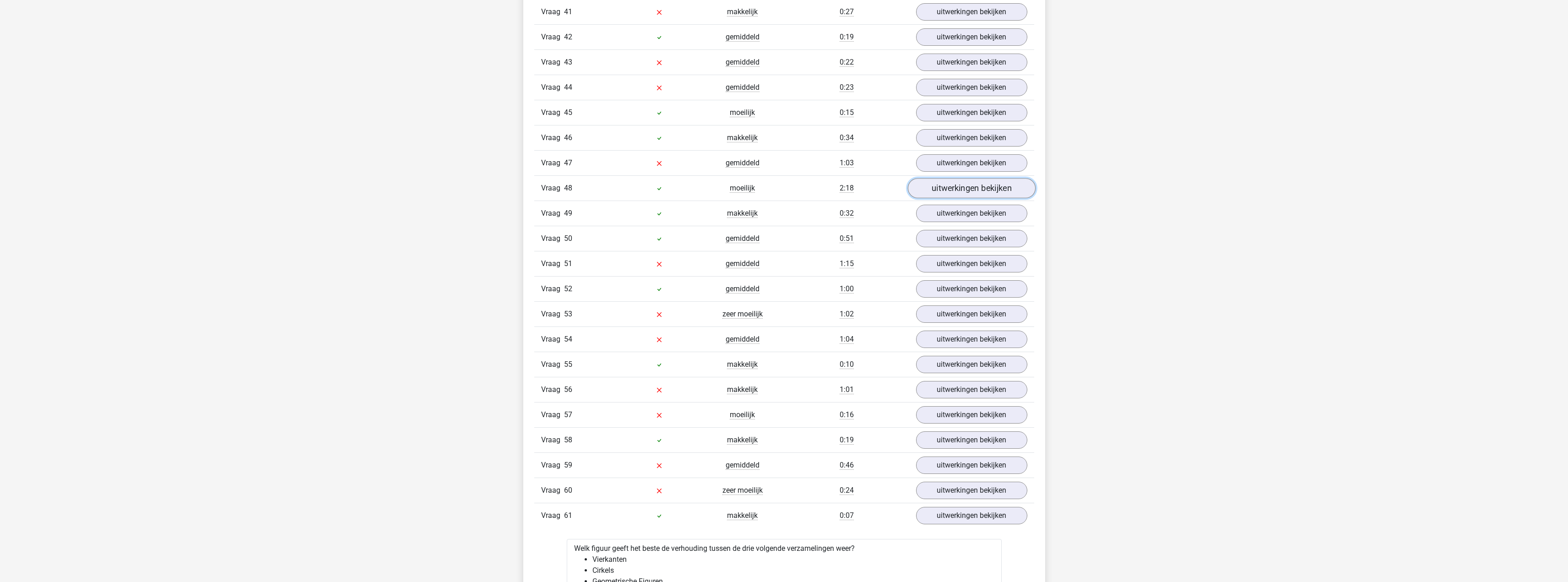
click at [945, 196] on link "uitwerkingen bekijken" at bounding box center [971, 188] width 128 height 20
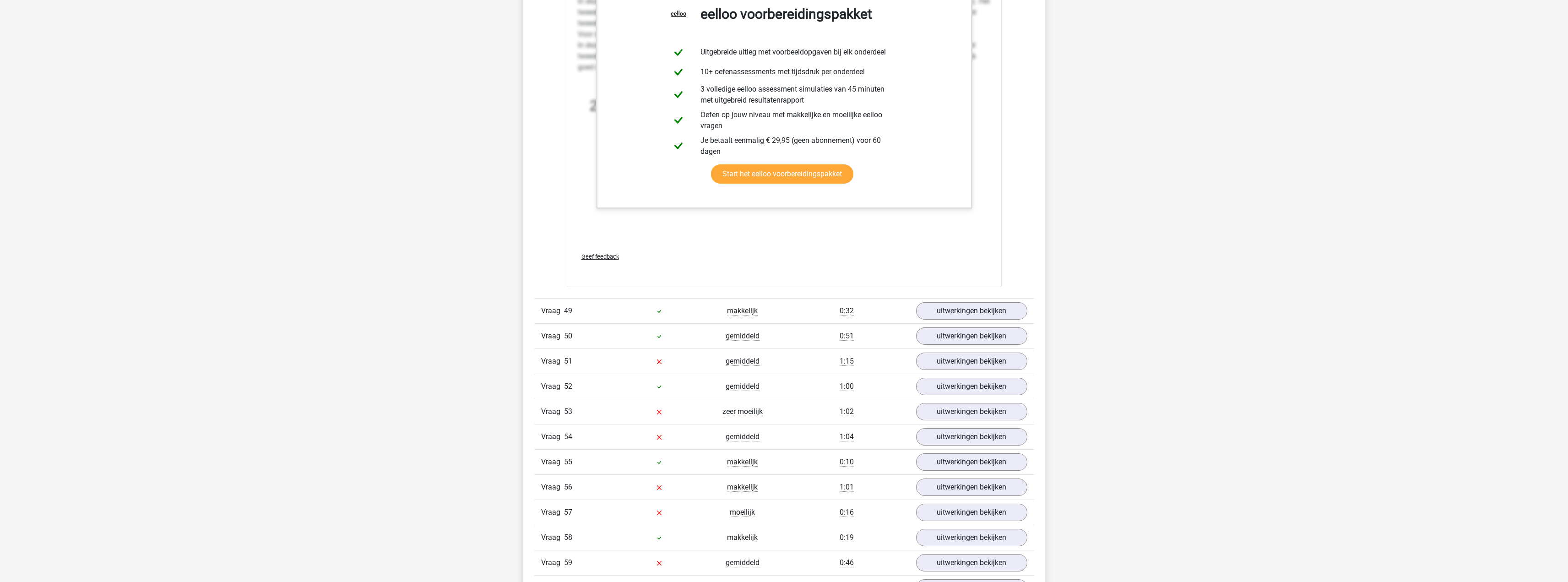
scroll to position [2563, 0]
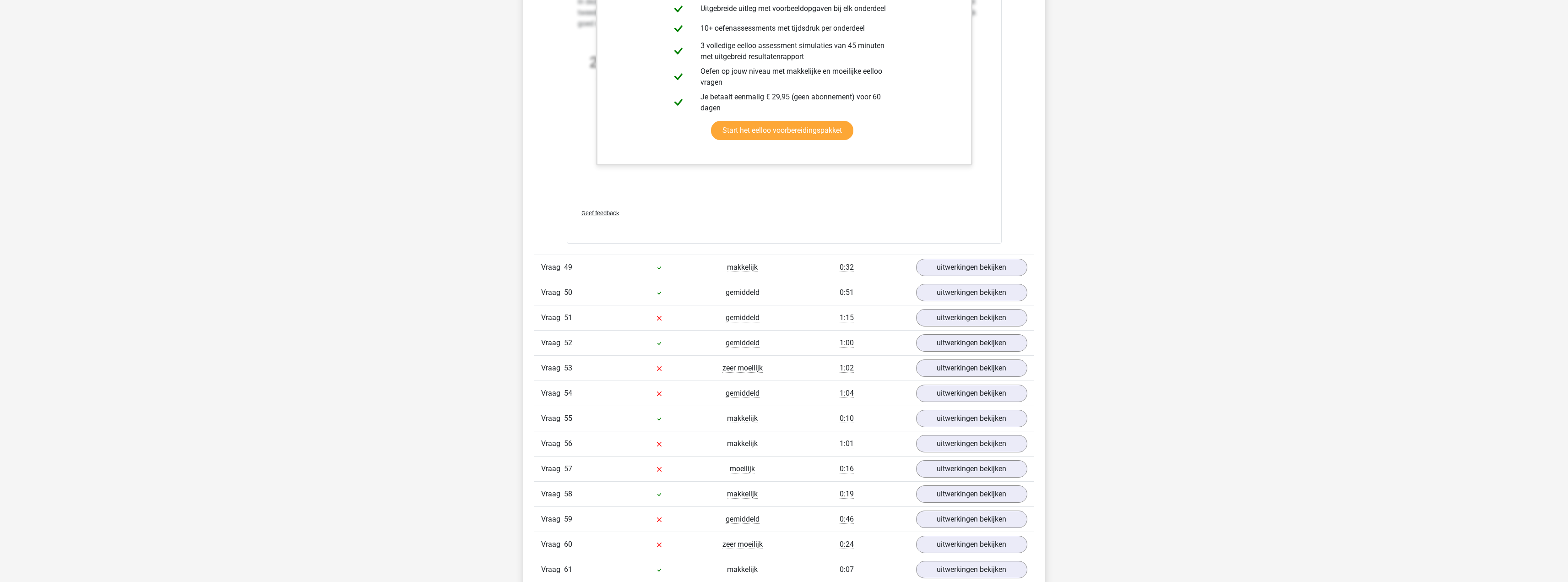
click at [970, 257] on div "Vraag 49 makkelijk 0:32 uitwerkingen bekijken" at bounding box center [784, 267] width 500 height 25
click at [976, 270] on link "uitwerkingen bekijken" at bounding box center [971, 267] width 128 height 20
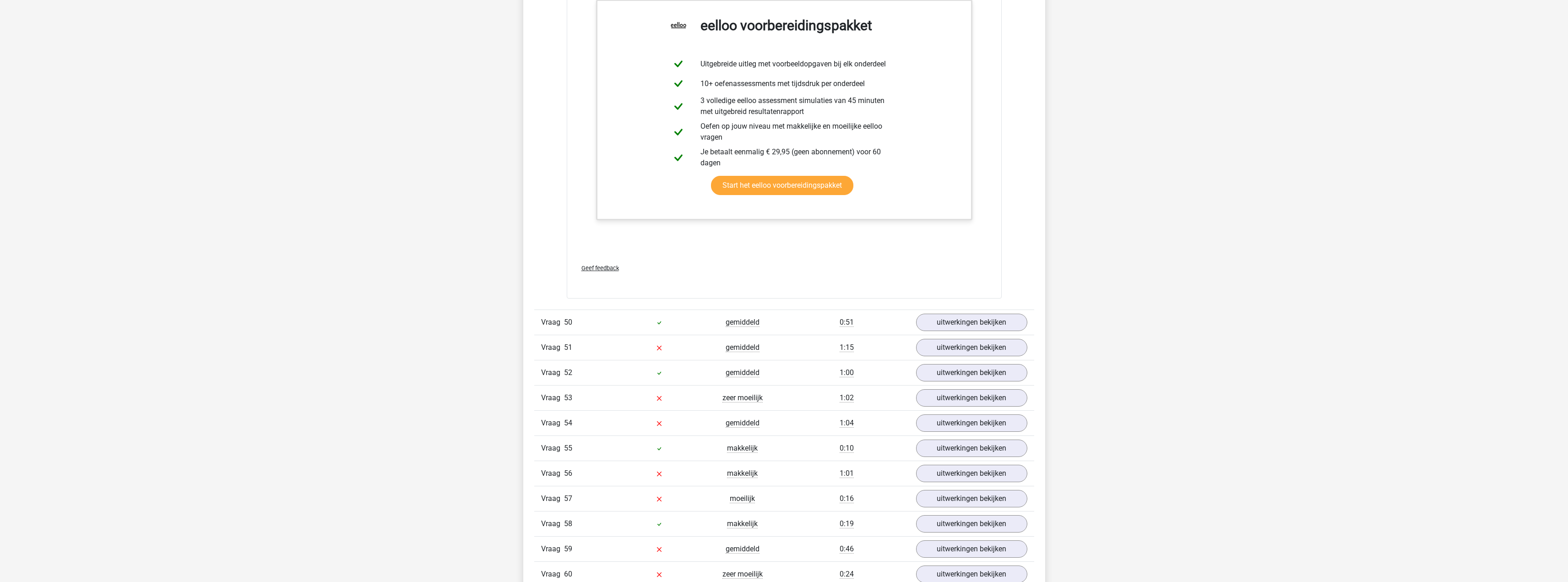
scroll to position [3067, 0]
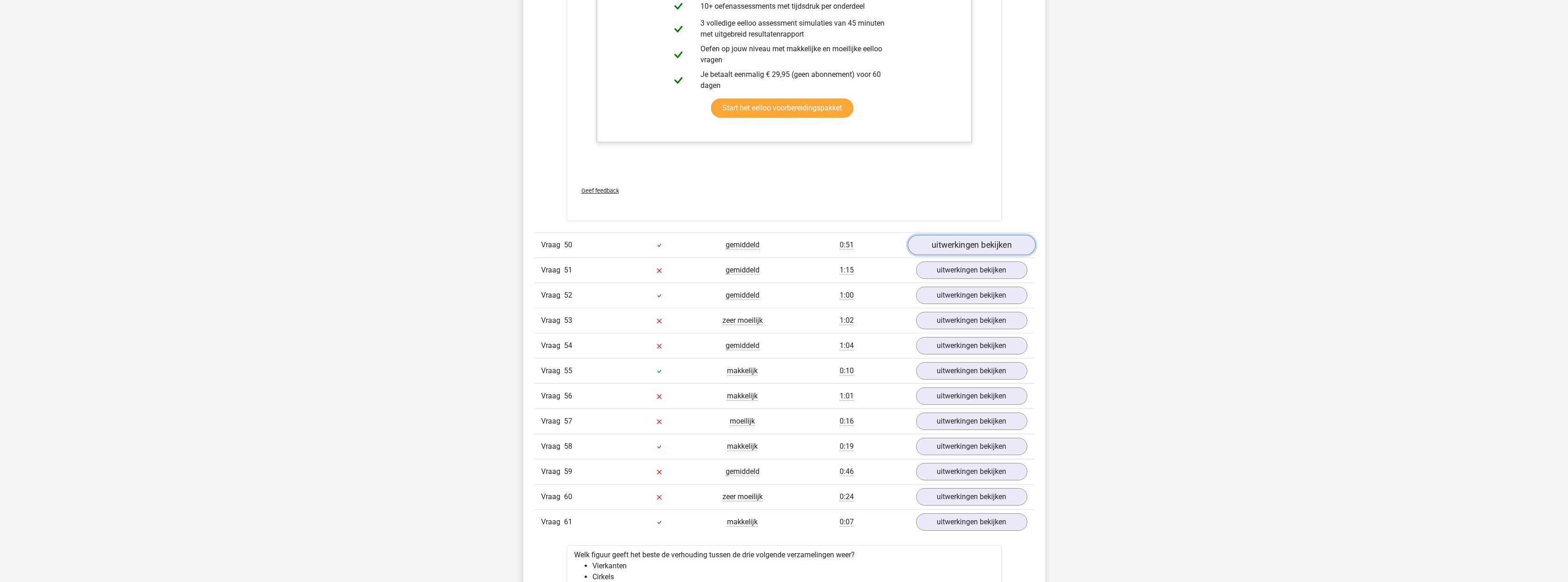
click at [964, 249] on link "uitwerkingen bekijken" at bounding box center [971, 245] width 128 height 20
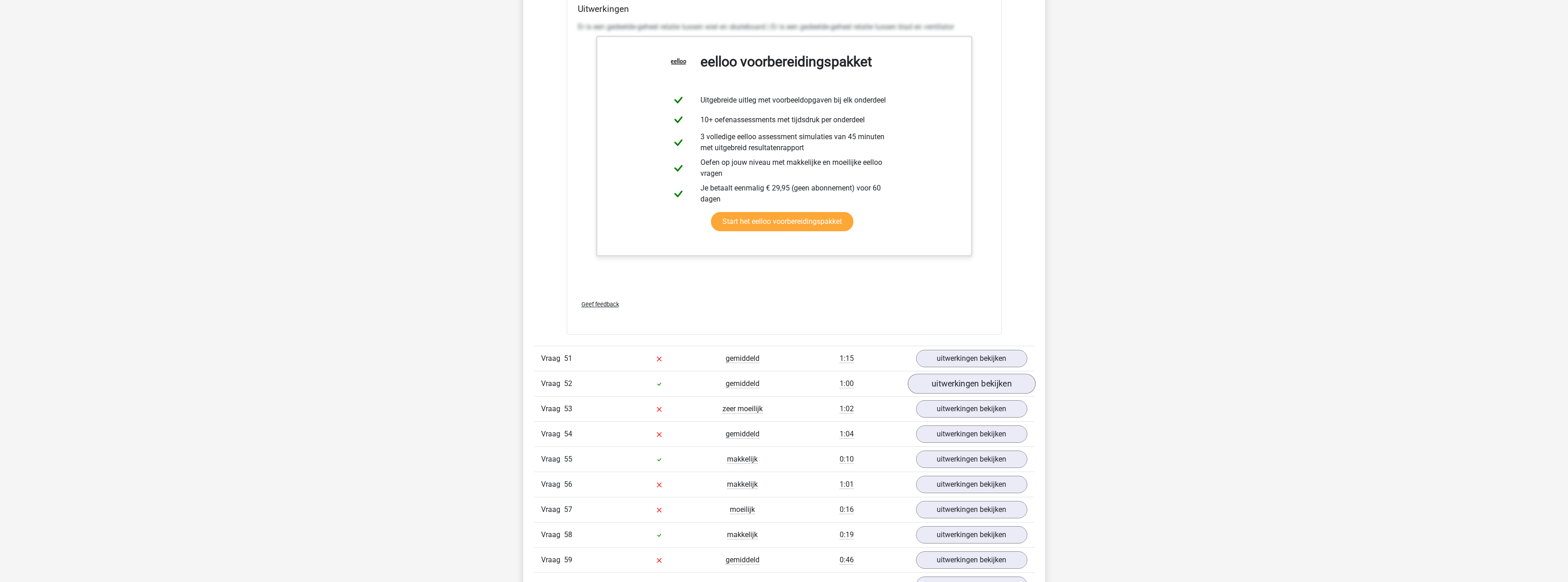
scroll to position [3479, 0]
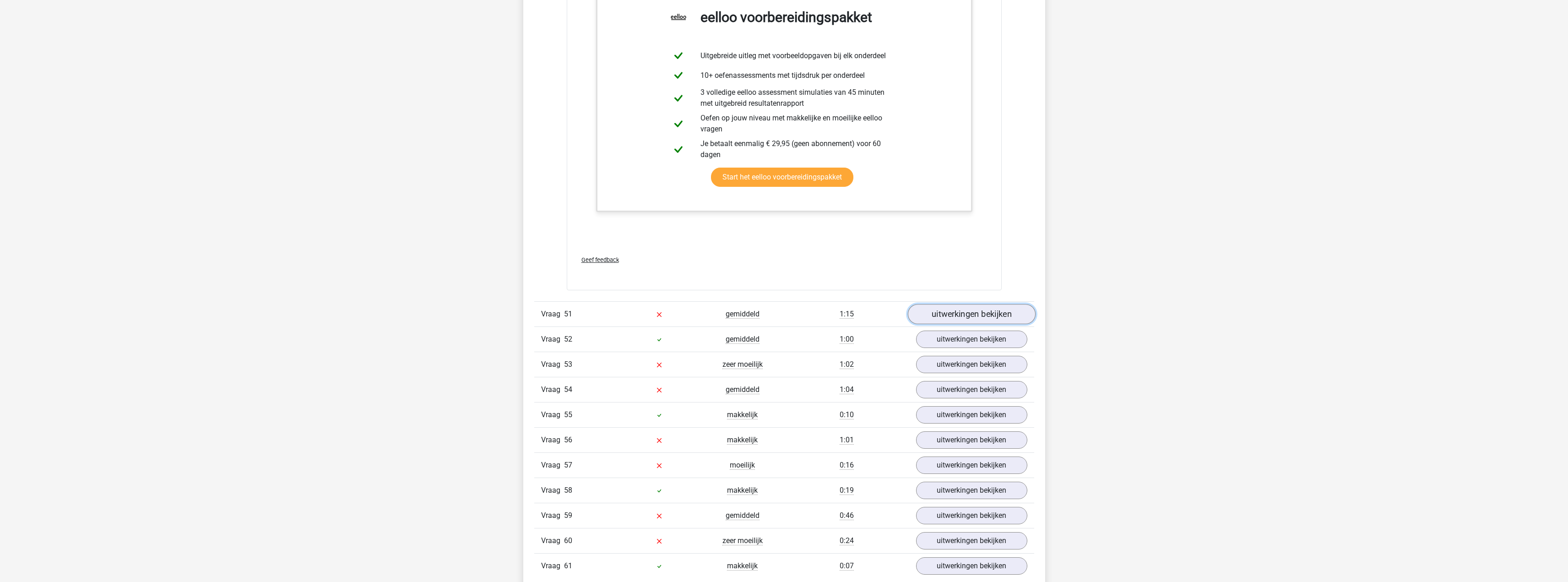
click at [974, 309] on link "uitwerkingen bekijken" at bounding box center [971, 314] width 128 height 20
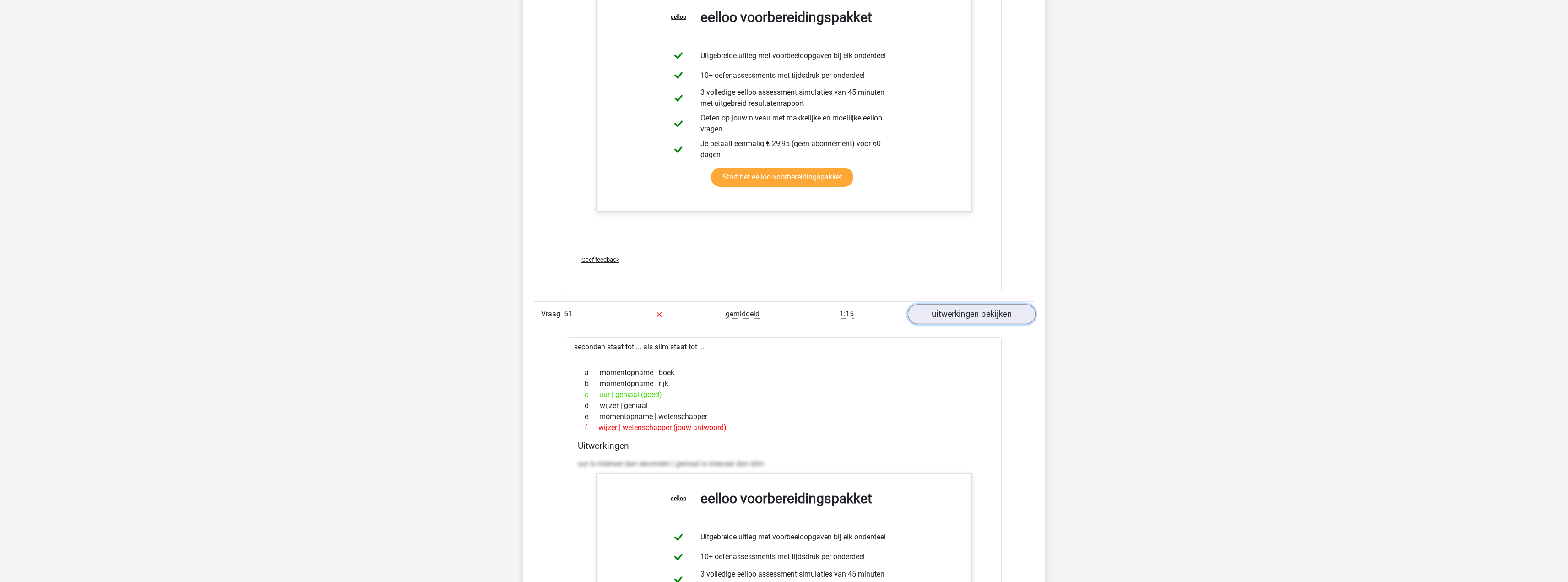
click at [973, 309] on link "uitwerkingen bekijken" at bounding box center [971, 314] width 128 height 20
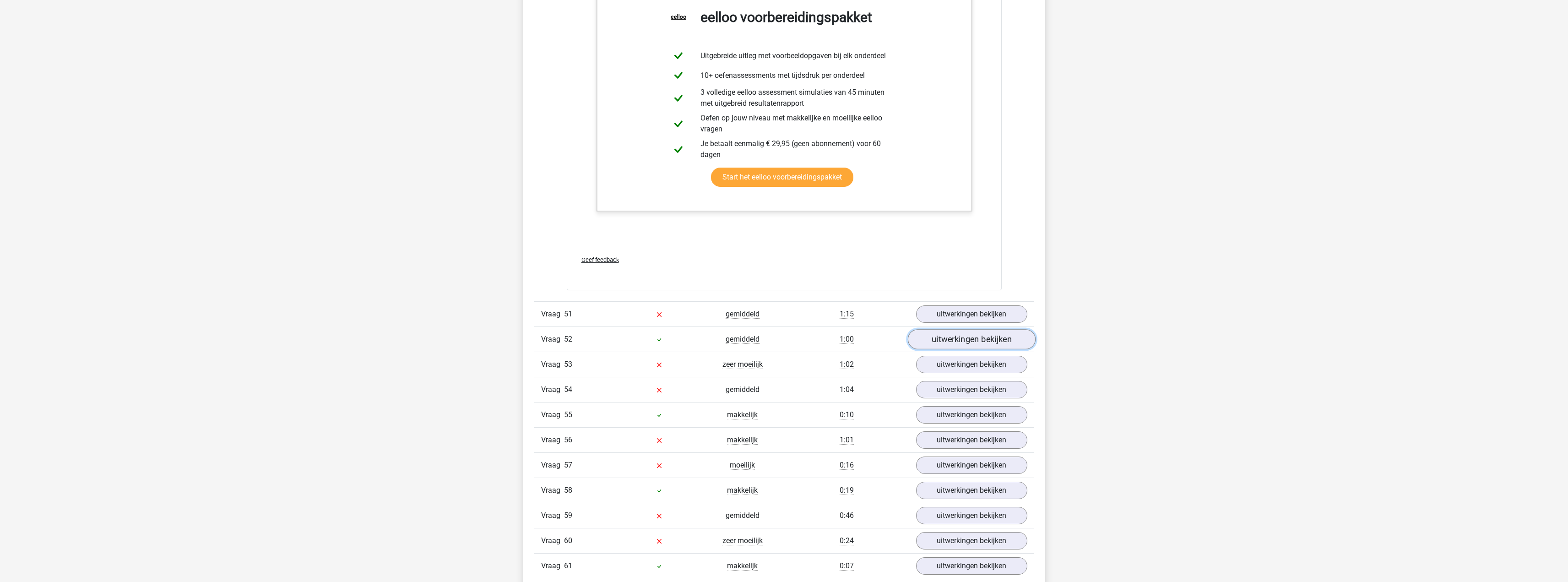
click at [978, 331] on link "uitwerkingen bekijken" at bounding box center [971, 339] width 128 height 20
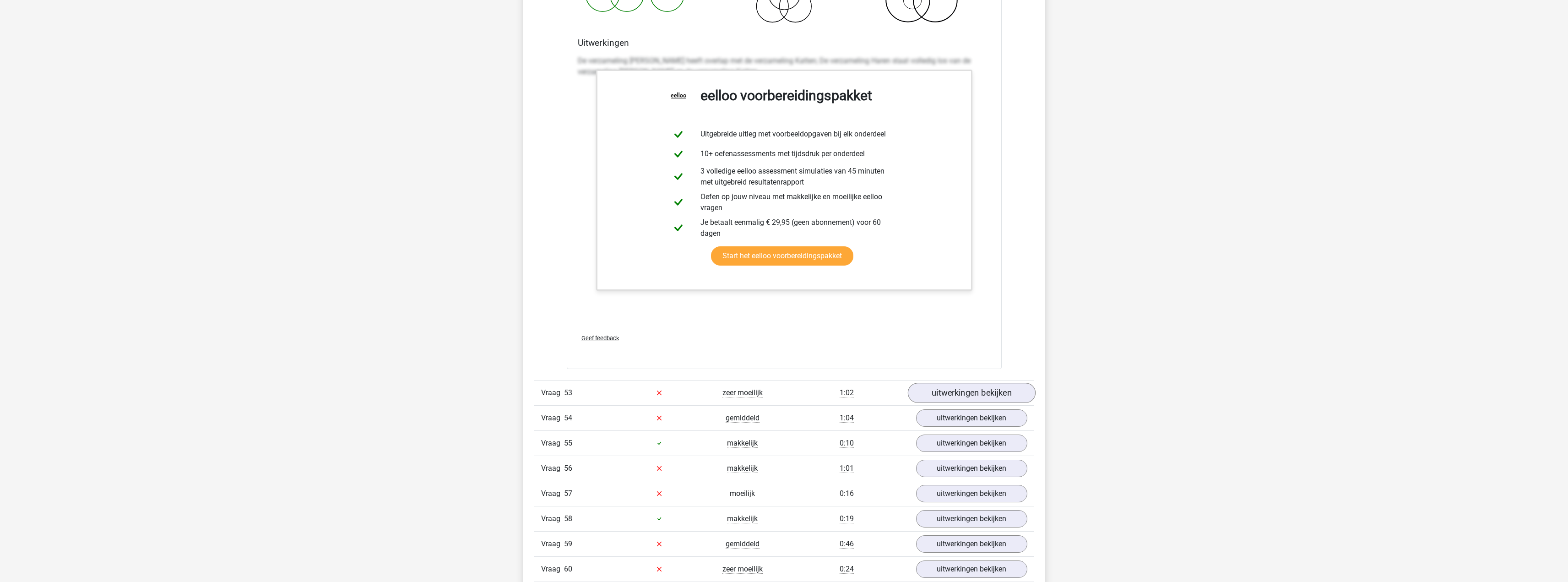
scroll to position [4120, 0]
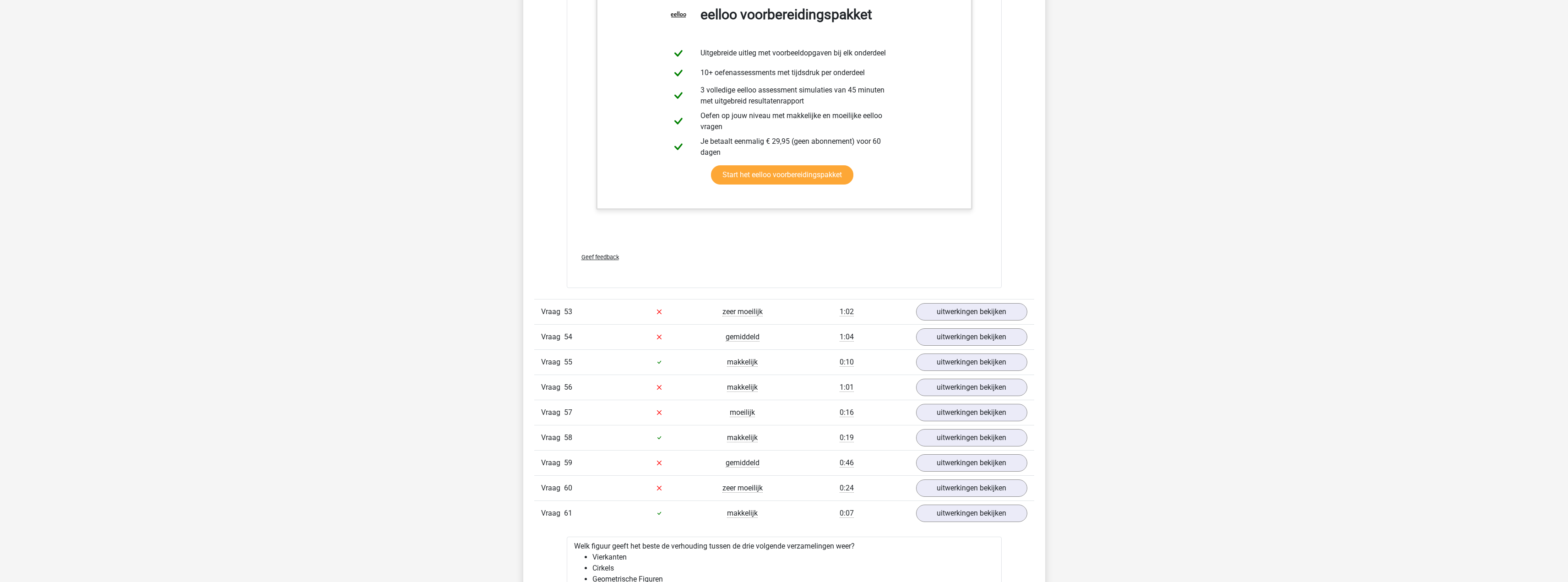
click at [977, 327] on div "Vraag 54 gemiddeld 1:04 uitwerkingen bekijken" at bounding box center [784, 336] width 500 height 25
click at [971, 314] on link "uitwerkingen bekijken" at bounding box center [971, 311] width 128 height 20
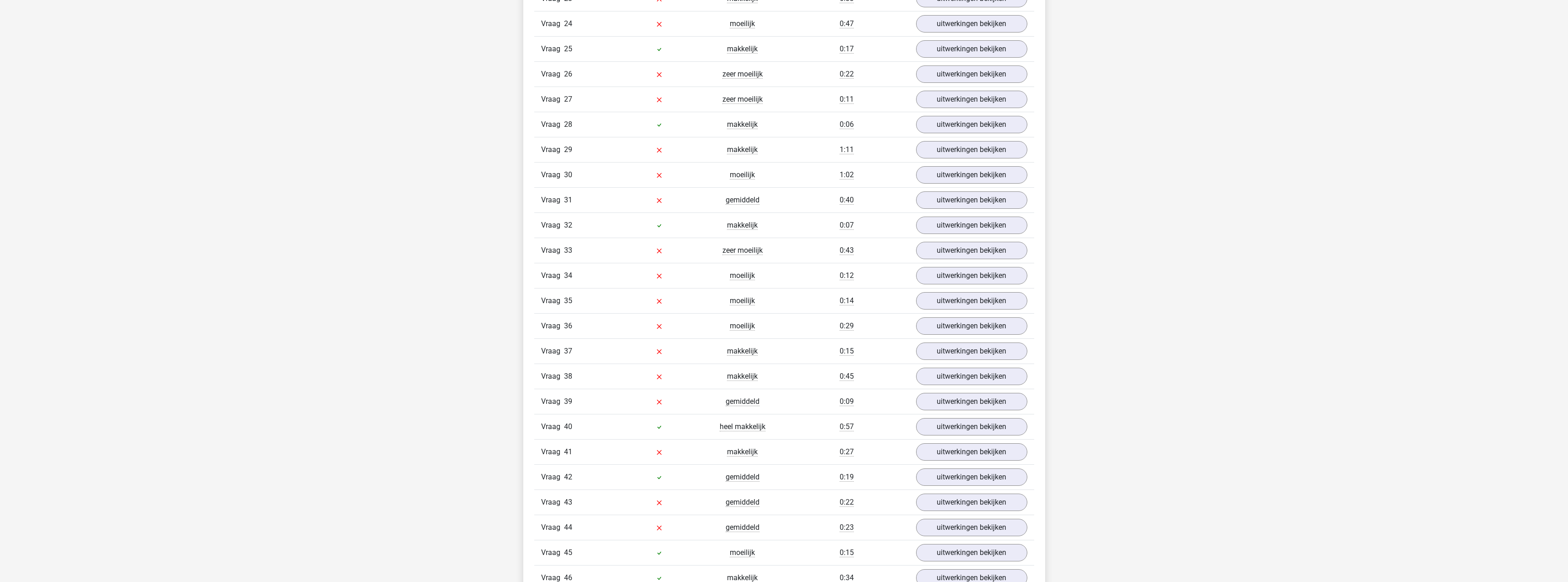
scroll to position [1556, 0]
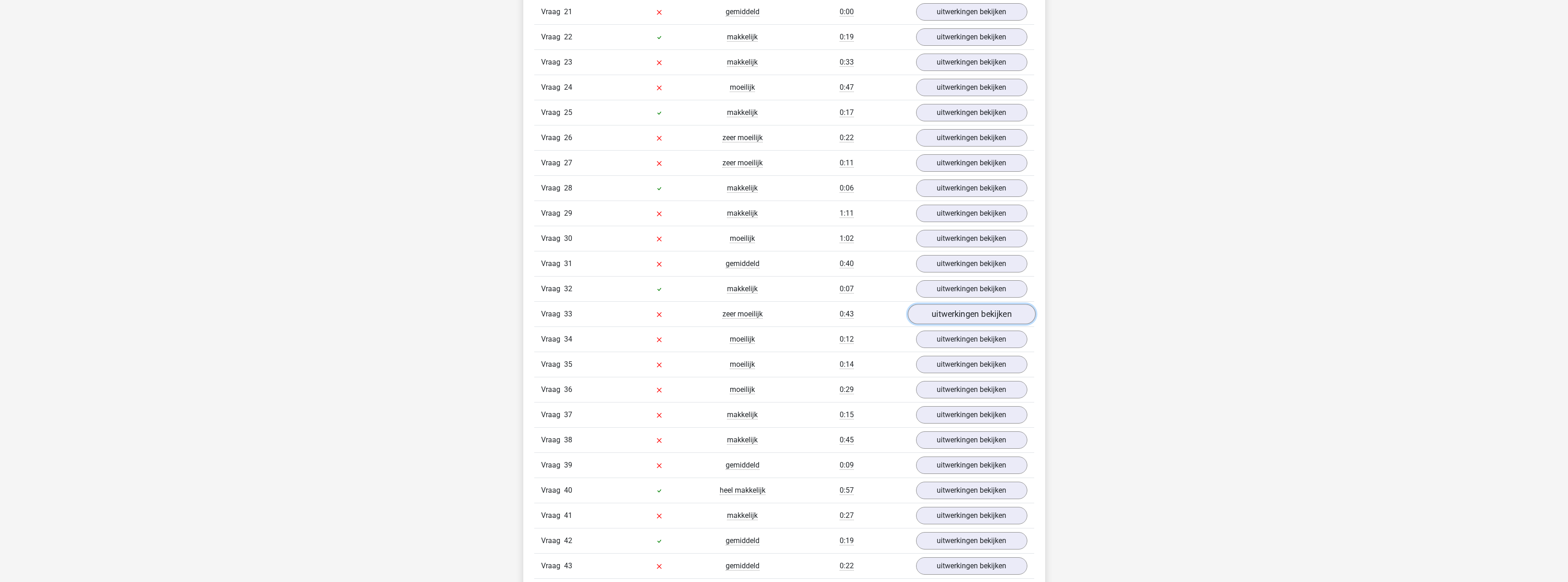
click at [984, 320] on link "uitwerkingen bekijken" at bounding box center [971, 314] width 128 height 20
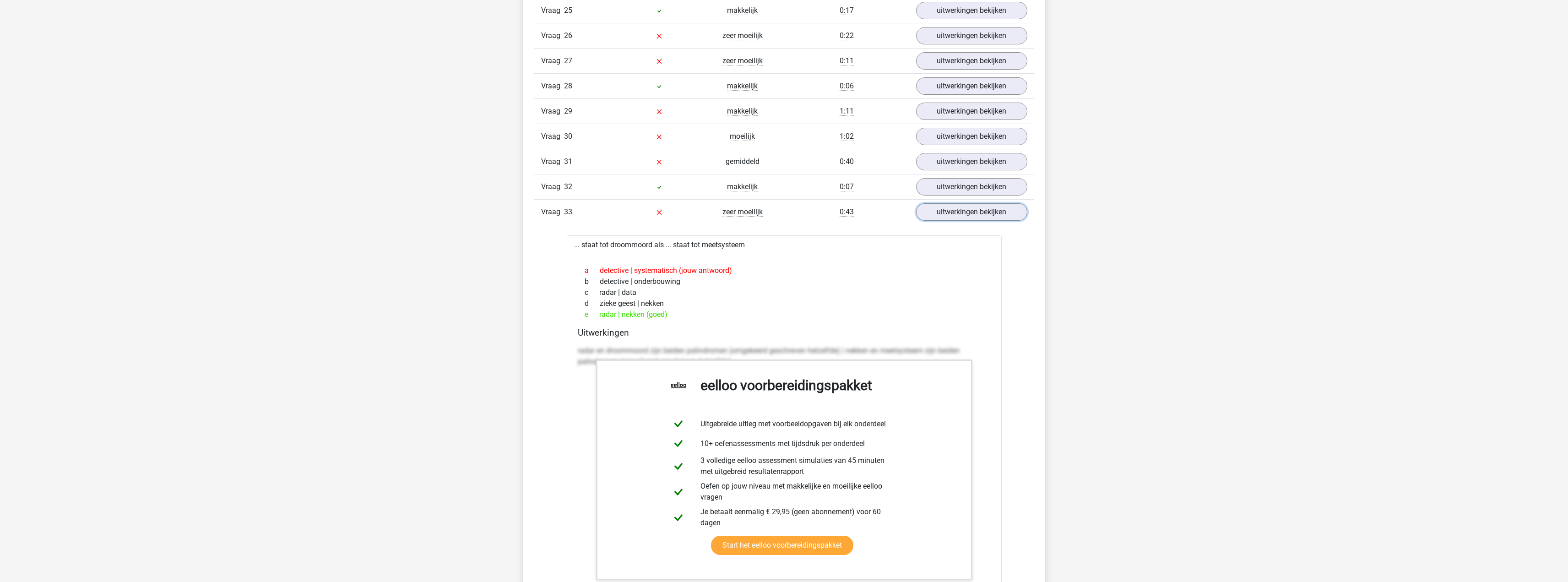
scroll to position [1923, 0]
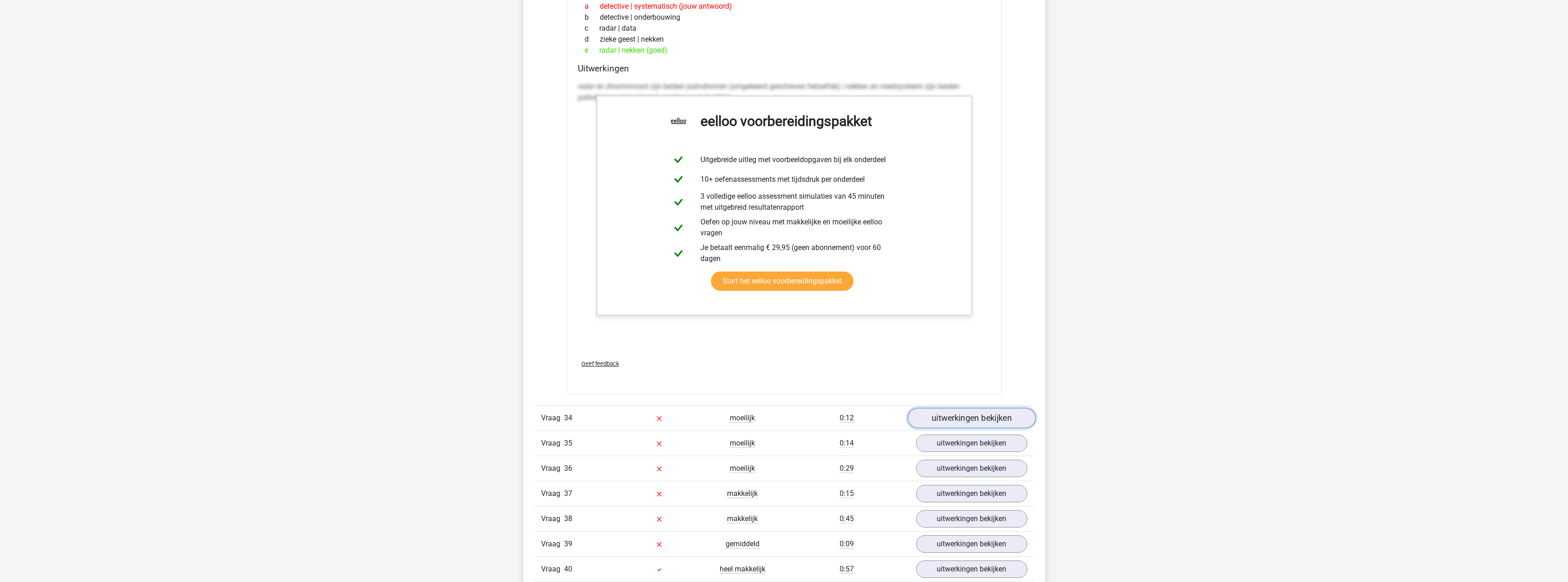
click at [987, 414] on link "uitwerkingen bekijken" at bounding box center [971, 418] width 128 height 20
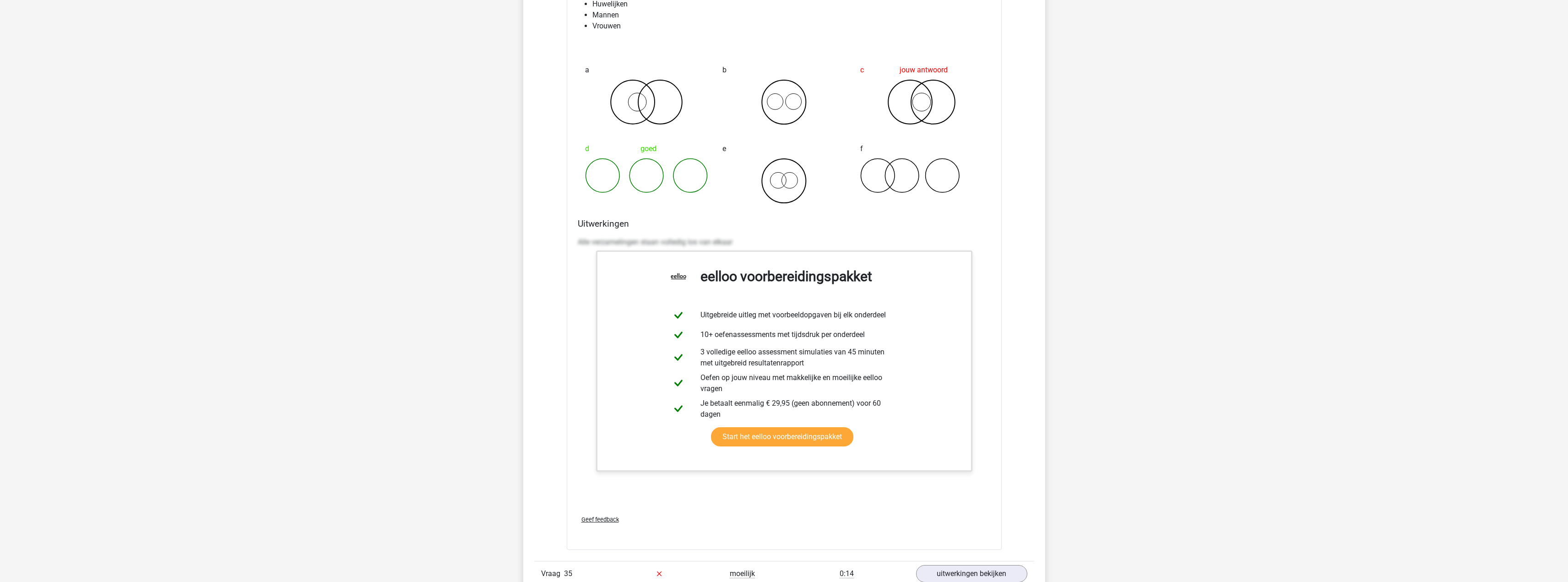
scroll to position [2747, 0]
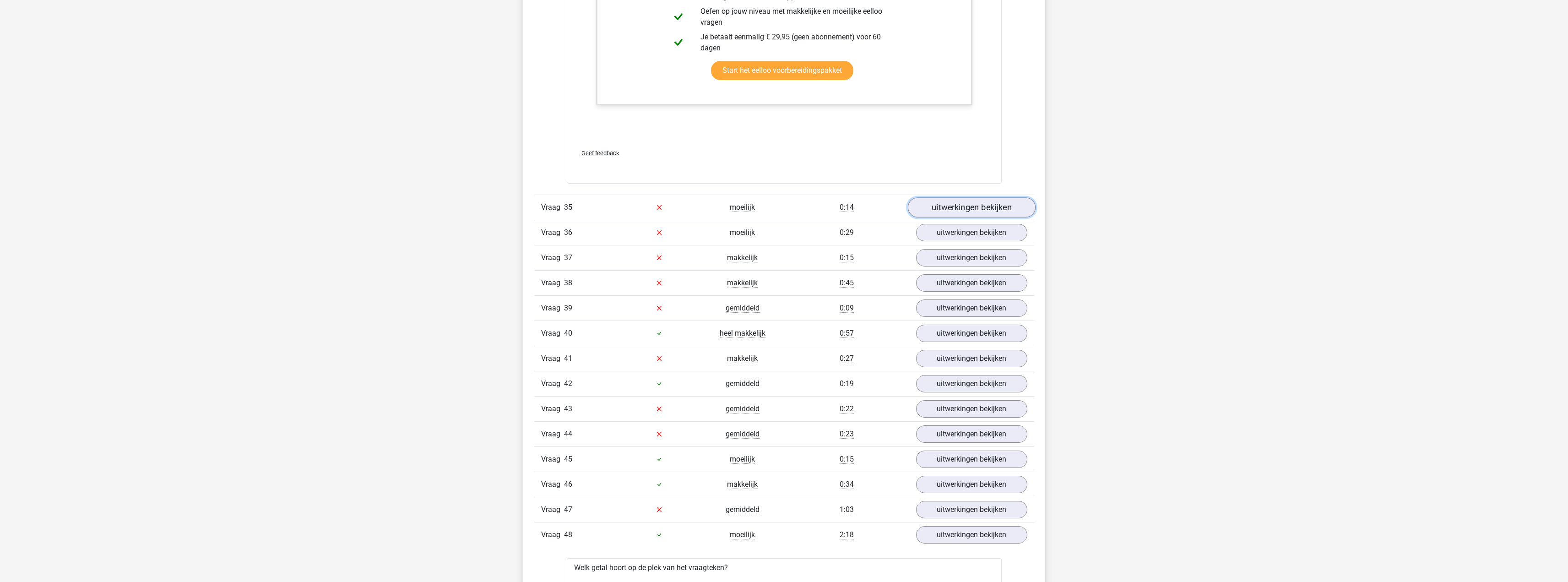
click at [954, 206] on link "uitwerkingen bekijken" at bounding box center [971, 207] width 128 height 20
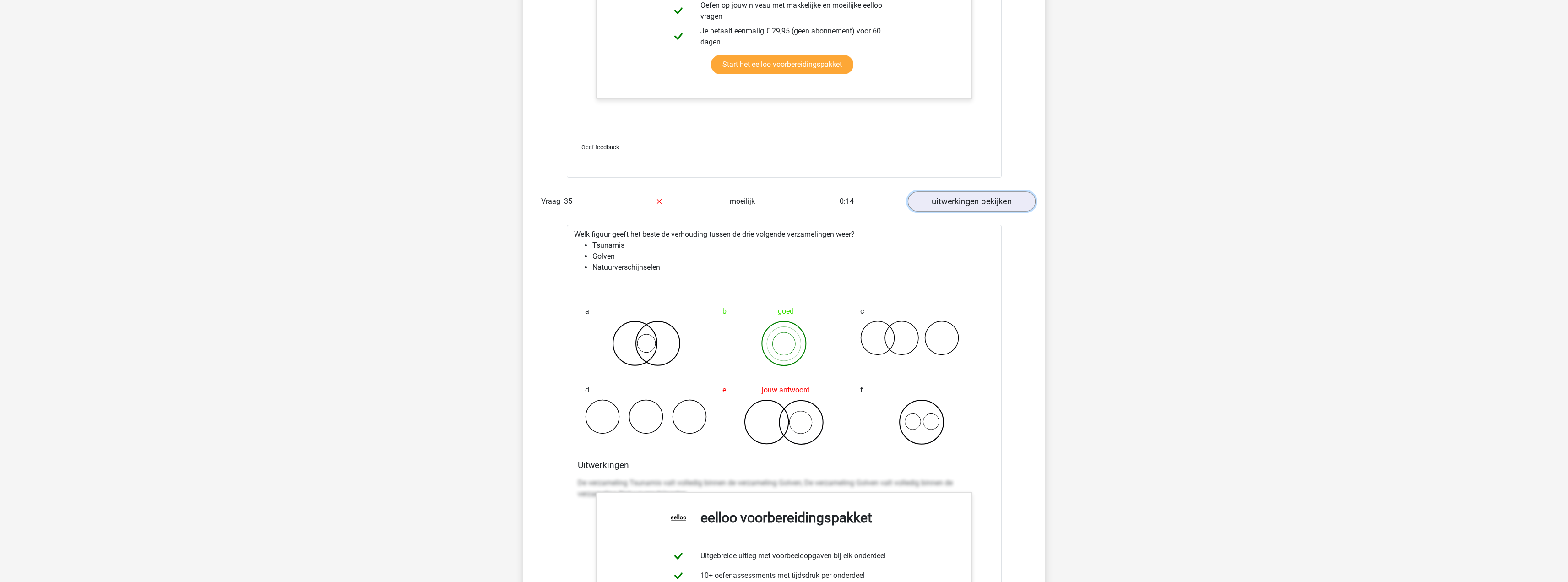
scroll to position [2793, 0]
